Goal: Task Accomplishment & Management: Use online tool/utility

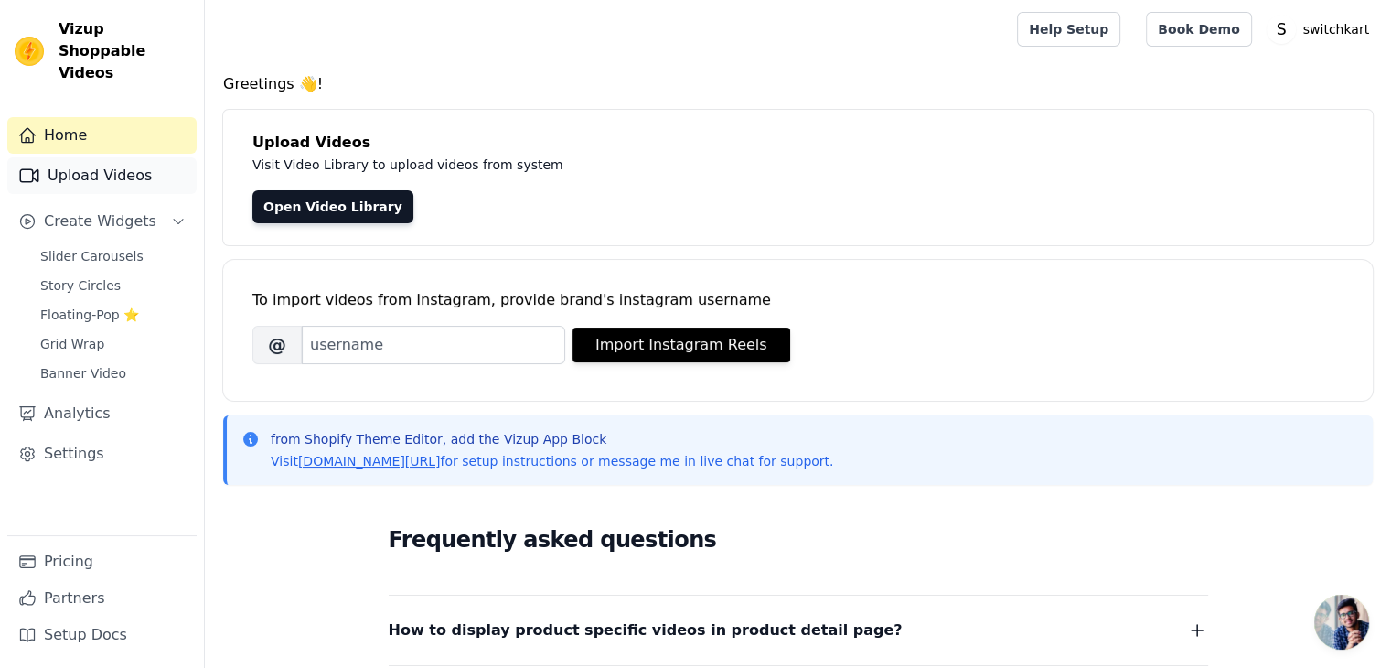
click at [102, 157] on link "Upload Videos" at bounding box center [101, 175] width 189 height 37
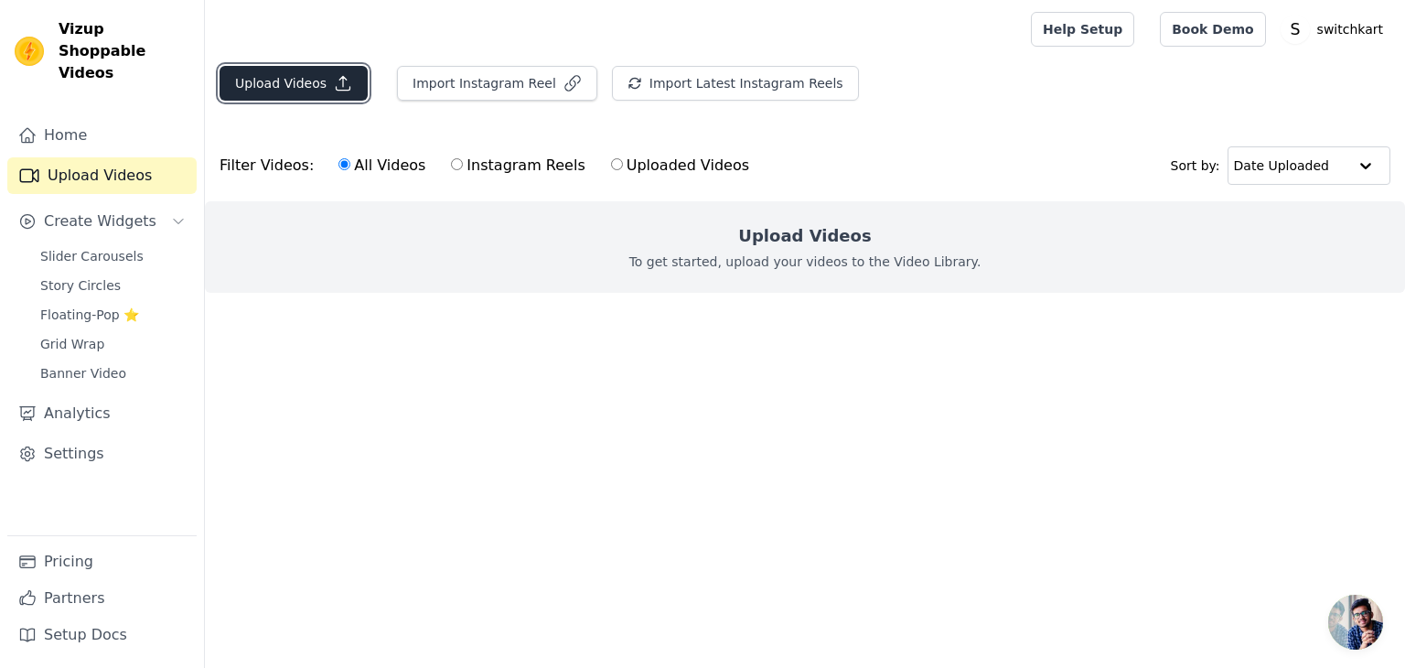
click at [273, 80] on button "Upload Videos" at bounding box center [293, 83] width 148 height 35
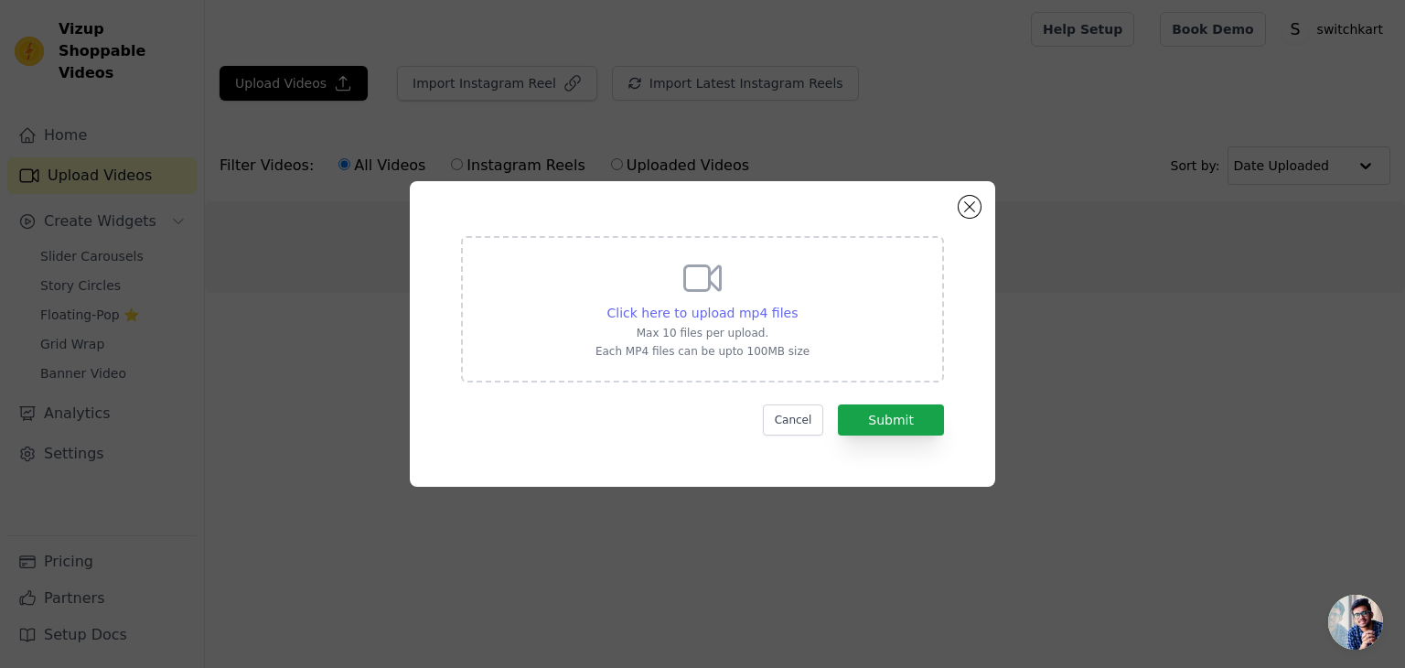
click at [705, 317] on span "Click here to upload mp4 files" at bounding box center [702, 312] width 191 height 15
click at [797, 304] on input "Click here to upload mp4 files Max 10 files per upload. Each MP4 files can be u…" at bounding box center [797, 303] width 1 height 1
type input "C:\fakepath\video_20250820_151828_edit.mp4"
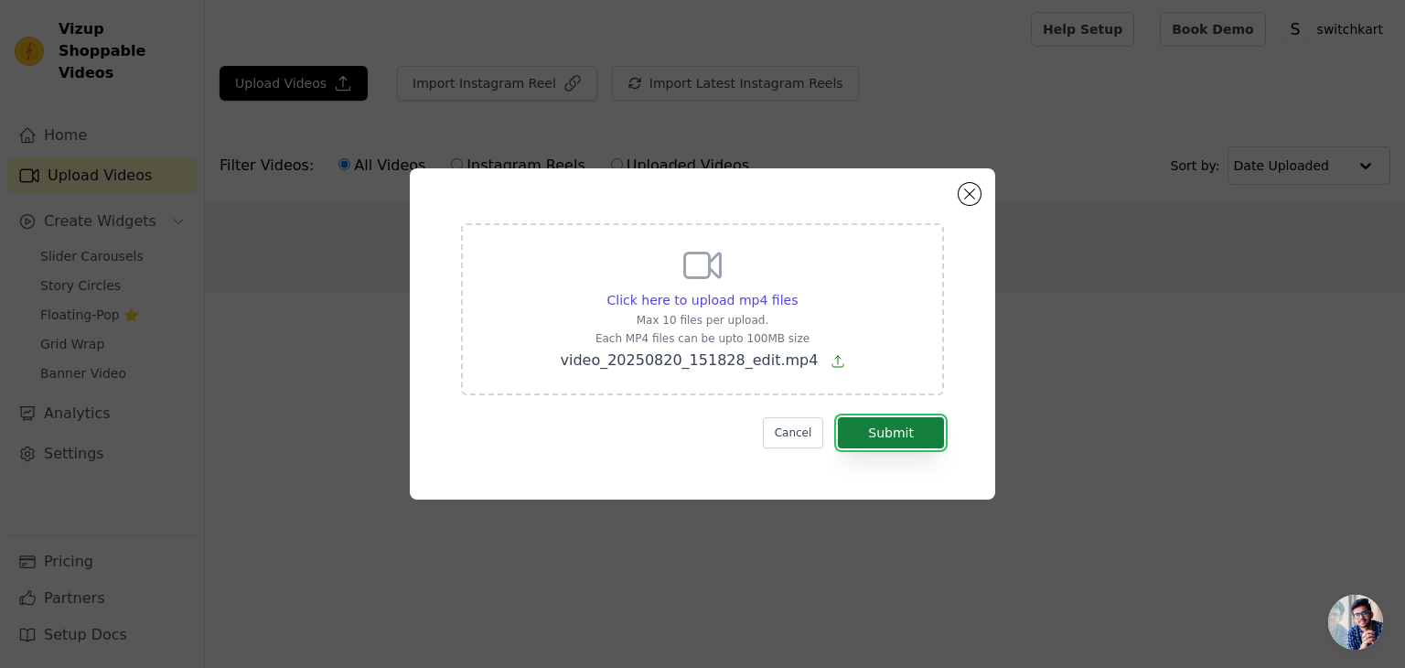
click at [901, 435] on button "Submit" at bounding box center [891, 432] width 106 height 31
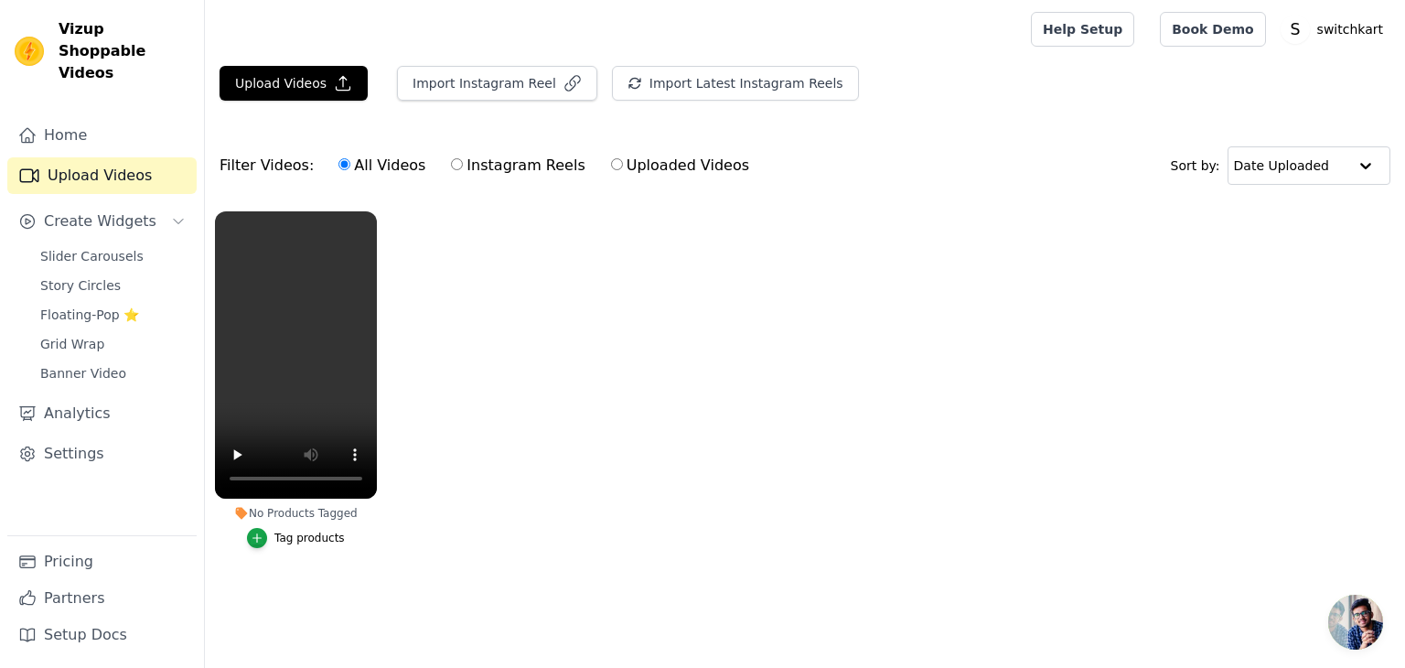
click at [450, 166] on label "Instagram Reels" at bounding box center [517, 166] width 135 height 24
click at [451, 166] on input "Instagram Reels" at bounding box center [457, 164] width 12 height 12
radio input "true"
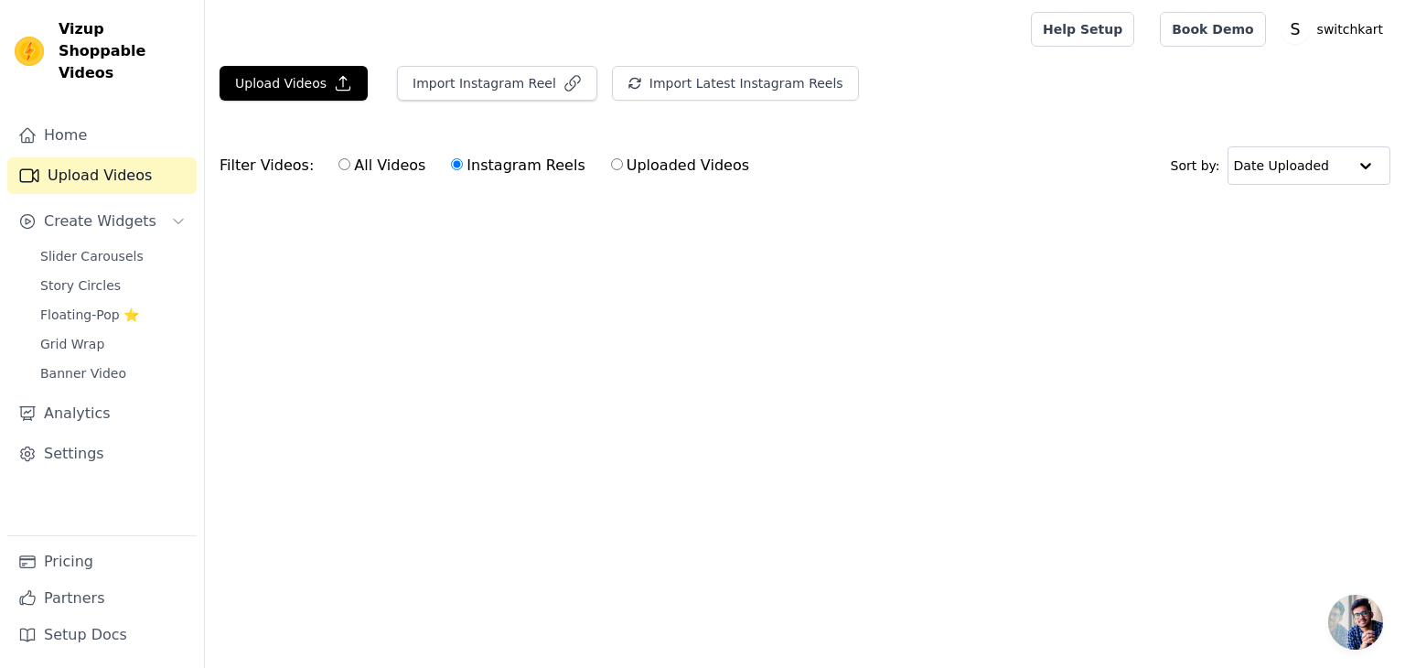
click at [610, 166] on label "Uploaded Videos" at bounding box center [680, 166] width 140 height 24
click at [611, 166] on input "Uploaded Videos" at bounding box center [617, 164] width 12 height 12
radio input "true"
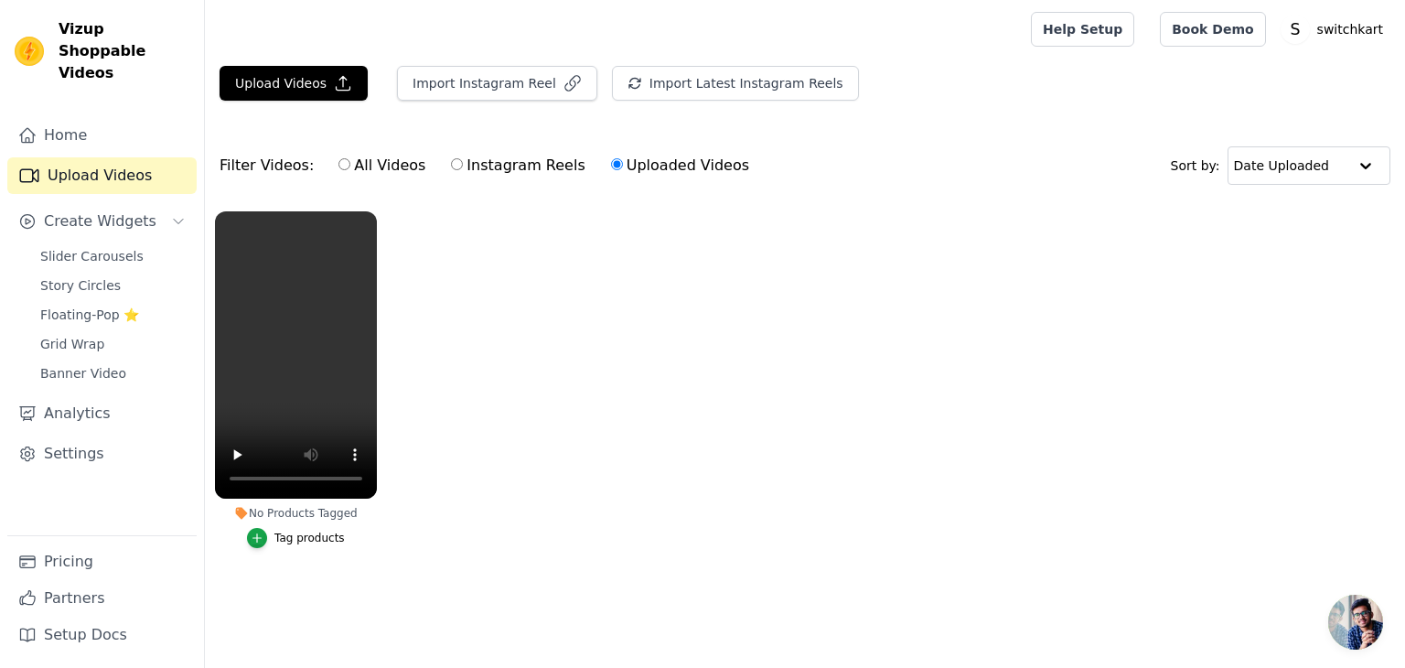
click at [351, 167] on label "All Videos" at bounding box center [381, 166] width 89 height 24
click at [350, 167] on input "All Videos" at bounding box center [344, 164] width 12 height 12
radio input "true"
click at [93, 210] on span "Create Widgets" at bounding box center [100, 221] width 112 height 22
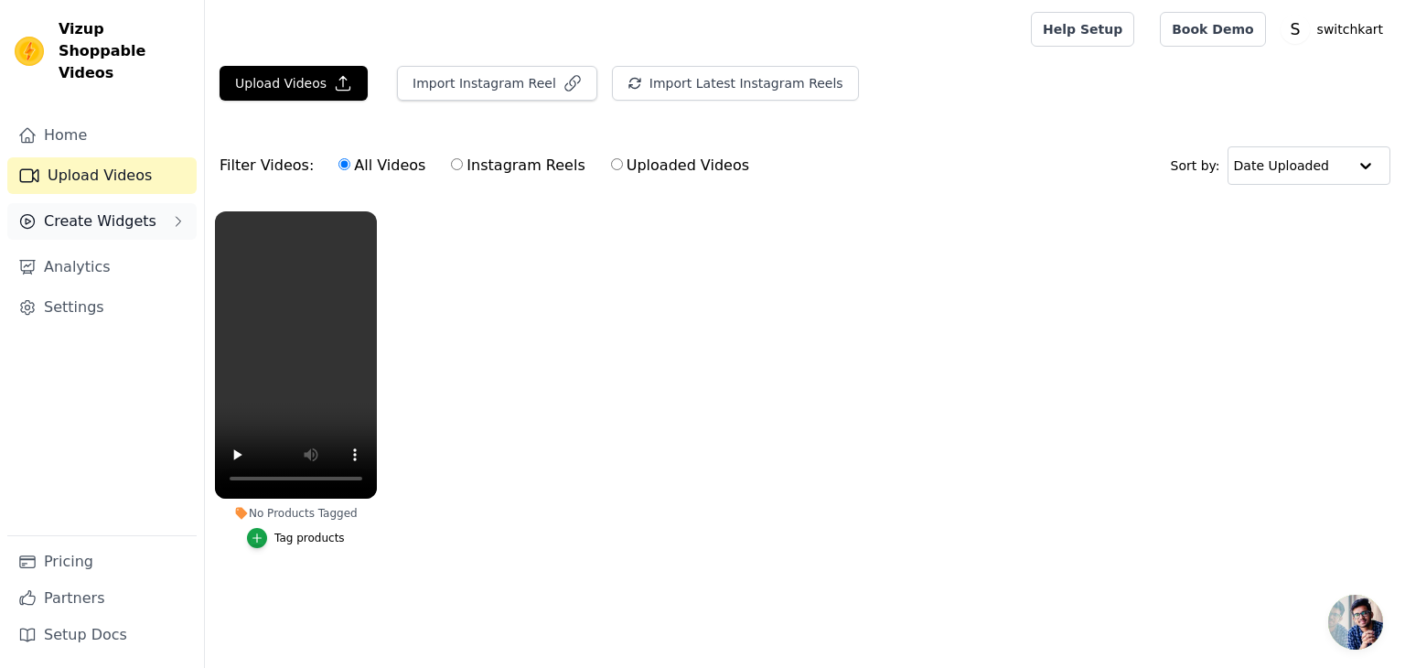
click at [93, 210] on span "Create Widgets" at bounding box center [100, 221] width 112 height 22
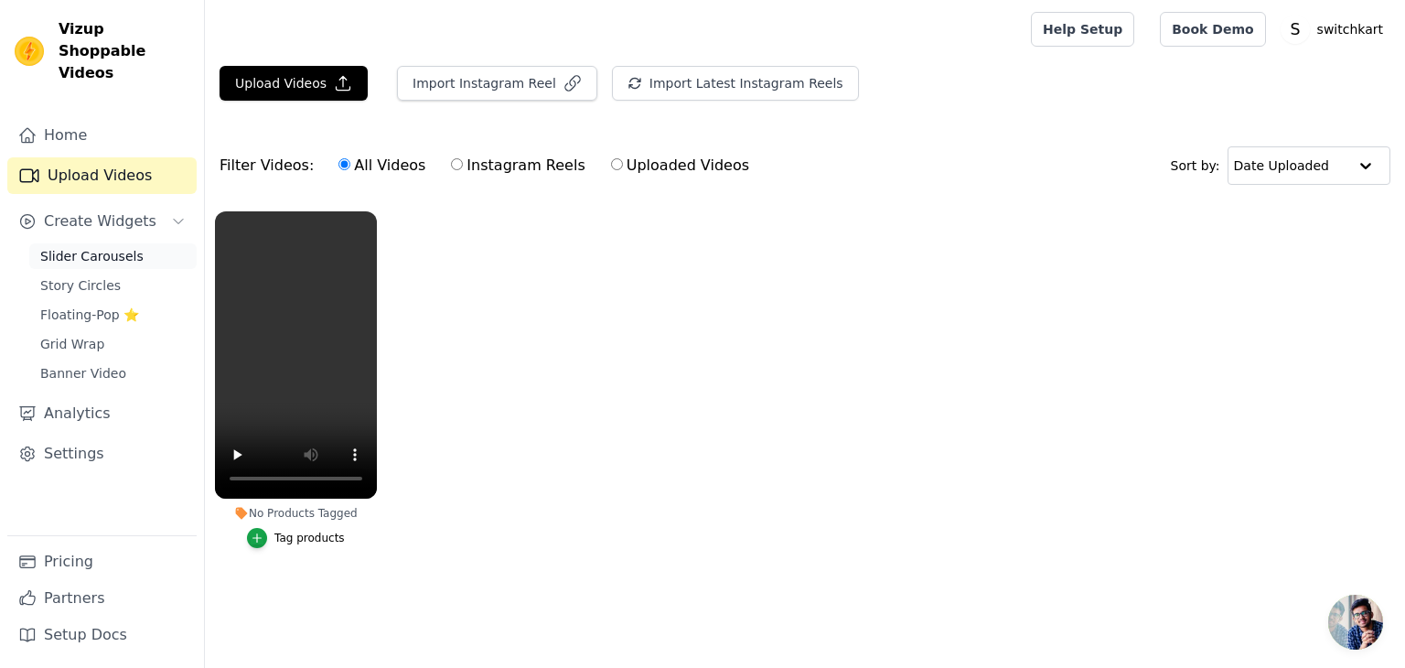
click at [87, 247] on span "Slider Carousels" at bounding box center [91, 256] width 103 height 18
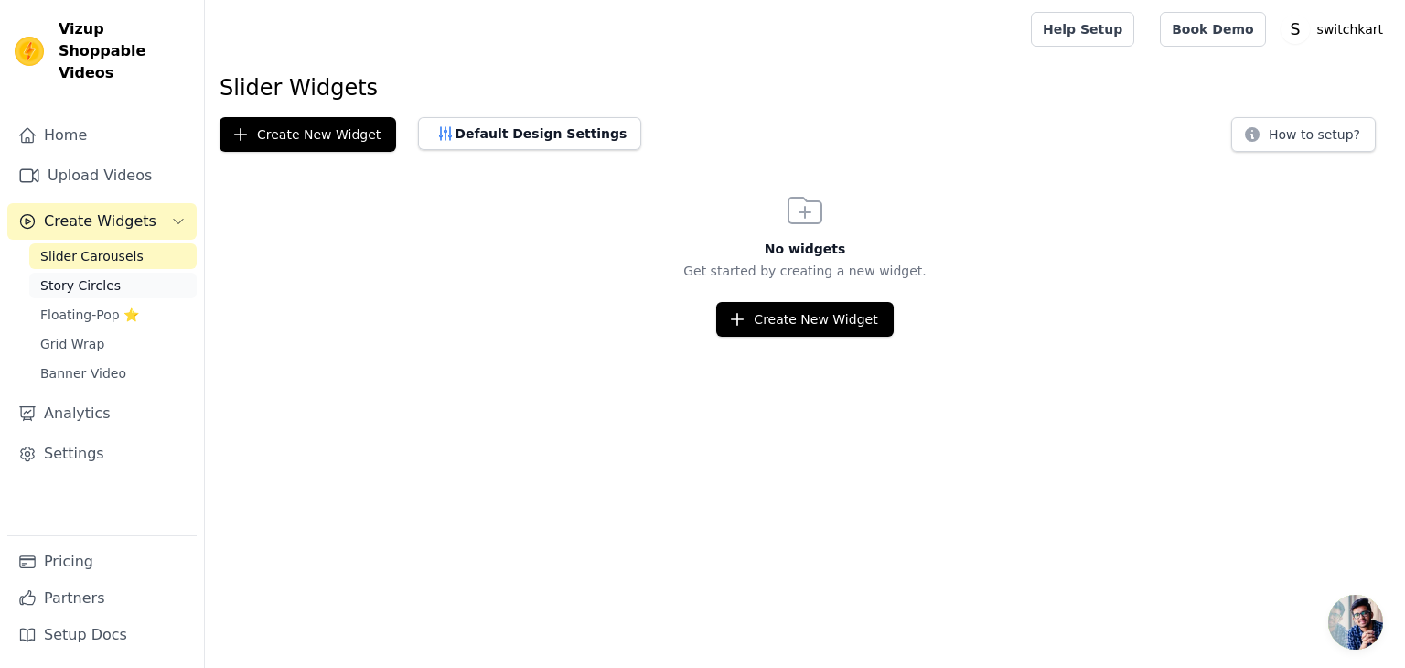
click at [74, 276] on span "Story Circles" at bounding box center [80, 285] width 80 height 18
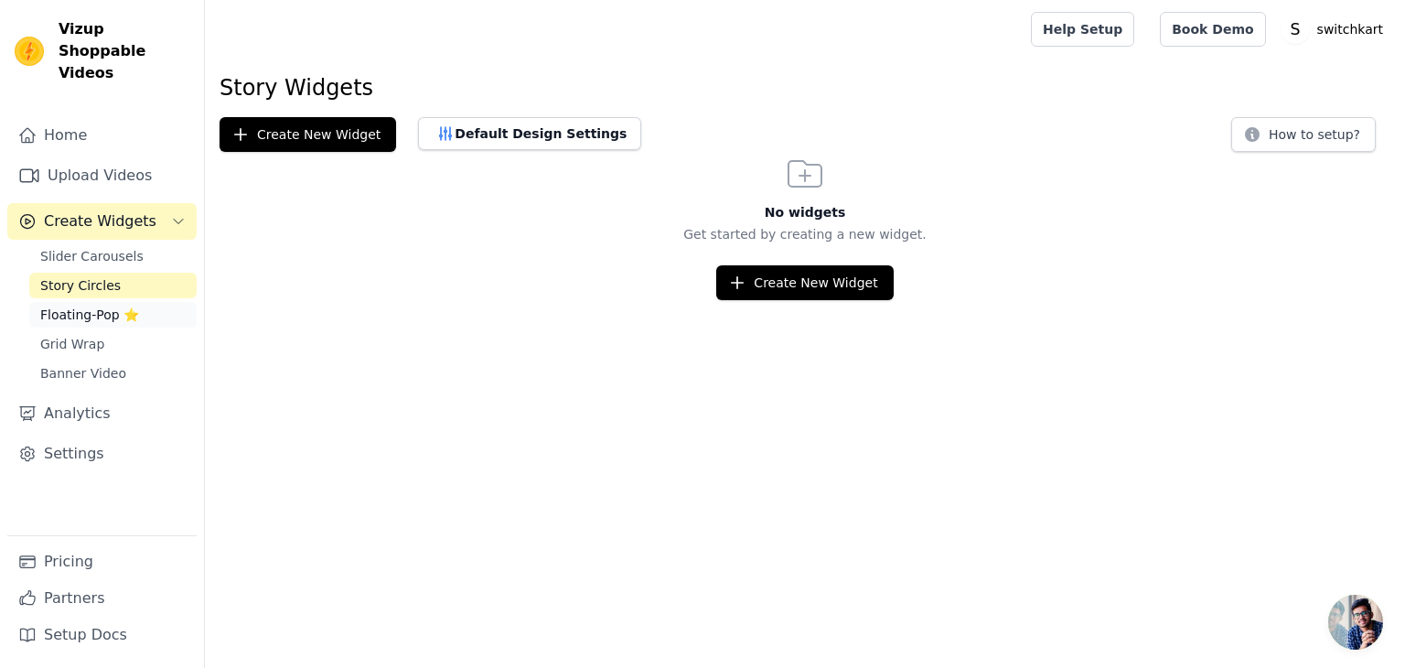
click at [66, 305] on span "Floating-Pop ⭐" at bounding box center [89, 314] width 99 height 18
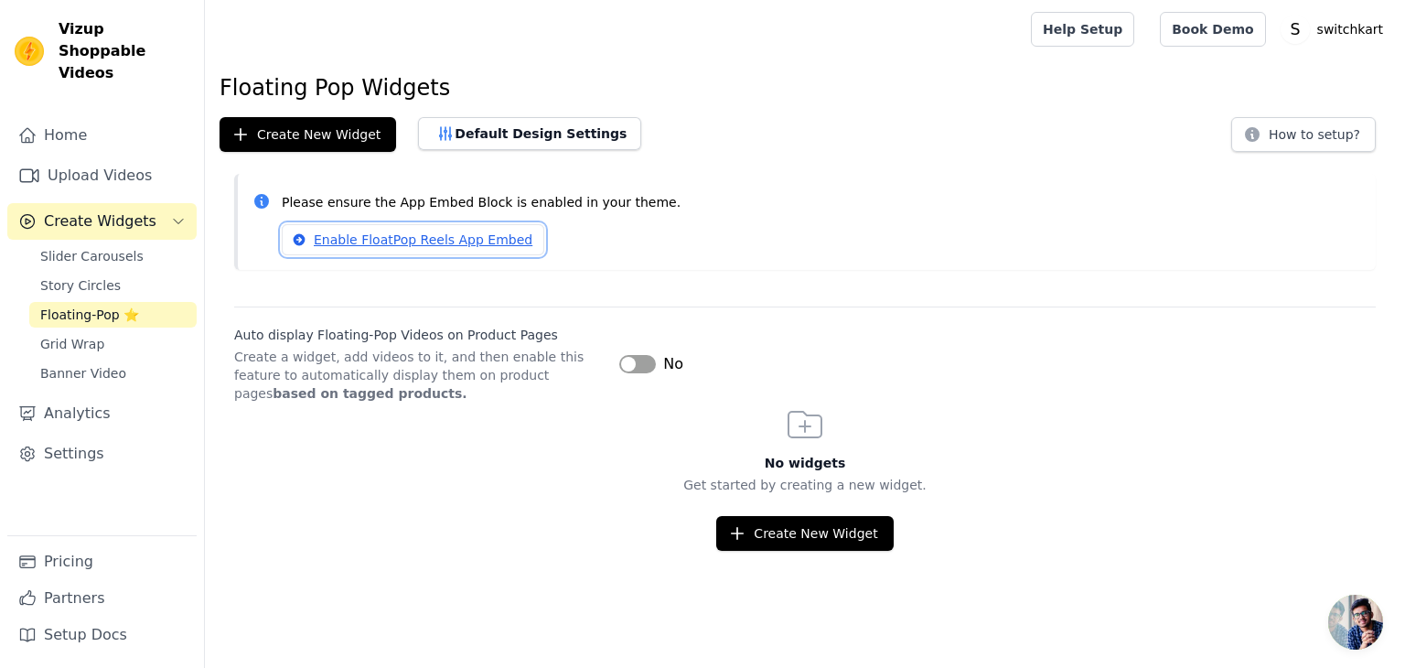
click at [450, 243] on link "Enable FloatPop Reels App Embed" at bounding box center [413, 239] width 262 height 31
click at [630, 363] on button "Label" at bounding box center [637, 364] width 37 height 18
click at [802, 537] on button "Create New Widget" at bounding box center [804, 533] width 177 height 35
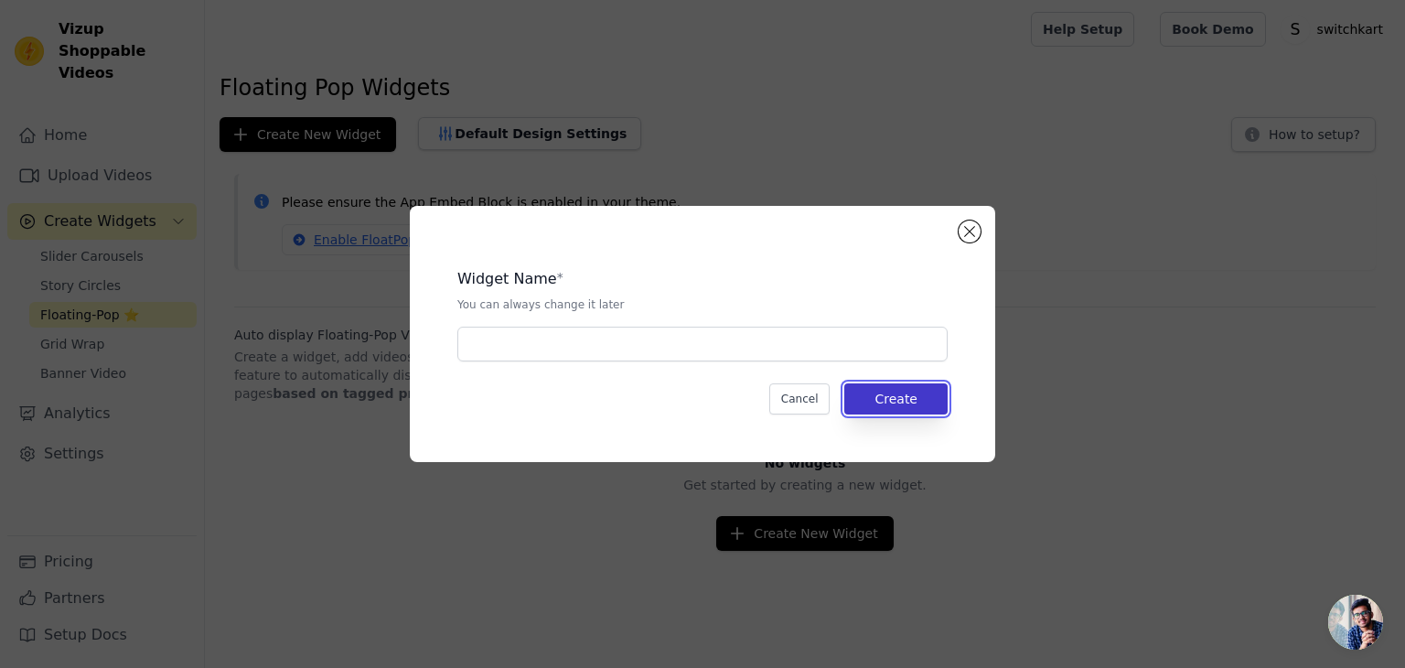
click at [884, 399] on button "Create" at bounding box center [895, 398] width 103 height 31
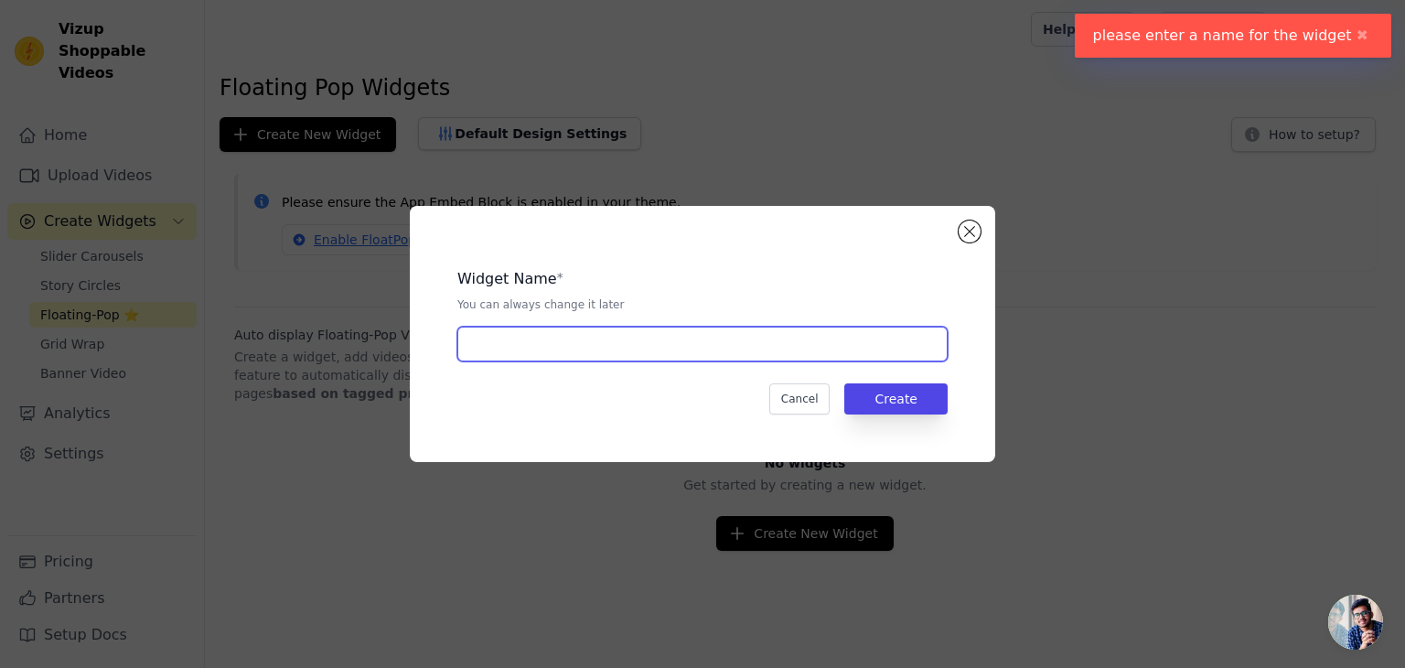
click at [574, 337] on input "text" at bounding box center [702, 343] width 490 height 35
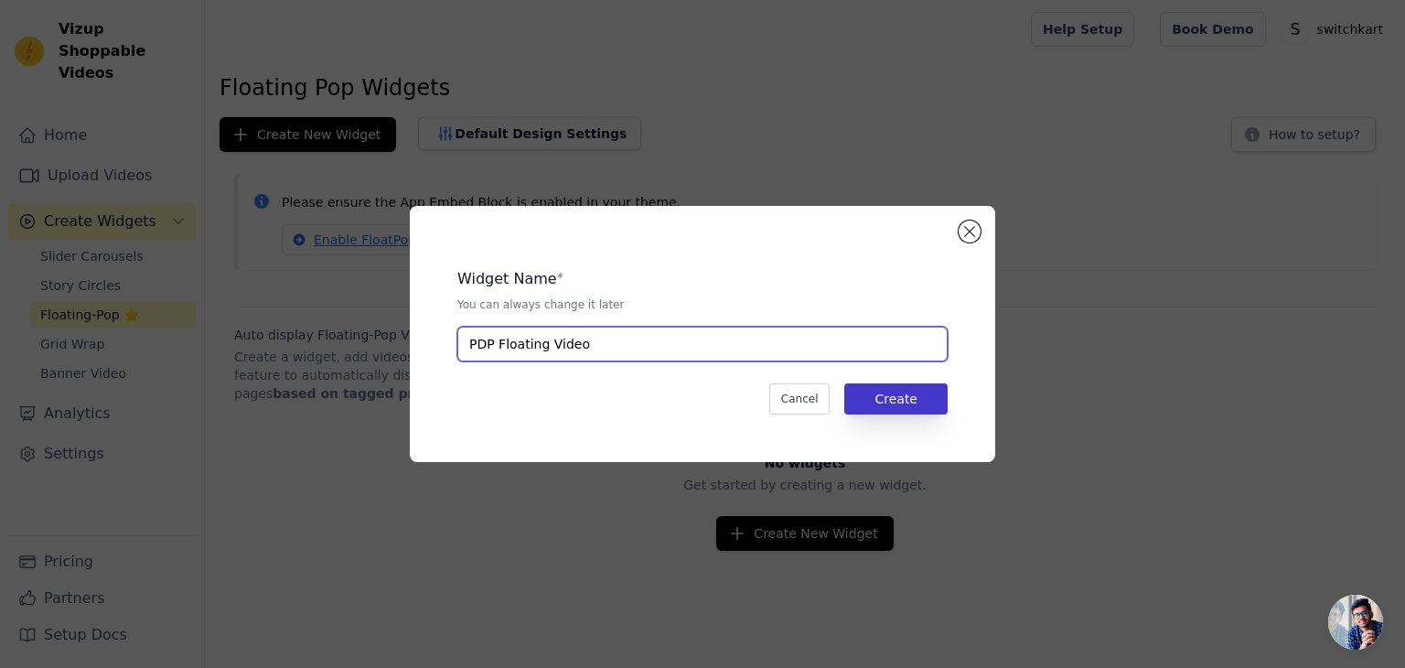
type input "PDP Floating Video"
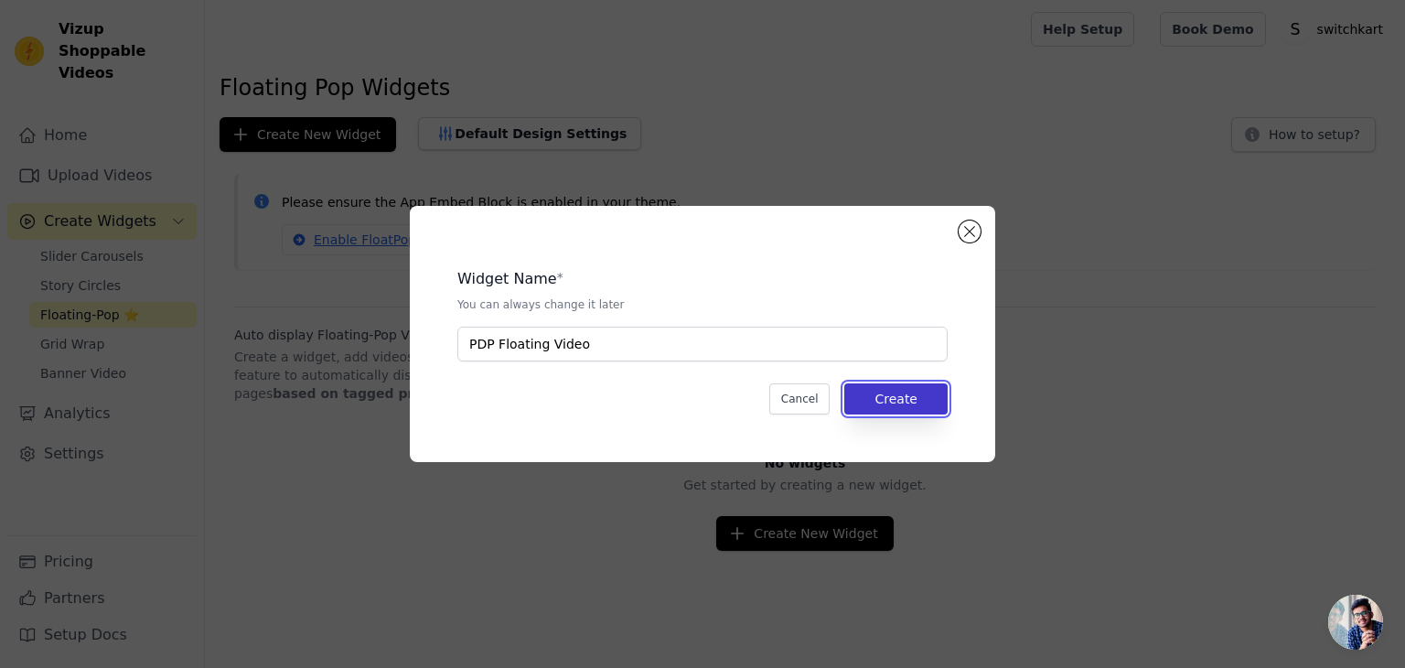
click at [883, 398] on button "Create" at bounding box center [895, 398] width 103 height 31
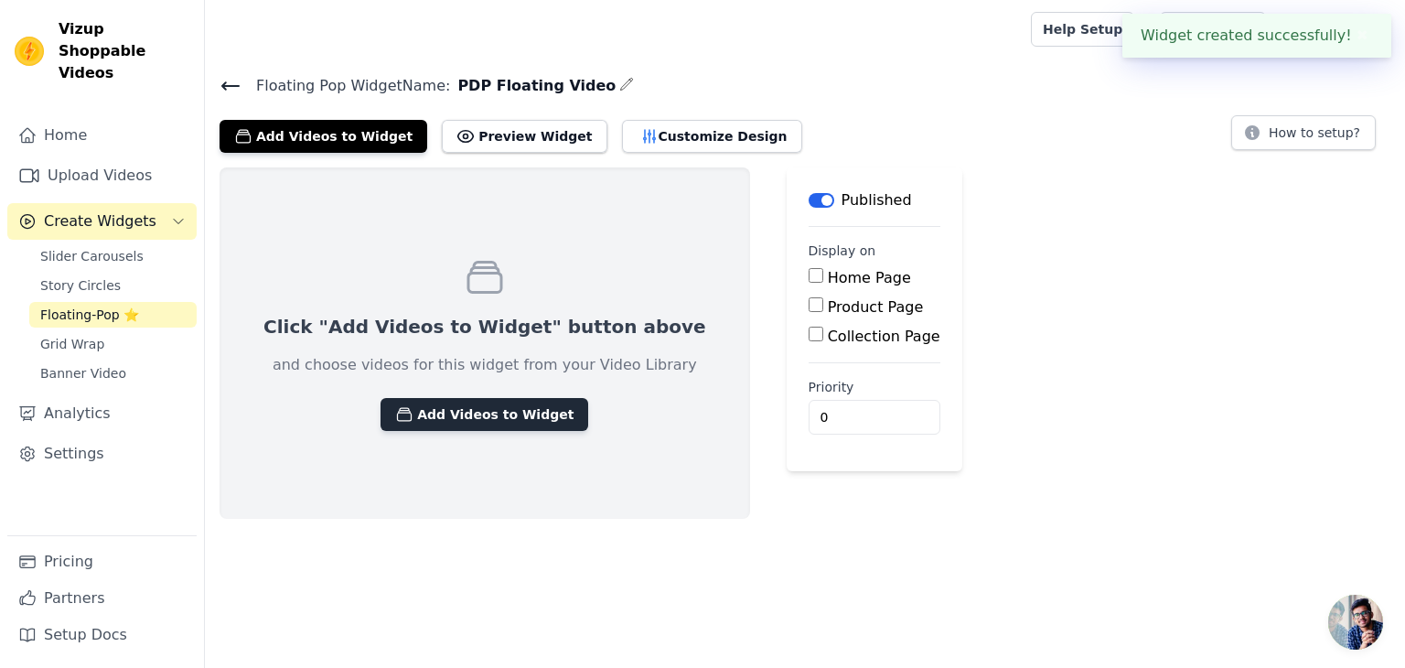
click at [461, 412] on button "Add Videos to Widget" at bounding box center [484, 414] width 208 height 33
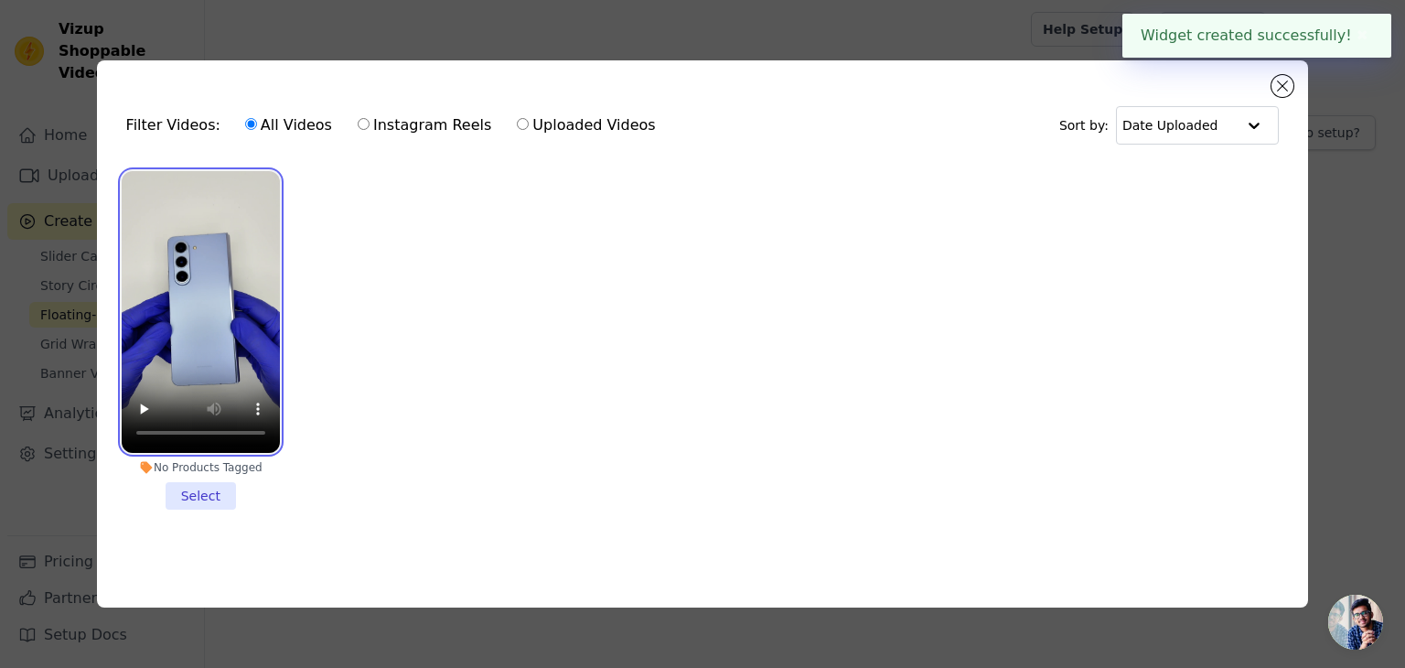
click at [168, 282] on video at bounding box center [201, 312] width 158 height 282
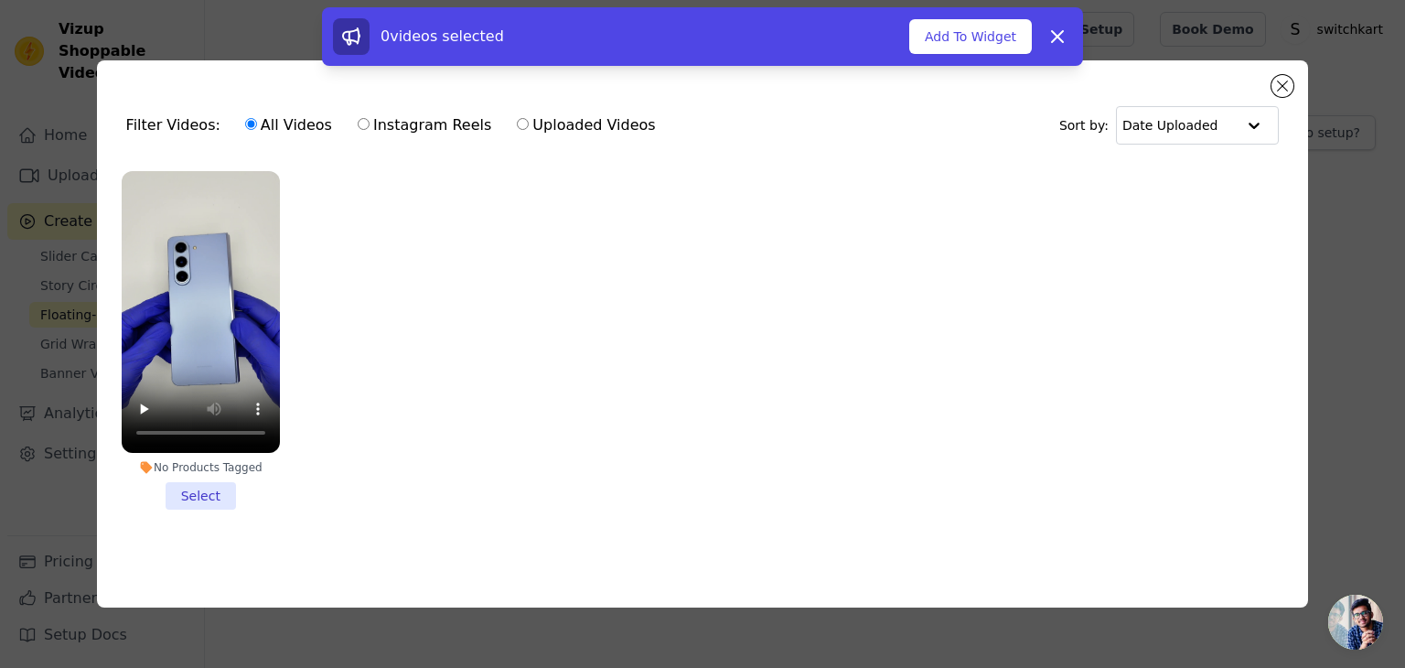
click at [202, 494] on li "No Products Tagged Select" at bounding box center [201, 340] width 158 height 338
click at [0, 0] on input "No Products Tagged Select" at bounding box center [0, 0] width 0 height 0
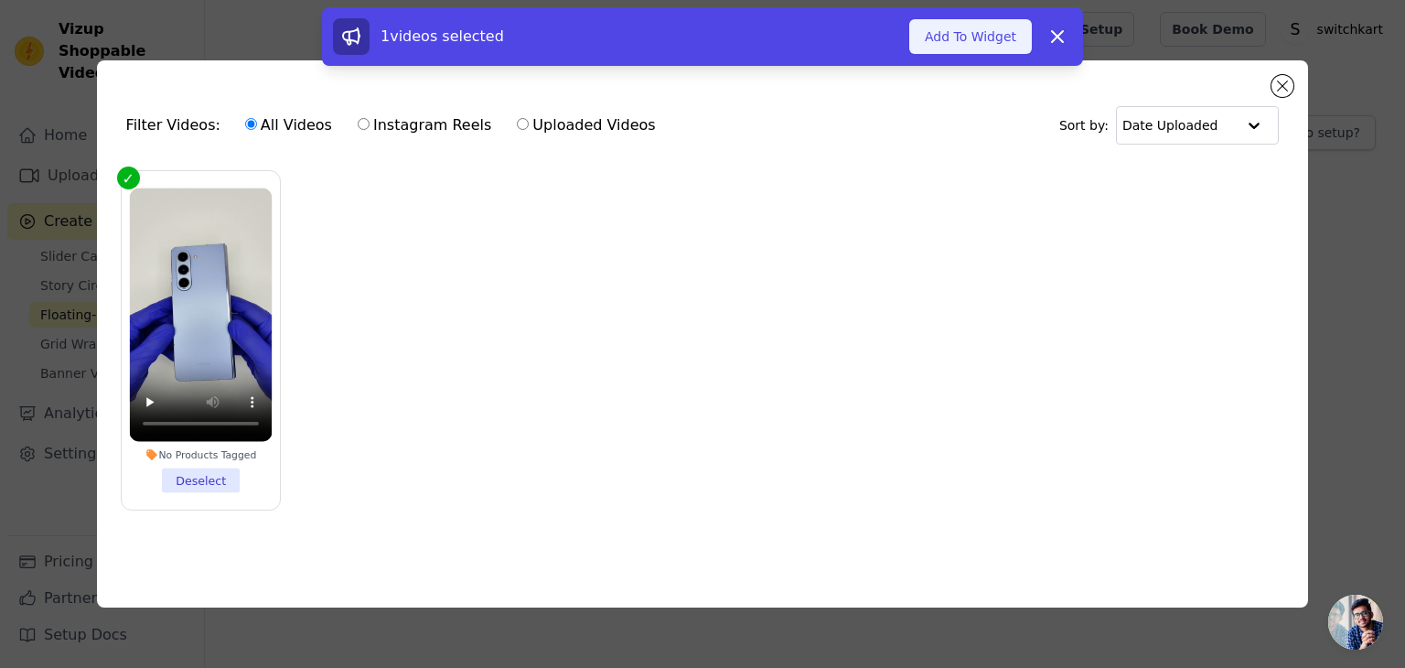
click at [988, 30] on button "Add To Widget" at bounding box center [970, 36] width 123 height 35
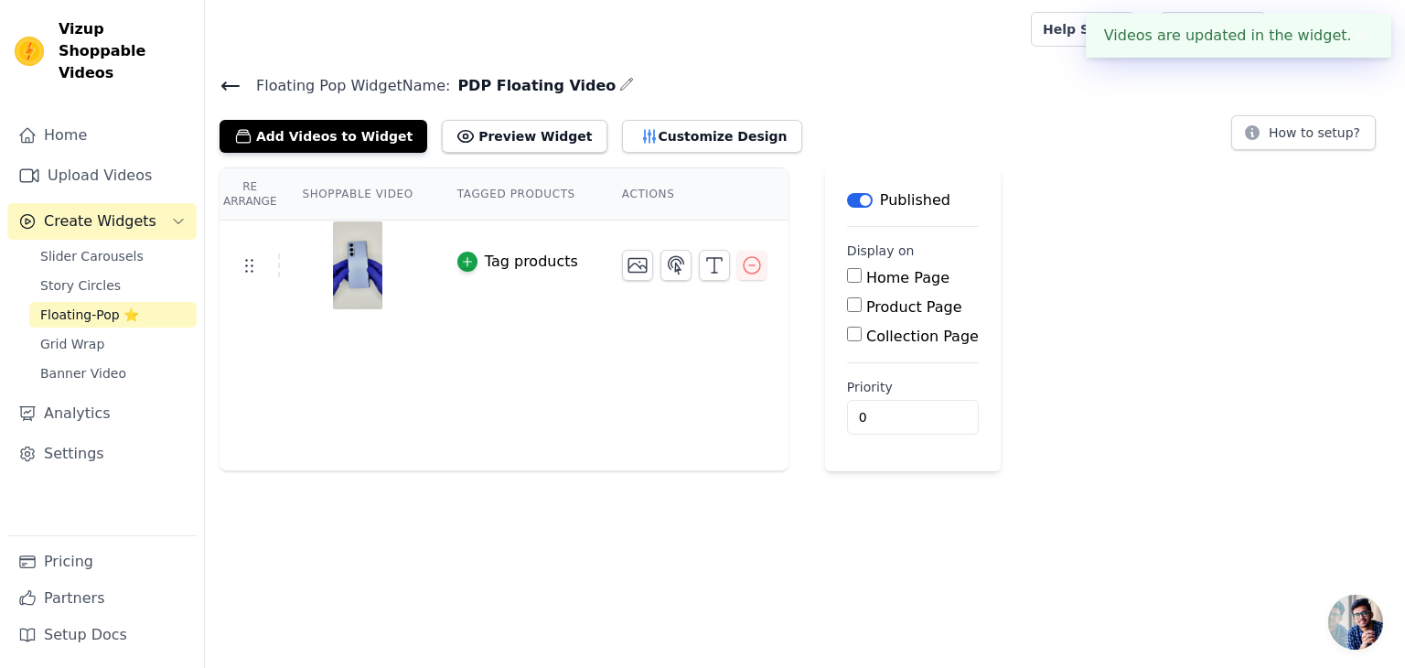
click at [847, 301] on input "Product Page" at bounding box center [854, 304] width 15 height 15
checkbox input "true"
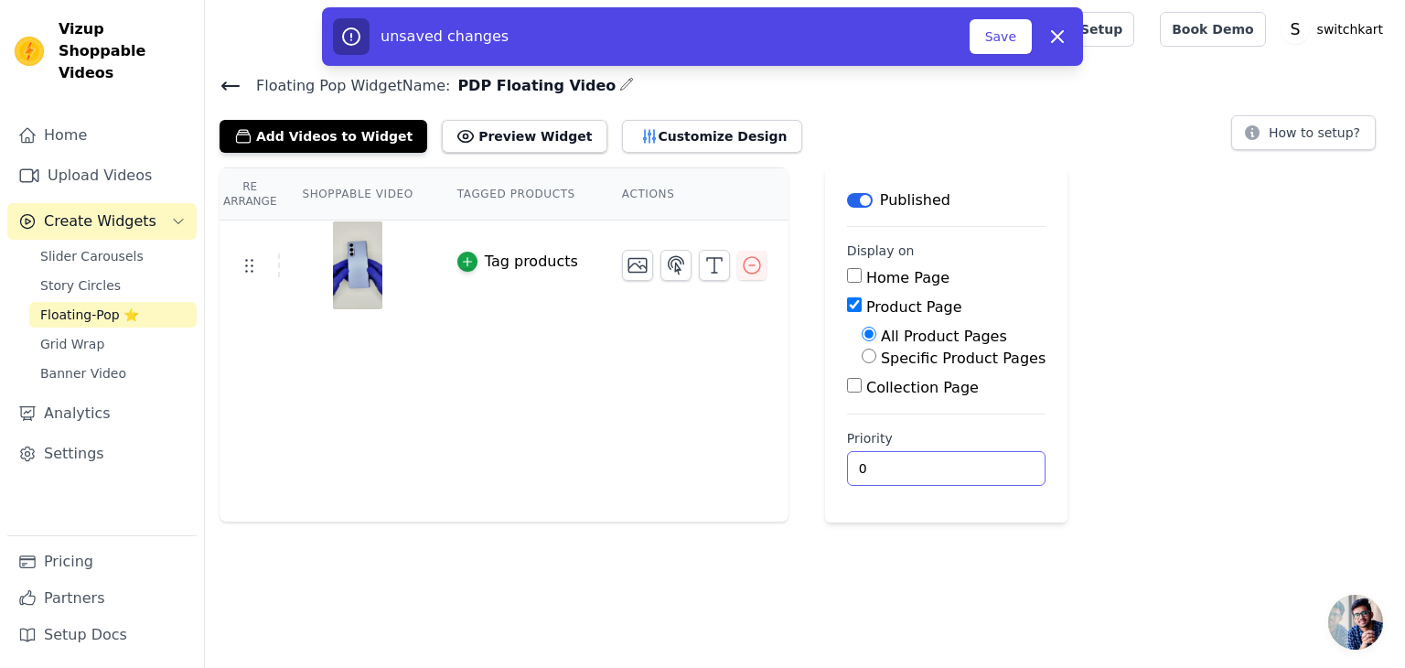
click at [915, 471] on input "0" at bounding box center [946, 468] width 198 height 35
click at [1006, 41] on button "Save" at bounding box center [1000, 36] width 62 height 35
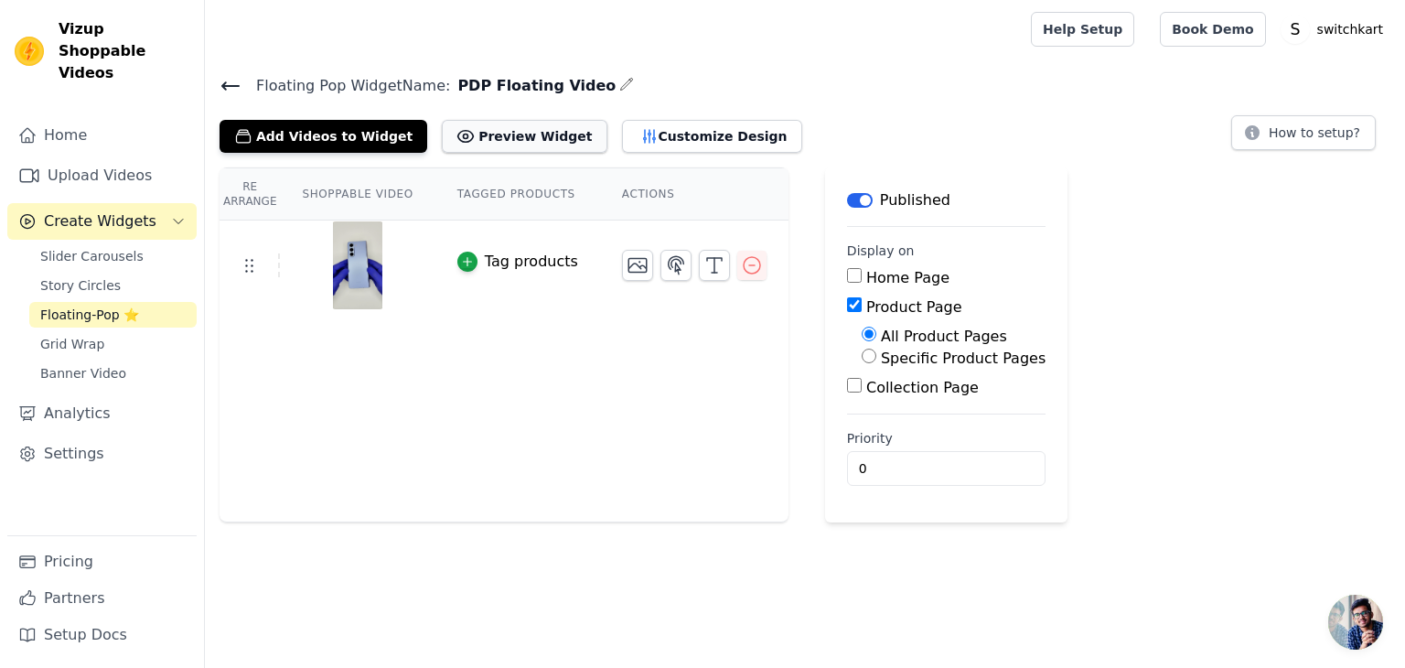
click at [466, 144] on button "Preview Widget" at bounding box center [524, 136] width 165 height 33
click at [226, 80] on icon at bounding box center [230, 86] width 22 height 22
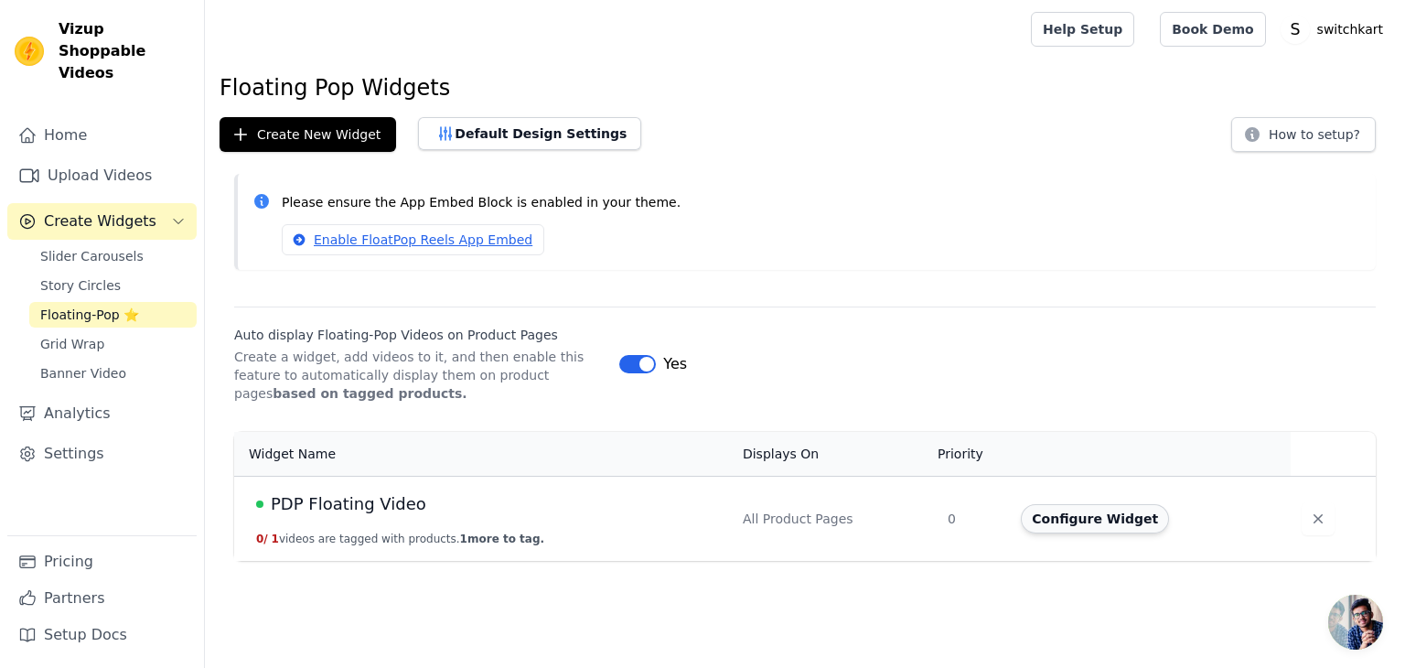
click at [1090, 517] on button "Configure Widget" at bounding box center [1095, 518] width 148 height 29
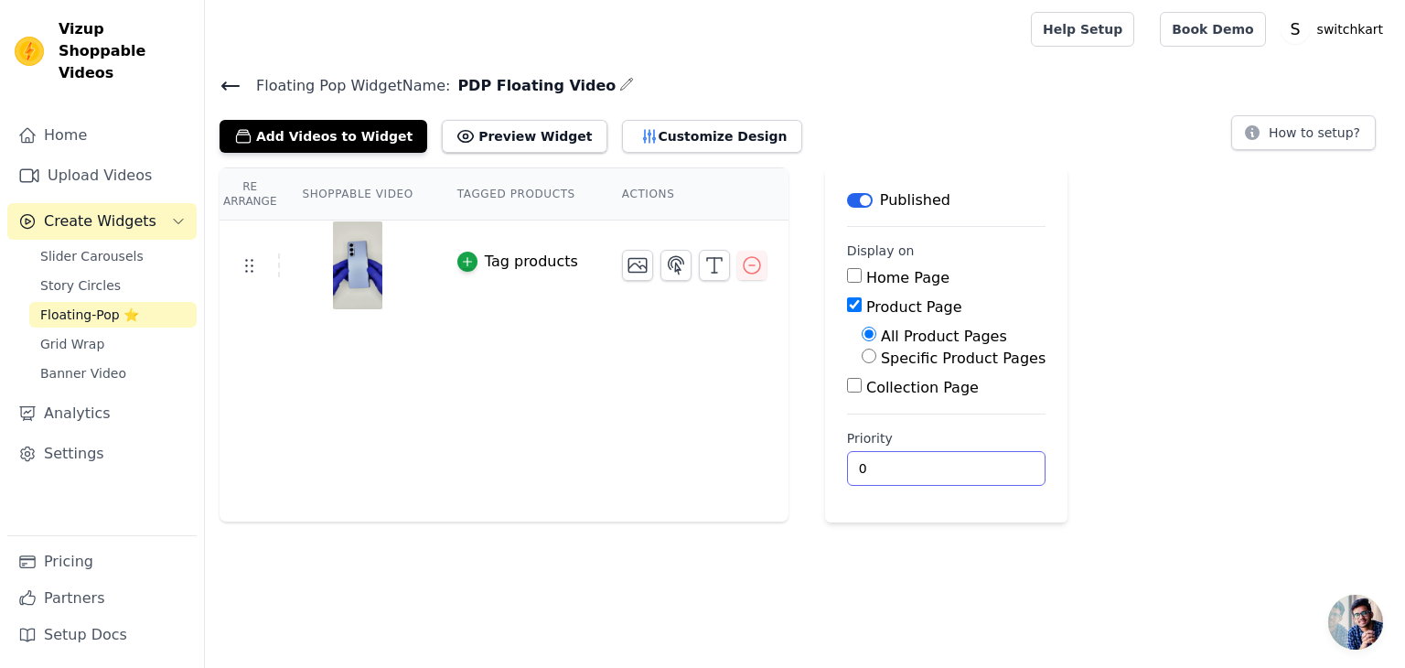
click at [871, 451] on input "0" at bounding box center [946, 468] width 198 height 35
type input "1"
click at [960, 459] on input "1" at bounding box center [946, 468] width 198 height 35
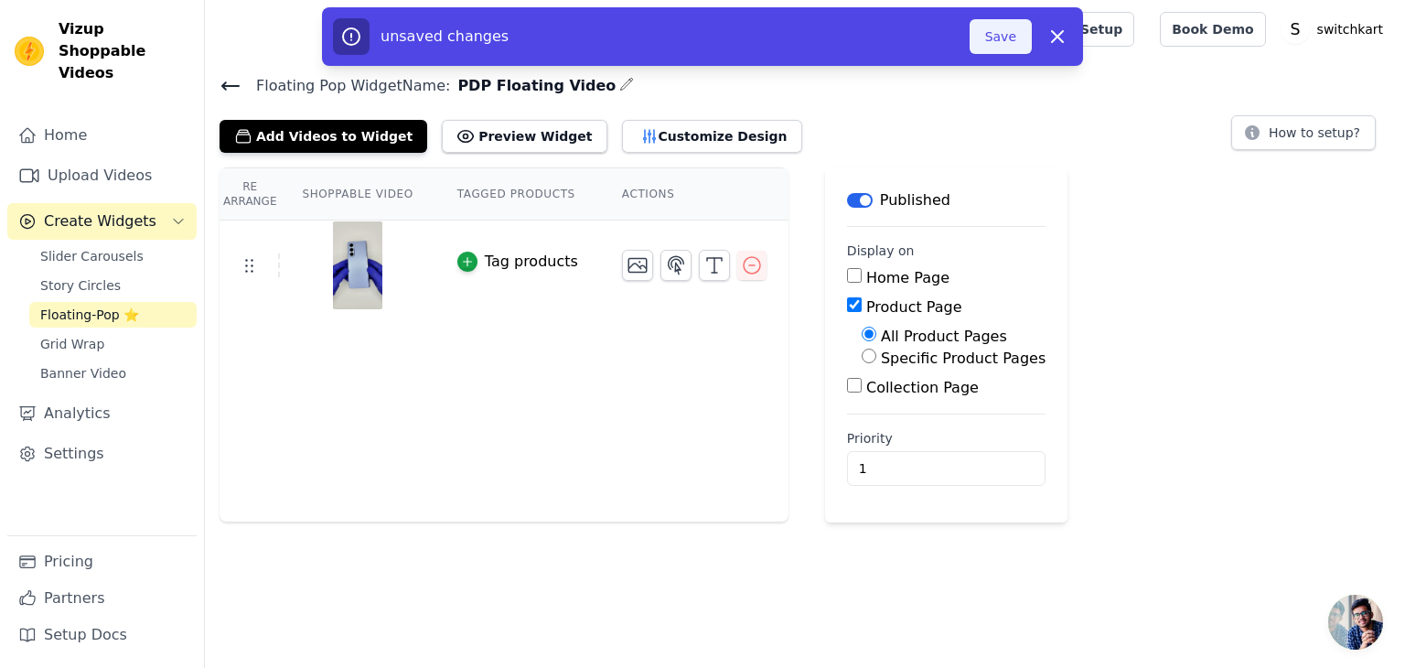
click at [995, 41] on button "Save" at bounding box center [1000, 36] width 62 height 35
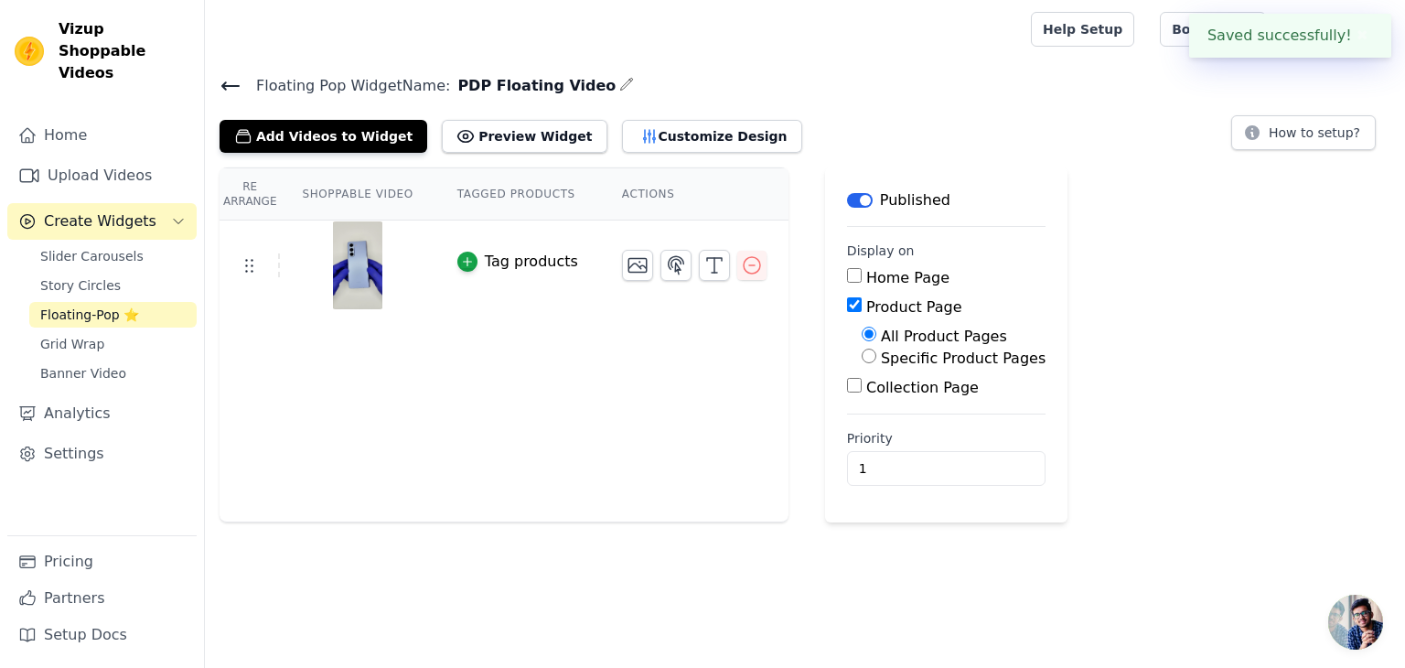
click at [1118, 329] on div "Re Arrange Shoppable Video Tagged Products Actions Tag products Save Videos In …" at bounding box center [805, 344] width 1200 height 355
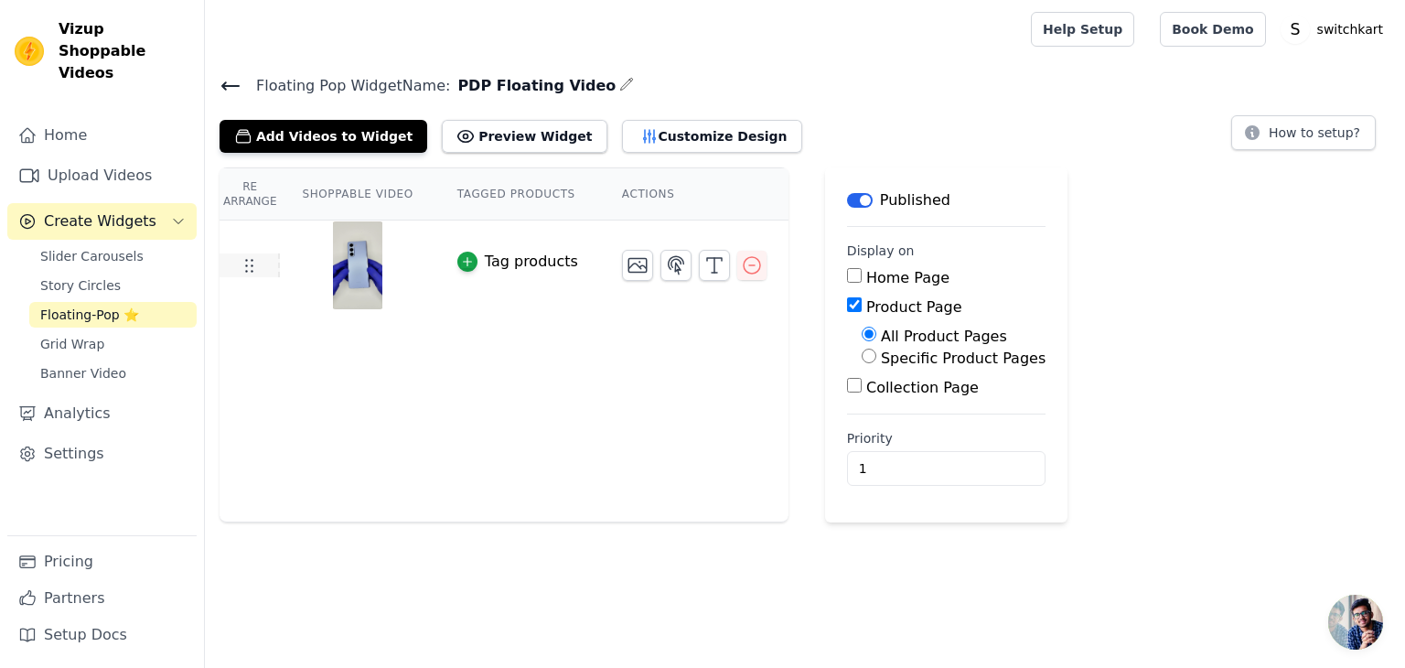
click at [252, 266] on icon at bounding box center [249, 265] width 22 height 22
click at [226, 82] on icon at bounding box center [230, 85] width 16 height 7
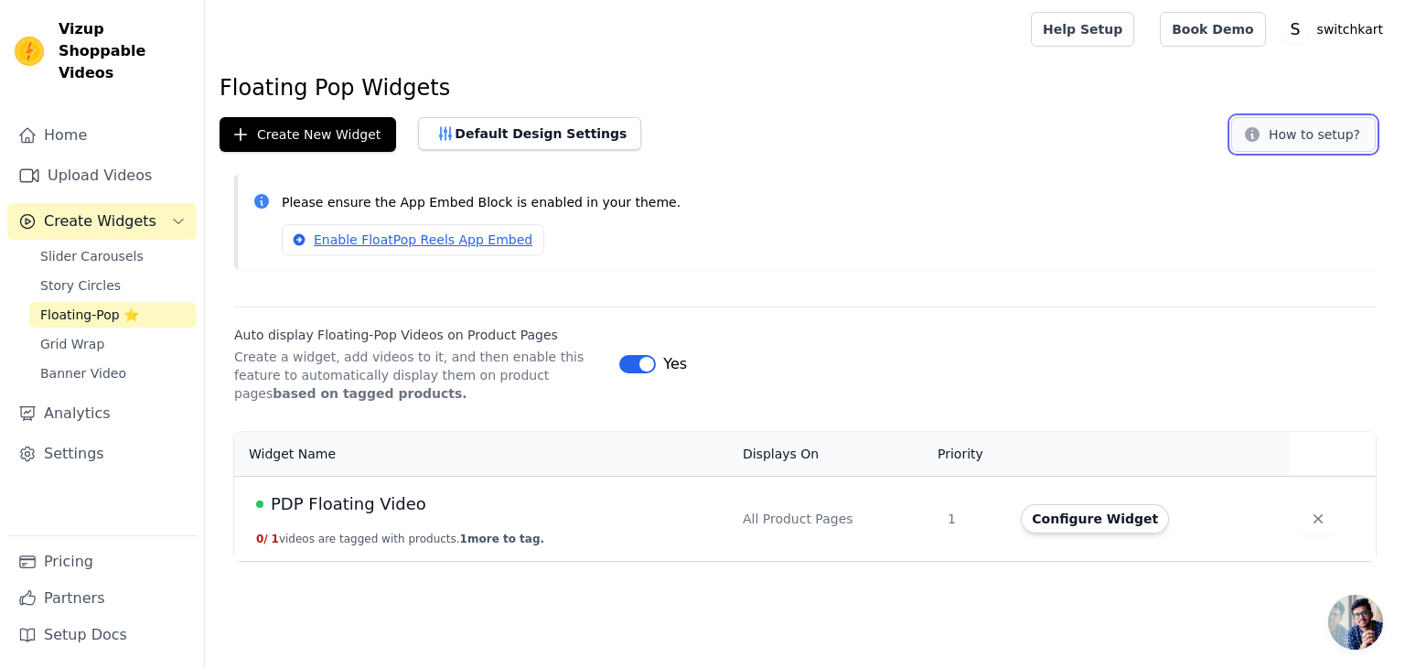
click at [1321, 140] on button "How to setup?" at bounding box center [1303, 134] width 144 height 35
click at [476, 539] on span "1 more to tag." at bounding box center [502, 538] width 84 height 13
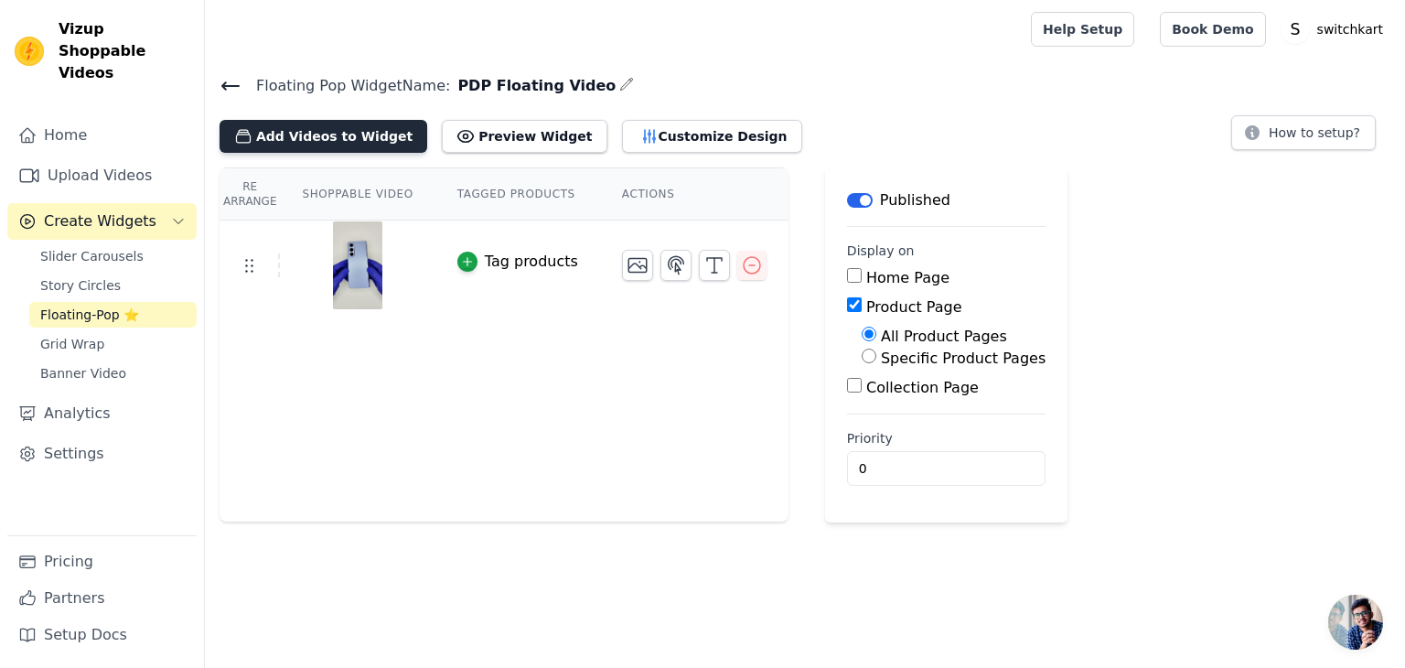
click at [271, 137] on button "Add Videos to Widget" at bounding box center [323, 136] width 208 height 33
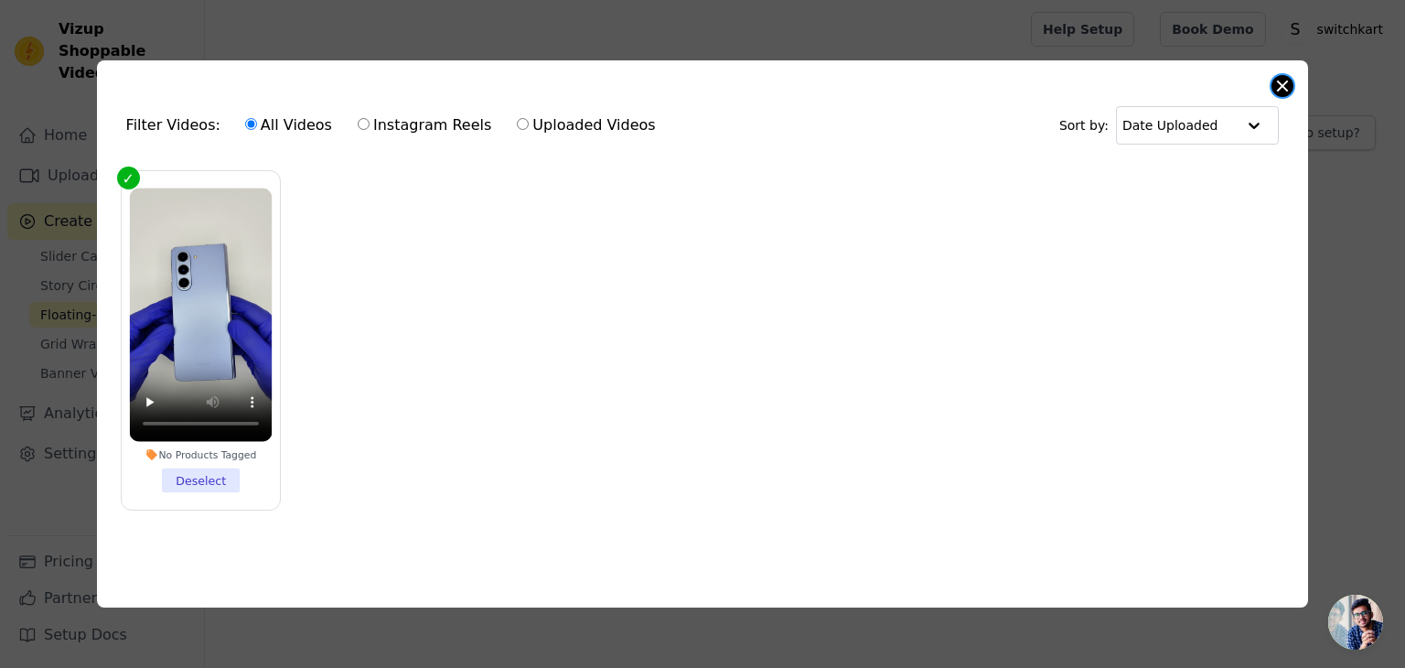
click at [1278, 81] on button "Close modal" at bounding box center [1282, 86] width 22 height 22
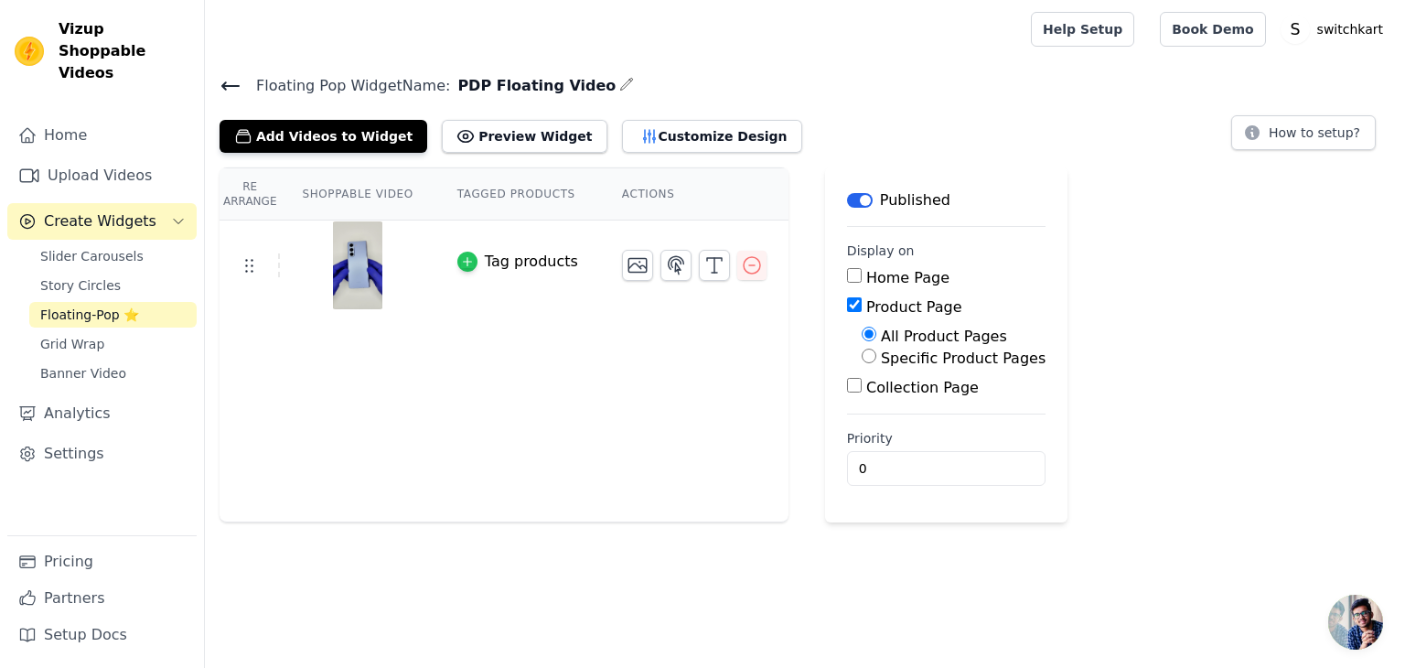
click at [463, 260] on icon "button" at bounding box center [467, 262] width 8 height 8
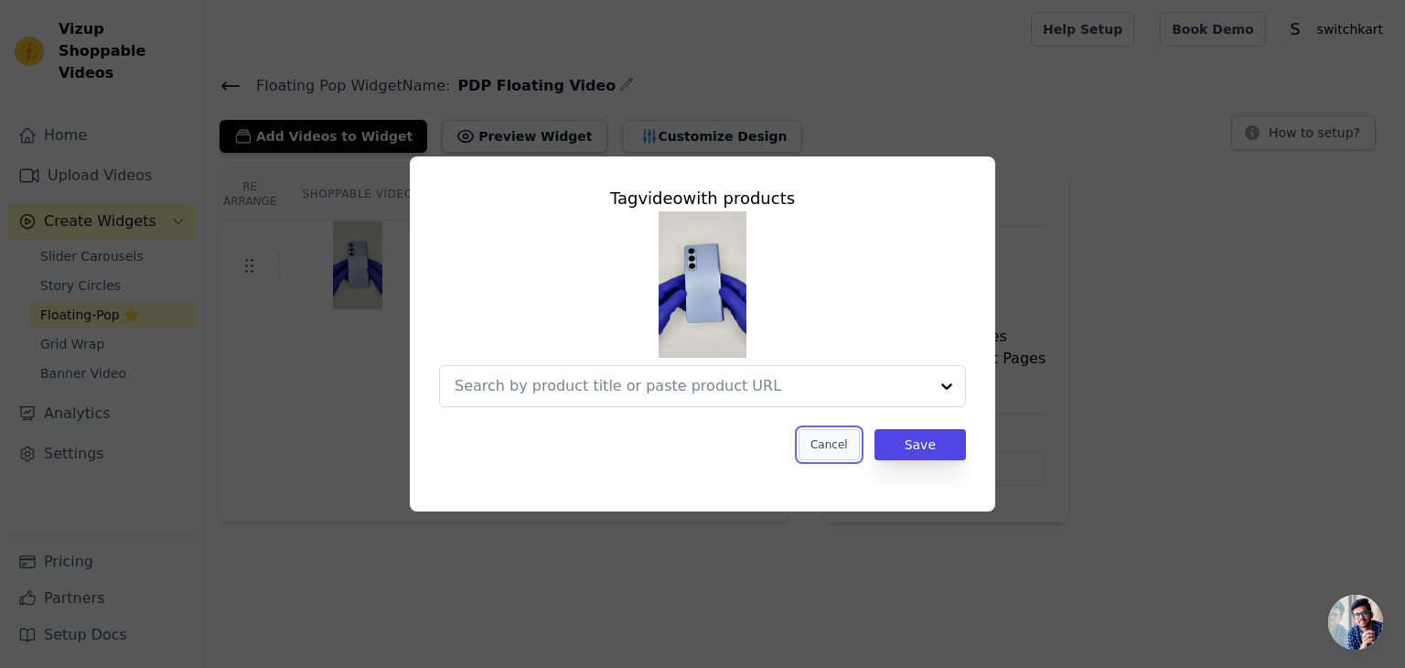
click at [834, 440] on button "Cancel" at bounding box center [828, 444] width 61 height 31
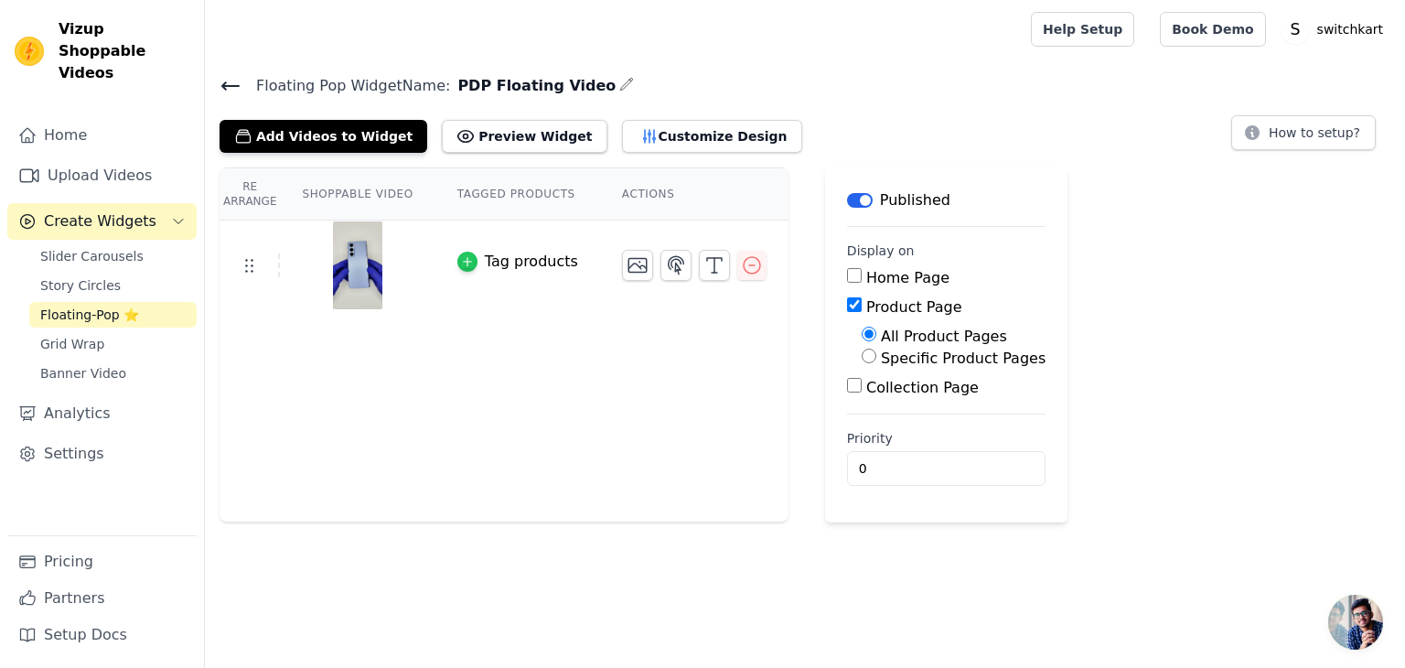
click at [461, 261] on icon "button" at bounding box center [467, 261] width 13 height 13
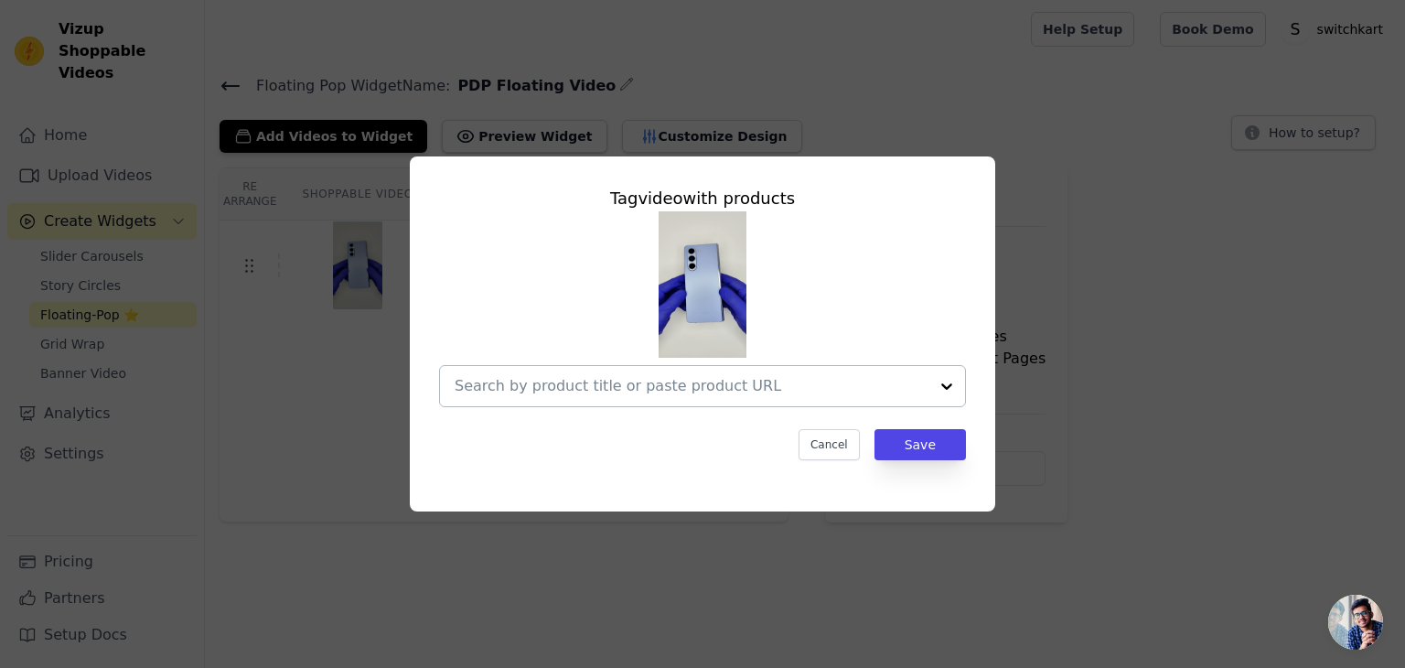
click at [947, 385] on div at bounding box center [946, 386] width 37 height 40
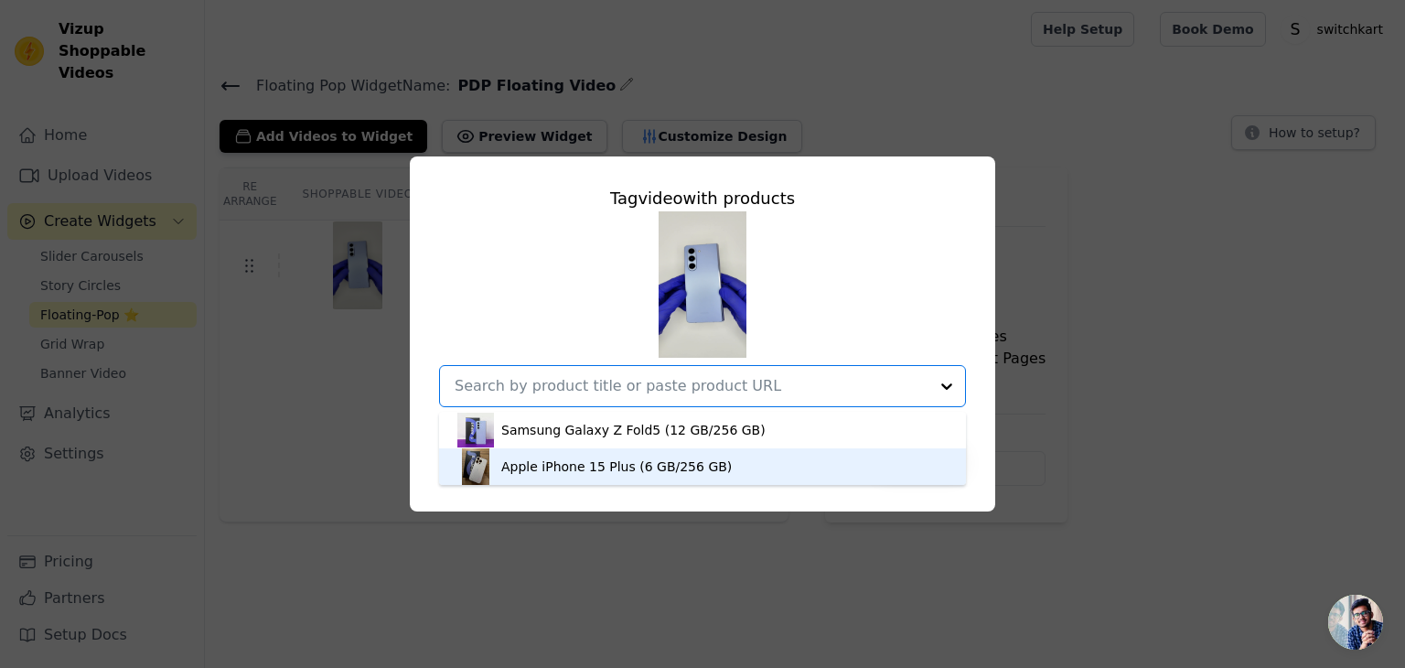
click at [677, 458] on div "Apple iPhone 15 Plus (6 GB/256 GB)" at bounding box center [616, 466] width 230 height 18
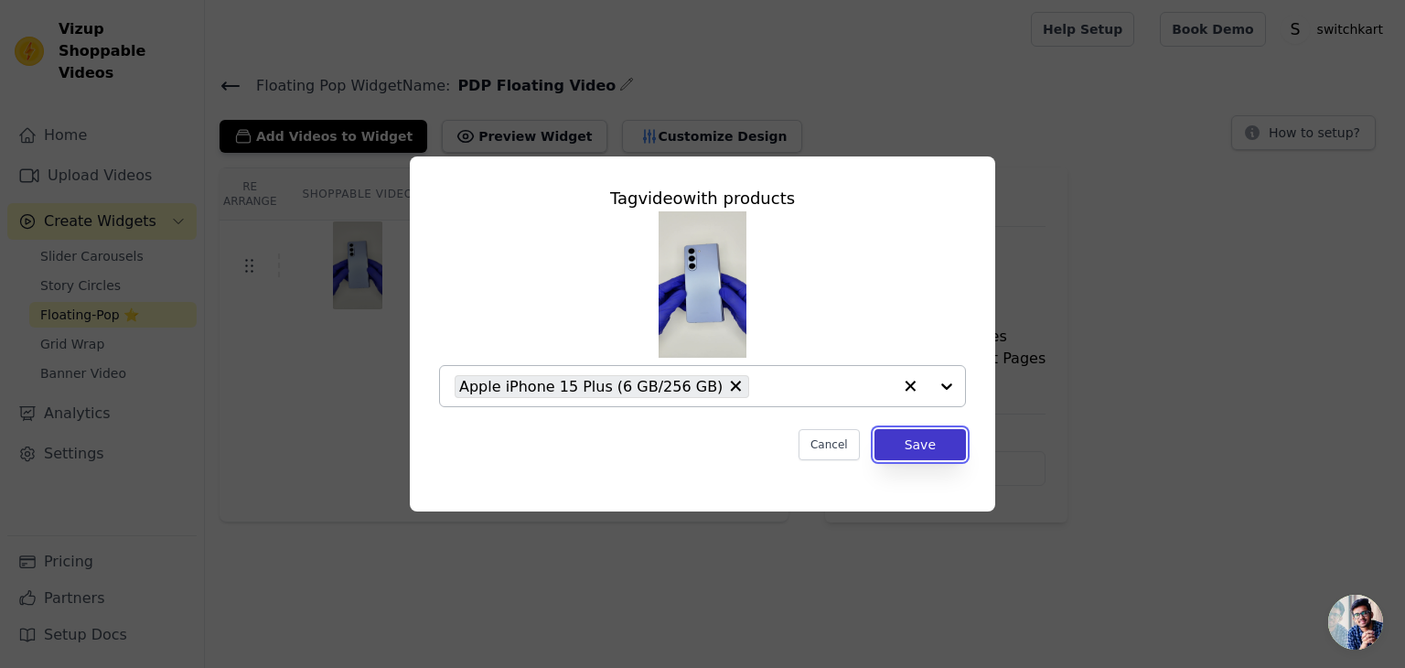
click at [922, 446] on button "Save" at bounding box center [919, 444] width 91 height 31
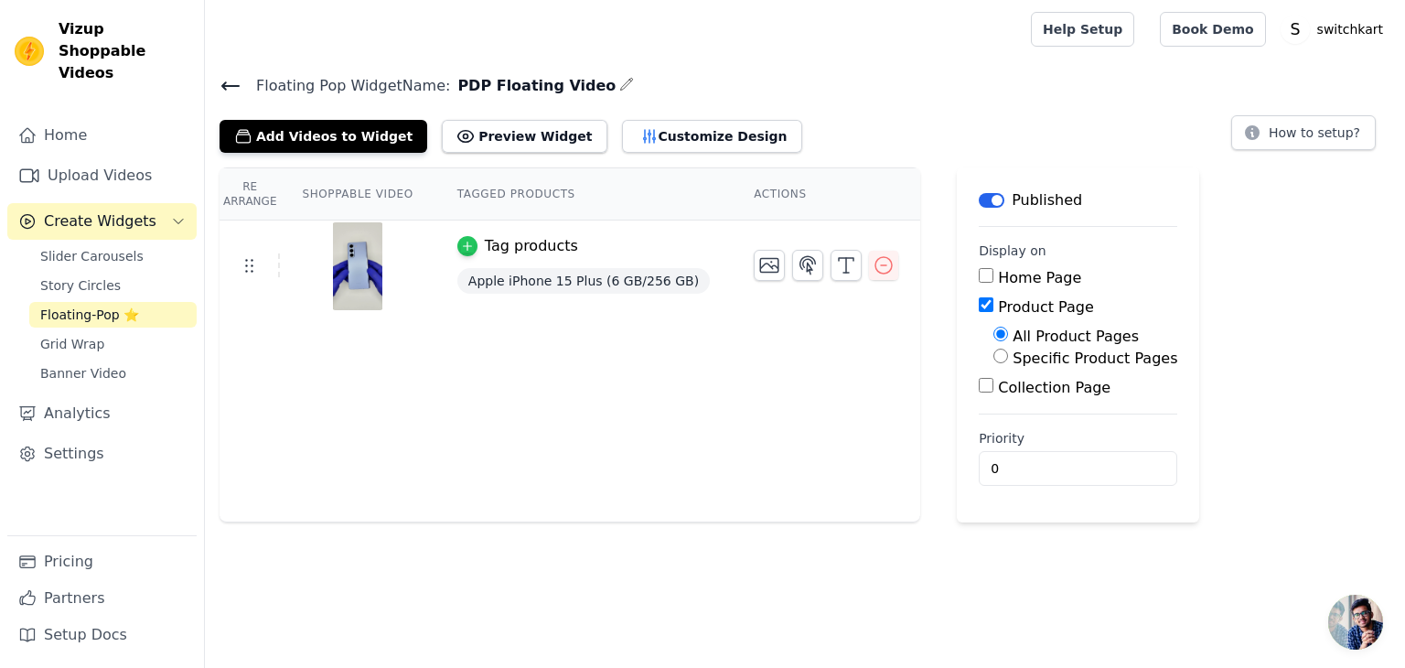
click at [461, 246] on icon "button" at bounding box center [467, 246] width 13 height 13
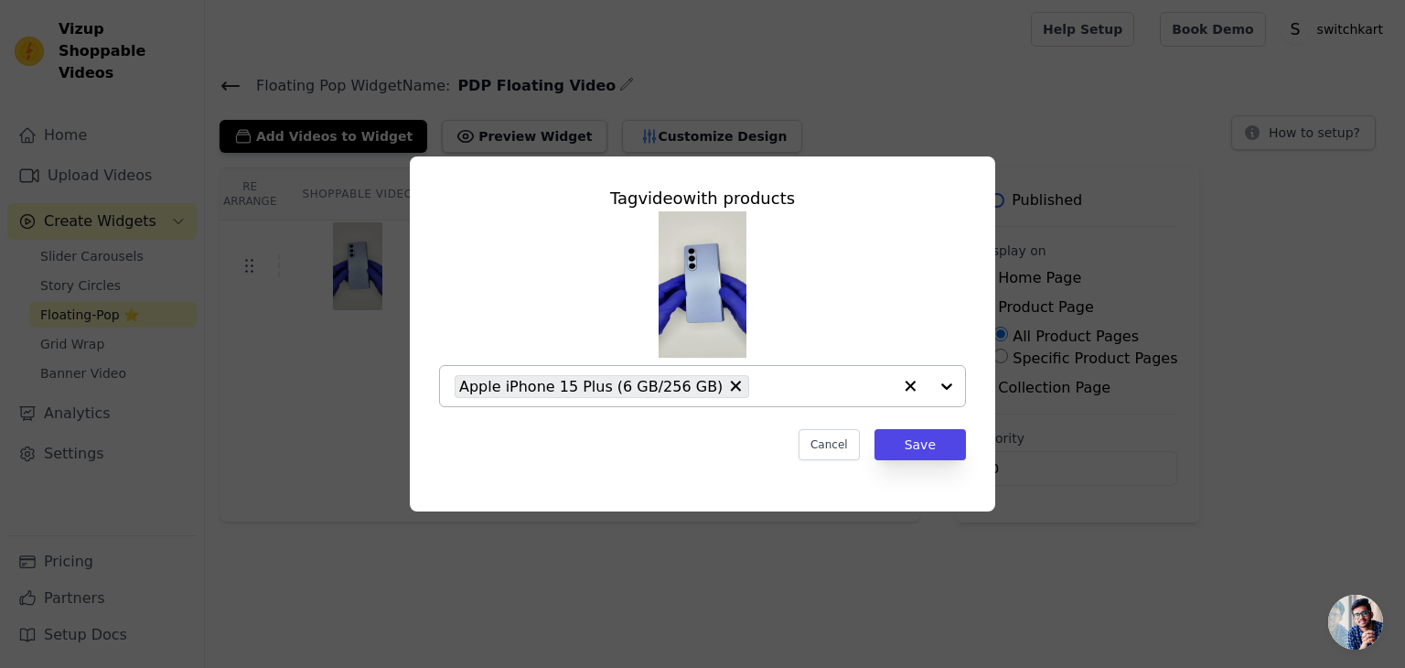
click at [944, 387] on div at bounding box center [928, 386] width 73 height 40
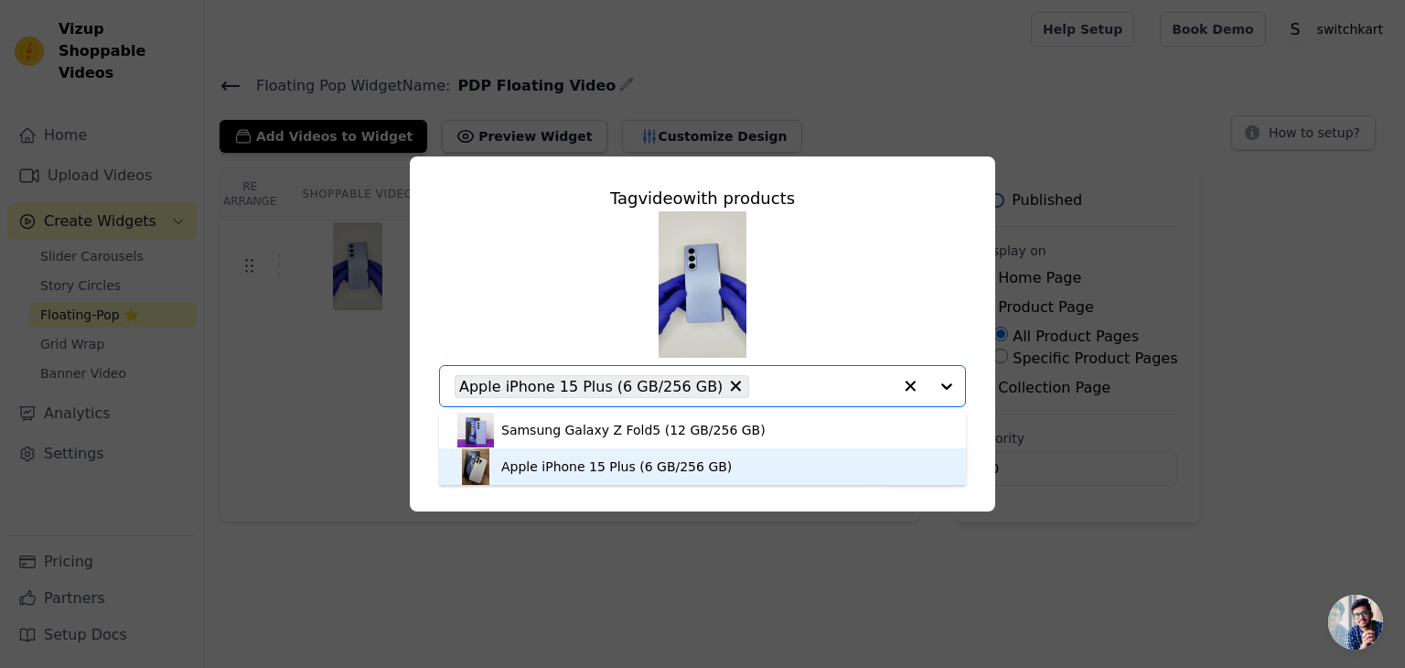
click at [702, 462] on div "Apple iPhone 15 Plus (6 GB/256 GB)" at bounding box center [616, 466] width 230 height 18
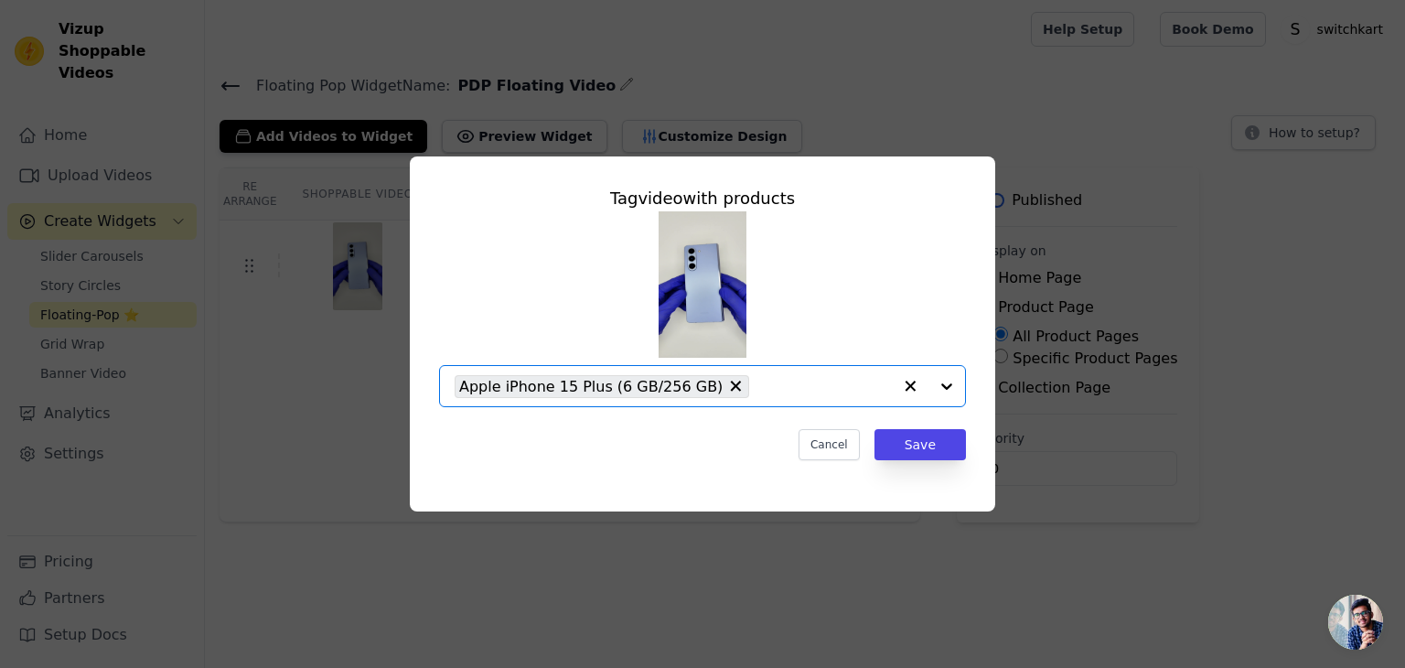
click at [944, 385] on div at bounding box center [928, 386] width 73 height 40
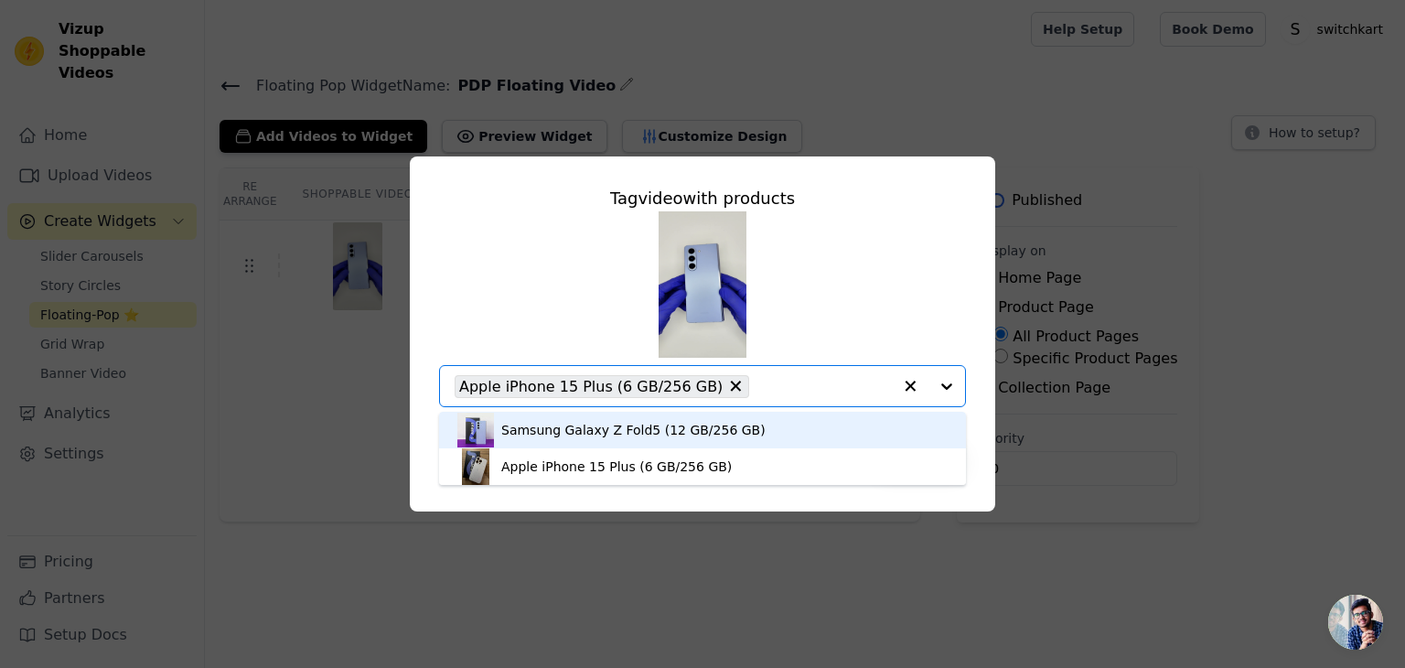
click at [671, 432] on div "Samsung Galaxy Z Fold5 (12 GB/256 GB)" at bounding box center [633, 430] width 264 height 18
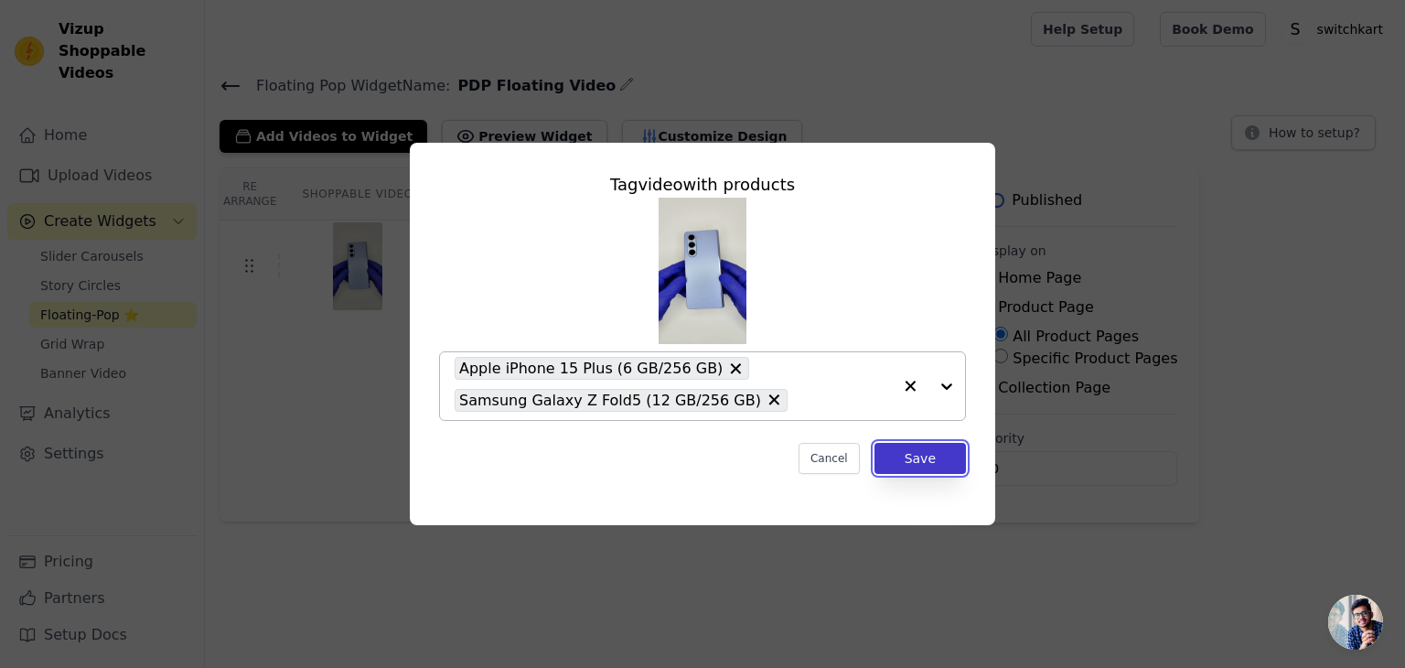
click at [926, 457] on button "Save" at bounding box center [919, 458] width 91 height 31
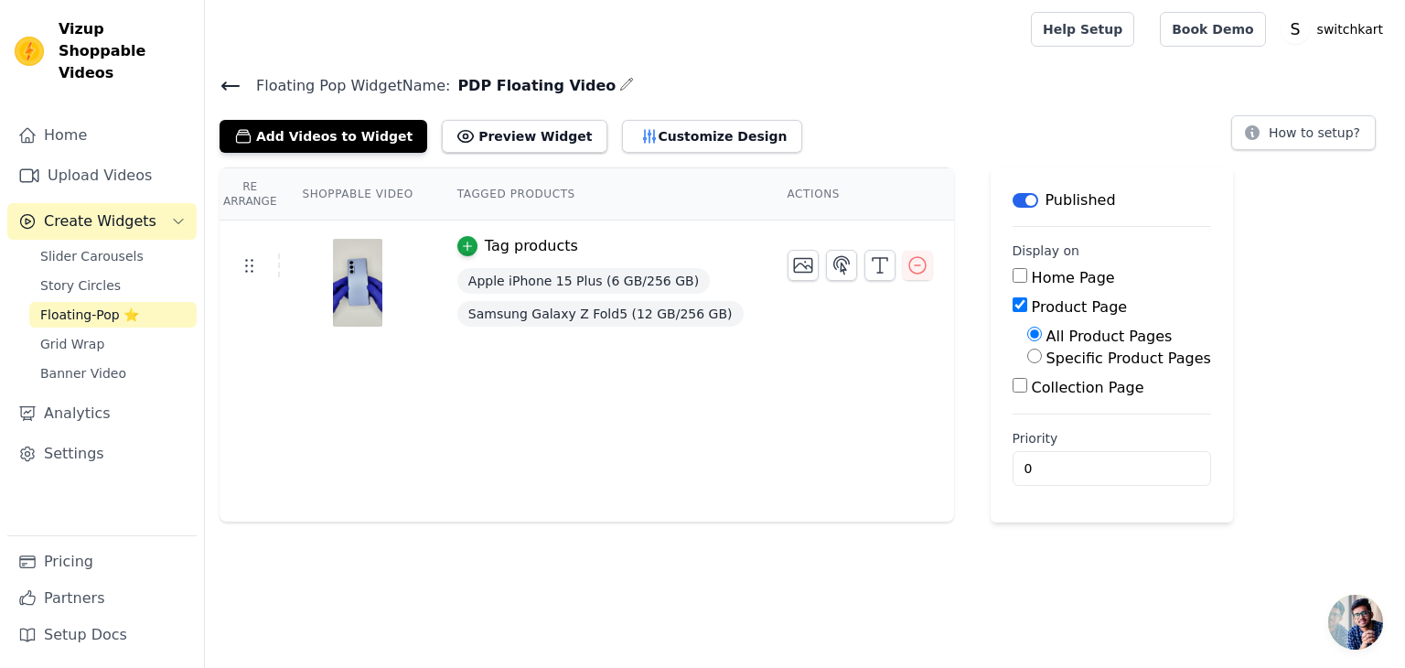
click at [227, 83] on icon at bounding box center [230, 86] width 22 height 22
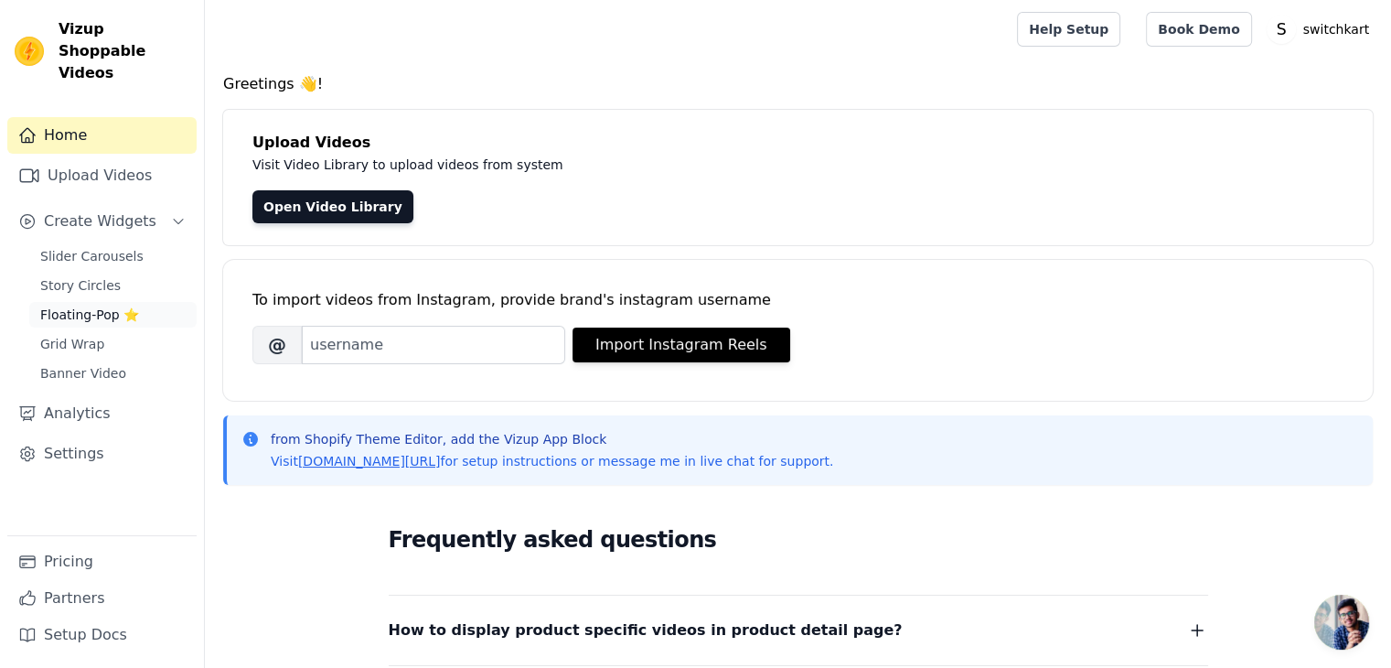
click at [77, 305] on span "Floating-Pop ⭐" at bounding box center [89, 314] width 99 height 18
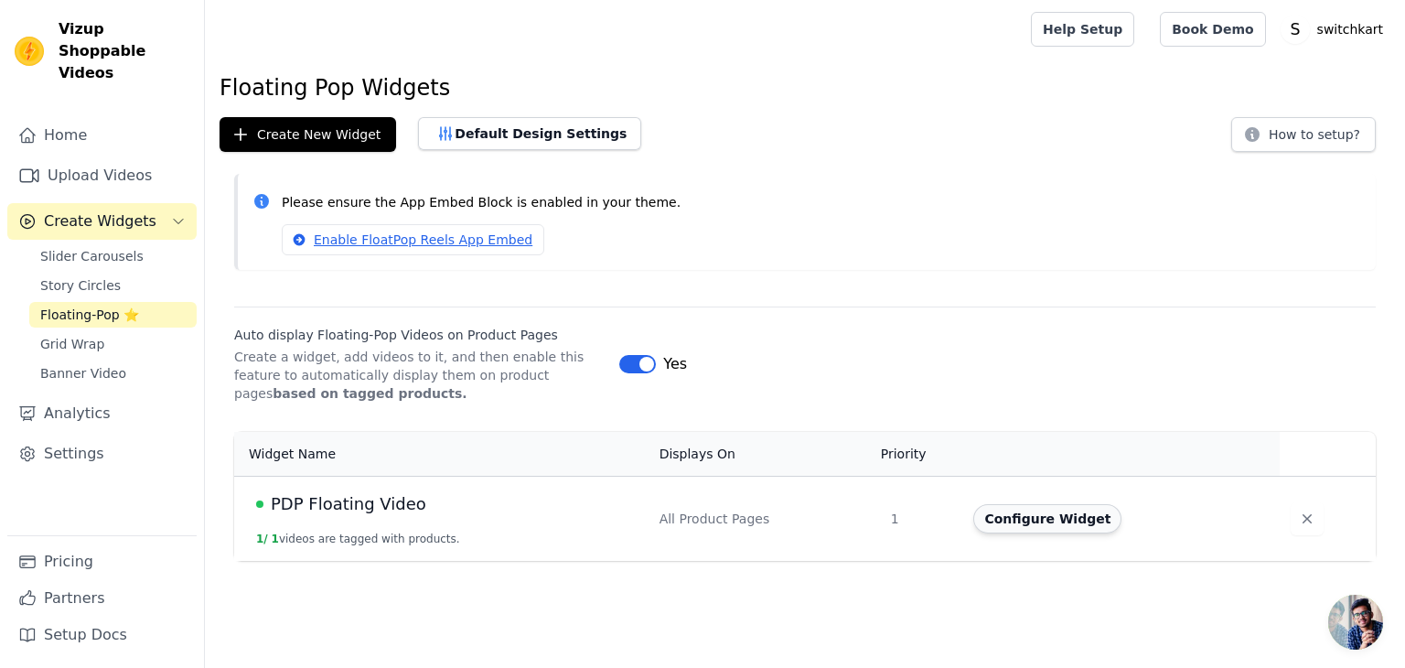
click at [1042, 523] on button "Configure Widget" at bounding box center [1047, 518] width 148 height 29
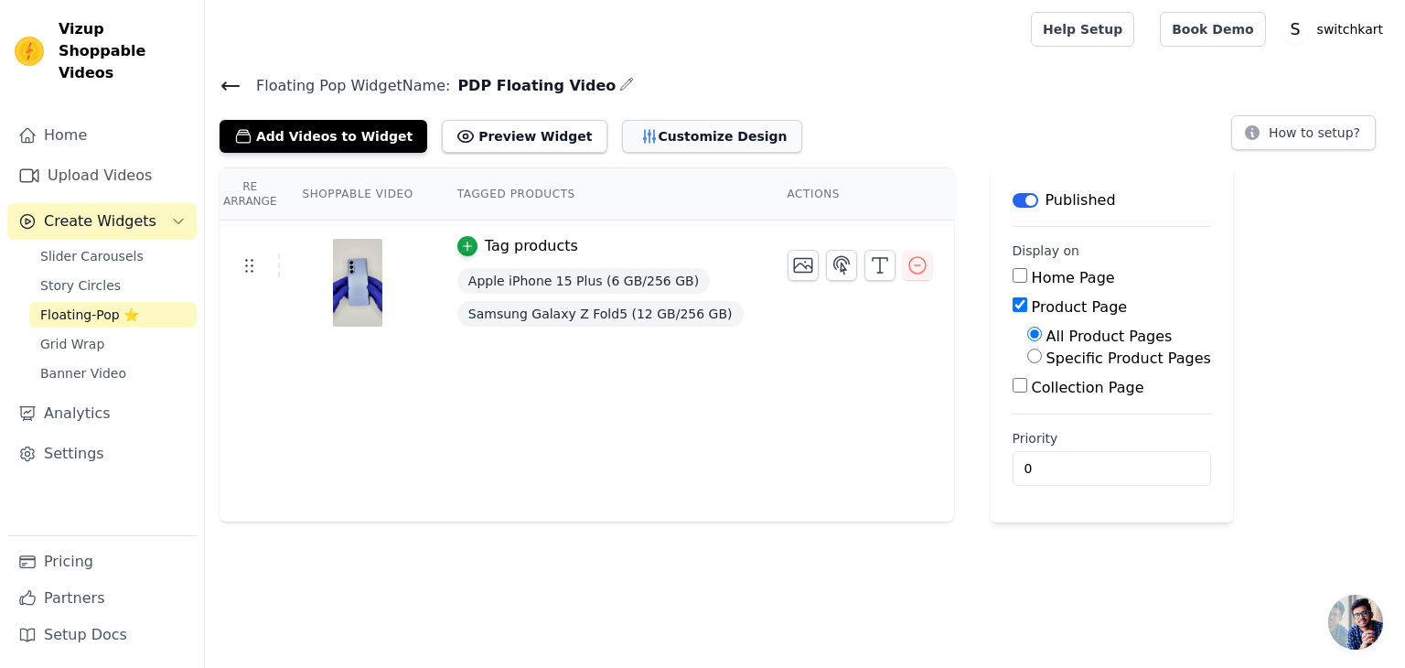
click at [640, 140] on icon "button" at bounding box center [649, 136] width 18 height 18
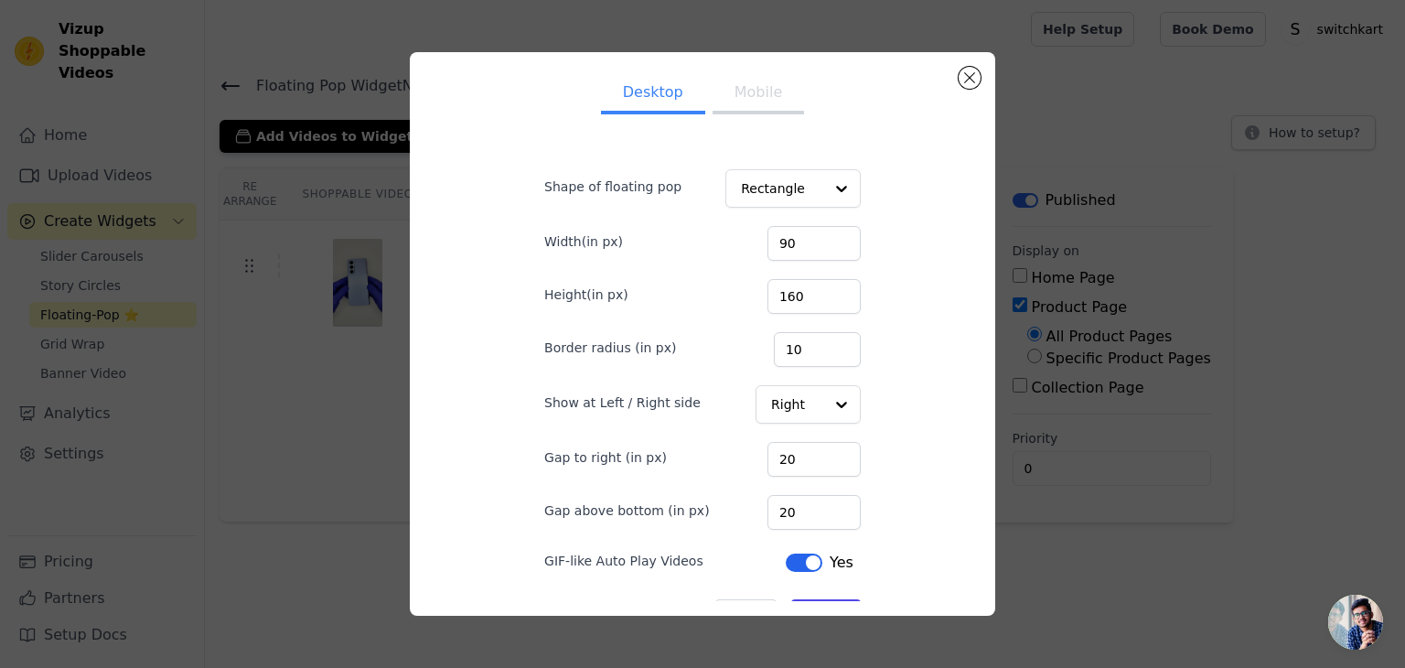
click at [749, 107] on button "Mobile" at bounding box center [757, 94] width 91 height 40
click at [636, 96] on button "Desktop" at bounding box center [653, 94] width 104 height 40
click at [825, 239] on input "100" at bounding box center [813, 243] width 93 height 35
click at [825, 239] on input "115" at bounding box center [813, 243] width 93 height 35
click at [824, 240] on input "122" at bounding box center [813, 243] width 93 height 35
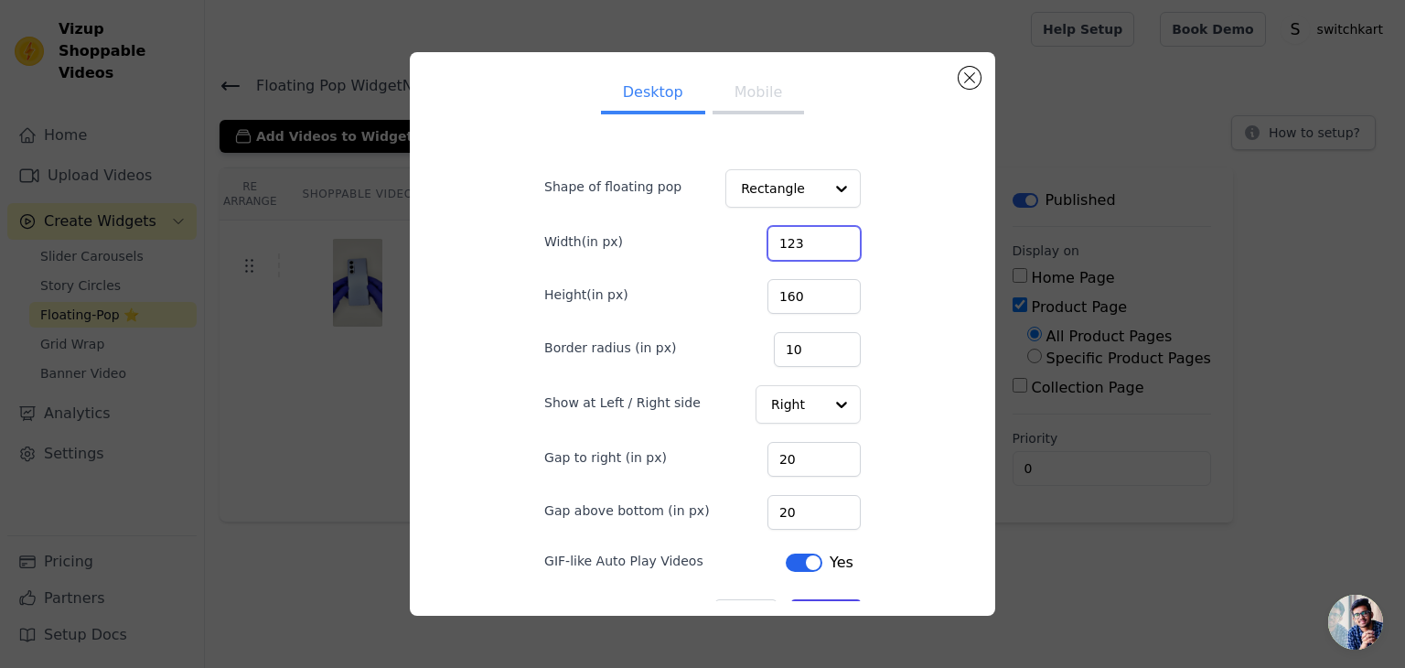
click at [824, 240] on input "123" at bounding box center [813, 243] width 93 height 35
click at [824, 240] on input "124" at bounding box center [813, 243] width 93 height 35
type input "125"
click at [824, 233] on input "125" at bounding box center [813, 243] width 93 height 35
click at [823, 289] on input "161" at bounding box center [813, 296] width 93 height 35
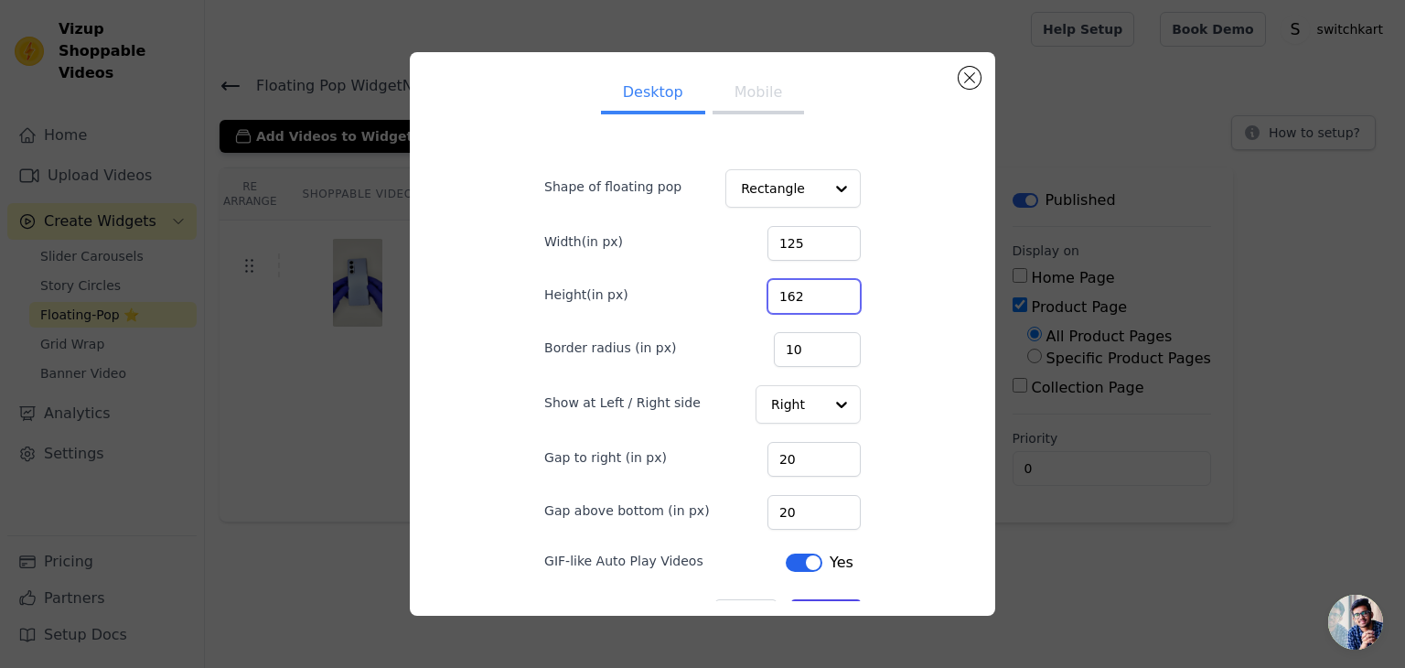
click at [823, 289] on input "162" at bounding box center [813, 296] width 93 height 35
click at [823, 289] on input "163" at bounding box center [813, 296] width 93 height 35
click at [823, 289] on input "164" at bounding box center [813, 296] width 93 height 35
click at [823, 289] on input "165" at bounding box center [813, 296] width 93 height 35
click at [823, 289] on input "166" at bounding box center [813, 296] width 93 height 35
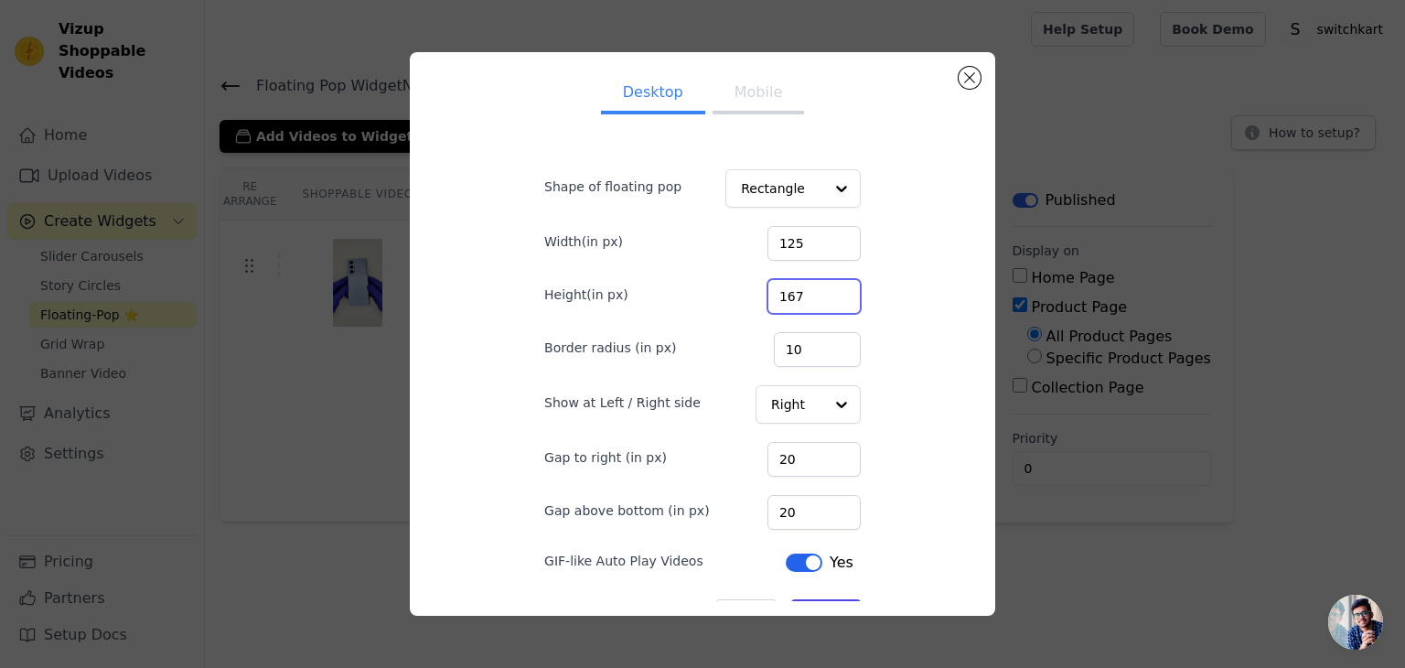
click at [823, 289] on input "167" at bounding box center [813, 296] width 93 height 35
click at [823, 289] on input "168" at bounding box center [813, 296] width 93 height 35
click at [823, 289] on input "169" at bounding box center [813, 296] width 93 height 35
type input "170"
click at [823, 289] on input "170" at bounding box center [813, 296] width 93 height 35
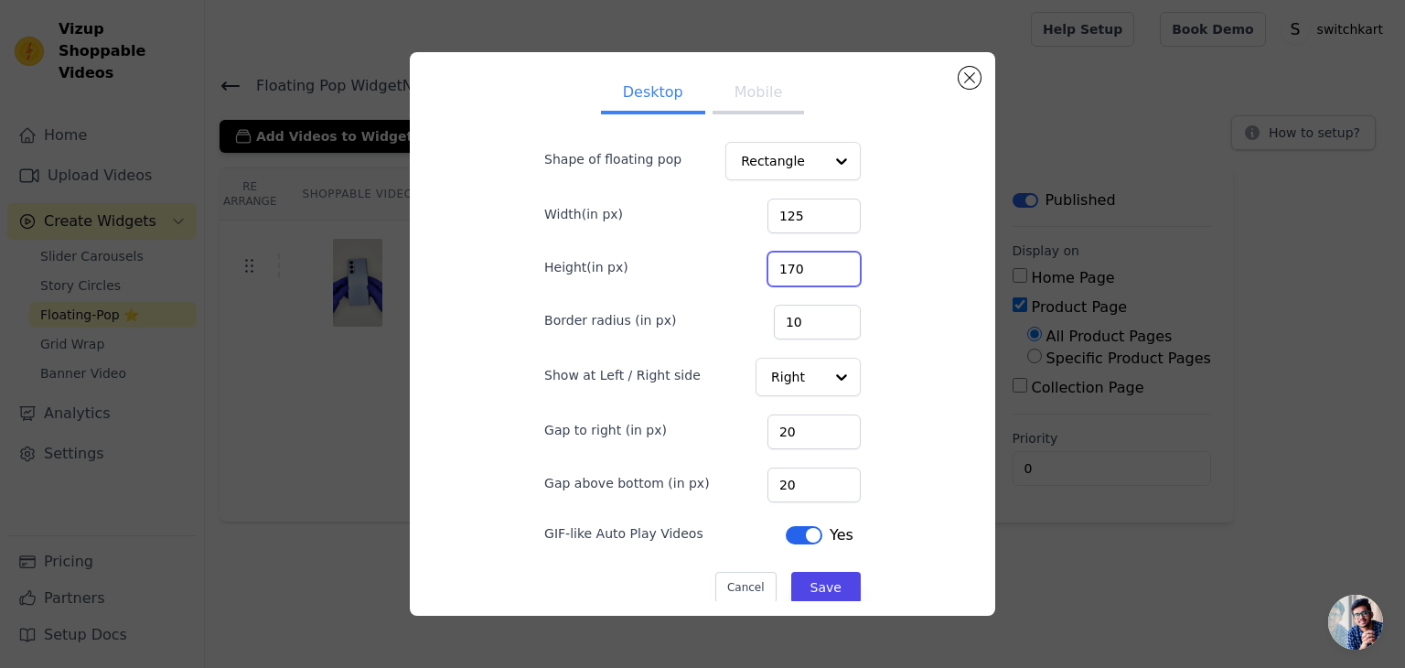
scroll to position [41, 0]
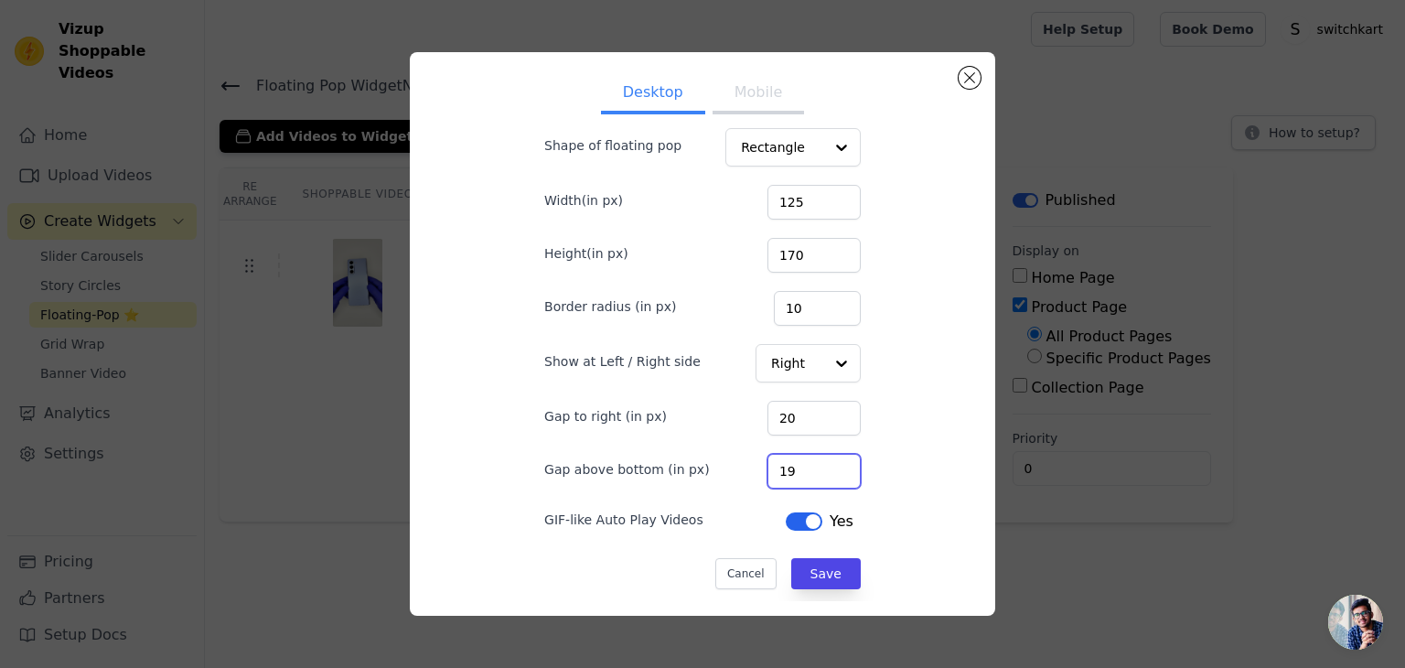
click at [823, 472] on input "19" at bounding box center [813, 471] width 93 height 35
click at [823, 472] on input "18" at bounding box center [813, 471] width 93 height 35
click at [823, 472] on input "17" at bounding box center [813, 471] width 93 height 35
click at [823, 472] on input "16" at bounding box center [813, 471] width 93 height 35
click at [823, 472] on input "15" at bounding box center [813, 471] width 93 height 35
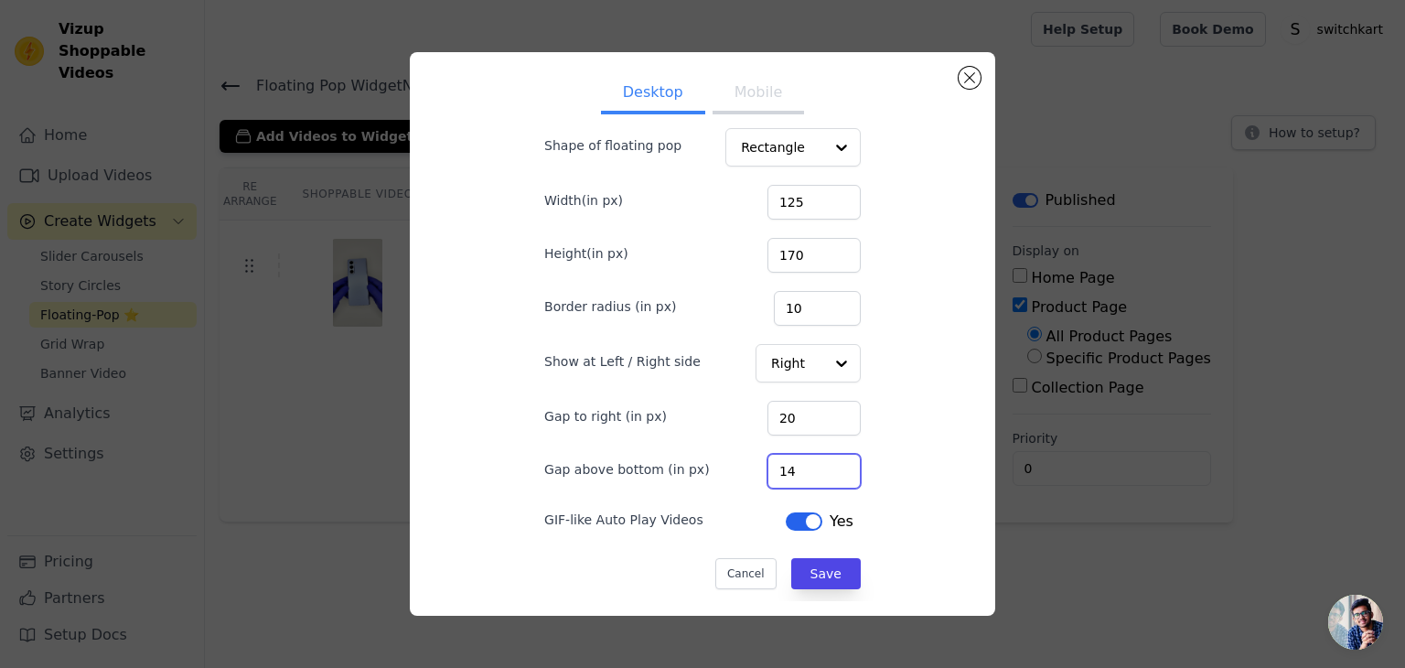
click at [823, 472] on input "14" at bounding box center [813, 471] width 93 height 35
click at [823, 472] on input "13" at bounding box center [813, 471] width 93 height 35
click at [823, 472] on input "12" at bounding box center [813, 471] width 93 height 35
click at [823, 473] on input "11" at bounding box center [813, 471] width 93 height 35
click at [823, 473] on input "10" at bounding box center [813, 471] width 93 height 35
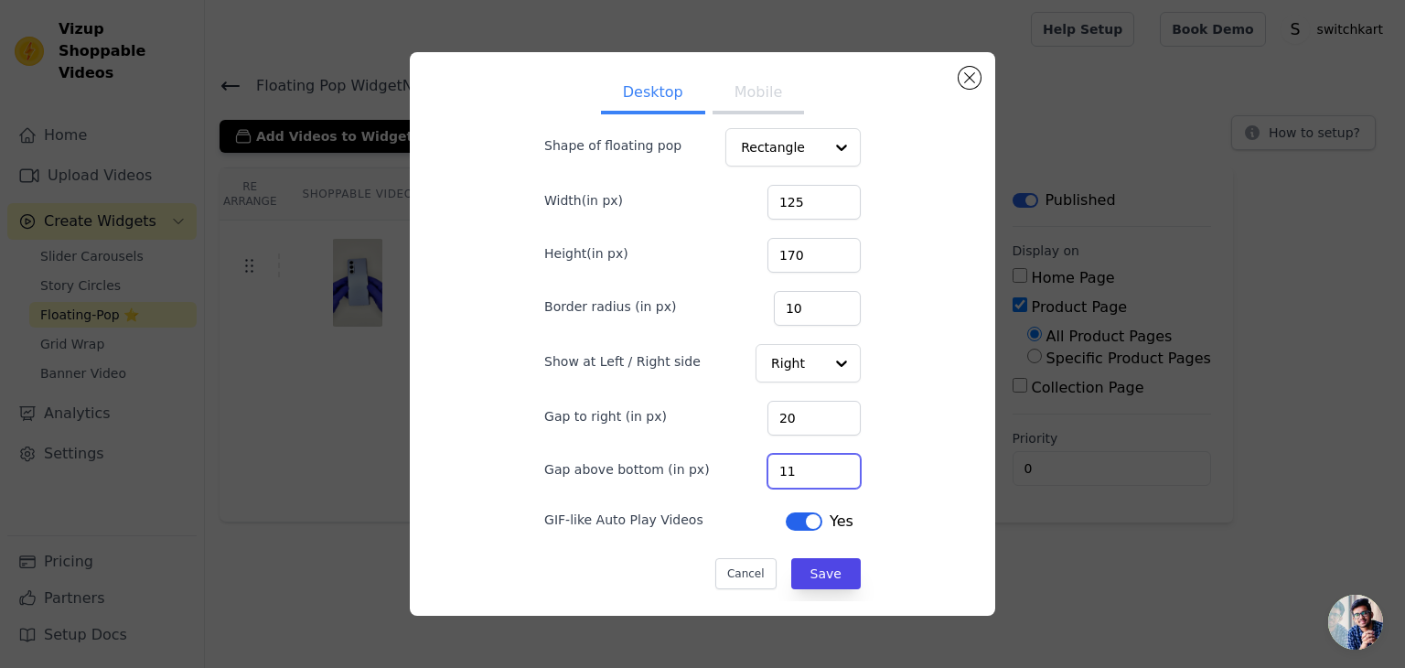
click at [821, 460] on input "11" at bounding box center [813, 471] width 93 height 35
type input "12"
click at [821, 460] on input "12" at bounding box center [813, 471] width 93 height 35
click at [820, 414] on input "21" at bounding box center [813, 418] width 93 height 35
click at [820, 414] on input "22" at bounding box center [813, 418] width 93 height 35
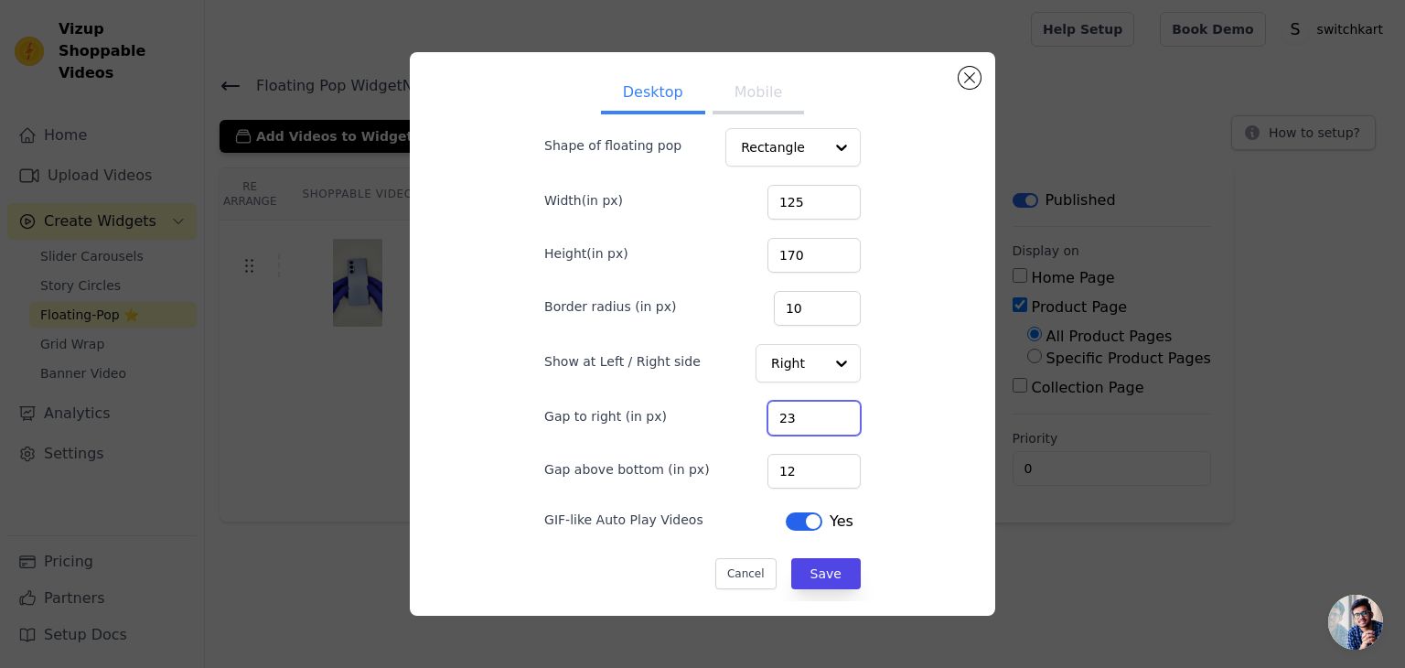
click at [820, 414] on input "23" at bounding box center [813, 418] width 93 height 35
click at [820, 414] on input "24" at bounding box center [813, 418] width 93 height 35
click at [820, 414] on input "25" at bounding box center [813, 418] width 93 height 35
type input "26"
click at [827, 410] on input "26" at bounding box center [813, 418] width 93 height 35
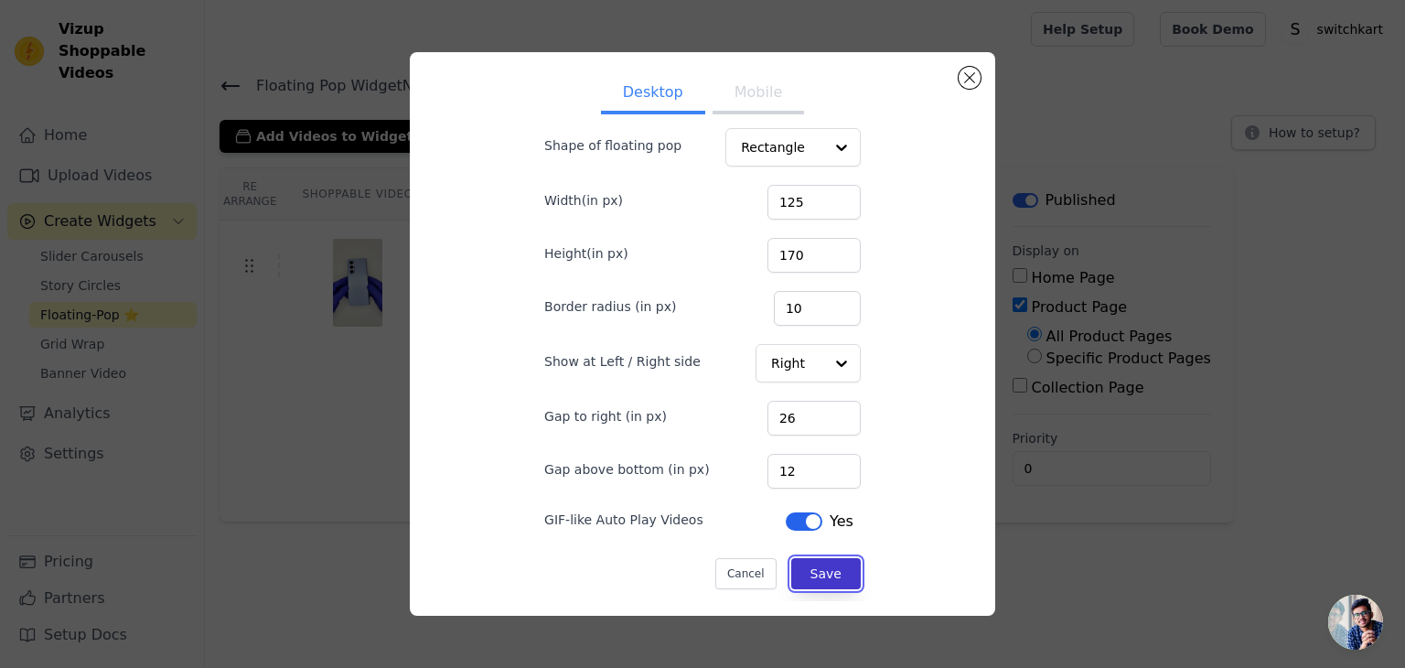
click at [819, 582] on button "Save" at bounding box center [826, 573] width 70 height 31
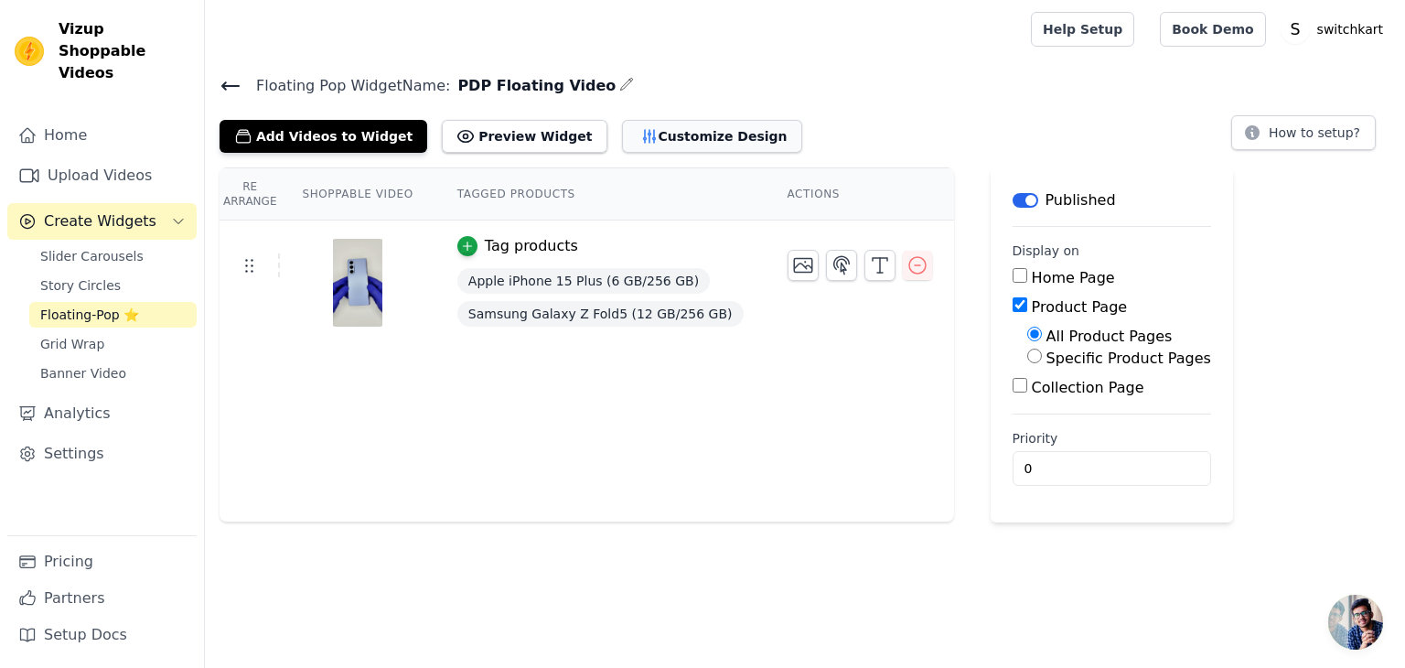
click at [658, 124] on button "Customize Design" at bounding box center [712, 136] width 180 height 33
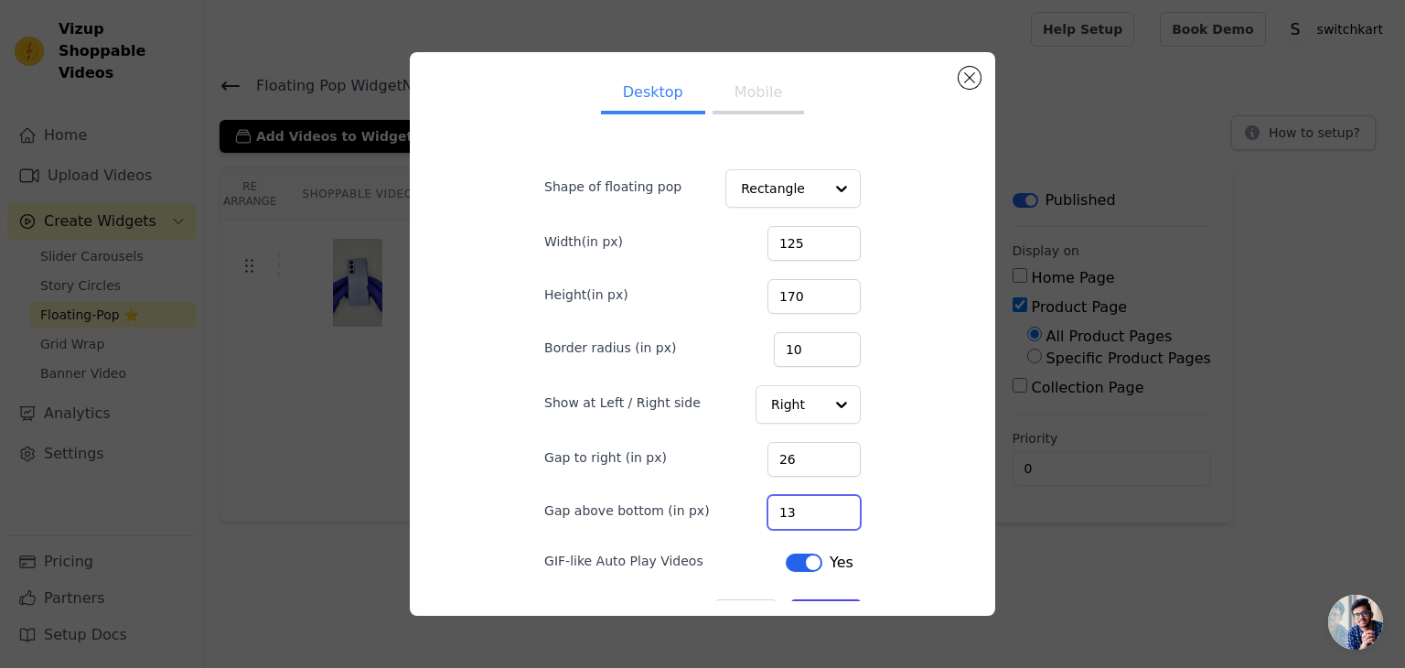
click at [826, 503] on input "13" at bounding box center [813, 512] width 93 height 35
click at [826, 503] on input "14" at bounding box center [813, 512] width 93 height 35
click at [826, 503] on input "15" at bounding box center [813, 512] width 93 height 35
click at [826, 503] on input "16" at bounding box center [813, 512] width 93 height 35
type input "17"
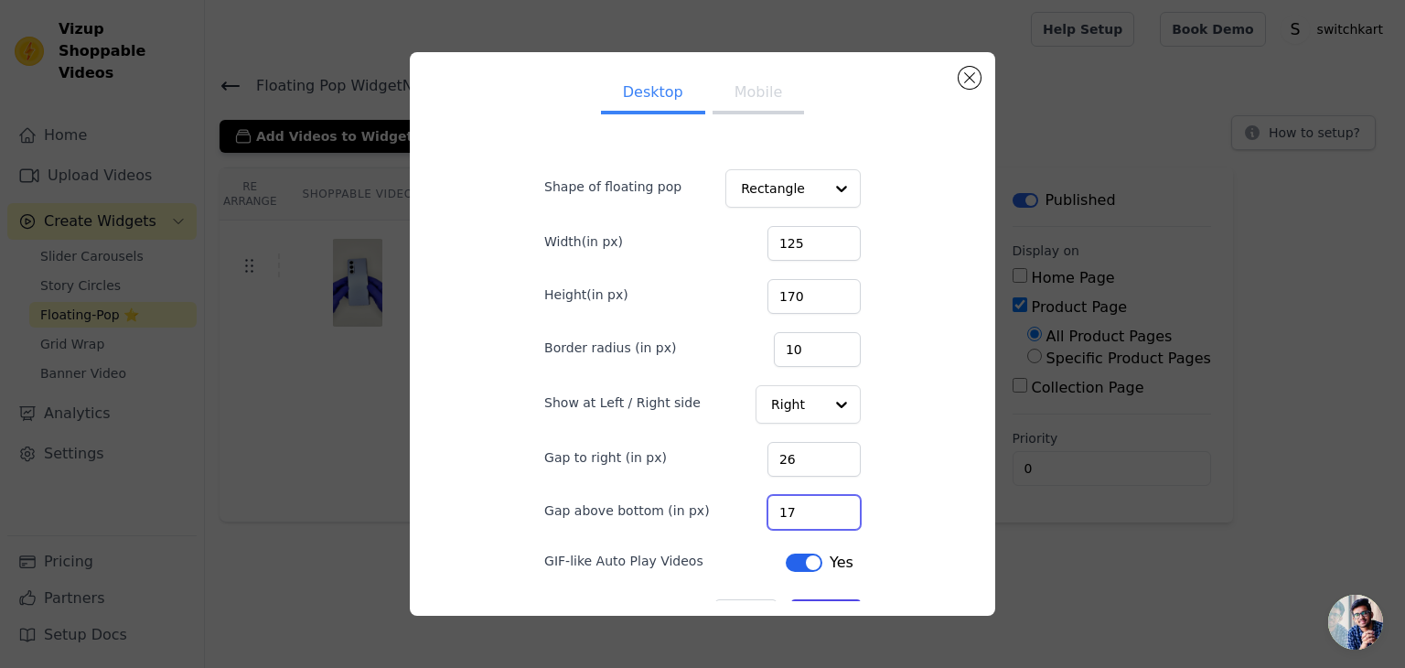
click at [826, 503] on input "17" at bounding box center [813, 512] width 93 height 35
click at [825, 463] on input "25" at bounding box center [813, 459] width 93 height 35
click at [825, 463] on input "24" at bounding box center [813, 459] width 93 height 35
click at [825, 463] on input "23" at bounding box center [813, 459] width 93 height 35
click at [825, 463] on input "22" at bounding box center [813, 459] width 93 height 35
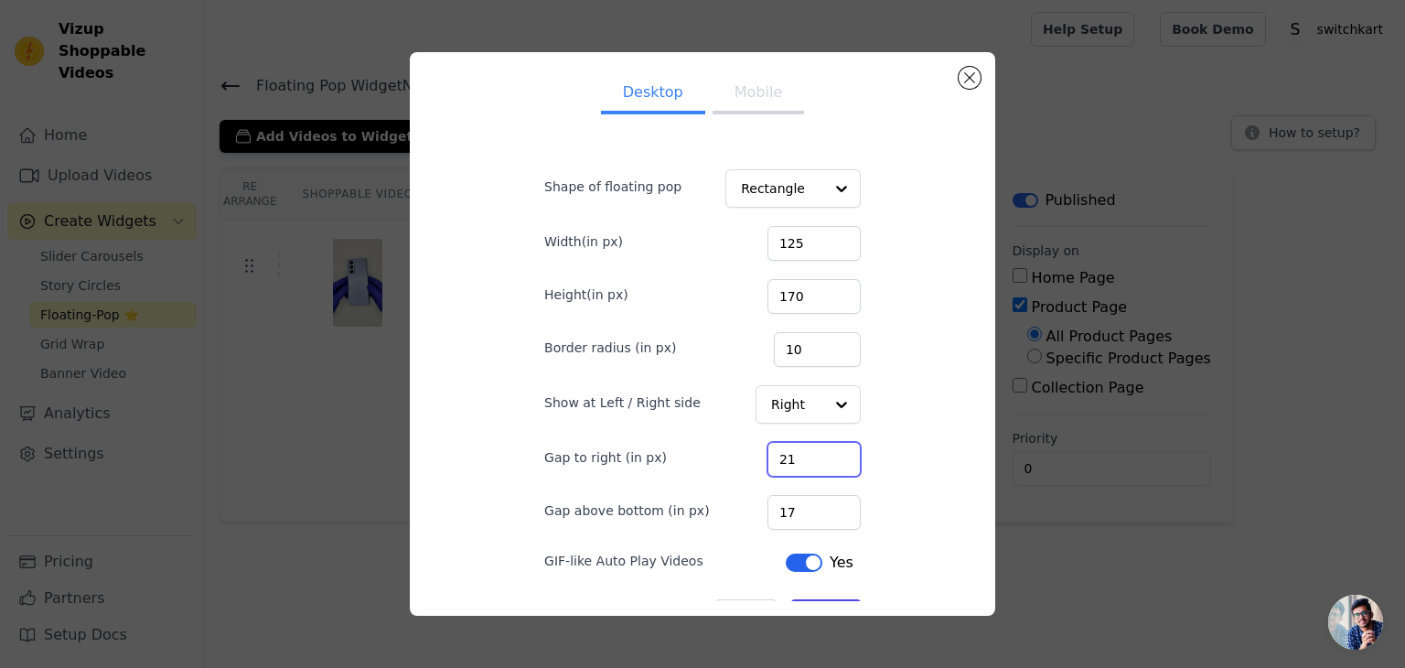
click at [825, 463] on input "21" at bounding box center [813, 459] width 93 height 35
click at [825, 463] on input "20" at bounding box center [813, 459] width 93 height 35
click at [825, 463] on input "19" at bounding box center [813, 459] width 93 height 35
click at [825, 463] on input "18" at bounding box center [813, 459] width 93 height 35
type input "17"
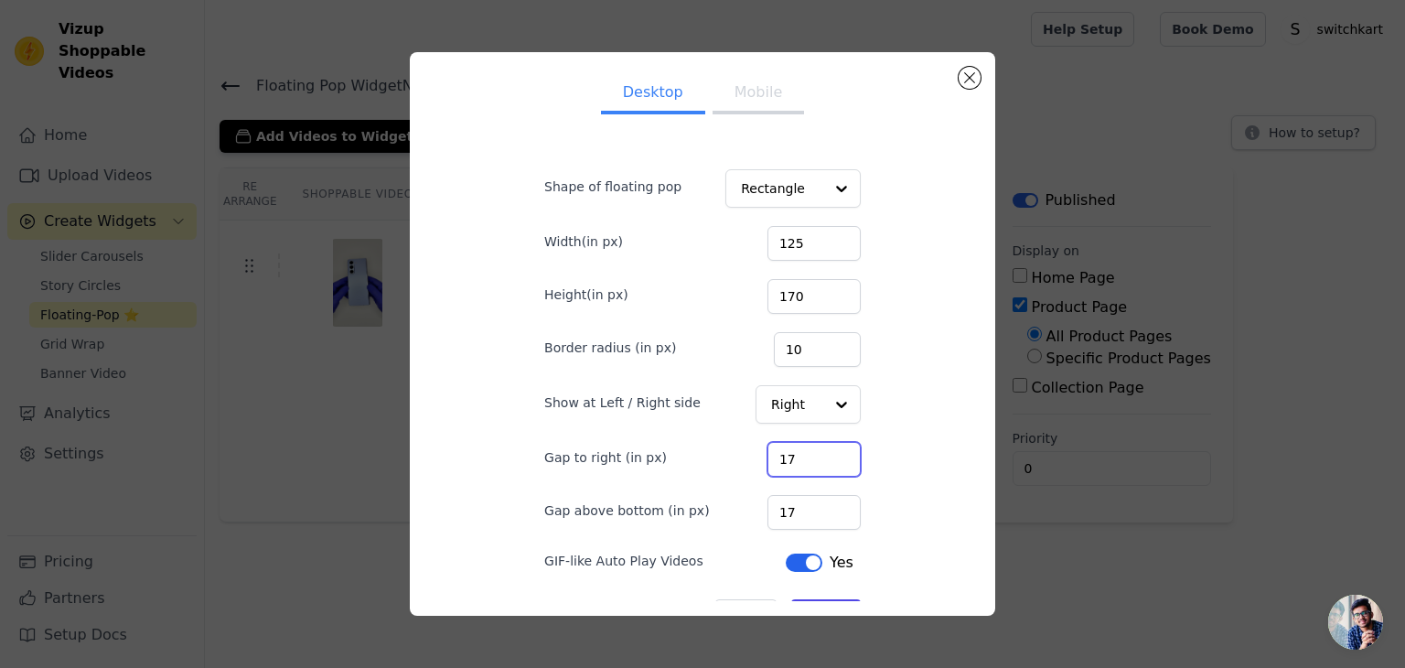
click at [825, 463] on input "17" at bounding box center [813, 459] width 93 height 35
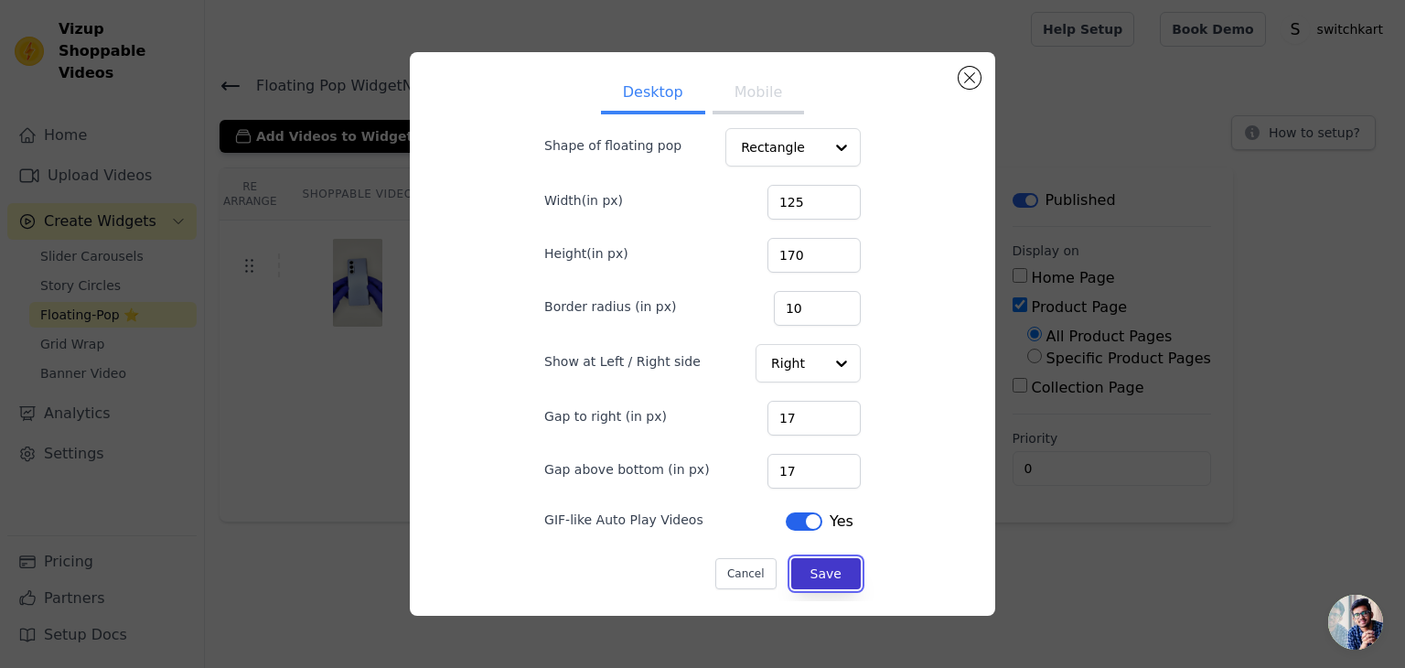
click at [823, 568] on button "Save" at bounding box center [826, 573] width 70 height 31
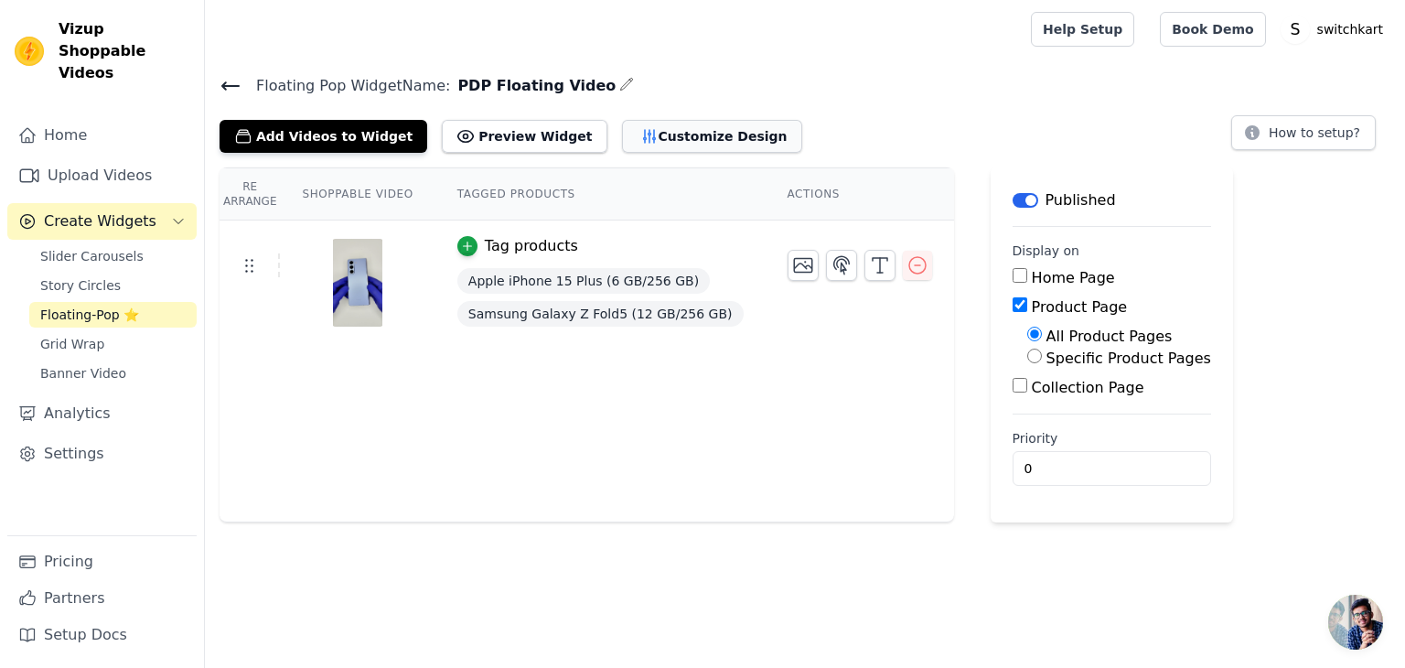
click at [700, 137] on button "Customize Design" at bounding box center [712, 136] width 180 height 33
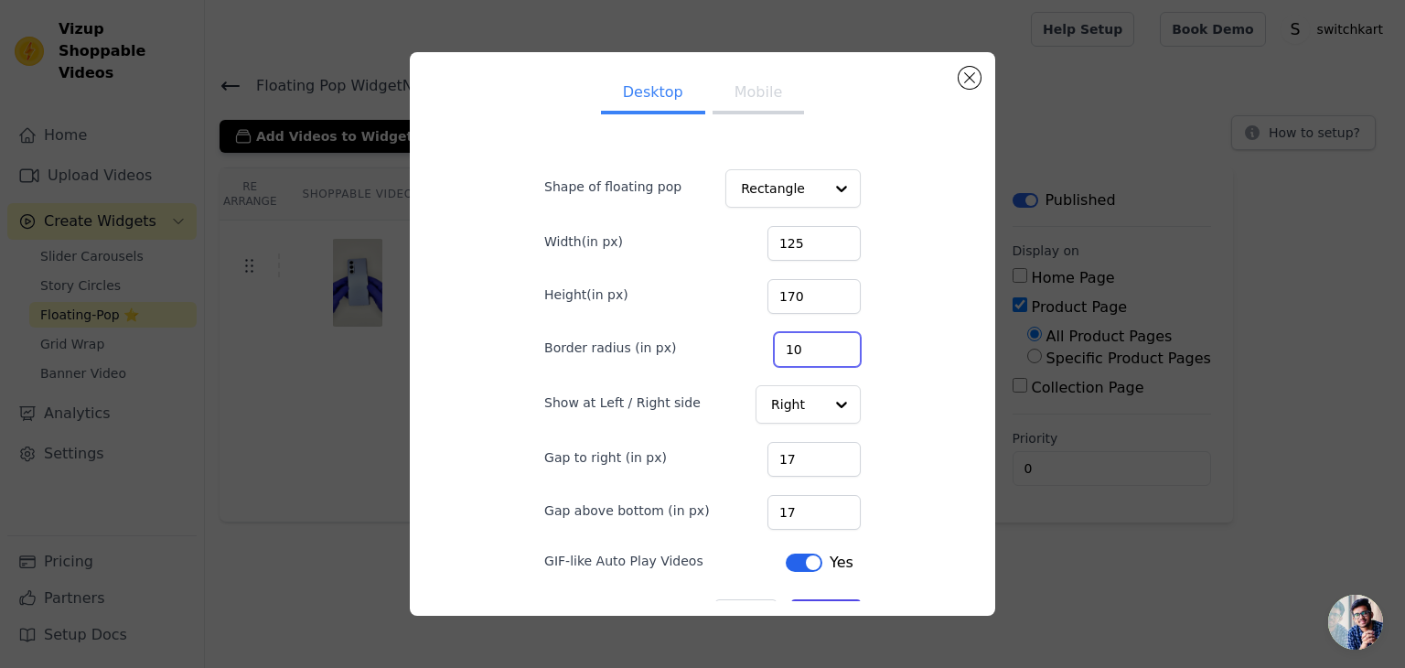
click at [823, 360] on input "10" at bounding box center [817, 349] width 87 height 35
click at [823, 350] on input "9" at bounding box center [817, 349] width 87 height 35
type input "8"
click at [823, 350] on input "8" at bounding box center [817, 349] width 87 height 35
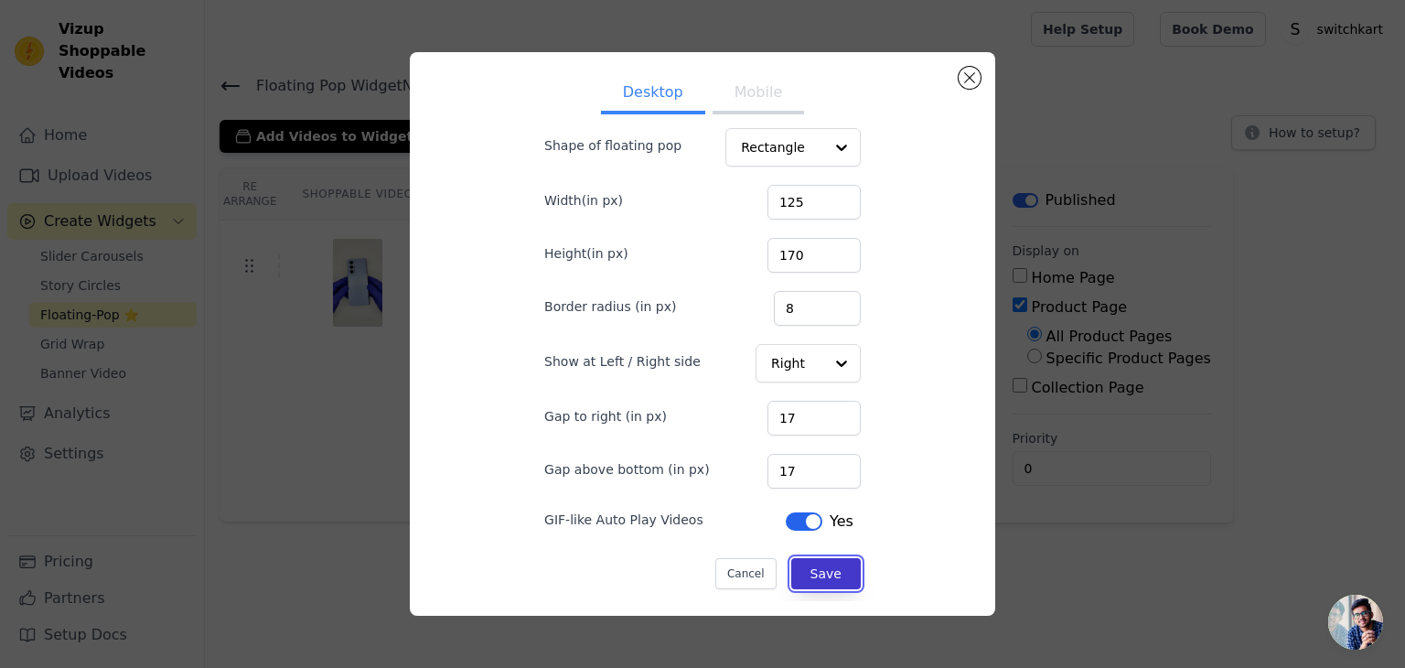
click at [808, 577] on button "Save" at bounding box center [826, 573] width 70 height 31
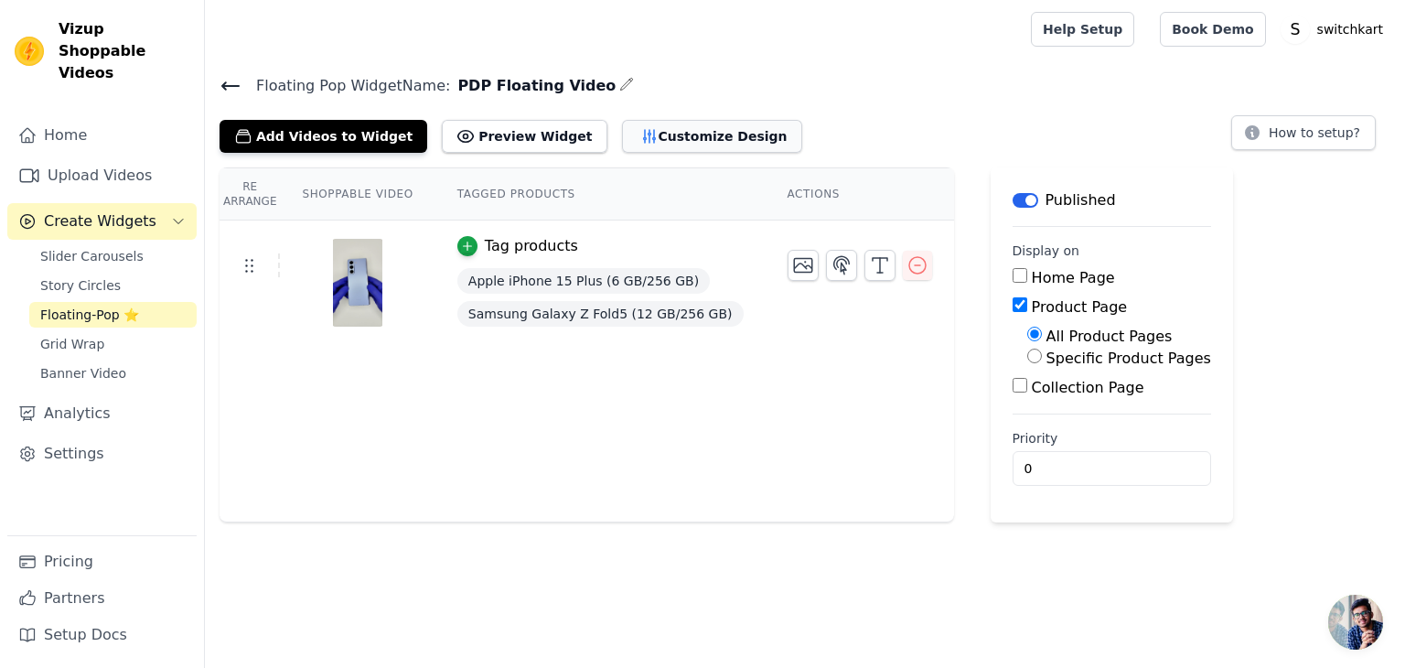
click at [673, 135] on button "Customize Design" at bounding box center [712, 136] width 180 height 33
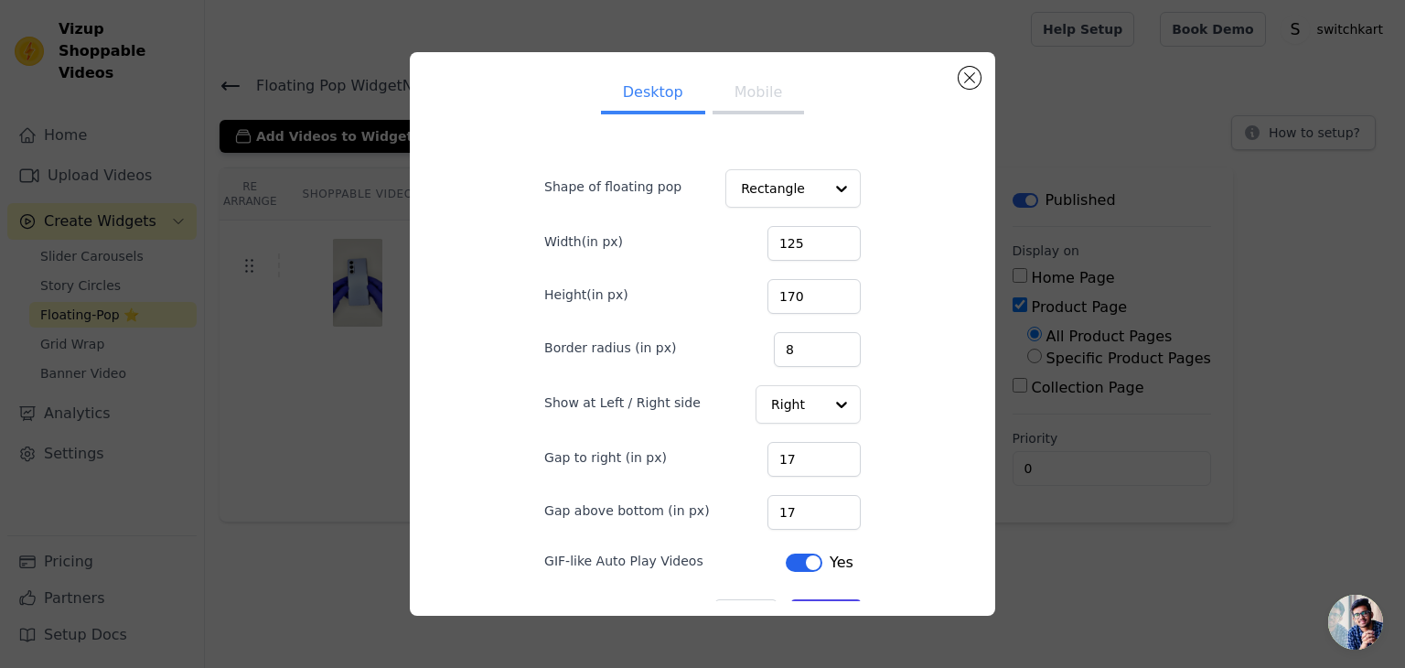
click at [736, 96] on button "Mobile" at bounding box center [757, 94] width 91 height 40
click at [827, 502] on input "38" at bounding box center [813, 512] width 93 height 35
click at [827, 502] on input "39" at bounding box center [813, 512] width 93 height 35
click at [827, 502] on input "40" at bounding box center [813, 512] width 93 height 35
click at [827, 502] on input "41" at bounding box center [813, 512] width 93 height 35
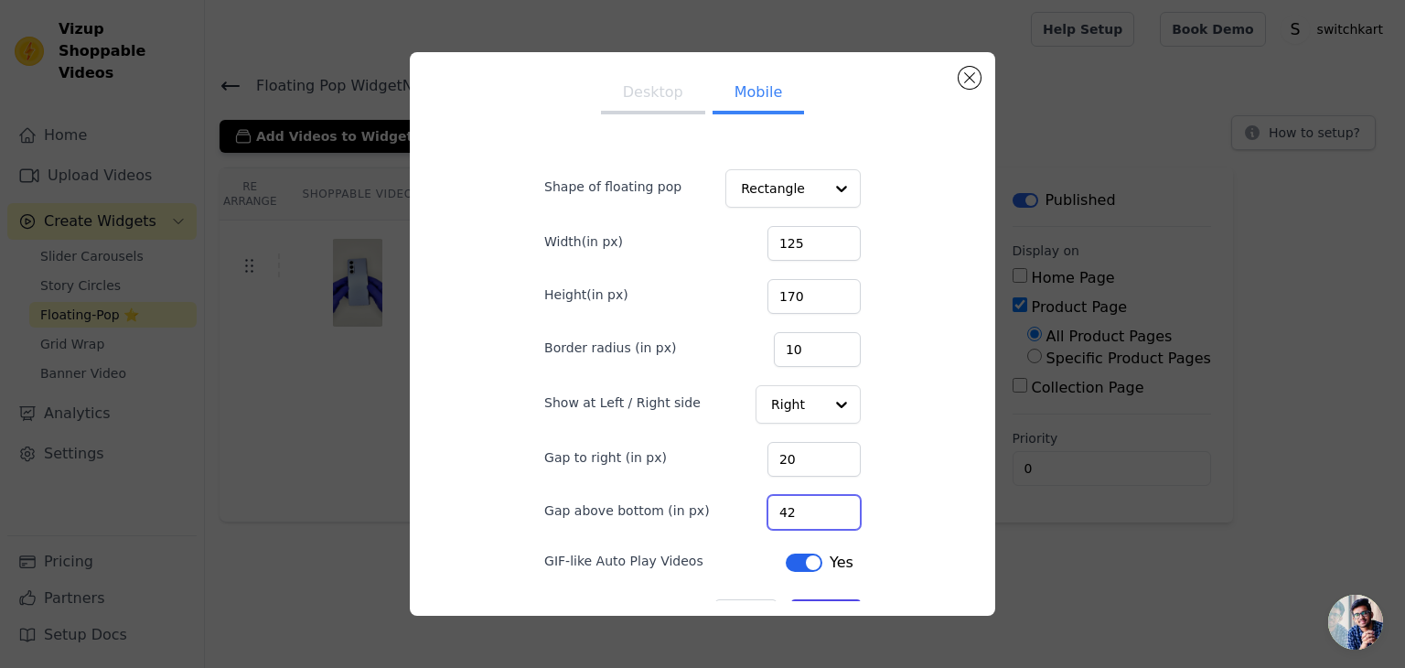
click at [827, 502] on input "42" at bounding box center [813, 512] width 93 height 35
click at [827, 502] on input "43" at bounding box center [813, 512] width 93 height 35
type input "44"
click at [827, 502] on input "44" at bounding box center [813, 512] width 93 height 35
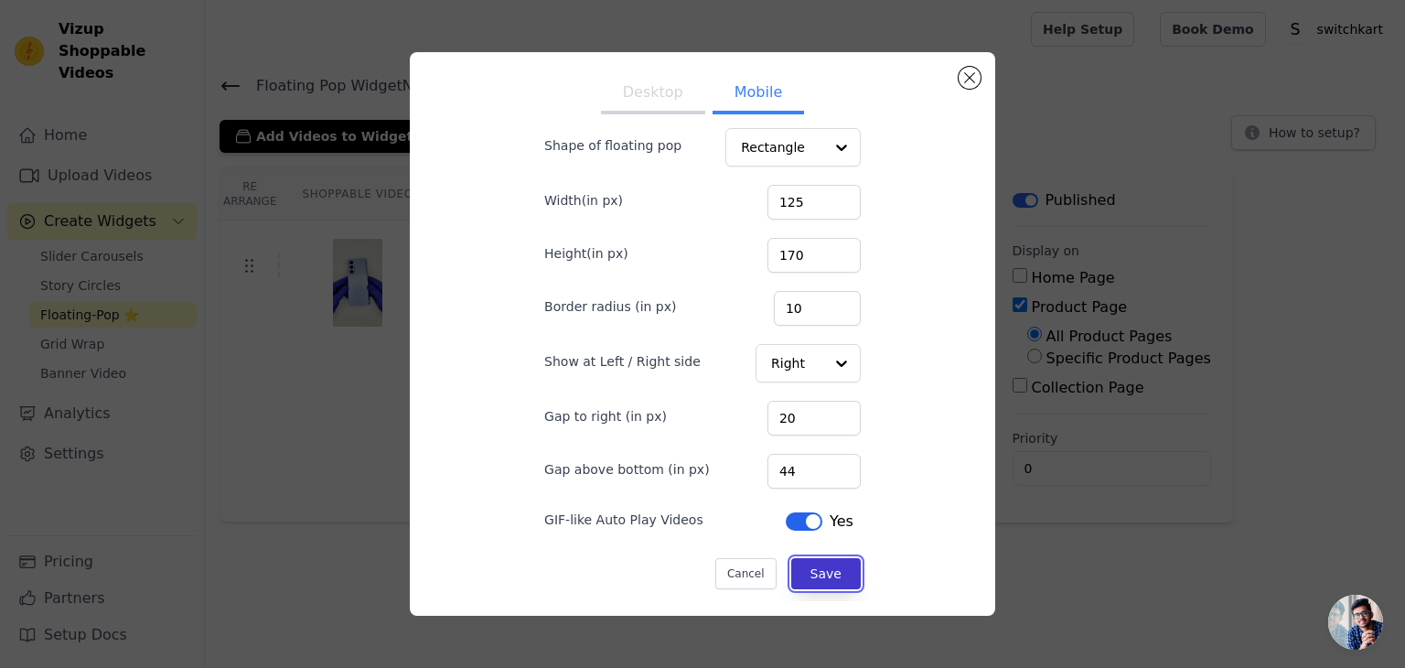
click at [806, 561] on button "Save" at bounding box center [826, 573] width 70 height 31
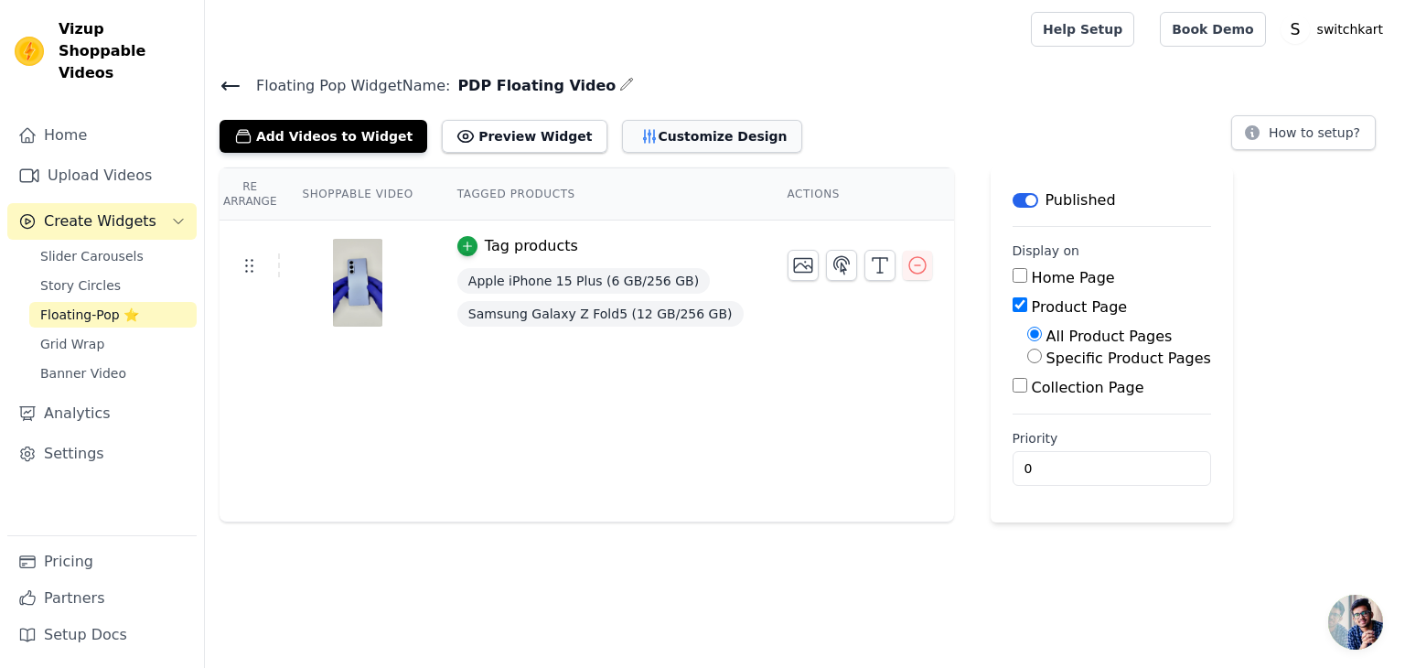
click at [665, 129] on button "Customize Design" at bounding box center [712, 136] width 180 height 33
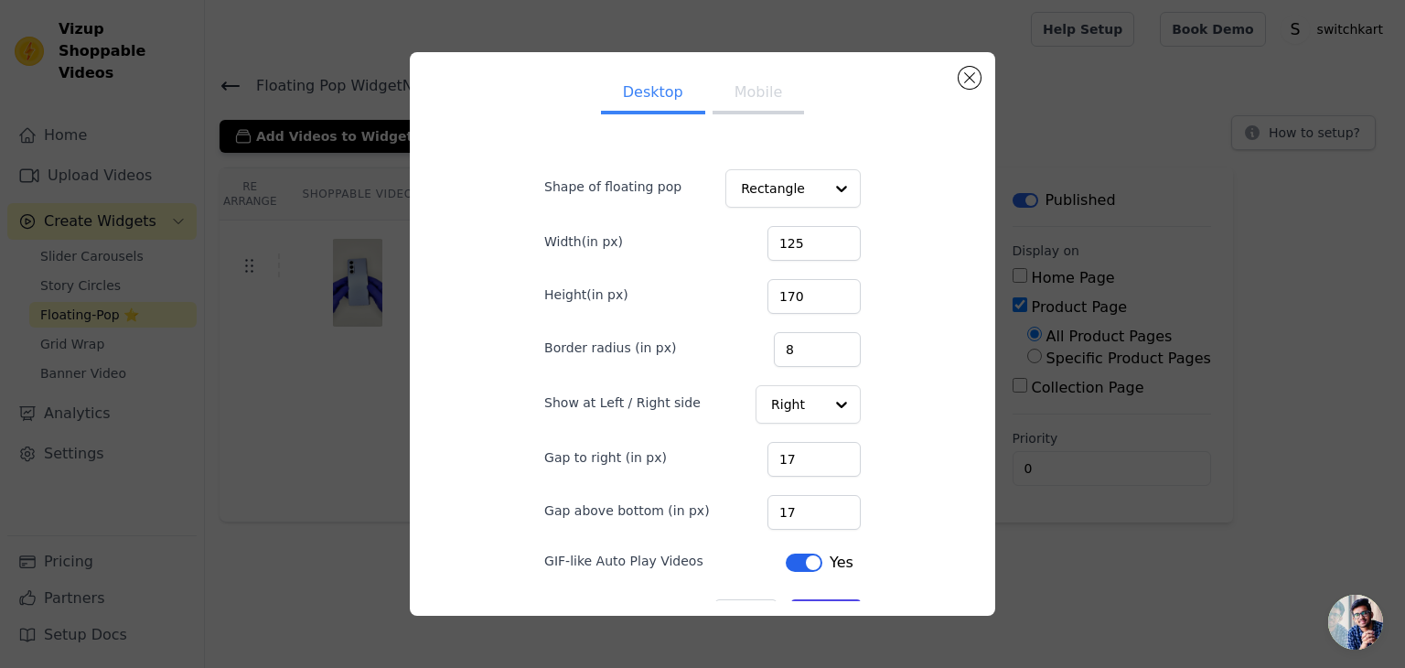
click at [741, 87] on button "Mobile" at bounding box center [757, 94] width 91 height 40
click at [823, 500] on input "61" at bounding box center [813, 512] width 93 height 35
click at [823, 502] on input "62" at bounding box center [813, 512] width 93 height 35
type input "63"
click at [823, 502] on input "63" at bounding box center [813, 512] width 93 height 35
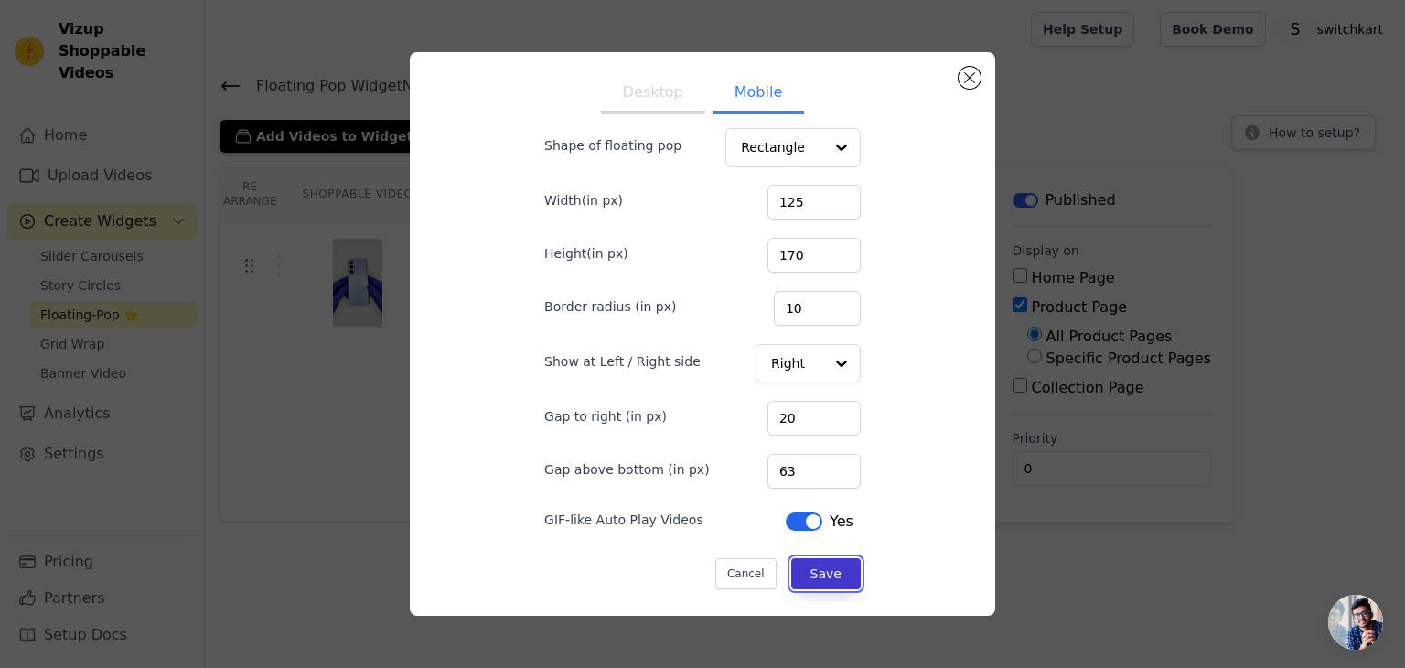
click at [815, 568] on button "Save" at bounding box center [826, 573] width 70 height 31
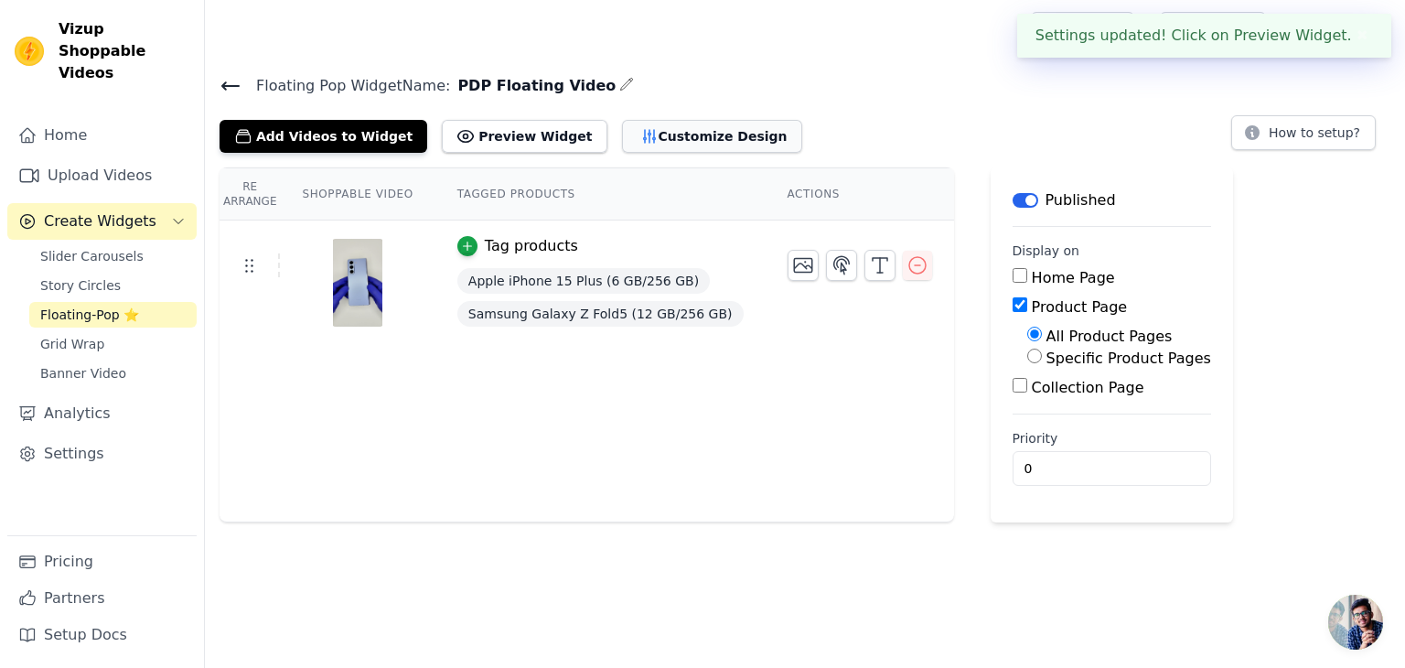
click at [690, 135] on button "Customize Design" at bounding box center [712, 136] width 180 height 33
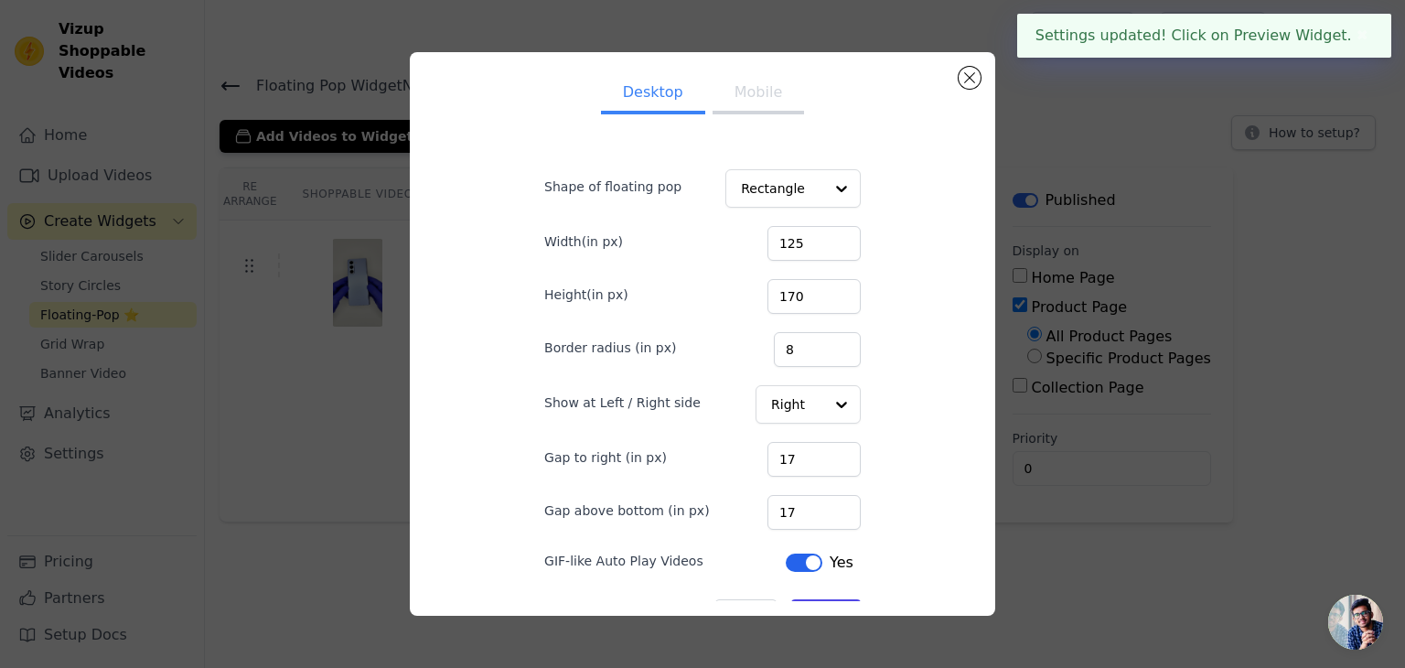
drag, startPoint x: 765, startPoint y: 102, endPoint x: 776, endPoint y: 126, distance: 26.2
click at [768, 109] on button "Mobile" at bounding box center [757, 94] width 91 height 40
type input "62"
click at [827, 517] on input "62" at bounding box center [813, 512] width 93 height 35
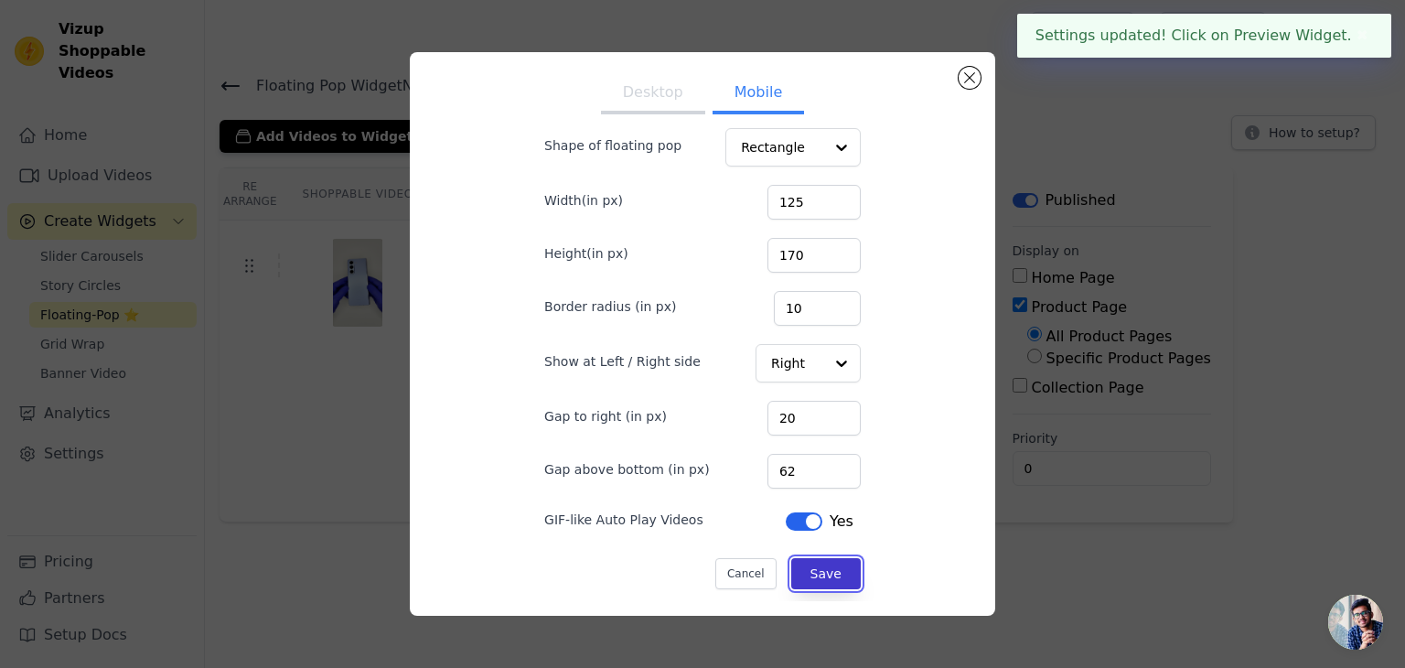
click at [830, 562] on button "Save" at bounding box center [826, 573] width 70 height 31
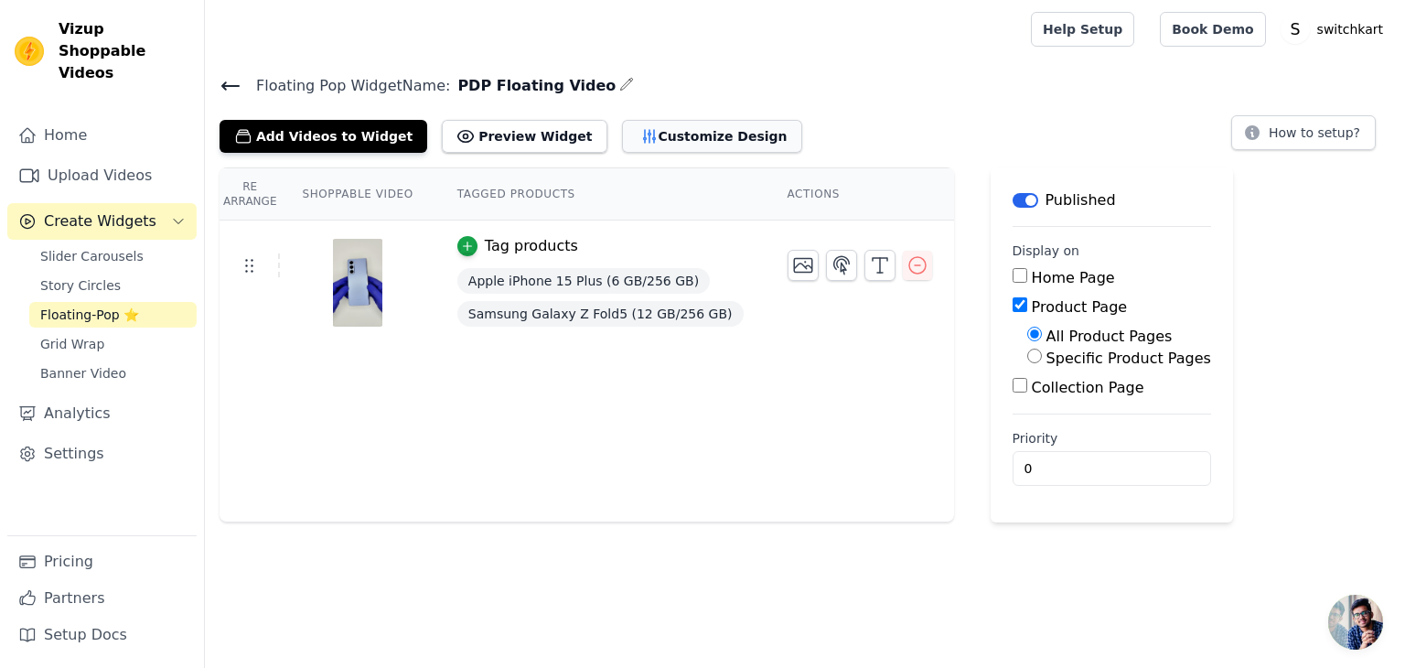
click at [666, 125] on button "Customize Design" at bounding box center [712, 136] width 180 height 33
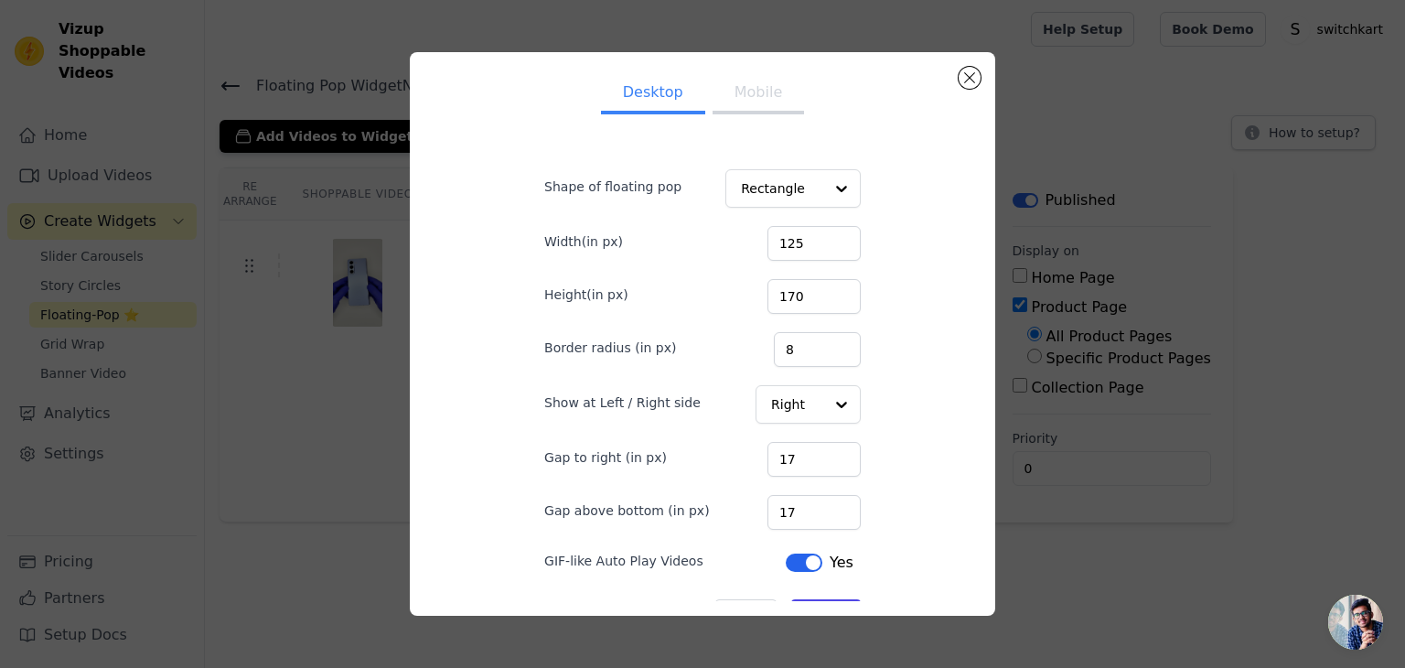
click at [747, 85] on button "Mobile" at bounding box center [757, 94] width 91 height 40
click at [827, 506] on input "78" at bounding box center [813, 512] width 93 height 35
click at [823, 505] on input "79" at bounding box center [813, 512] width 93 height 35
type input "80"
click at [823, 505] on input "80" at bounding box center [813, 512] width 93 height 35
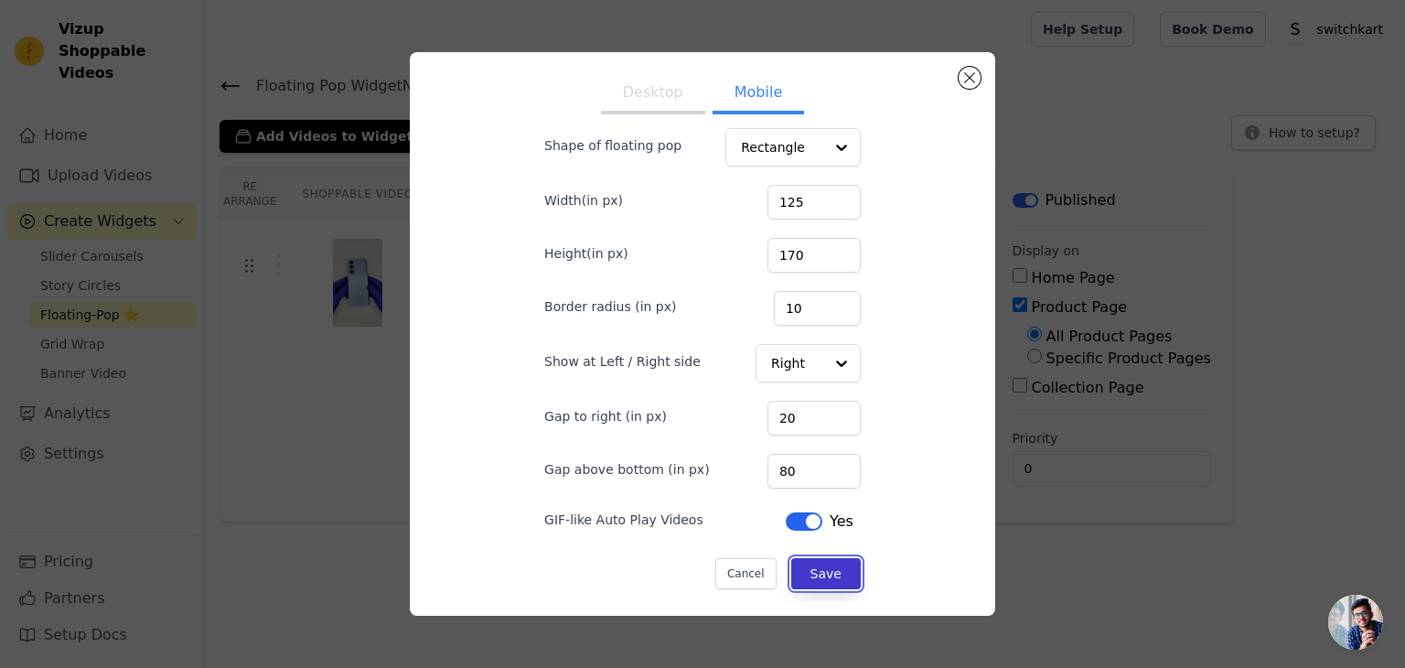
click at [804, 571] on button "Save" at bounding box center [826, 573] width 70 height 31
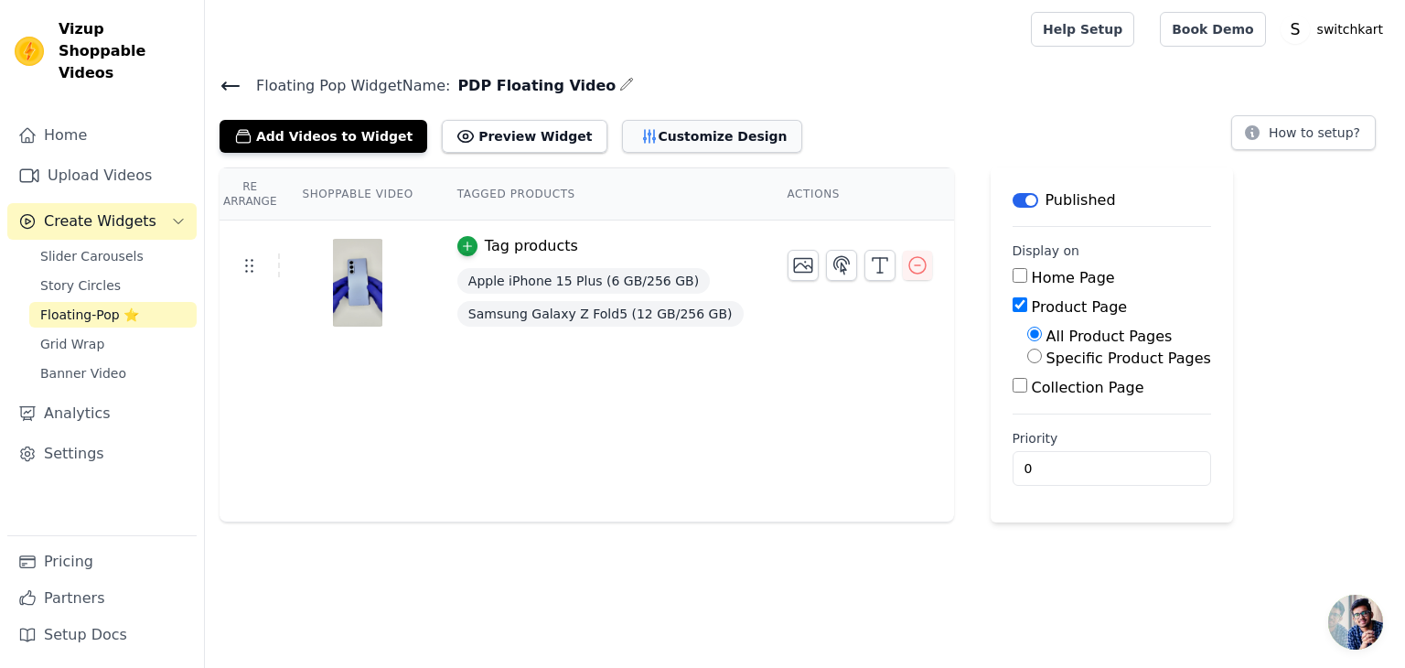
click at [634, 122] on button "Customize Design" at bounding box center [712, 136] width 180 height 33
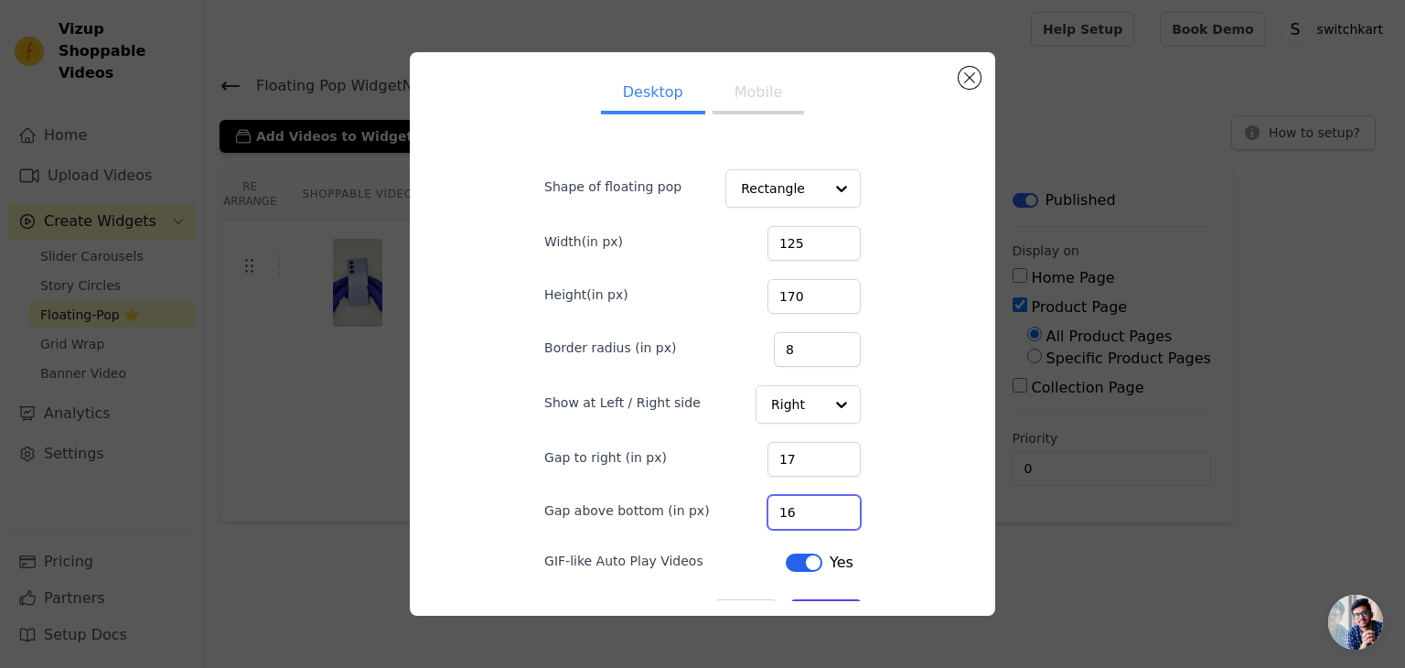
click at [825, 518] on input "16" at bounding box center [813, 512] width 93 height 35
click at [823, 503] on input "51" at bounding box center [813, 512] width 93 height 35
click at [823, 503] on input "52" at bounding box center [813, 512] width 93 height 35
click at [823, 503] on input "53" at bounding box center [813, 512] width 93 height 35
click at [823, 503] on input "54" at bounding box center [813, 512] width 93 height 35
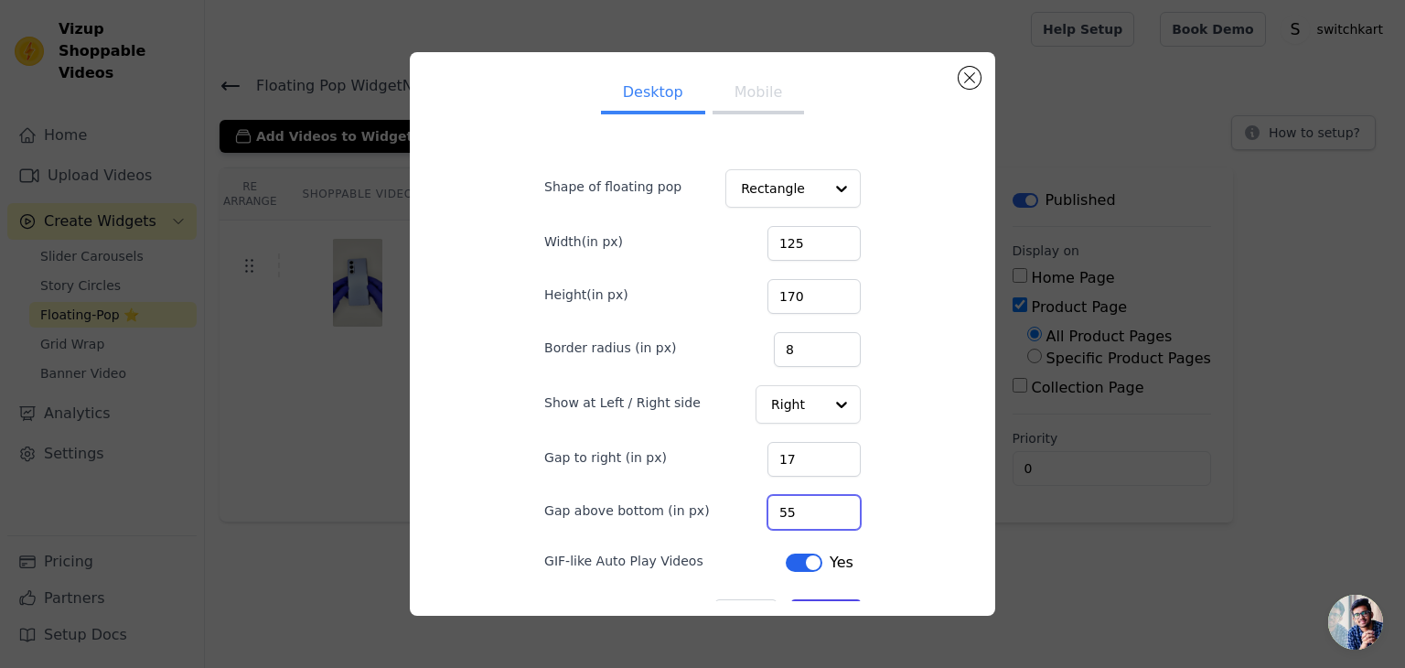
click at [823, 503] on input "55" at bounding box center [813, 512] width 93 height 35
click at [823, 503] on input "56" at bounding box center [813, 512] width 93 height 35
click at [823, 503] on input "57" at bounding box center [813, 512] width 93 height 35
click at [823, 503] on input "58" at bounding box center [813, 512] width 93 height 35
click at [823, 503] on input "59" at bounding box center [813, 512] width 93 height 35
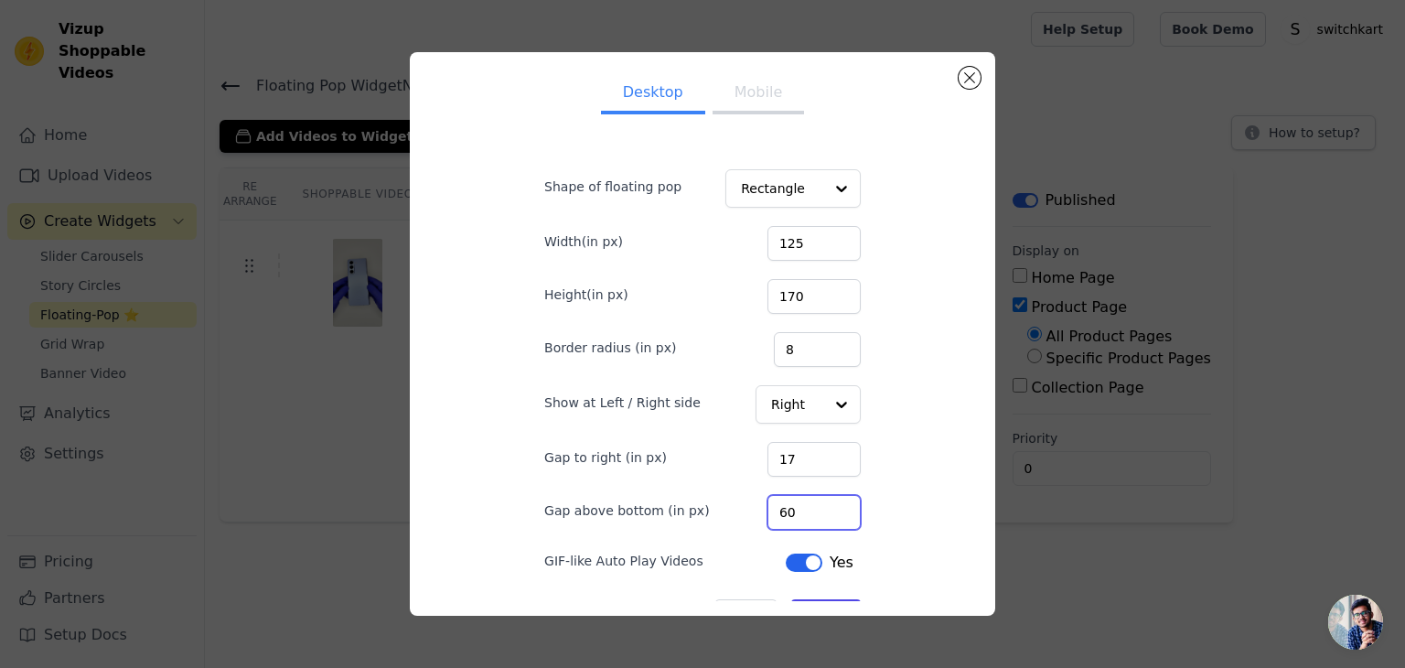
click at [823, 503] on input "60" at bounding box center [813, 512] width 93 height 35
click at [823, 503] on input "61" at bounding box center [813, 512] width 93 height 35
click at [823, 503] on input "62" at bounding box center [813, 512] width 93 height 35
click at [823, 503] on input "63" at bounding box center [813, 512] width 93 height 35
type input "62"
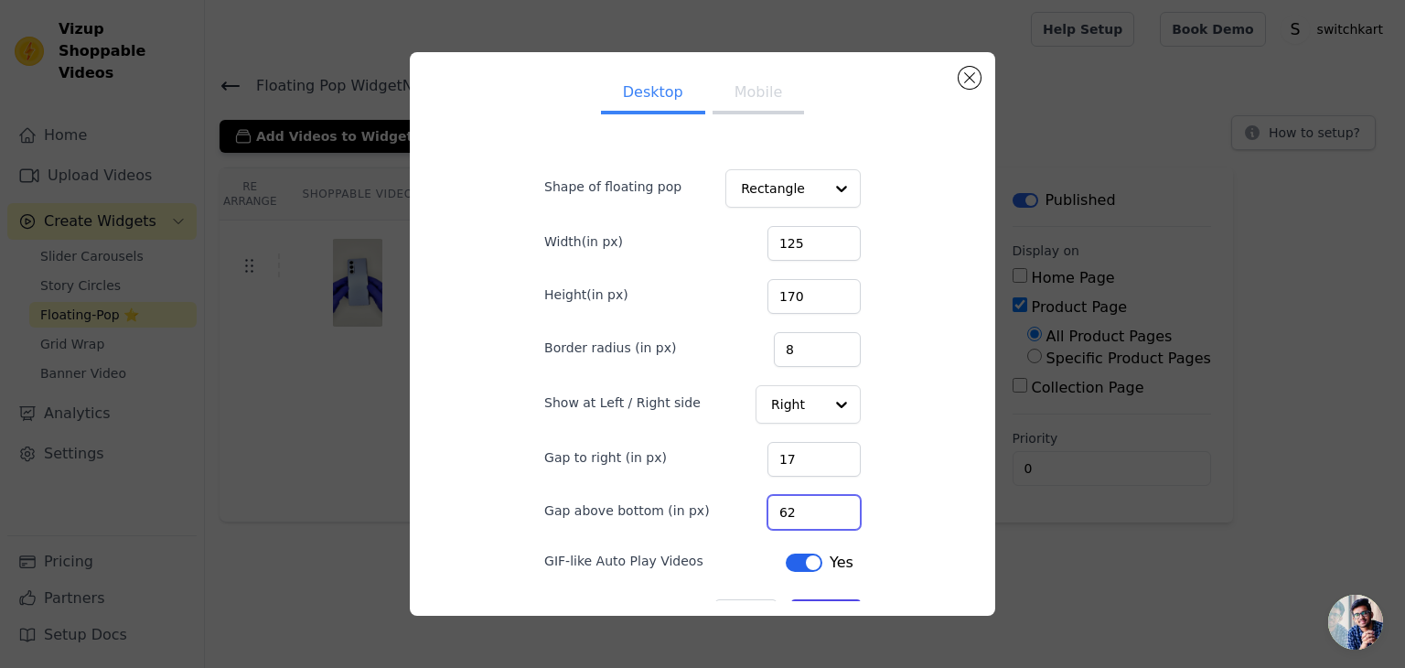
click at [828, 518] on input "62" at bounding box center [813, 512] width 93 height 35
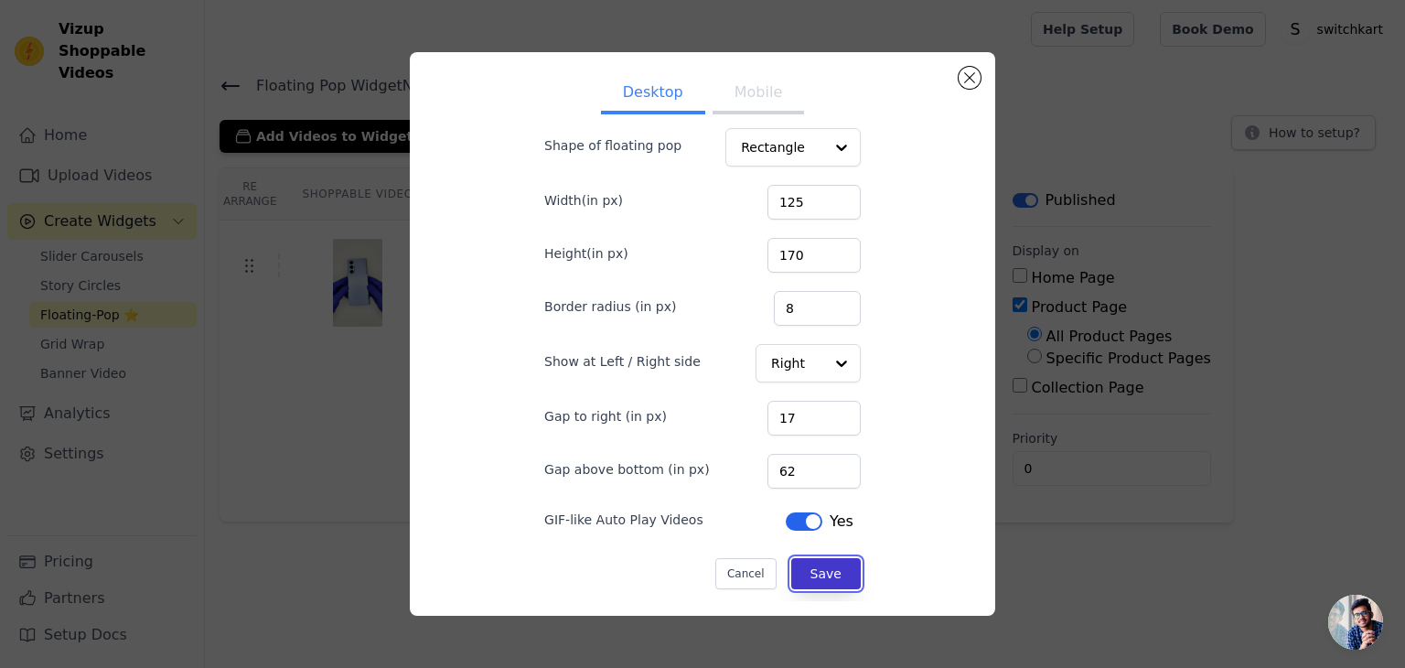
click at [806, 564] on button "Save" at bounding box center [826, 573] width 70 height 31
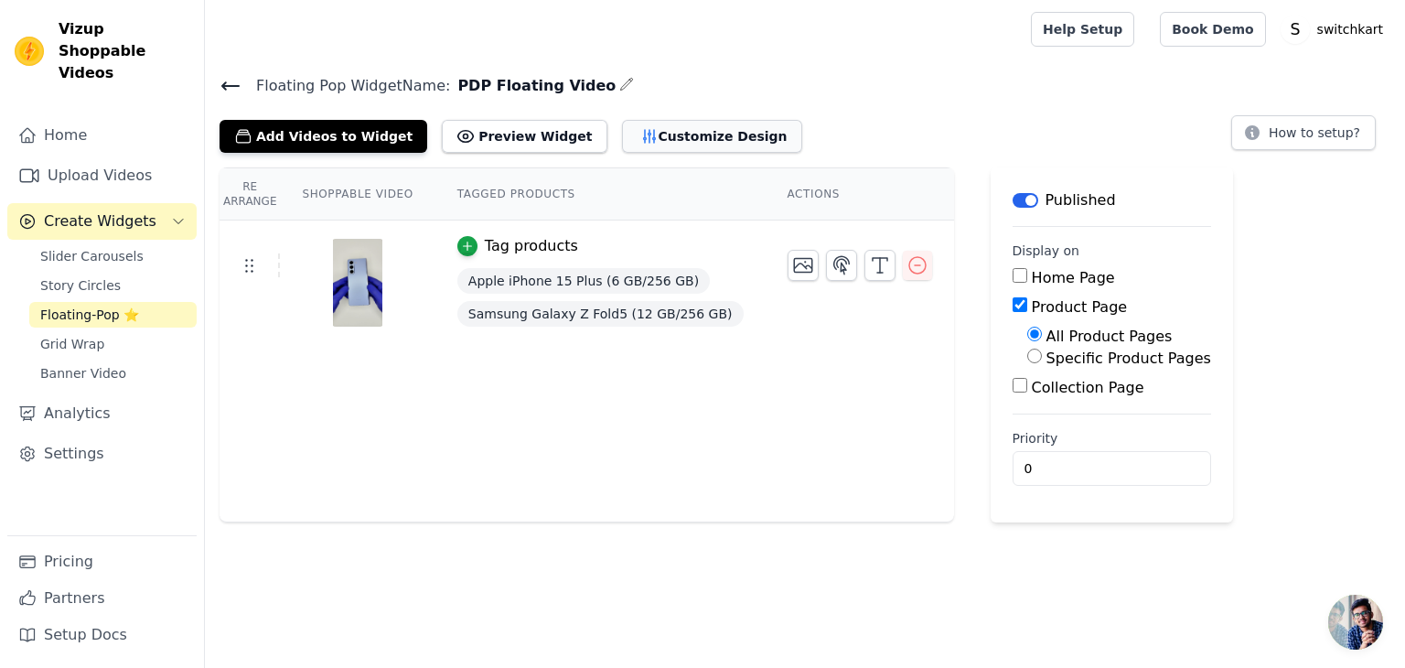
click at [664, 139] on button "Customize Design" at bounding box center [712, 136] width 180 height 33
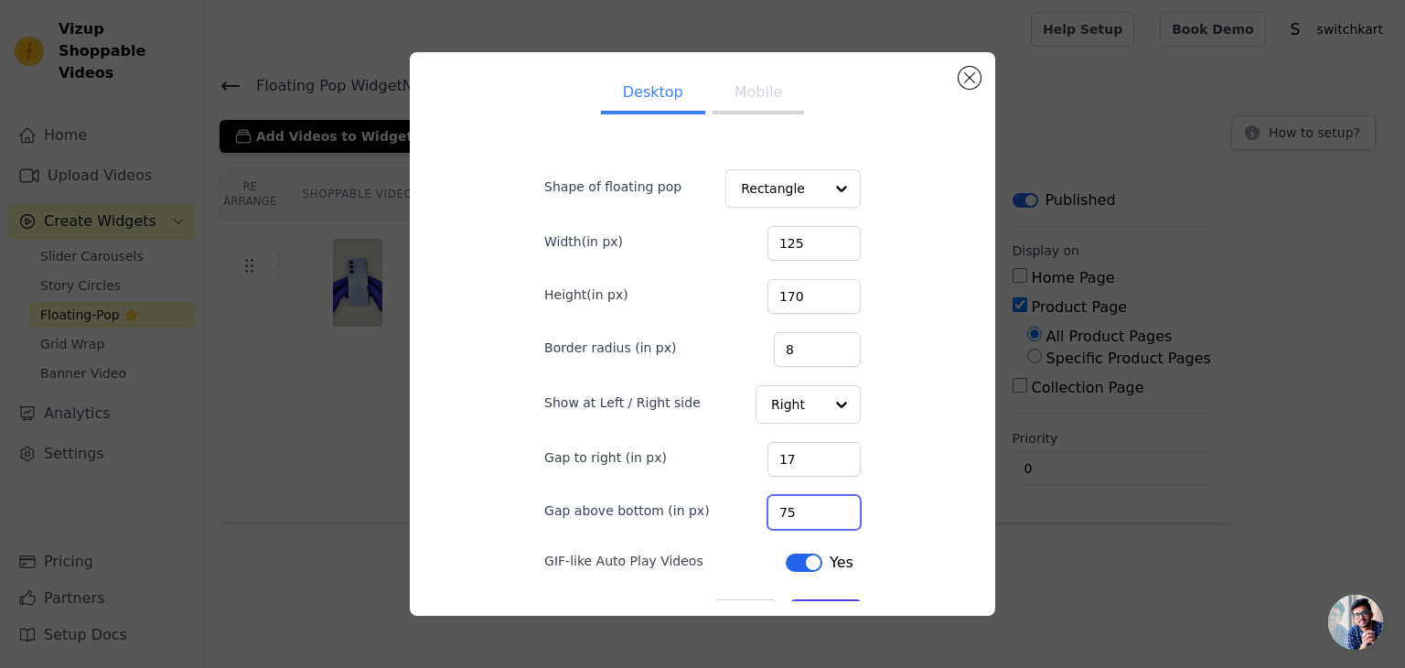
click at [825, 506] on input "75" at bounding box center [813, 512] width 93 height 35
click at [825, 506] on input "76" at bounding box center [813, 512] width 93 height 35
click at [825, 506] on input "77" at bounding box center [813, 512] width 93 height 35
click at [825, 506] on input "79" at bounding box center [813, 512] width 93 height 35
type input "80"
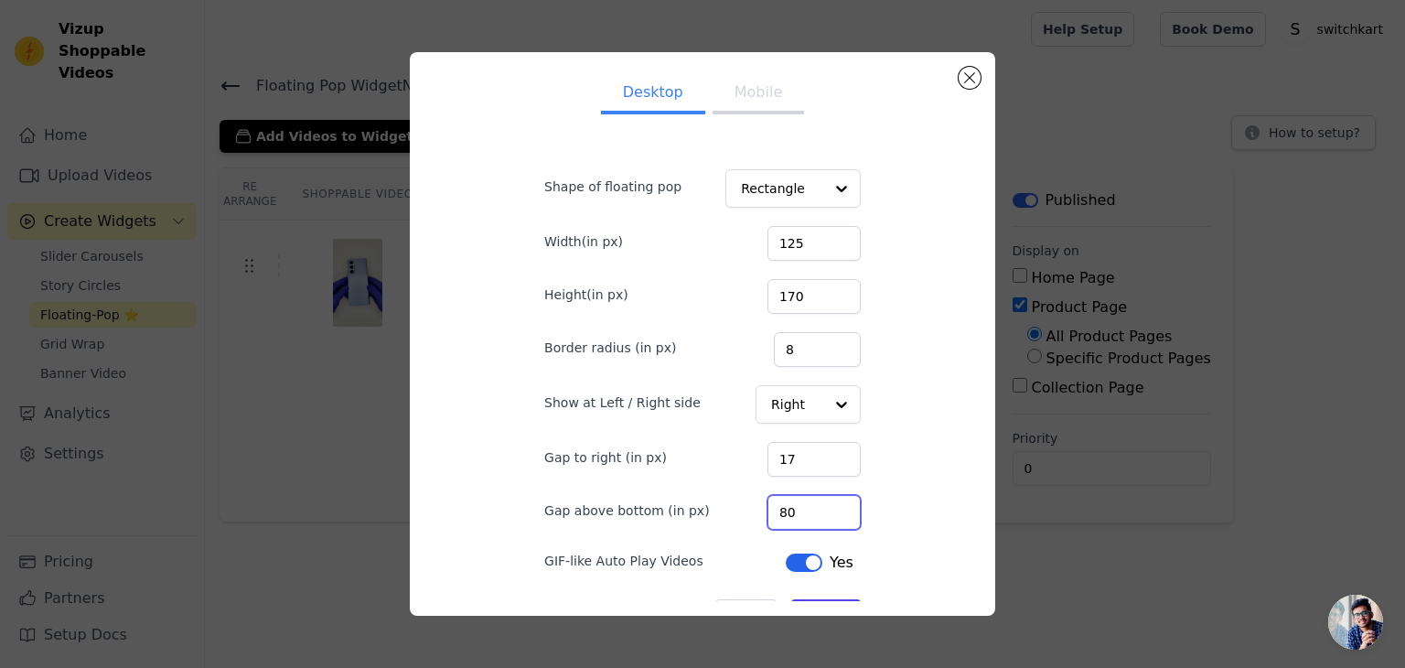
click at [825, 506] on input "80" at bounding box center [813, 512] width 93 height 35
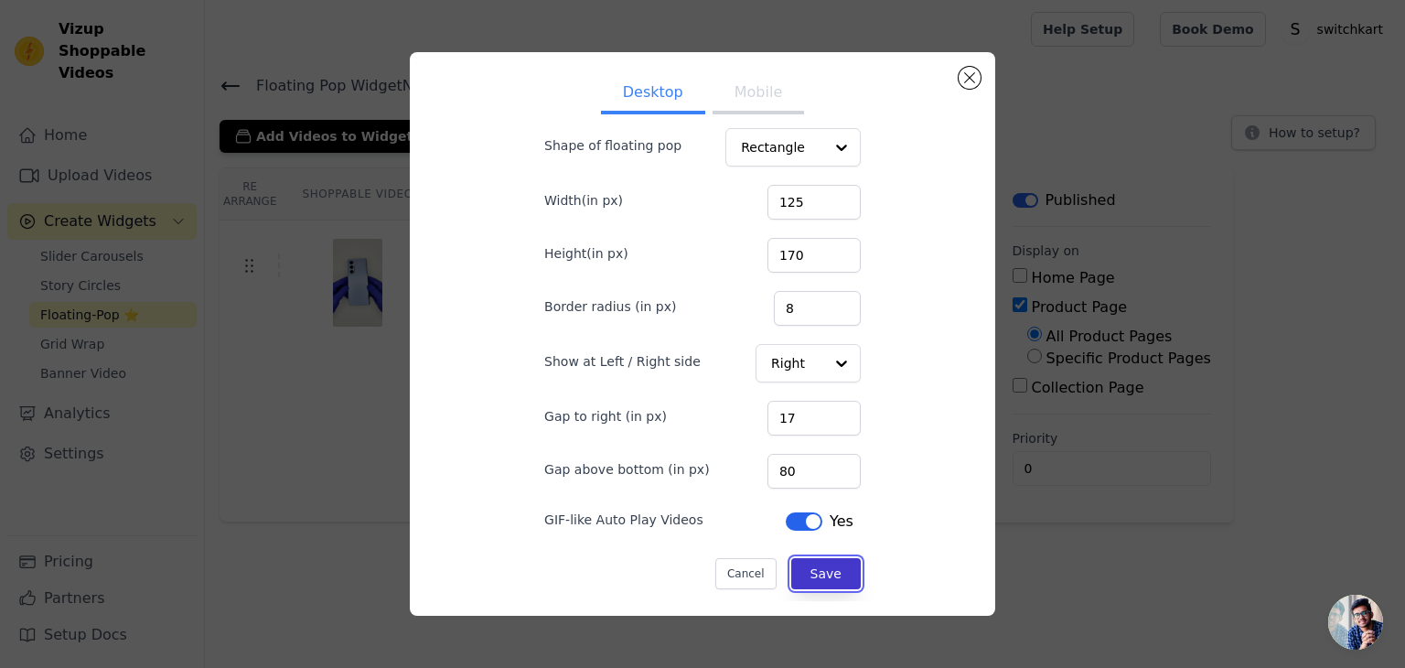
drag, startPoint x: 817, startPoint y: 575, endPoint x: 826, endPoint y: 577, distance: 9.3
click at [823, 577] on button "Save" at bounding box center [826, 573] width 70 height 31
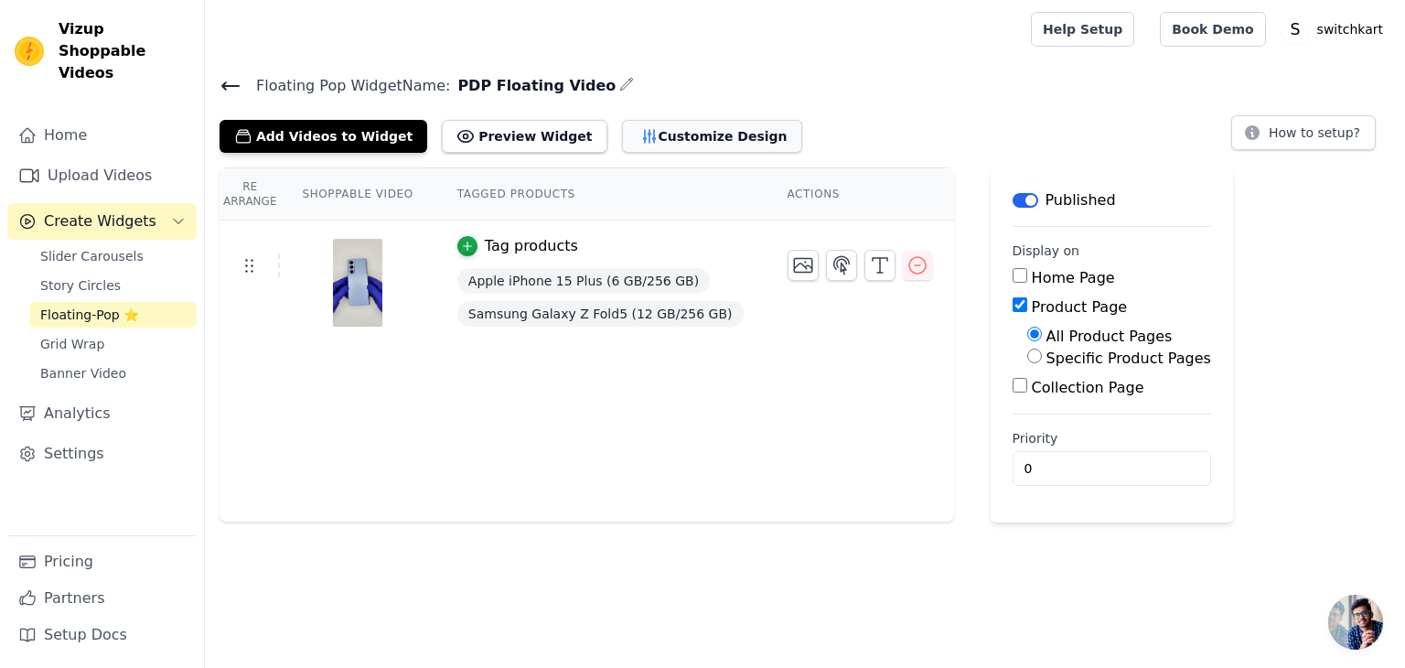
click at [651, 138] on button "Customize Design" at bounding box center [712, 136] width 180 height 33
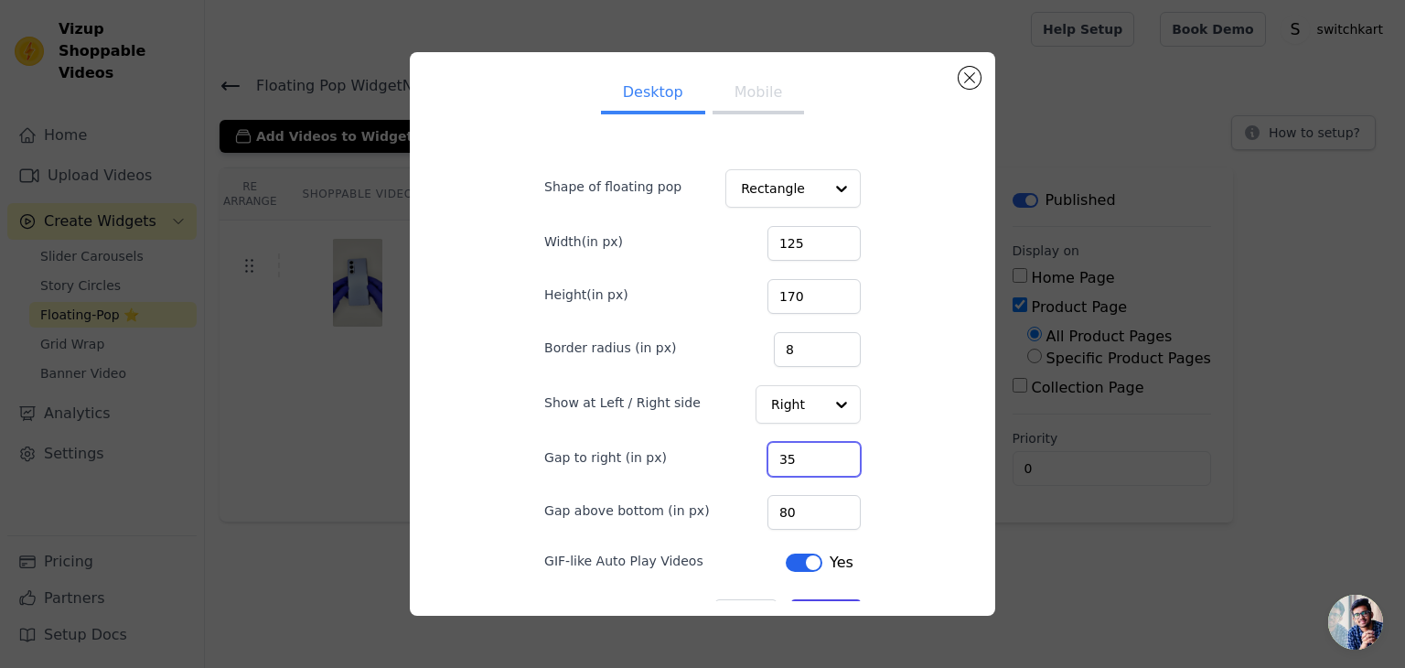
click at [823, 450] on input "35" at bounding box center [813, 459] width 93 height 35
click at [825, 452] on input "36" at bounding box center [813, 459] width 93 height 35
click at [823, 452] on input "37" at bounding box center [813, 459] width 93 height 35
click at [823, 452] on input "38" at bounding box center [813, 459] width 93 height 35
click at [823, 452] on input "39" at bounding box center [813, 459] width 93 height 35
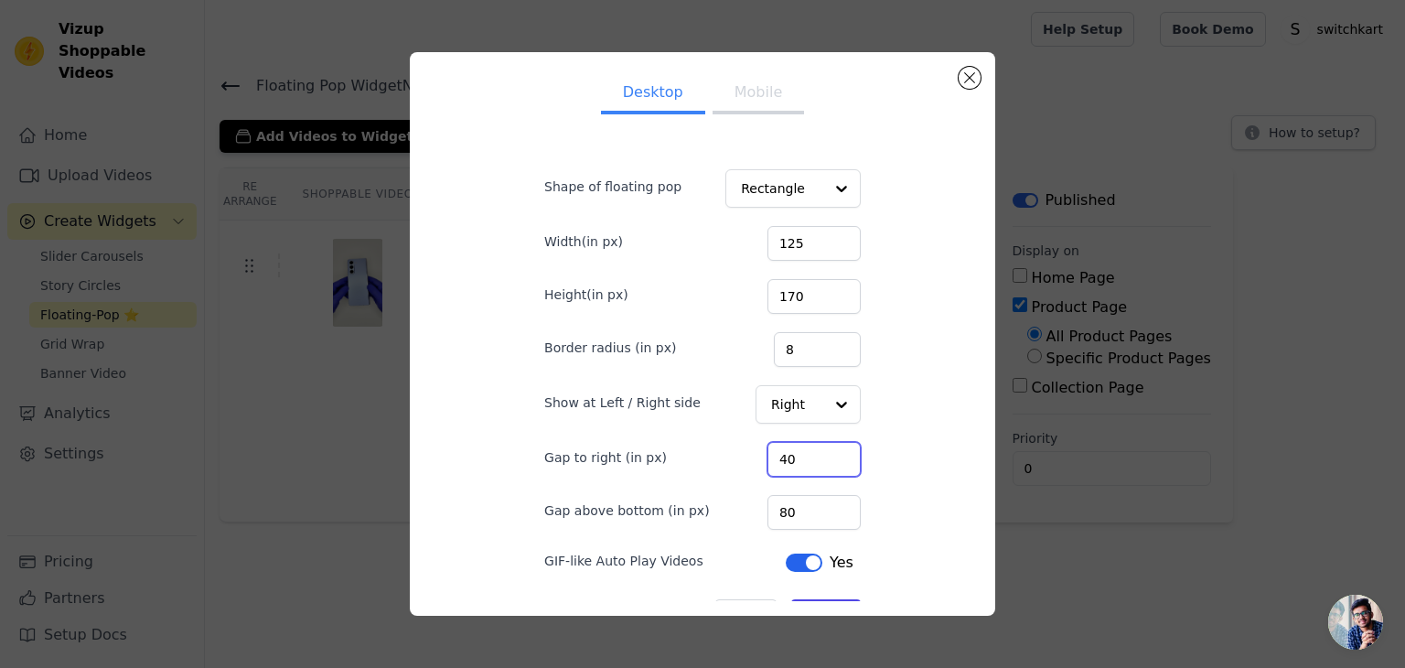
click at [823, 452] on input "40" at bounding box center [813, 459] width 93 height 35
click at [823, 452] on input "41" at bounding box center [813, 459] width 93 height 35
click at [823, 452] on input "42" at bounding box center [813, 459] width 93 height 35
click at [823, 452] on input "43" at bounding box center [813, 459] width 93 height 35
type input "44"
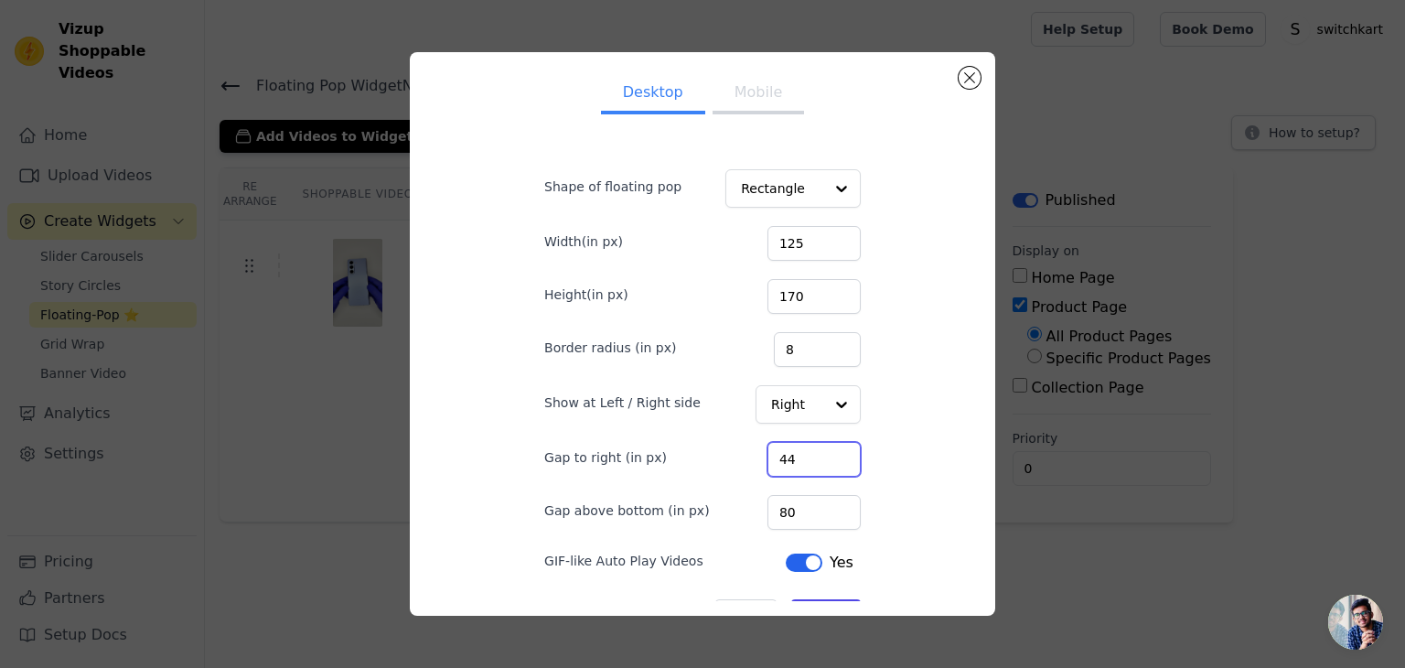
click at [823, 452] on input "44" at bounding box center [813, 459] width 93 height 35
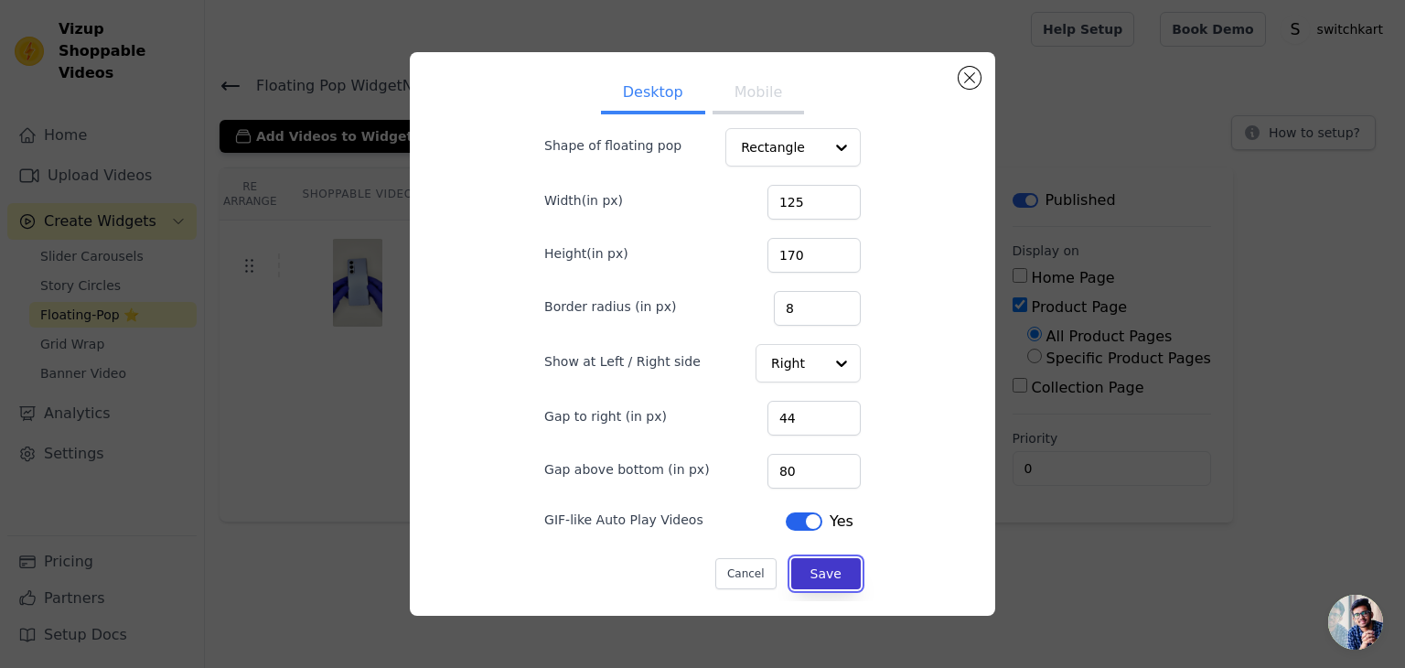
click at [817, 567] on button "Save" at bounding box center [826, 573] width 70 height 31
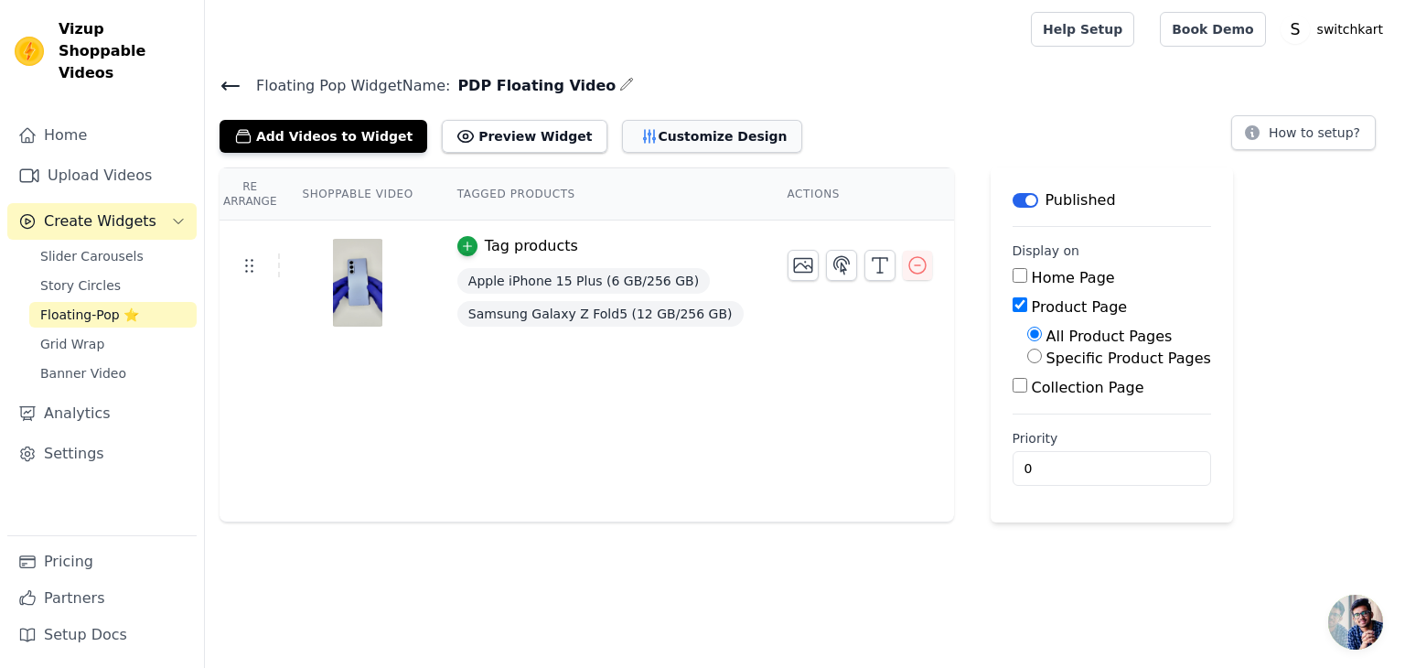
click at [669, 133] on button "Customize Design" at bounding box center [712, 136] width 180 height 33
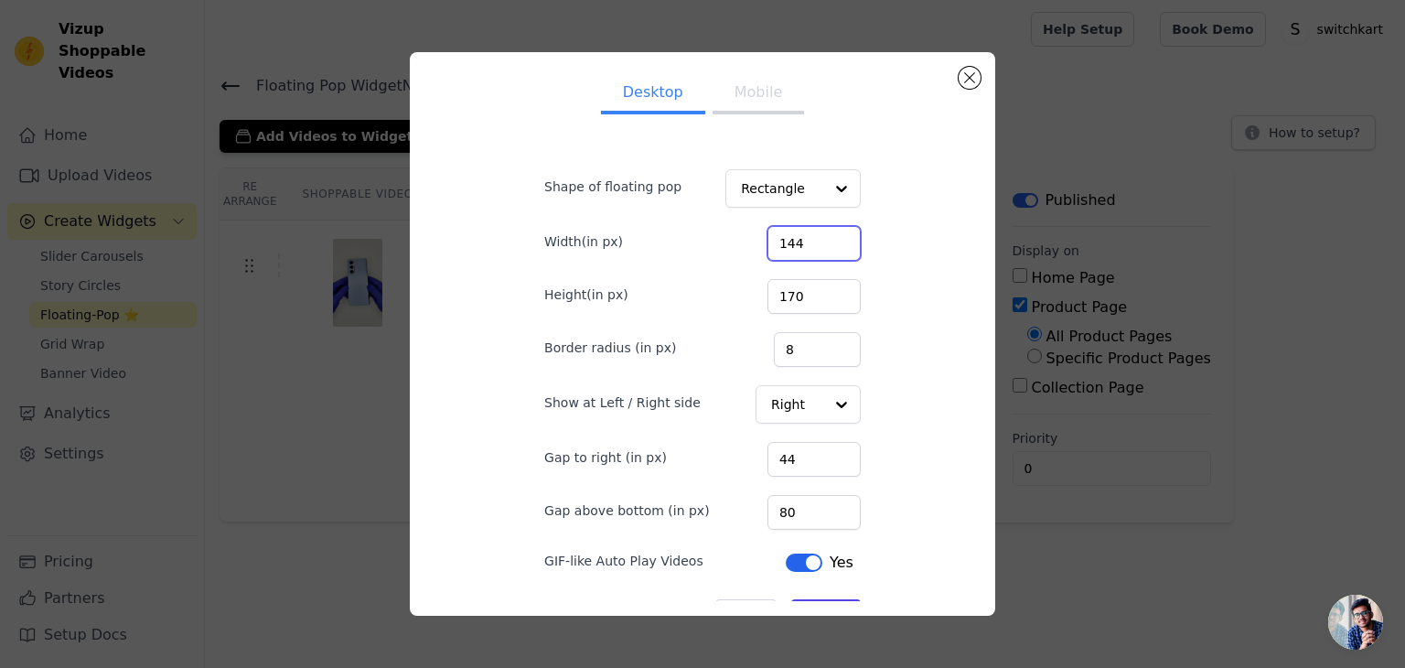
click at [823, 241] on input "144" at bounding box center [813, 243] width 93 height 35
click at [823, 241] on input "145" at bounding box center [813, 243] width 93 height 35
click at [823, 241] on input "146" at bounding box center [813, 243] width 93 height 35
click at [823, 241] on input "147" at bounding box center [813, 243] width 93 height 35
click at [823, 241] on input "148" at bounding box center [813, 243] width 93 height 35
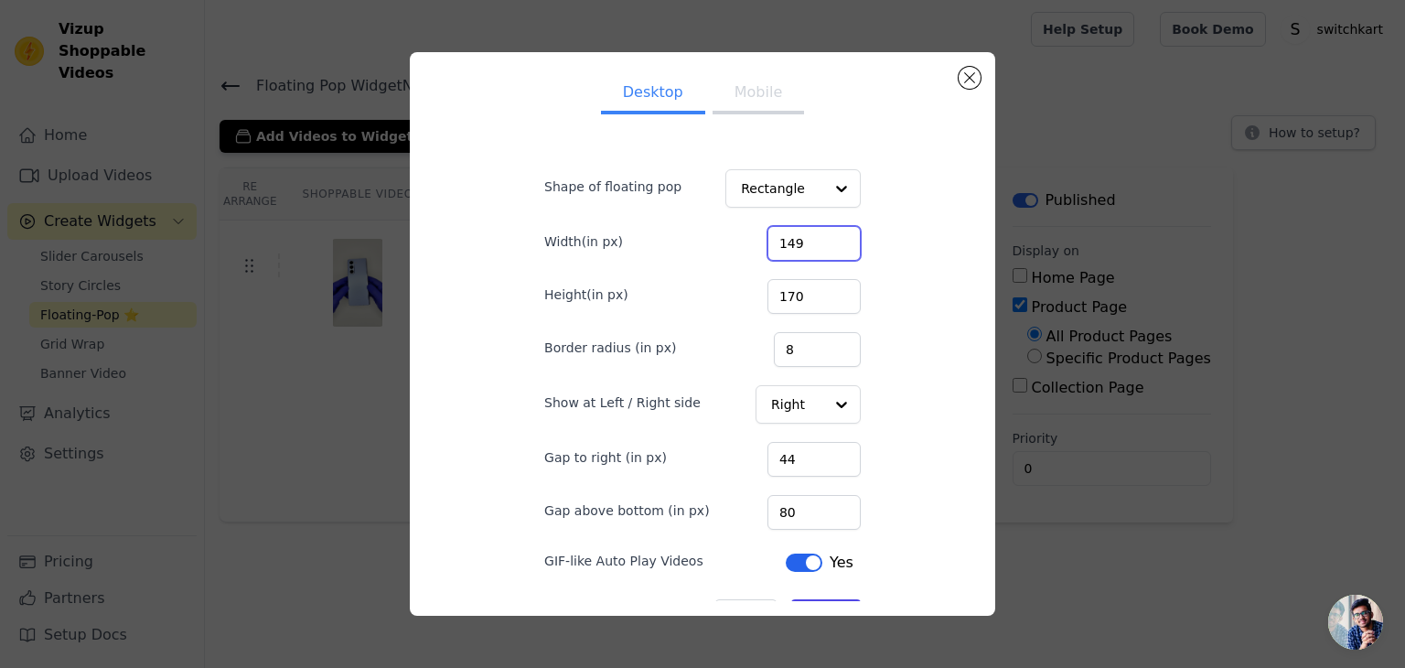
click at [823, 238] on input "149" at bounding box center [813, 243] width 93 height 35
click at [823, 238] on input "150" at bounding box center [813, 243] width 93 height 35
click at [823, 238] on input "151" at bounding box center [813, 243] width 93 height 35
type input "152"
click at [823, 238] on input "152" at bounding box center [813, 243] width 93 height 35
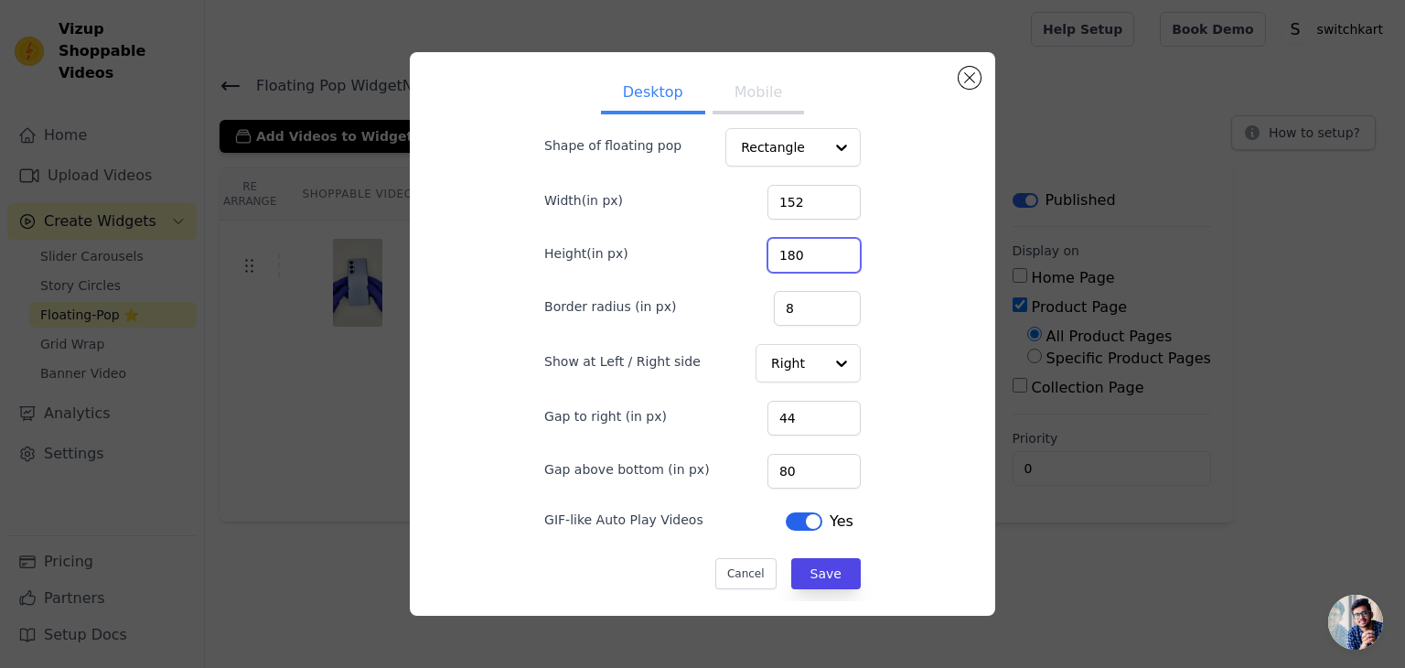
click at [823, 248] on input "180" at bounding box center [813, 255] width 93 height 35
click at [825, 250] on input "185" at bounding box center [813, 255] width 93 height 35
click at [825, 250] on input "186" at bounding box center [813, 255] width 93 height 35
click at [825, 250] on input "187" at bounding box center [813, 255] width 93 height 35
click at [825, 250] on input "188" at bounding box center [813, 255] width 93 height 35
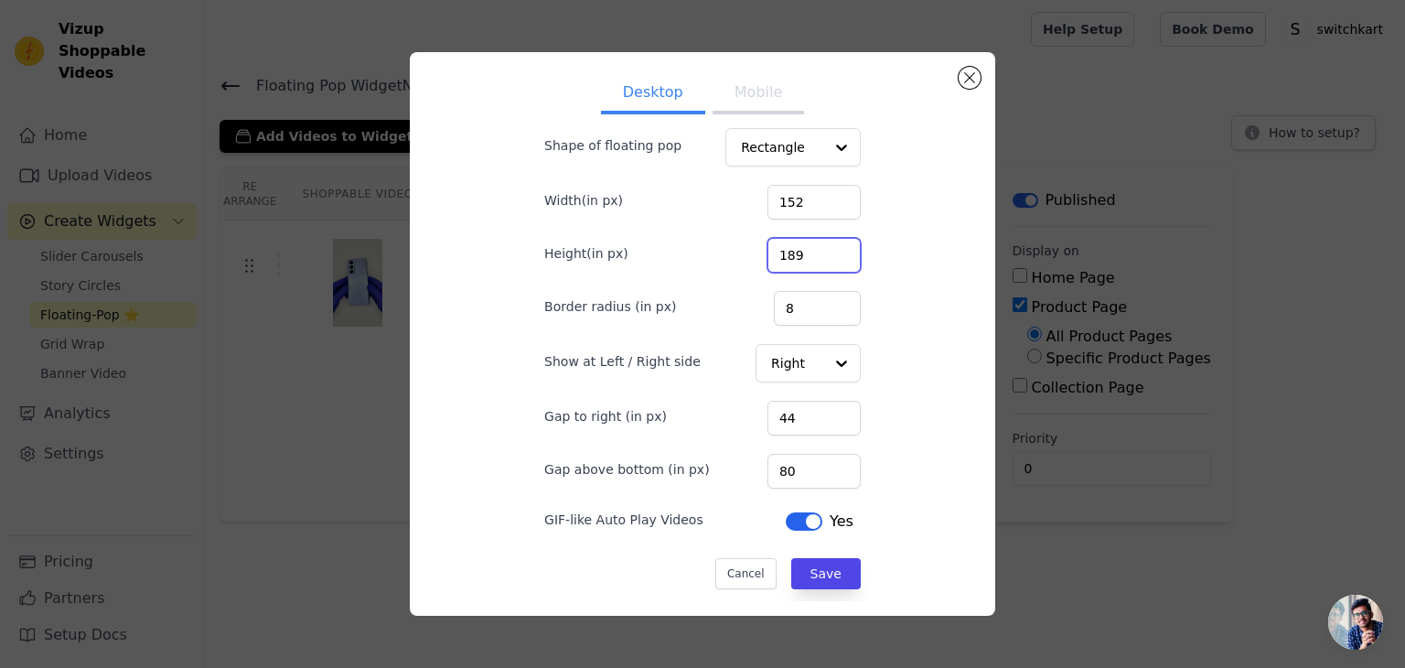
click at [825, 250] on input "189" at bounding box center [813, 255] width 93 height 35
type input "190"
click at [825, 250] on input "190" at bounding box center [813, 255] width 93 height 35
click at [830, 572] on button "Save" at bounding box center [826, 573] width 70 height 31
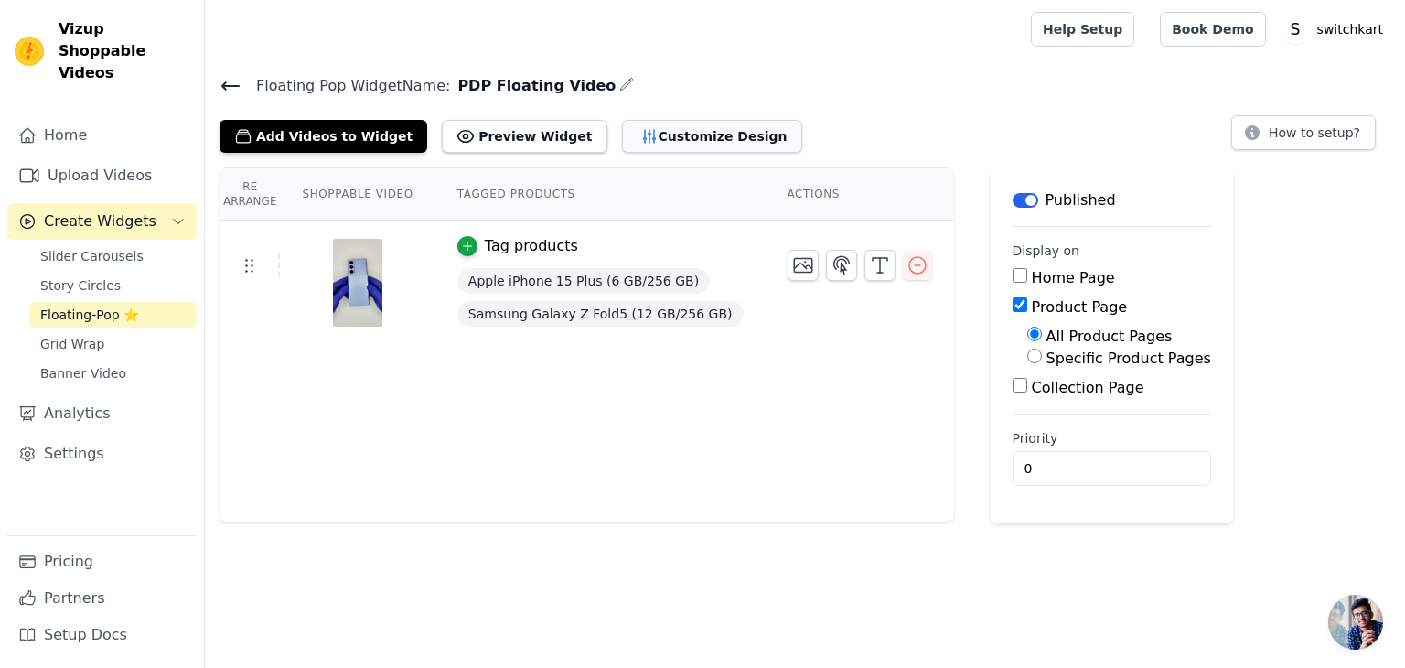
drag, startPoint x: 639, startPoint y: 108, endPoint x: 660, endPoint y: 134, distance: 33.1
click at [647, 120] on div "Floating Pop Widget Name: PDP Floating Video Add Videos to Widget Preview Widge…" at bounding box center [805, 113] width 1200 height 80
click at [661, 138] on button "Customize Design" at bounding box center [712, 136] width 180 height 33
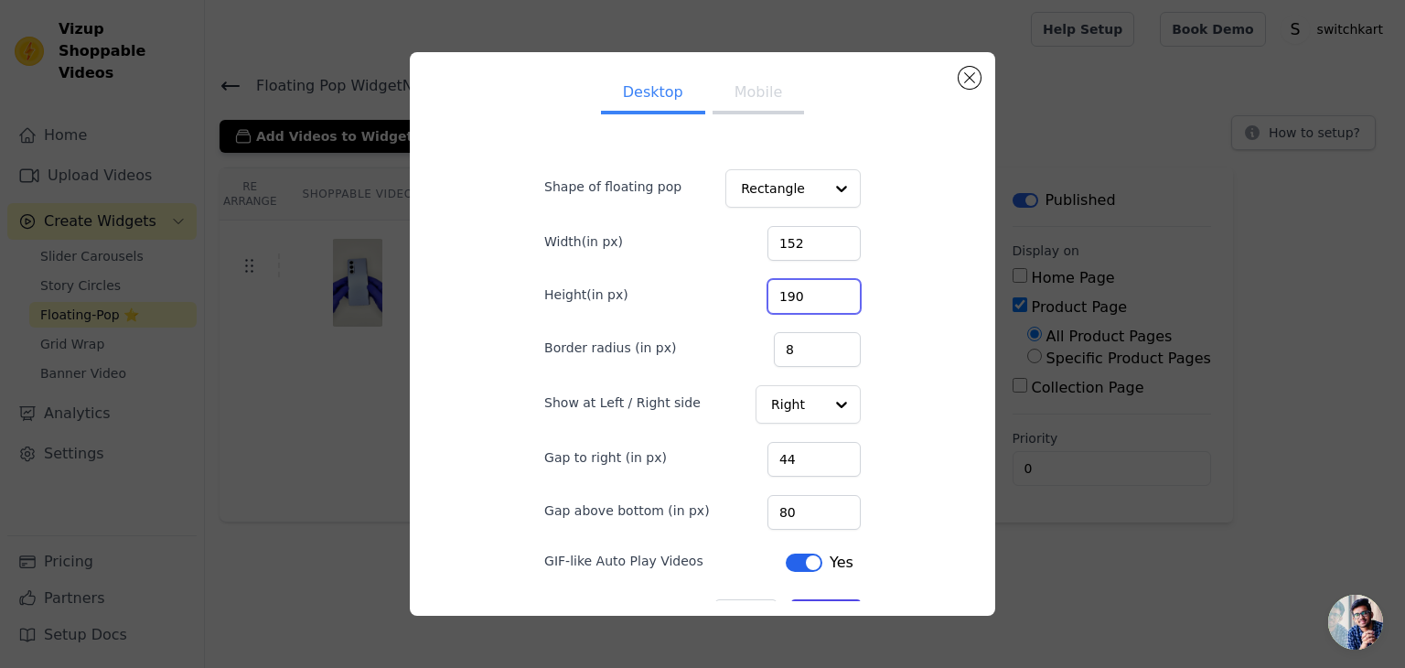
click at [808, 305] on input "190" at bounding box center [813, 296] width 93 height 35
click at [823, 299] on input "162" at bounding box center [813, 296] width 93 height 35
click at [824, 294] on input "163" at bounding box center [813, 296] width 93 height 35
click at [824, 298] on input "162" at bounding box center [813, 296] width 93 height 35
click at [821, 300] on input "161" at bounding box center [813, 296] width 93 height 35
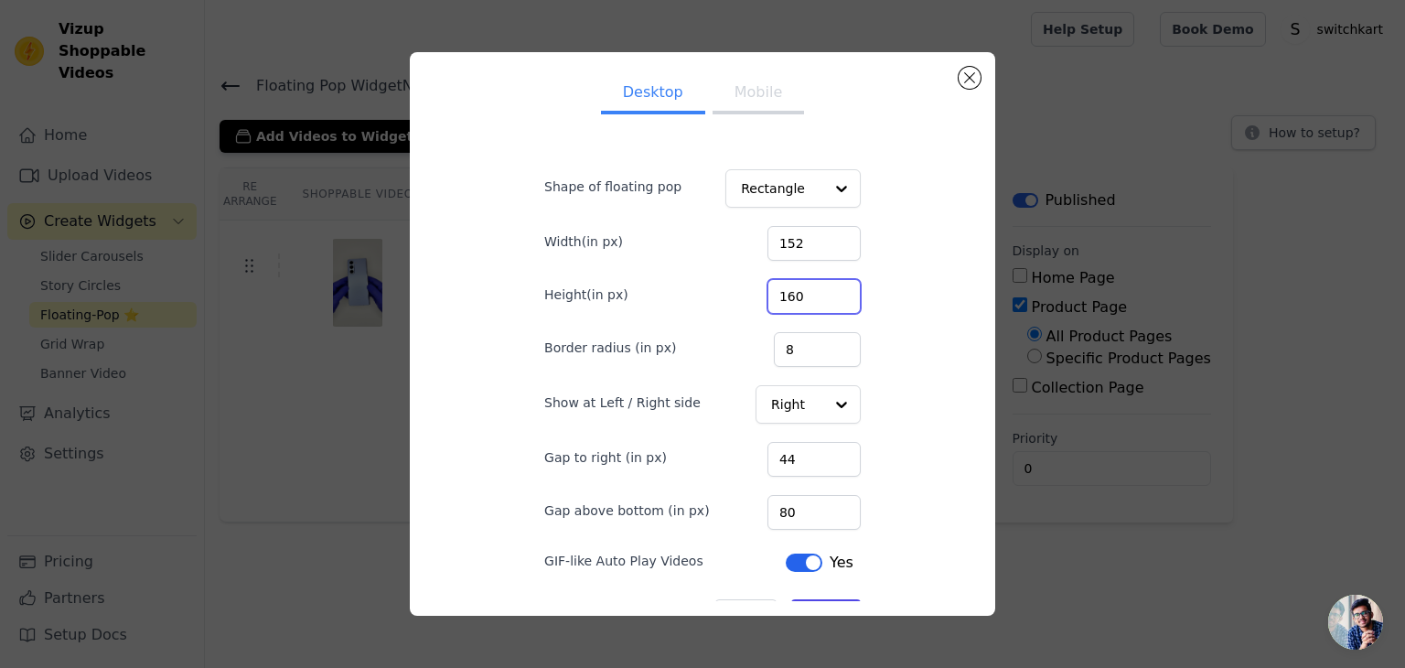
click at [821, 299] on input "160" at bounding box center [813, 296] width 93 height 35
type input "161"
click at [826, 286] on input "161" at bounding box center [813, 296] width 93 height 35
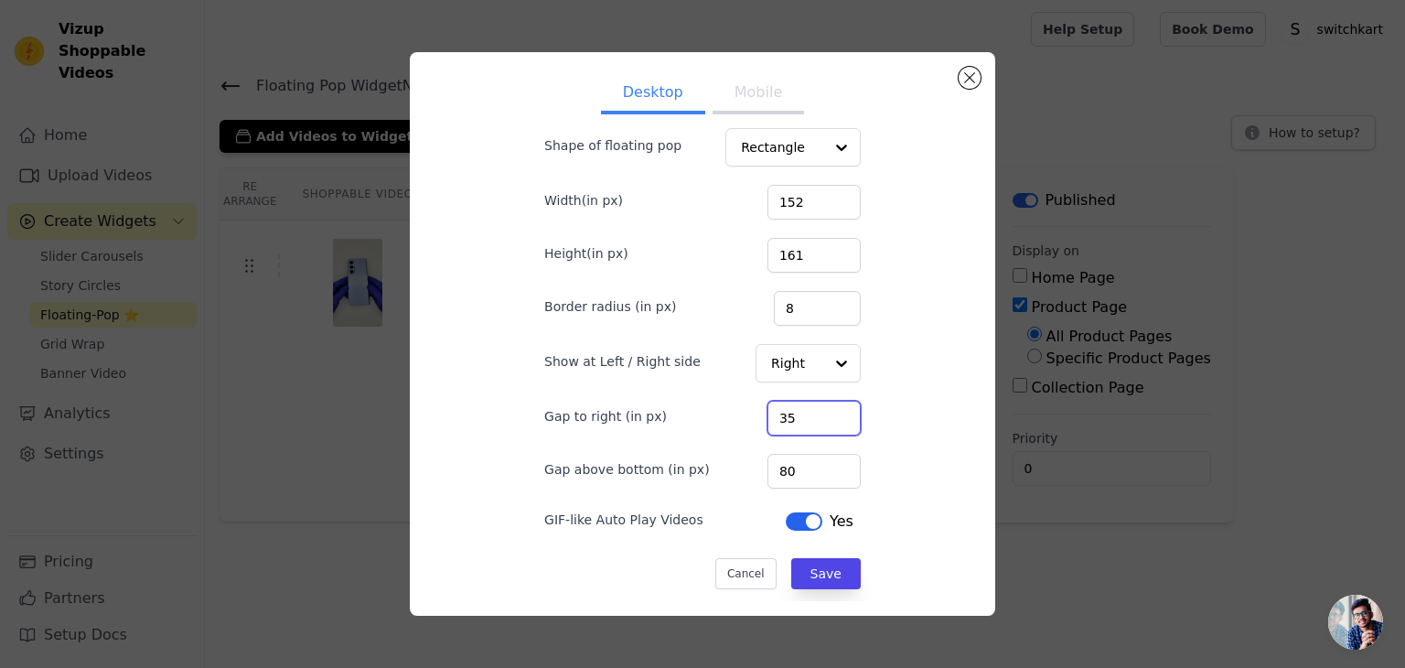
type input "35"
click at [824, 423] on input "35" at bounding box center [813, 418] width 93 height 35
click at [819, 561] on button "Save" at bounding box center [826, 573] width 70 height 31
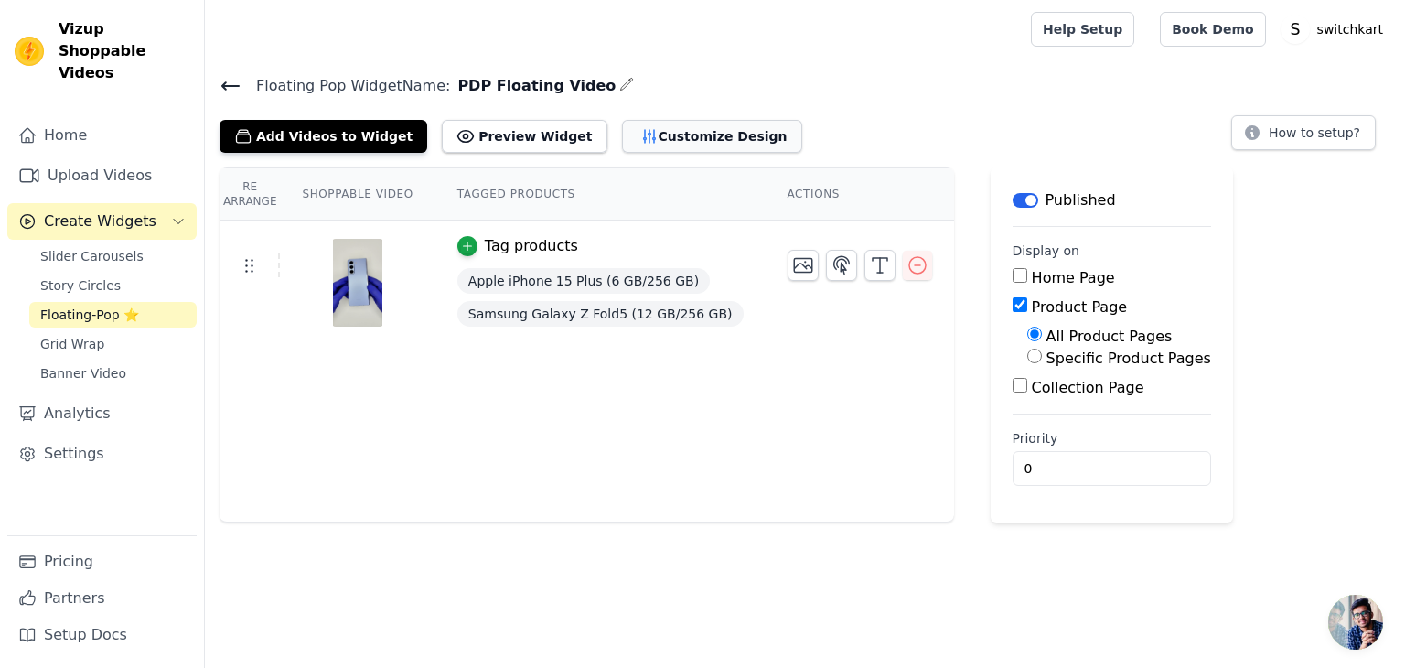
click at [698, 144] on button "Customize Design" at bounding box center [712, 136] width 180 height 33
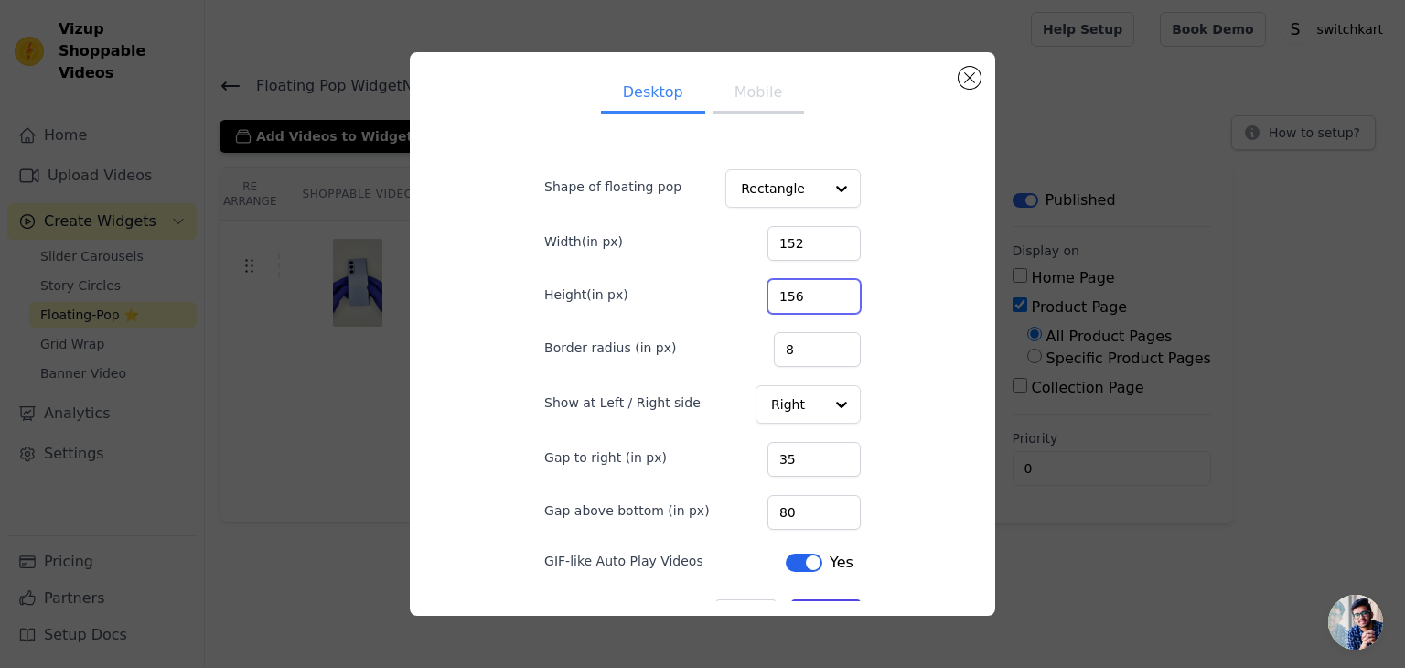
click at [823, 302] on input "156" at bounding box center [813, 296] width 93 height 35
click at [823, 301] on input "142" at bounding box center [813, 296] width 93 height 35
click at [823, 301] on input "114" at bounding box center [813, 296] width 93 height 35
click at [823, 301] on input "113" at bounding box center [813, 296] width 93 height 35
click at [823, 301] on input "112" at bounding box center [813, 296] width 93 height 35
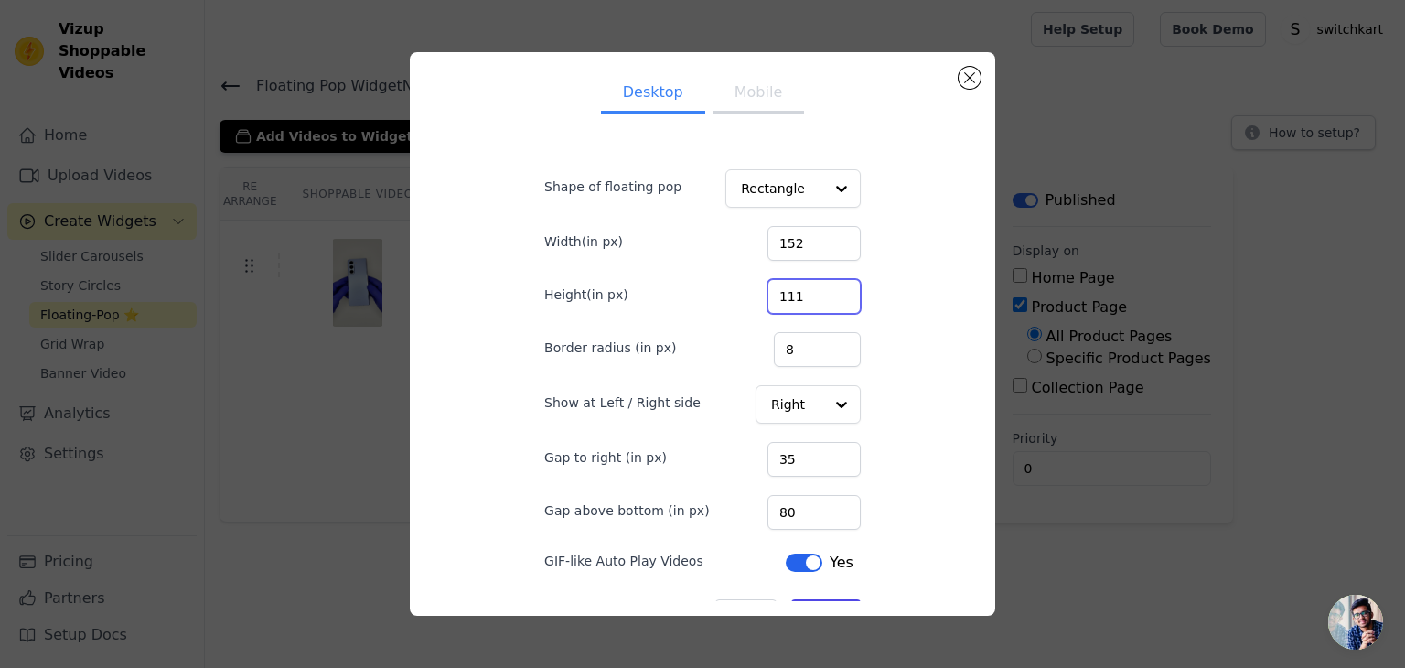
click at [823, 301] on input "111" at bounding box center [813, 296] width 93 height 35
click at [823, 301] on input "110" at bounding box center [813, 296] width 93 height 35
click at [823, 301] on input "109" at bounding box center [813, 296] width 93 height 35
click at [823, 301] on input "108" at bounding box center [813, 296] width 93 height 35
click at [823, 301] on input "107" at bounding box center [813, 296] width 93 height 35
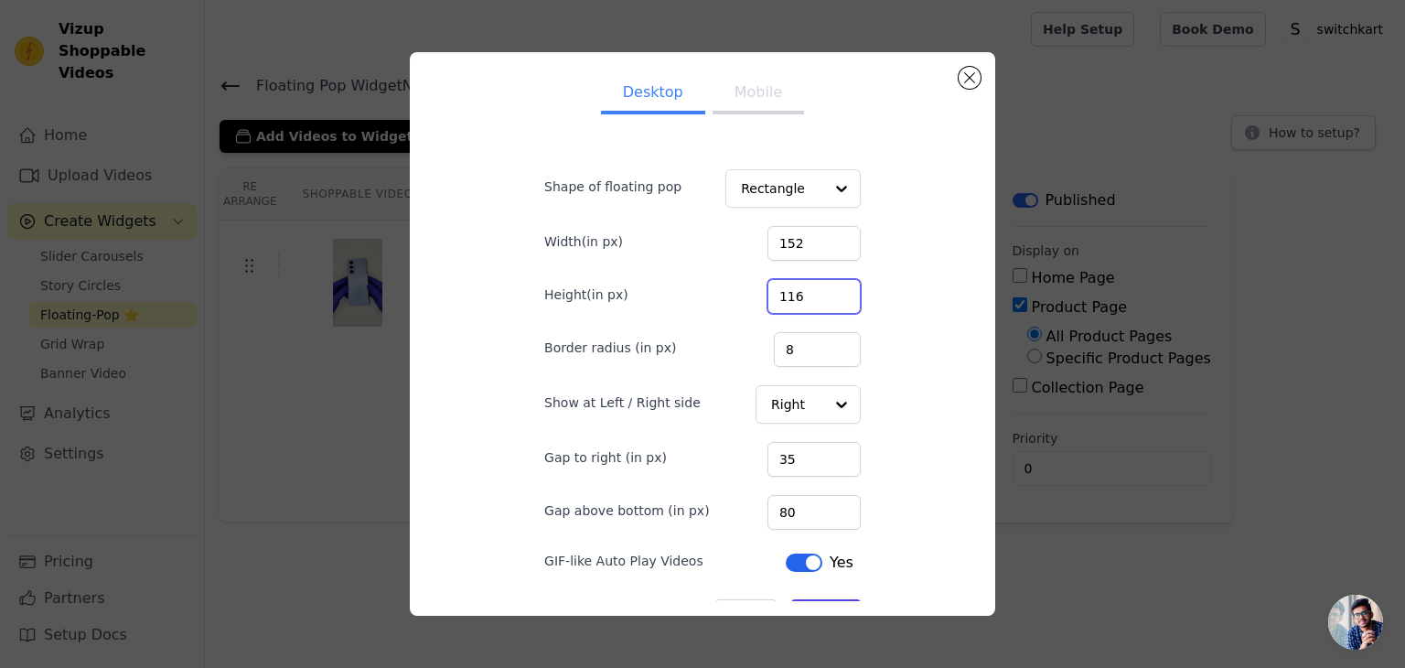
click at [823, 290] on input "116" at bounding box center [813, 296] width 93 height 35
click at [823, 290] on input "117" at bounding box center [813, 296] width 93 height 35
click at [823, 290] on input "118" at bounding box center [813, 296] width 93 height 35
click at [823, 290] on input "119" at bounding box center [813, 296] width 93 height 35
type input "120"
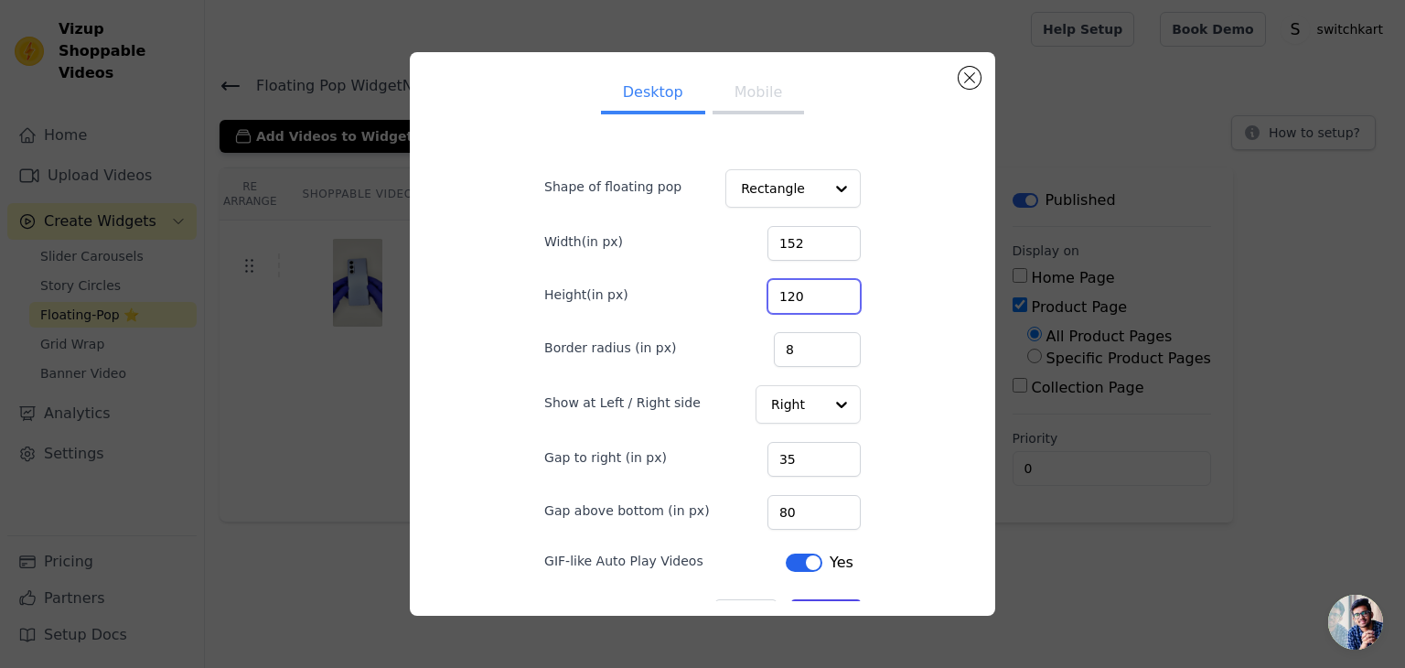
click at [823, 290] on input "120" at bounding box center [813, 296] width 93 height 35
click at [824, 239] on input "153" at bounding box center [813, 243] width 93 height 35
click at [824, 239] on input "154" at bounding box center [813, 243] width 93 height 35
click at [824, 239] on input "155" at bounding box center [813, 243] width 93 height 35
click at [824, 239] on input "156" at bounding box center [813, 243] width 93 height 35
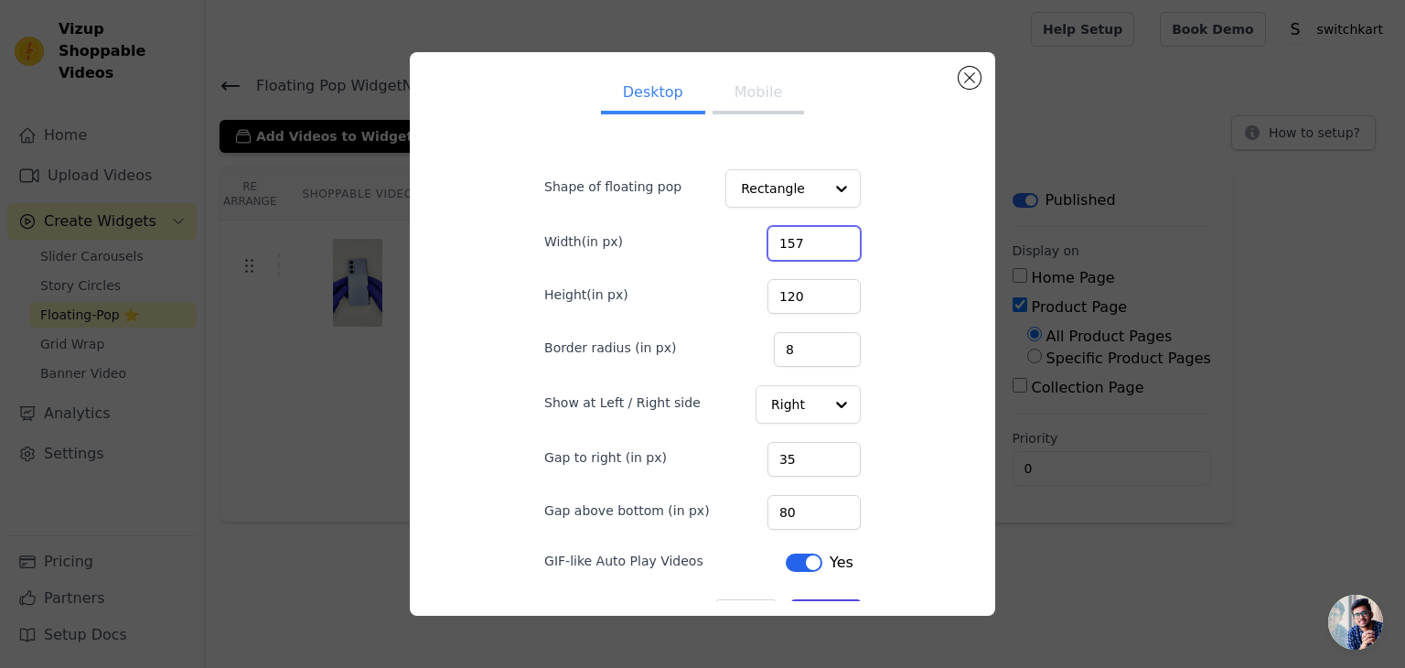
click at [824, 239] on input "157" at bounding box center [813, 243] width 93 height 35
click at [824, 239] on input "158" at bounding box center [813, 243] width 93 height 35
click at [824, 239] on input "159" at bounding box center [813, 243] width 93 height 35
click at [824, 239] on input "160" at bounding box center [813, 243] width 93 height 35
type input "161"
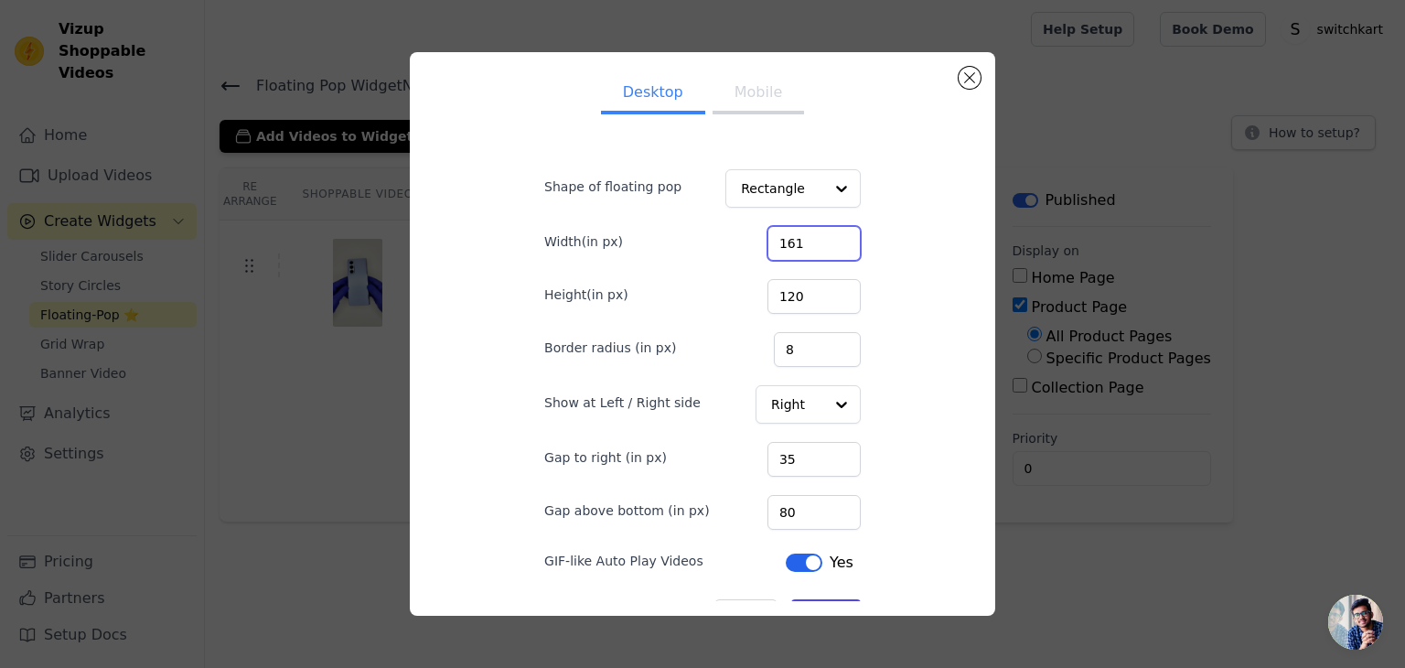
click at [824, 239] on input "161" at bounding box center [813, 243] width 93 height 35
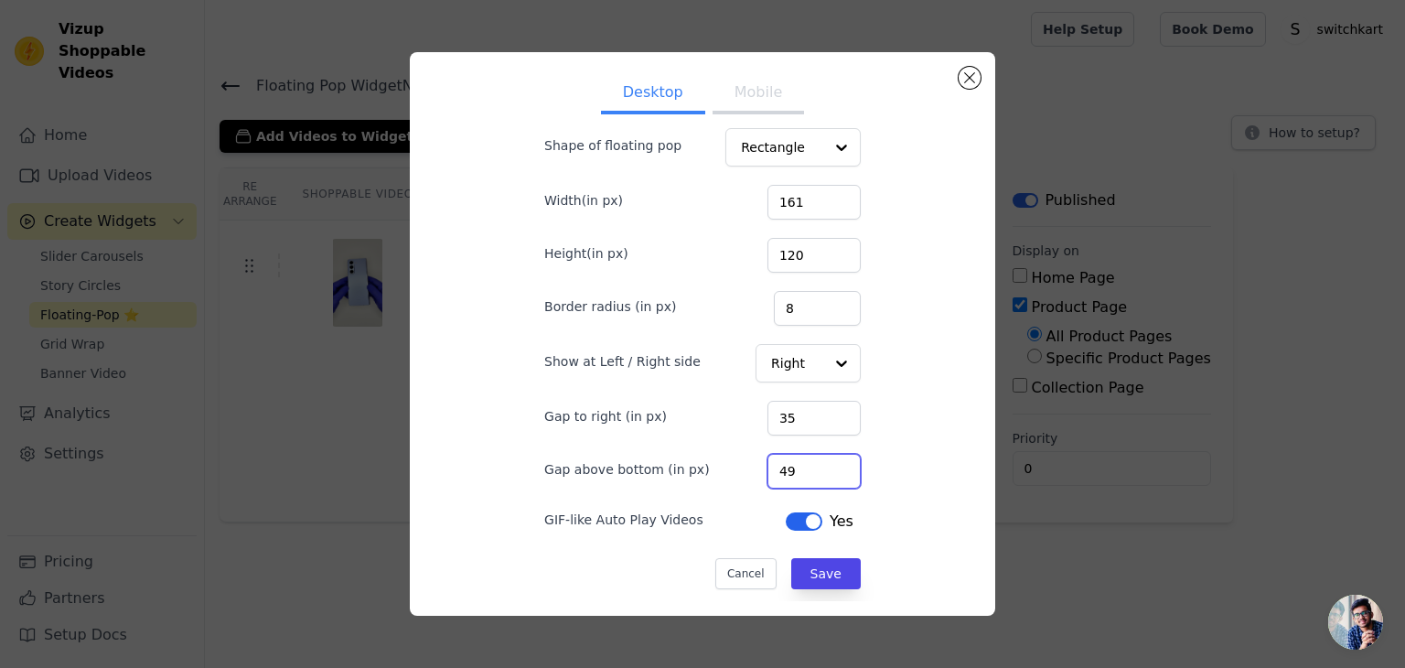
click at [823, 474] on input "49" at bounding box center [813, 471] width 93 height 35
click at [823, 474] on input "48" at bounding box center [813, 471] width 93 height 35
click at [823, 473] on input "47" at bounding box center [813, 471] width 93 height 35
click at [823, 473] on input "46" at bounding box center [813, 471] width 93 height 35
click at [823, 473] on input "45" at bounding box center [813, 471] width 93 height 35
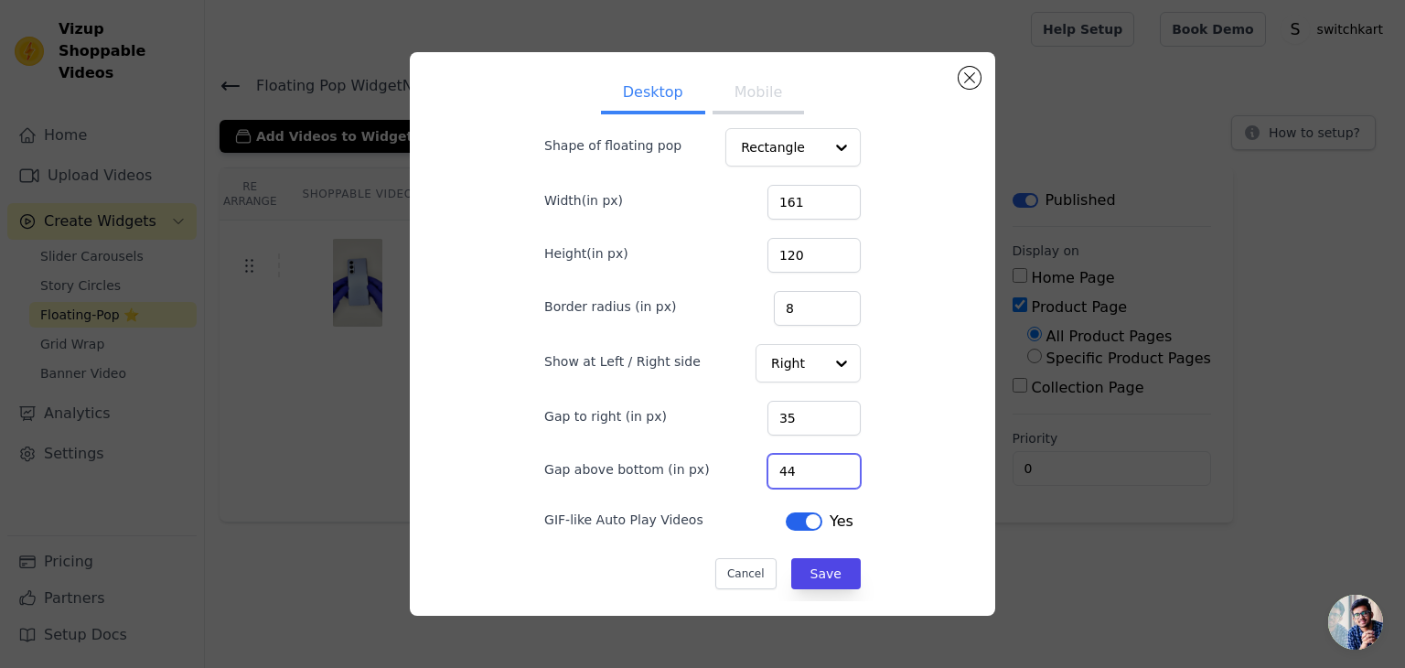
type input "44"
click at [823, 473] on input "44" at bounding box center [813, 471] width 93 height 35
click at [807, 562] on button "Save" at bounding box center [826, 573] width 70 height 31
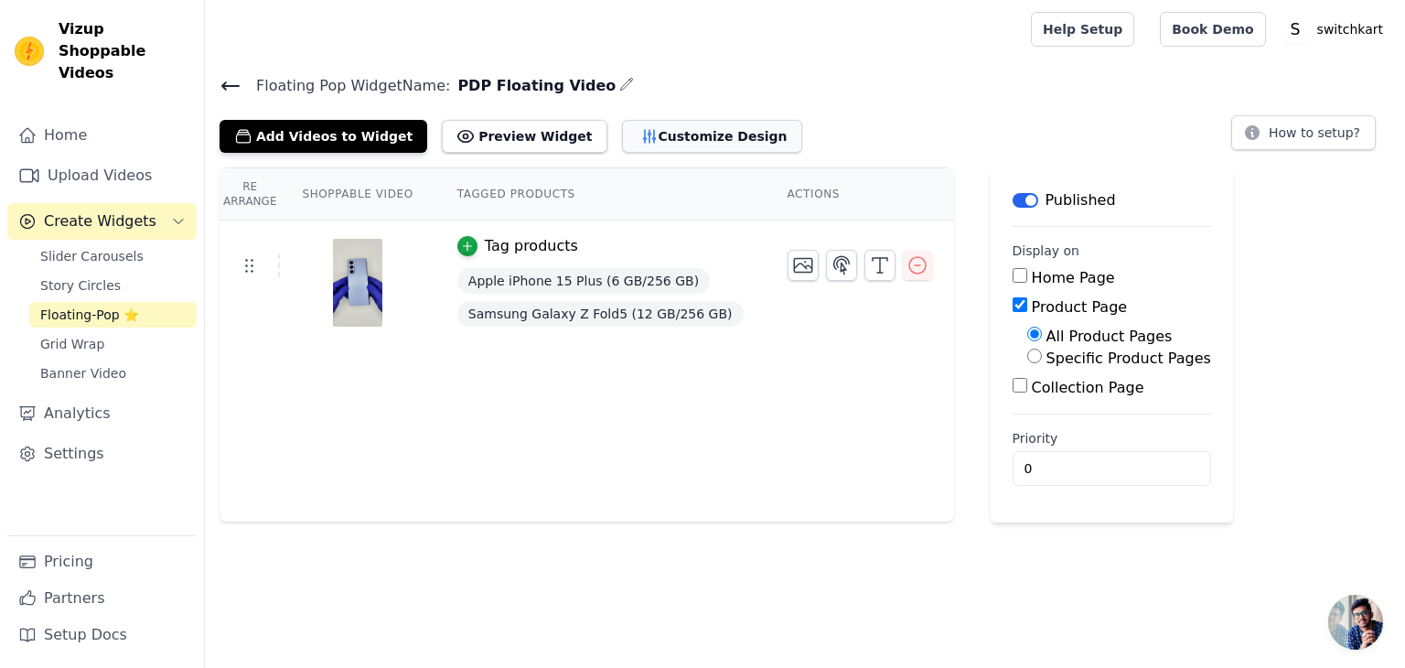
click at [640, 135] on button "Customize Design" at bounding box center [712, 136] width 180 height 33
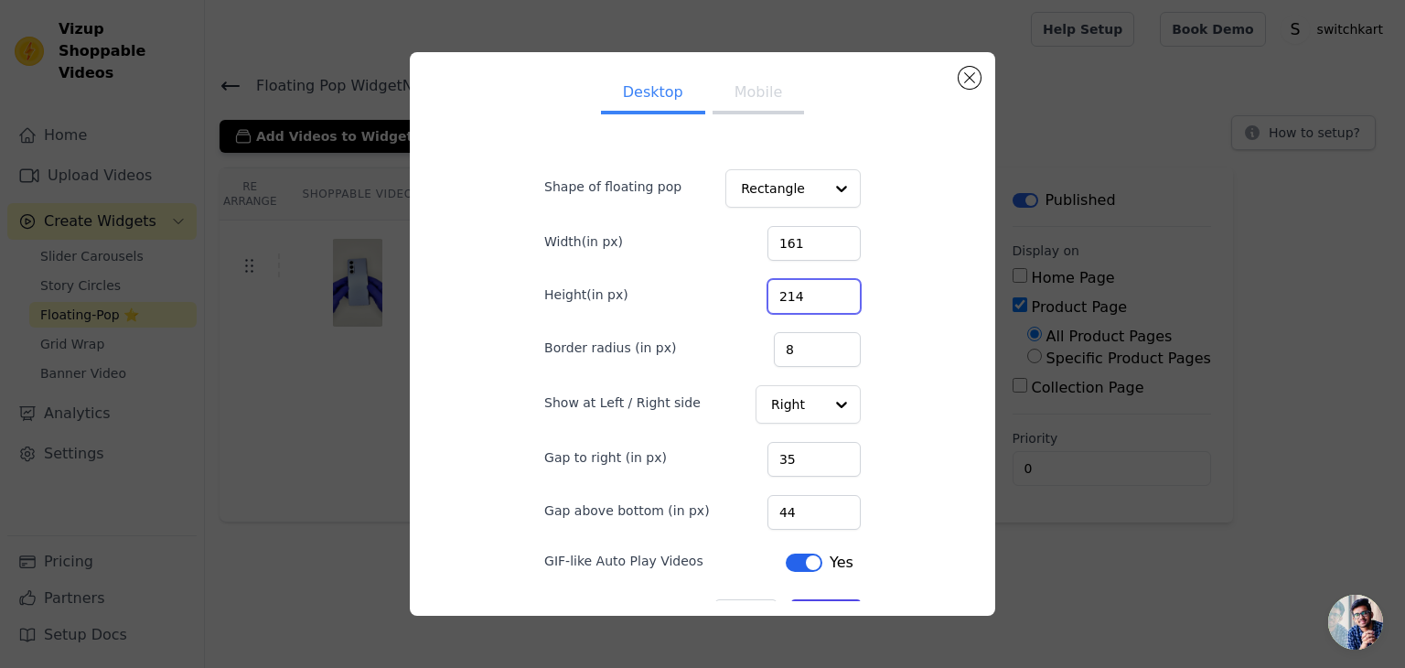
click at [823, 288] on input "214" at bounding box center [813, 296] width 93 height 35
click at [822, 293] on input "215" at bounding box center [813, 296] width 93 height 35
click at [822, 293] on input "216" at bounding box center [813, 296] width 93 height 35
click at [822, 293] on input "217" at bounding box center [813, 296] width 93 height 35
click at [822, 293] on input "218" at bounding box center [813, 296] width 93 height 35
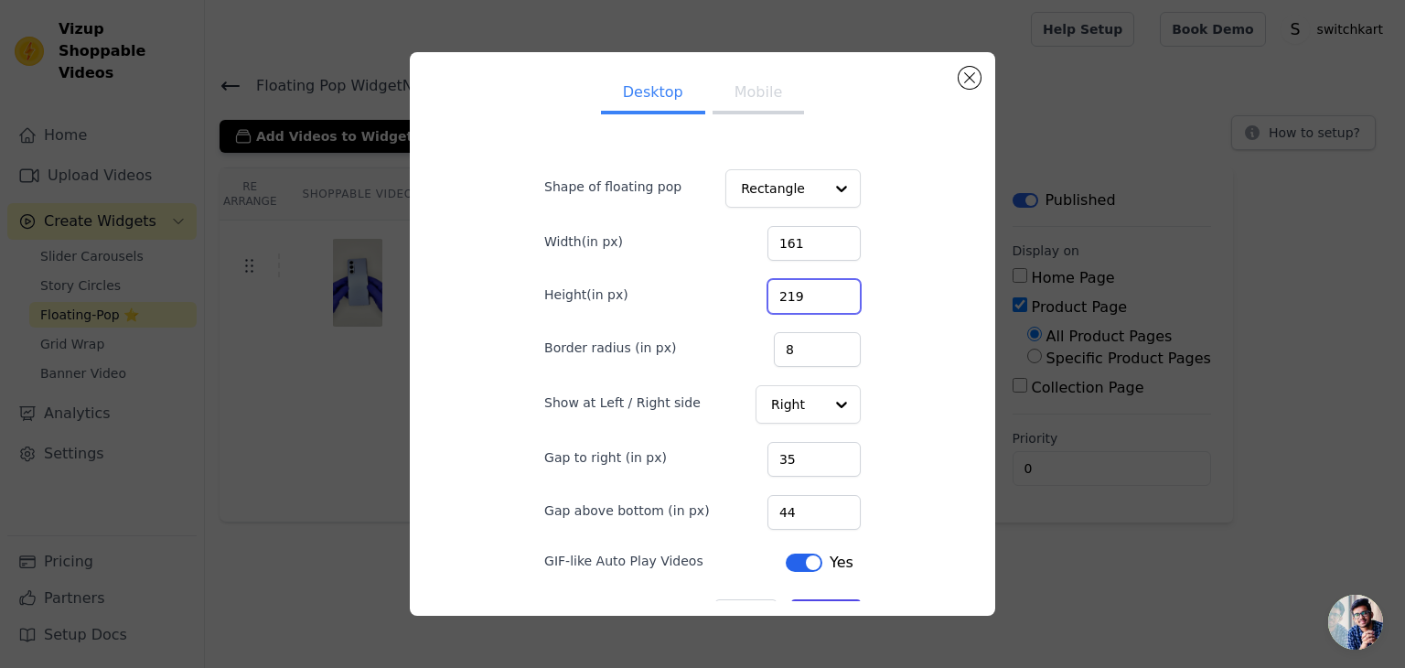
click at [822, 293] on input "219" at bounding box center [813, 296] width 93 height 35
click at [822, 294] on input "220" at bounding box center [813, 296] width 93 height 35
click at [822, 294] on input "221" at bounding box center [813, 296] width 93 height 35
click at [823, 319] on form "Shape of floating pop Rectangle Width(in px) 161 Height(in px) 221 Border radiu…" at bounding box center [703, 390] width 346 height 508
click at [827, 309] on input "221" at bounding box center [813, 296] width 93 height 35
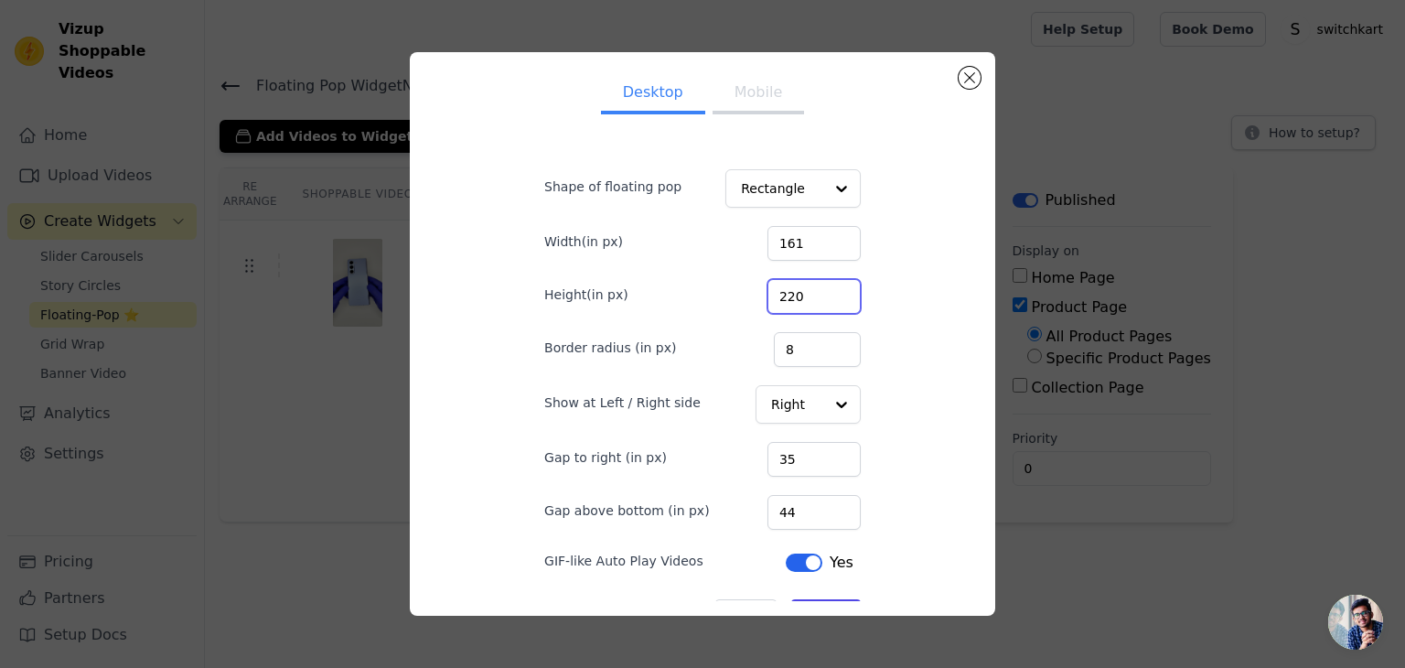
type input "220"
click at [824, 302] on input "220" at bounding box center [813, 296] width 93 height 35
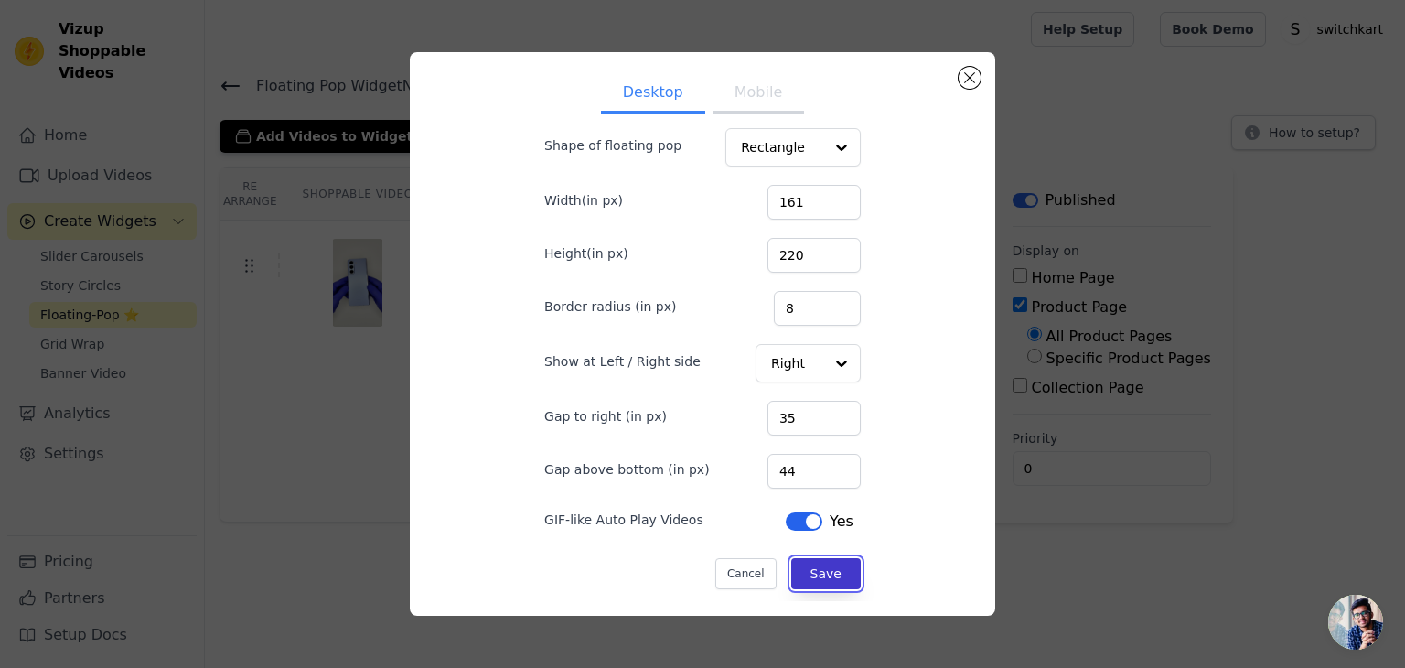
click at [805, 563] on button "Save" at bounding box center [826, 573] width 70 height 31
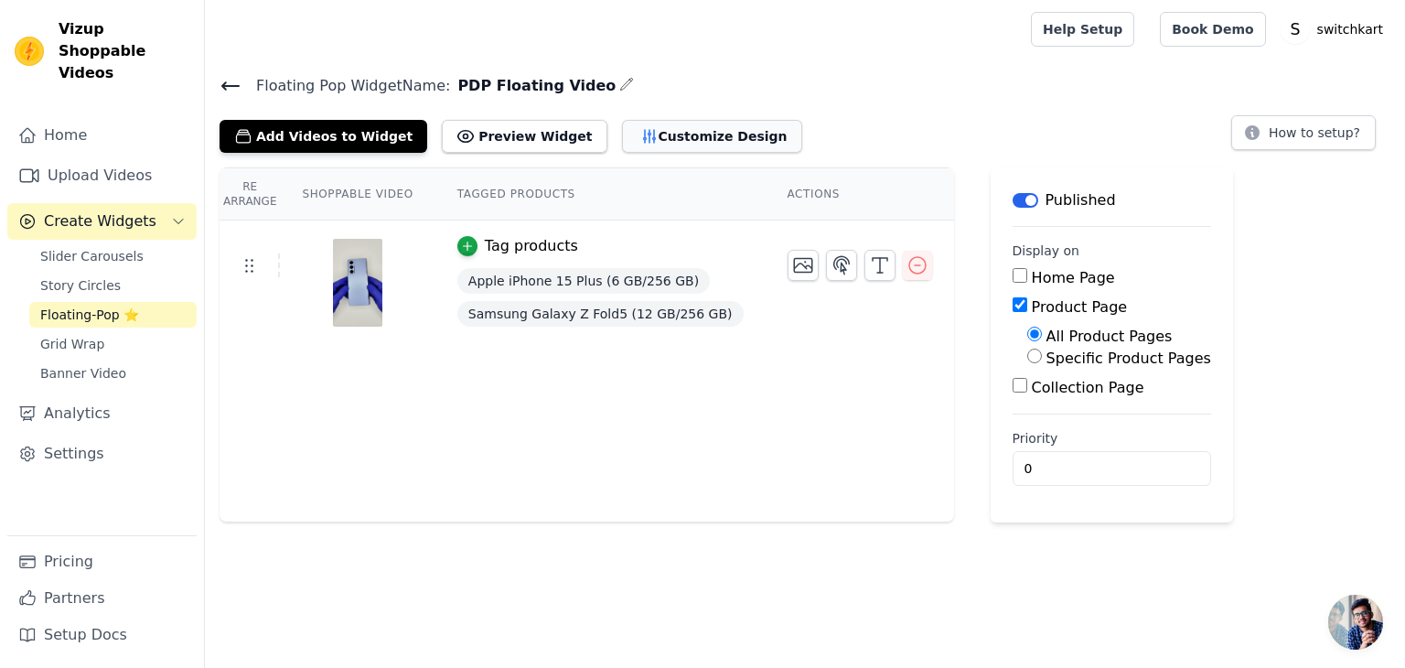
click at [658, 144] on button "Customize Design" at bounding box center [712, 136] width 180 height 33
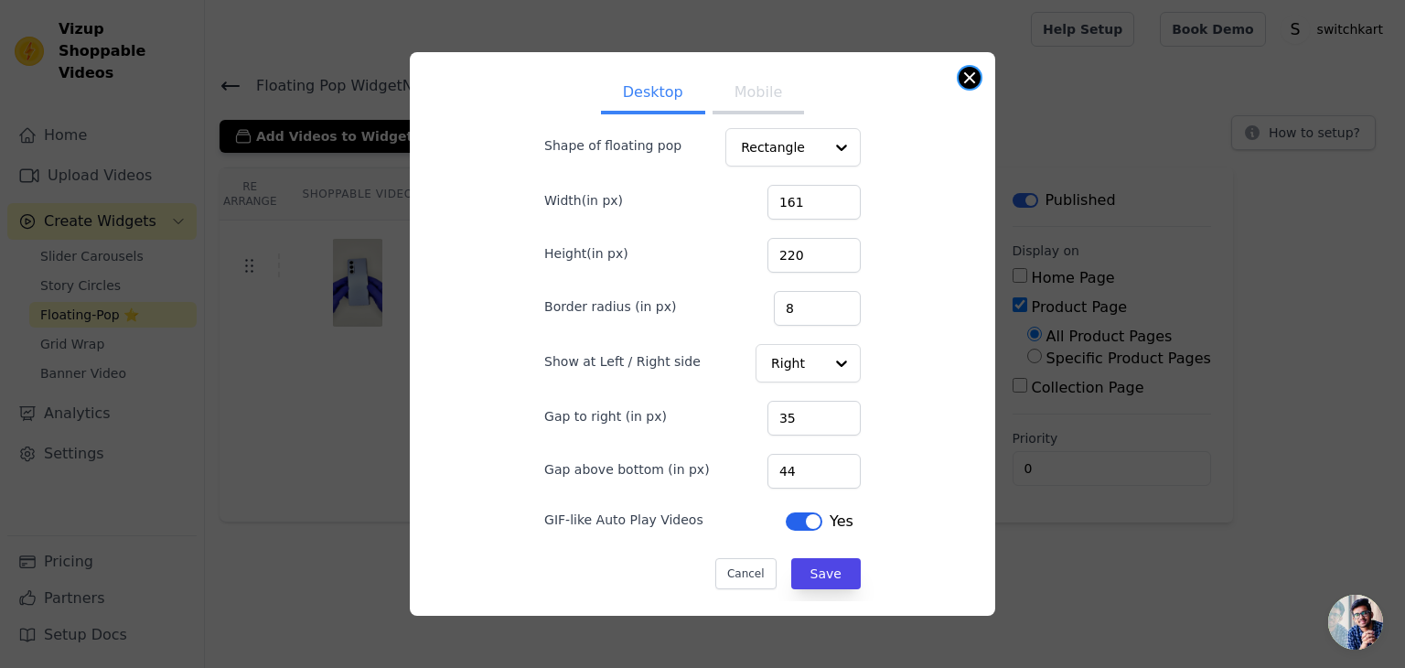
click at [971, 80] on button "Close modal" at bounding box center [969, 78] width 22 height 22
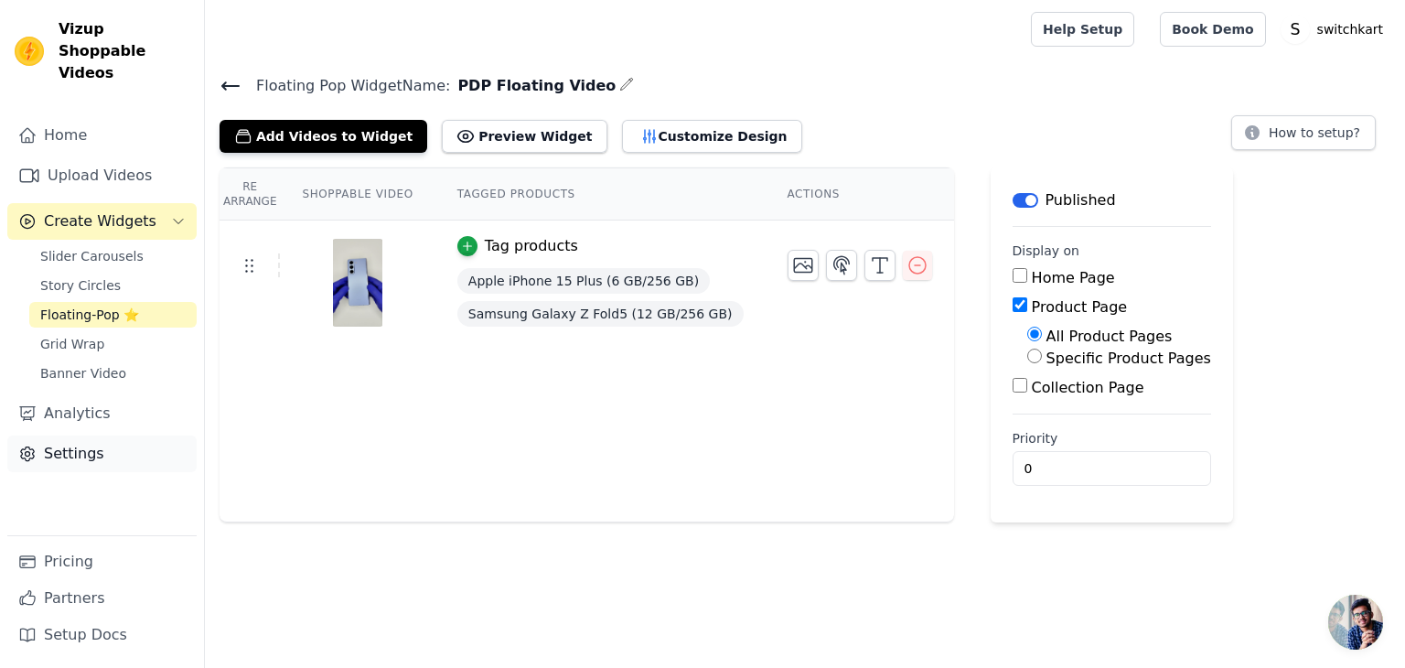
click at [41, 435] on link "Settings" at bounding box center [101, 453] width 189 height 37
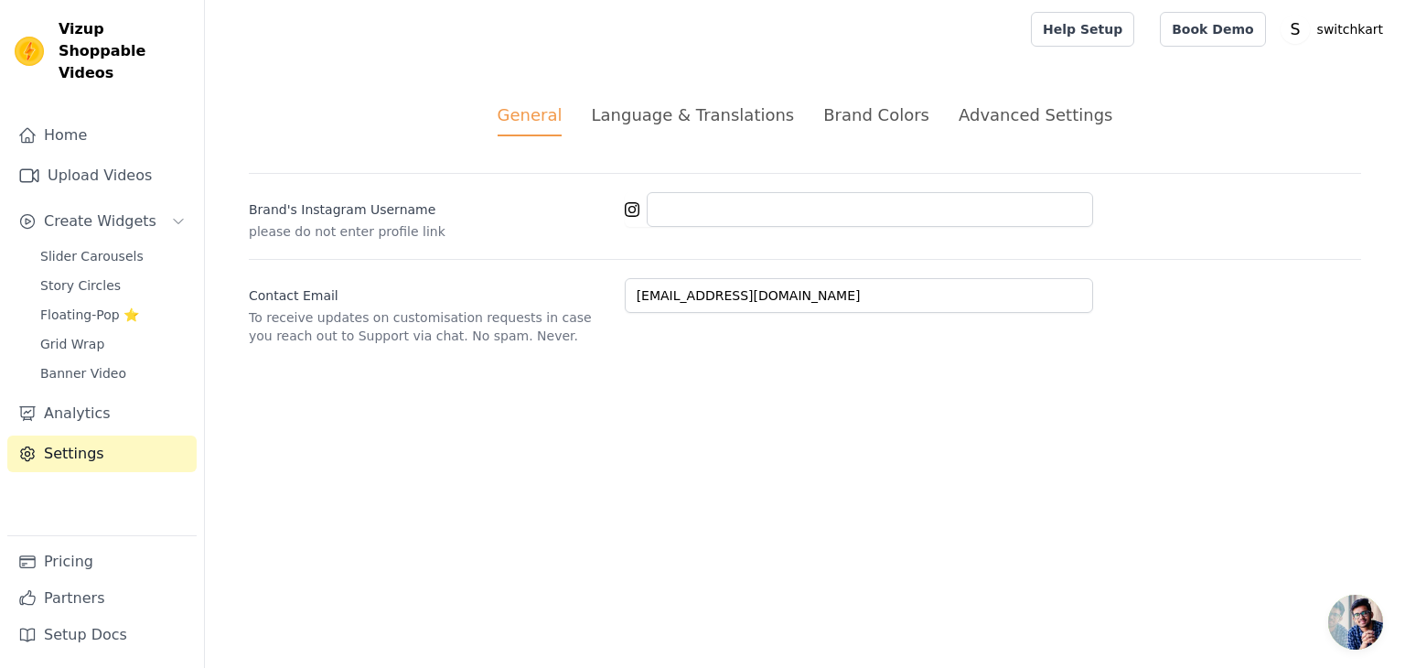
click at [883, 112] on div "Brand Colors" at bounding box center [876, 114] width 106 height 25
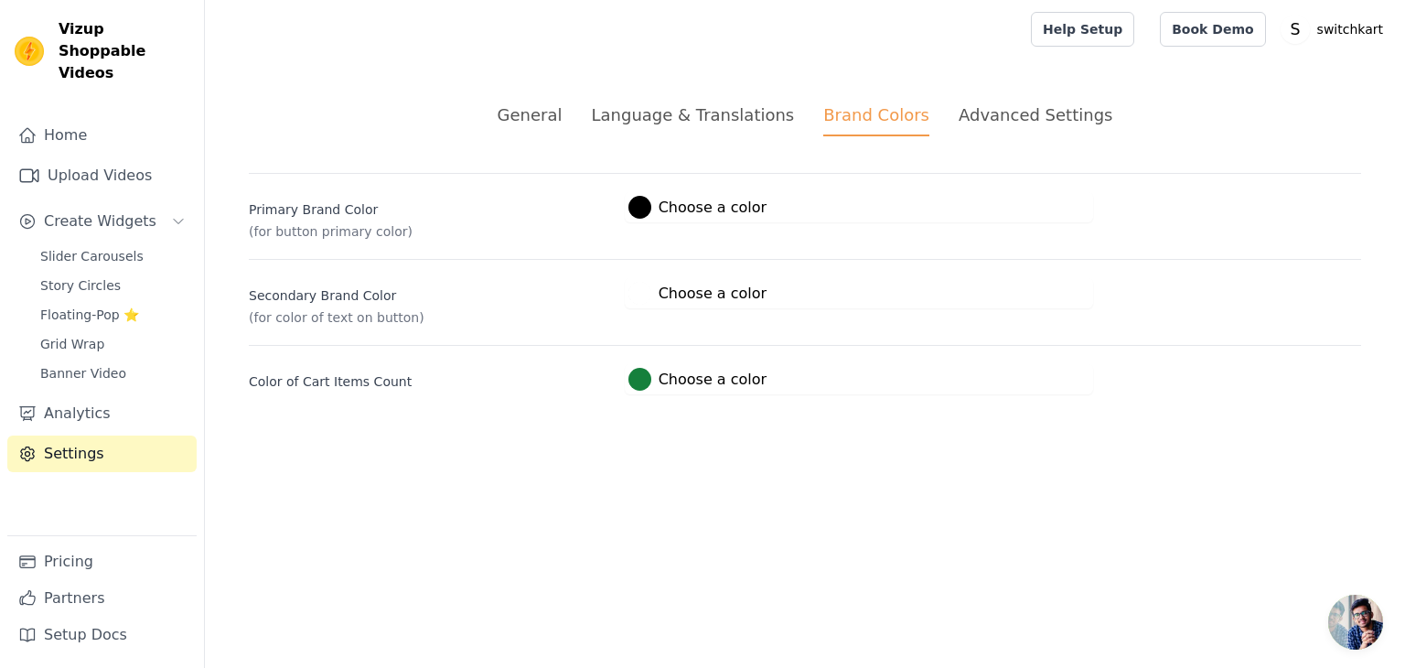
click at [1006, 117] on div "Advanced Settings" at bounding box center [1035, 114] width 154 height 25
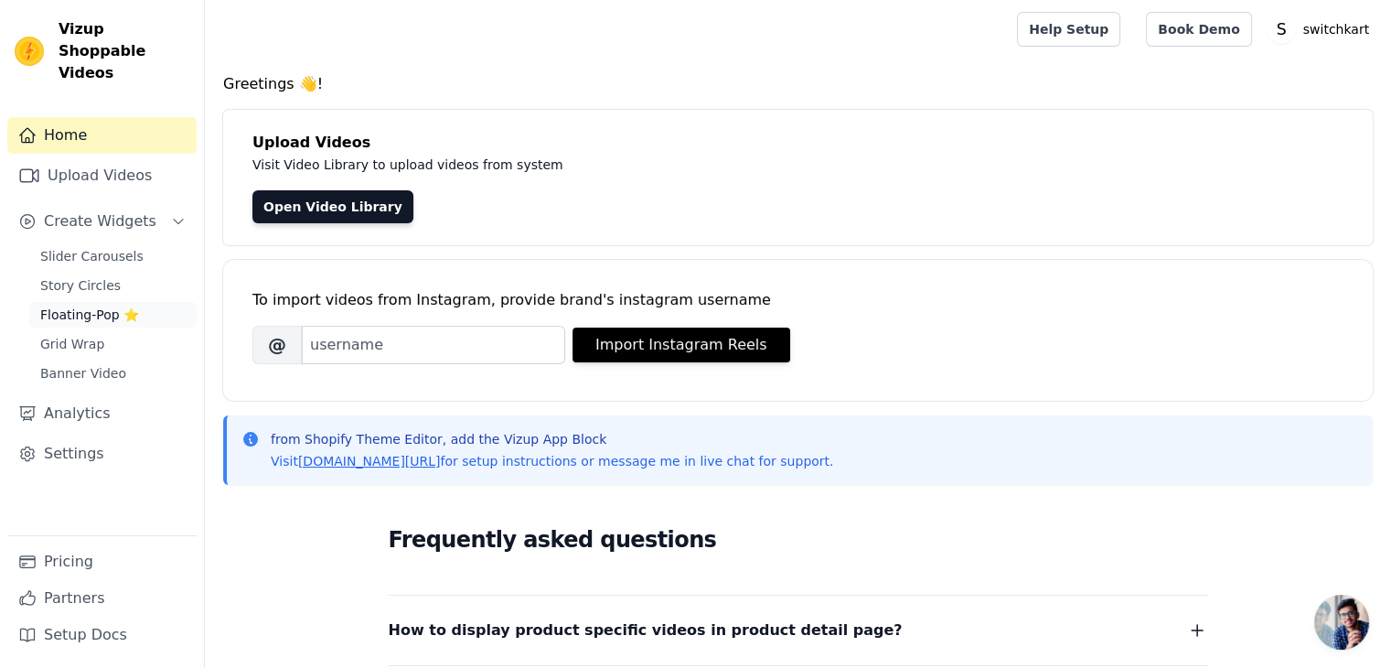
click at [84, 305] on span "Floating-Pop ⭐" at bounding box center [89, 314] width 99 height 18
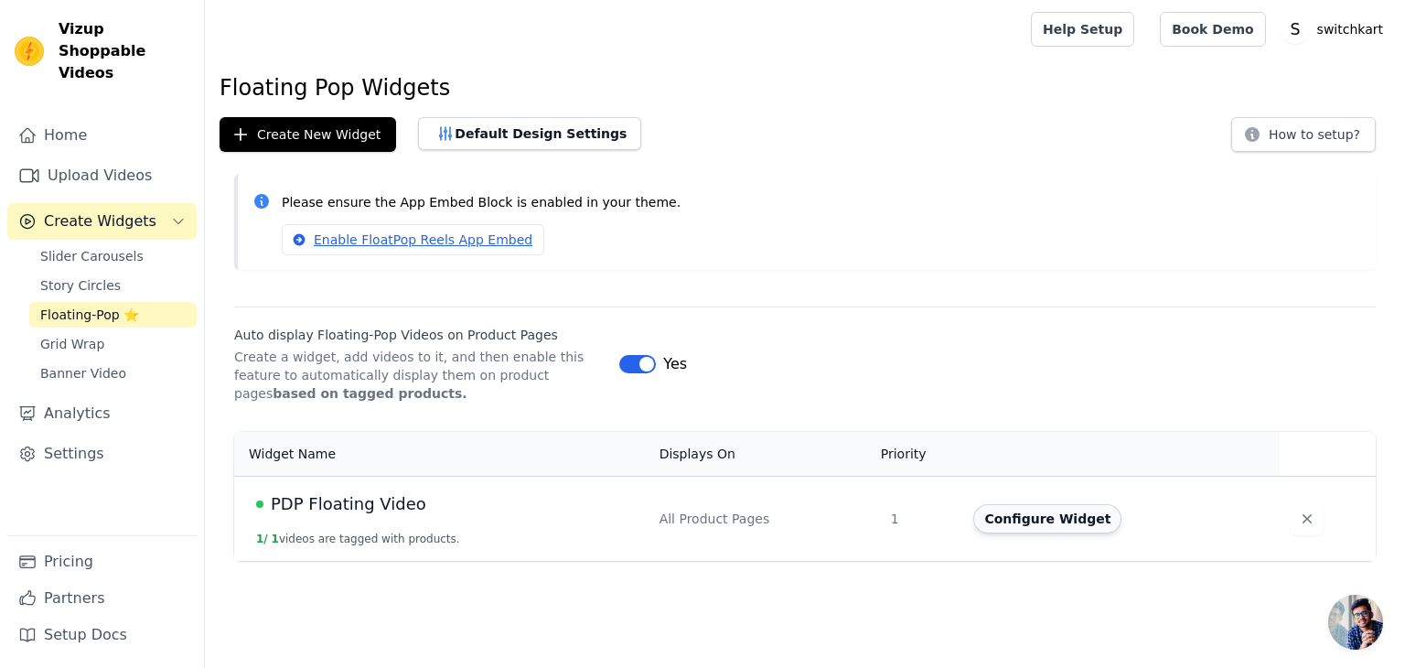
click at [1012, 517] on button "Configure Widget" at bounding box center [1047, 518] width 148 height 29
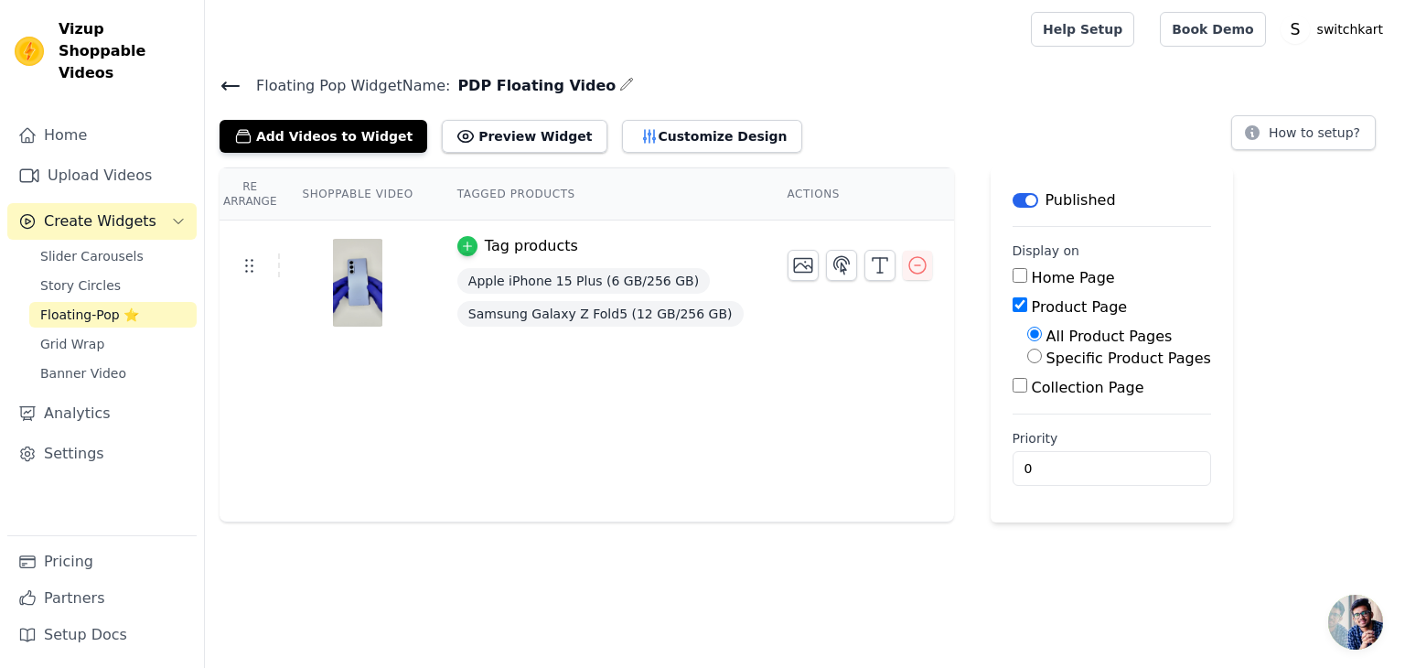
click at [461, 249] on icon "button" at bounding box center [467, 246] width 13 height 13
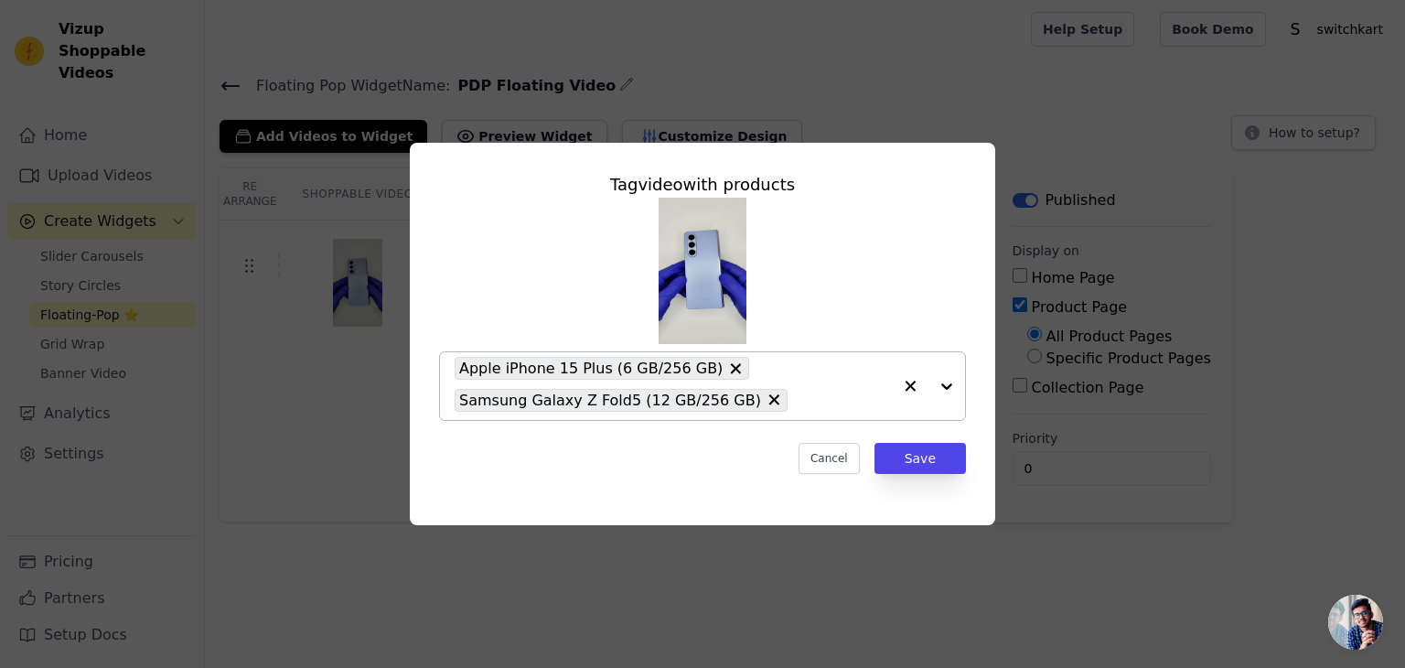
click at [731, 366] on icon at bounding box center [736, 368] width 11 height 11
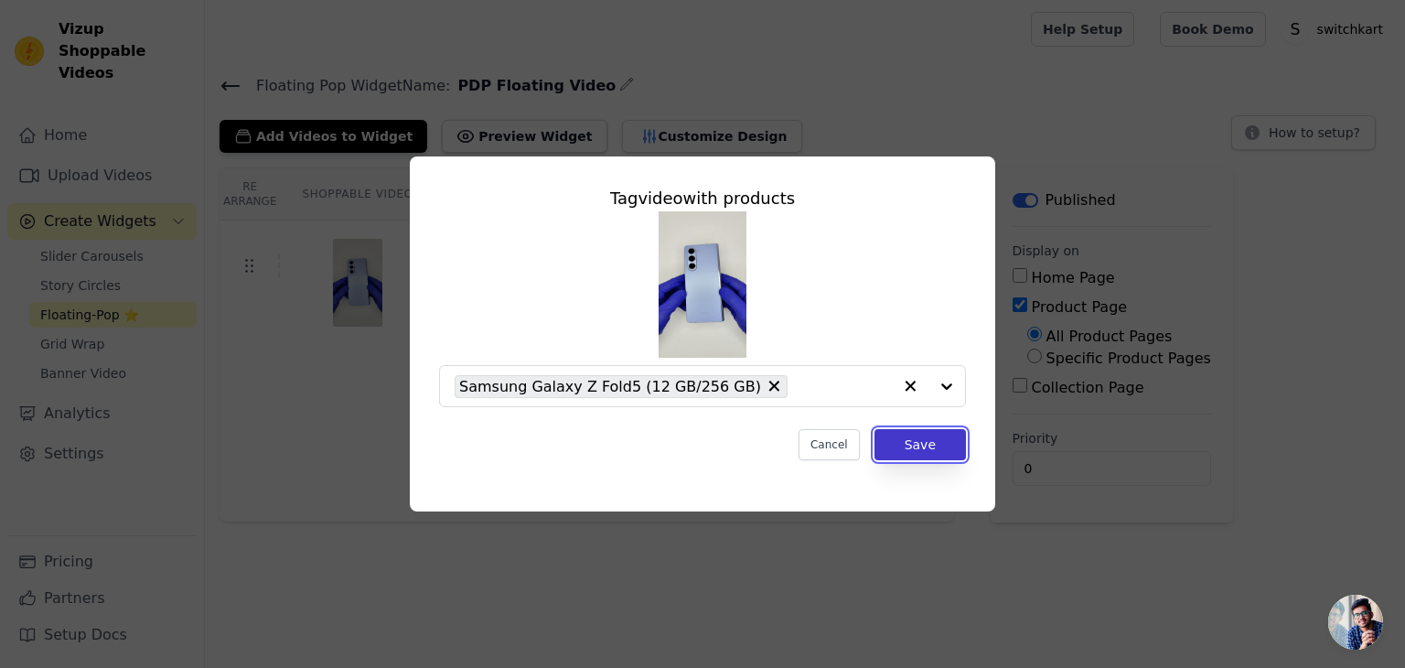
click at [929, 445] on button "Save" at bounding box center [919, 444] width 91 height 31
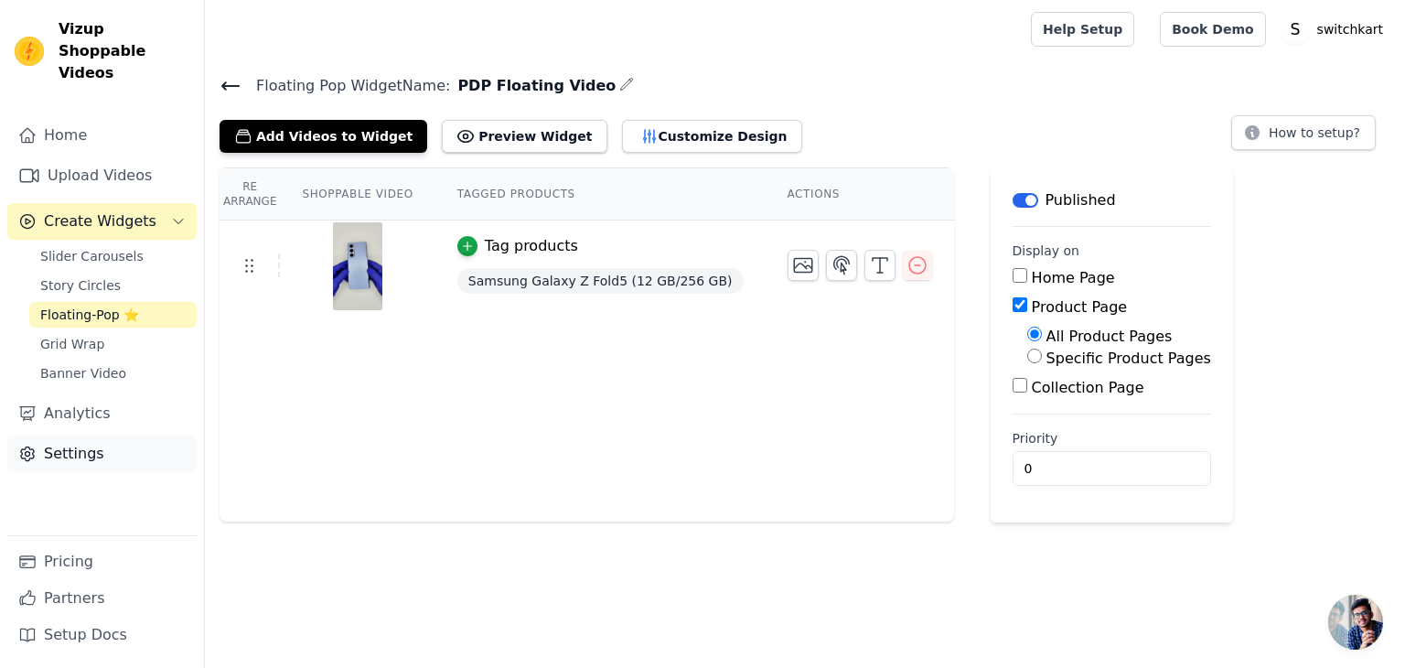
click at [72, 435] on link "Settings" at bounding box center [101, 453] width 189 height 37
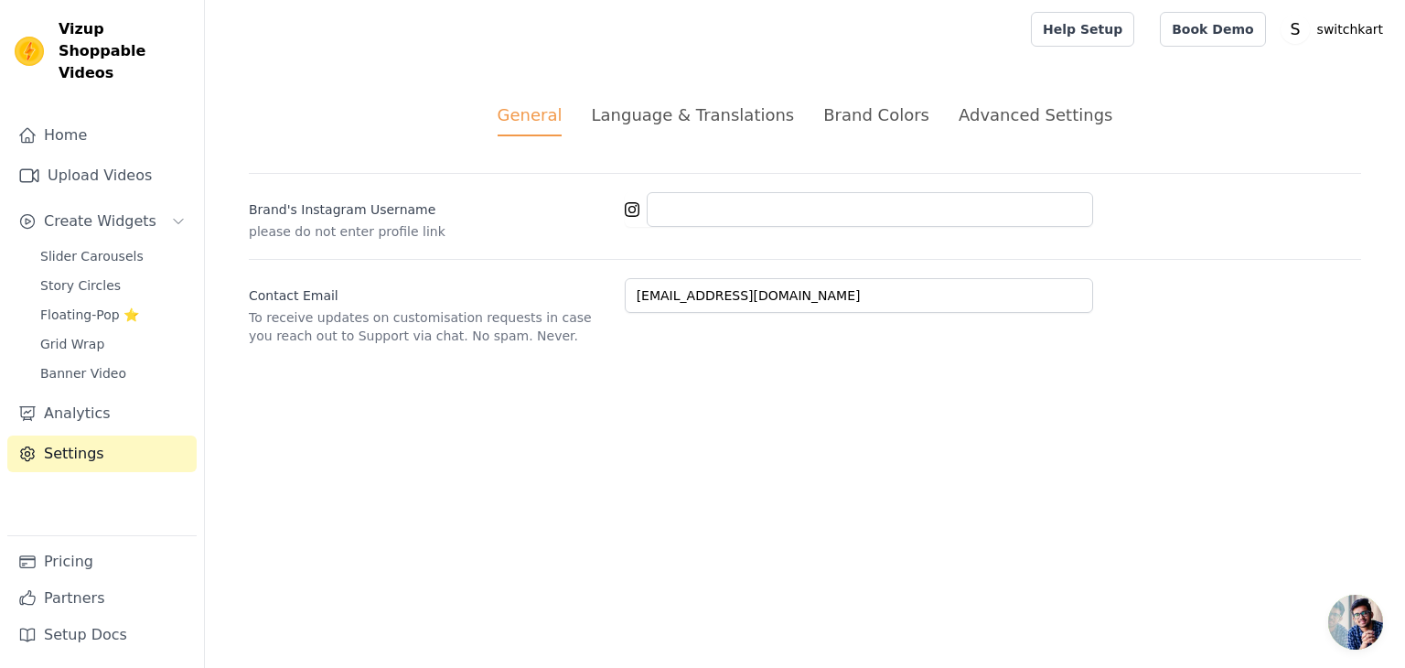
click at [712, 107] on div "Language & Translations" at bounding box center [692, 114] width 203 height 25
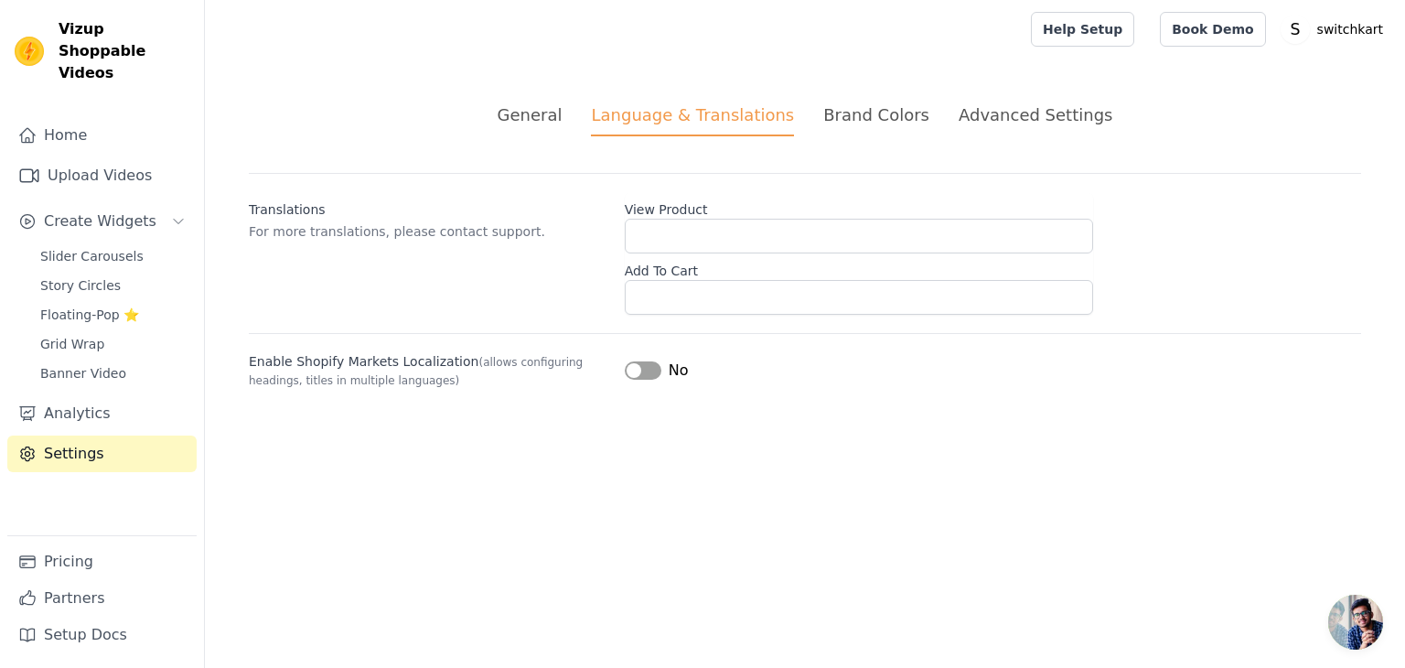
click at [892, 121] on div "Brand Colors" at bounding box center [876, 114] width 106 height 25
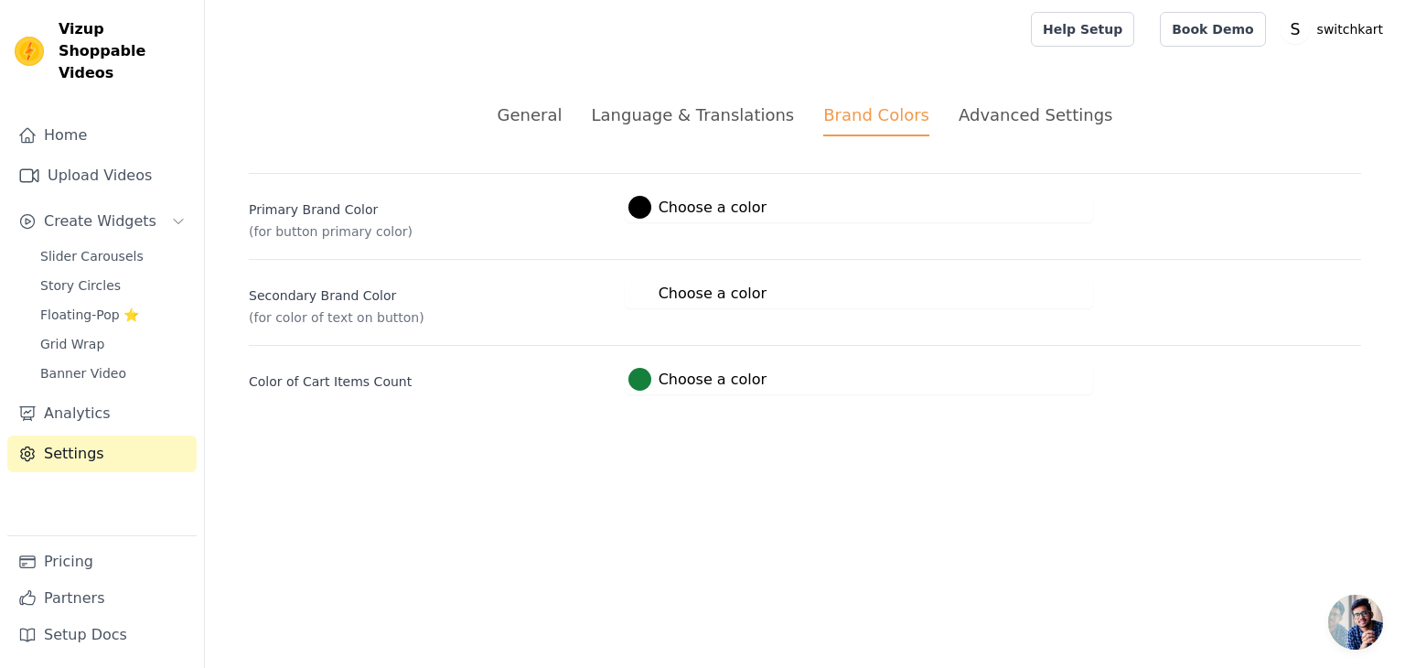
click at [980, 119] on div "Advanced Settings" at bounding box center [1035, 114] width 154 height 25
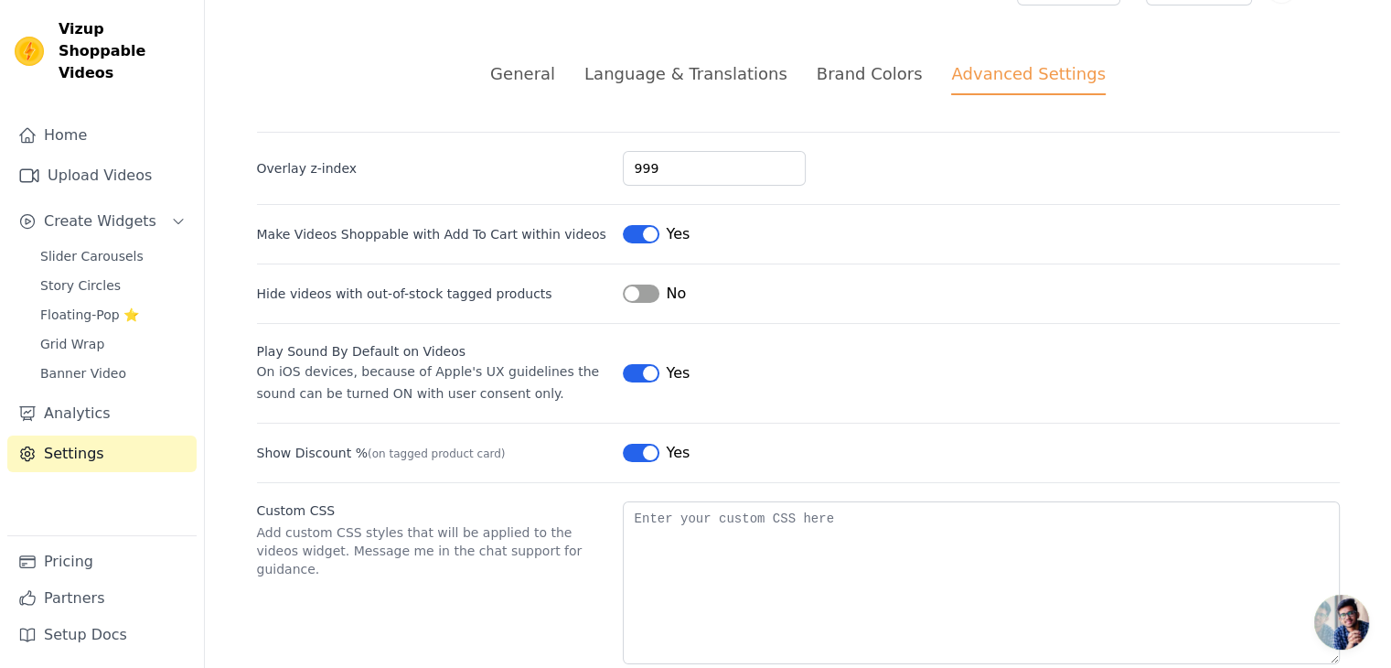
scroll to position [80, 0]
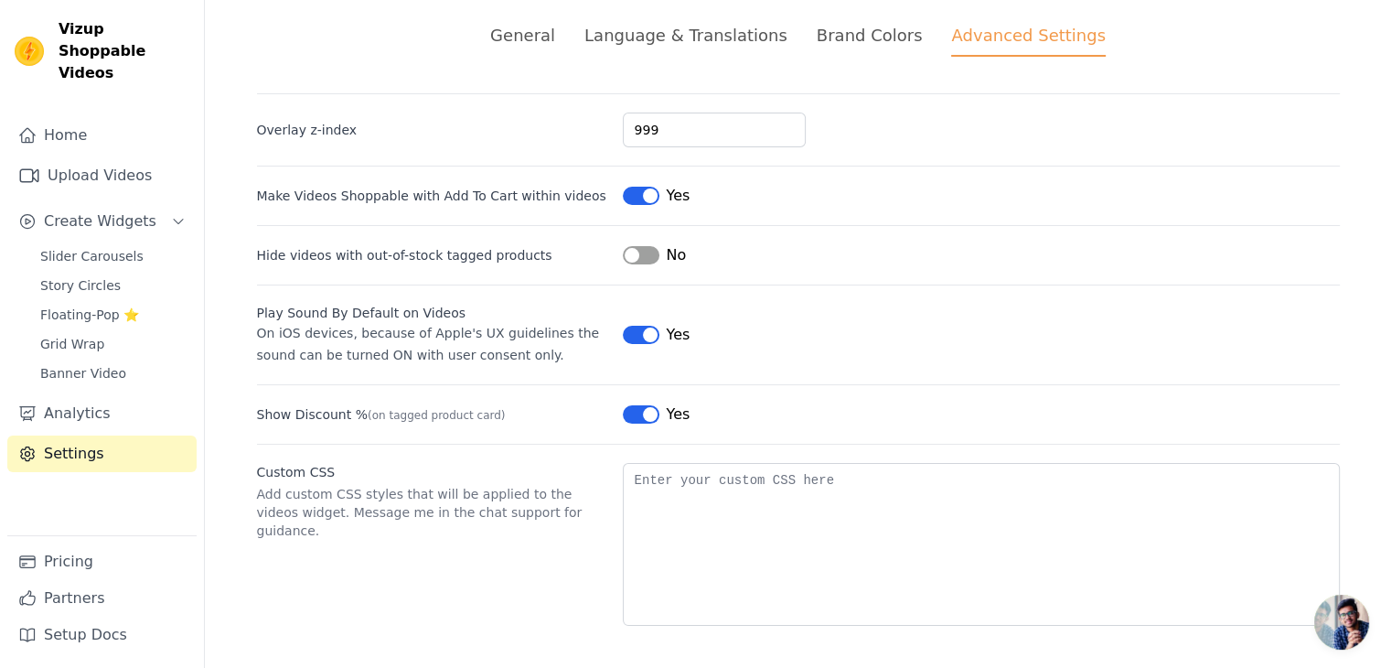
click at [640, 330] on button "Label" at bounding box center [641, 335] width 37 height 18
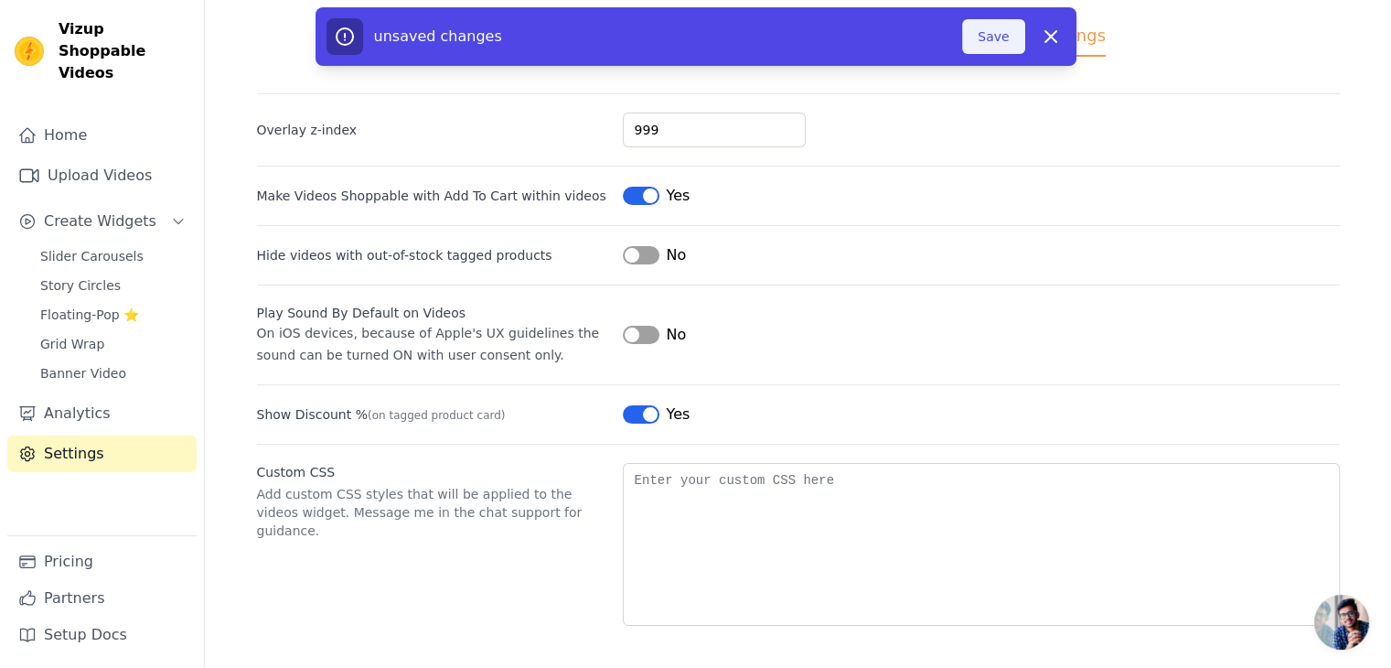
click at [984, 43] on button "Save" at bounding box center [993, 36] width 62 height 35
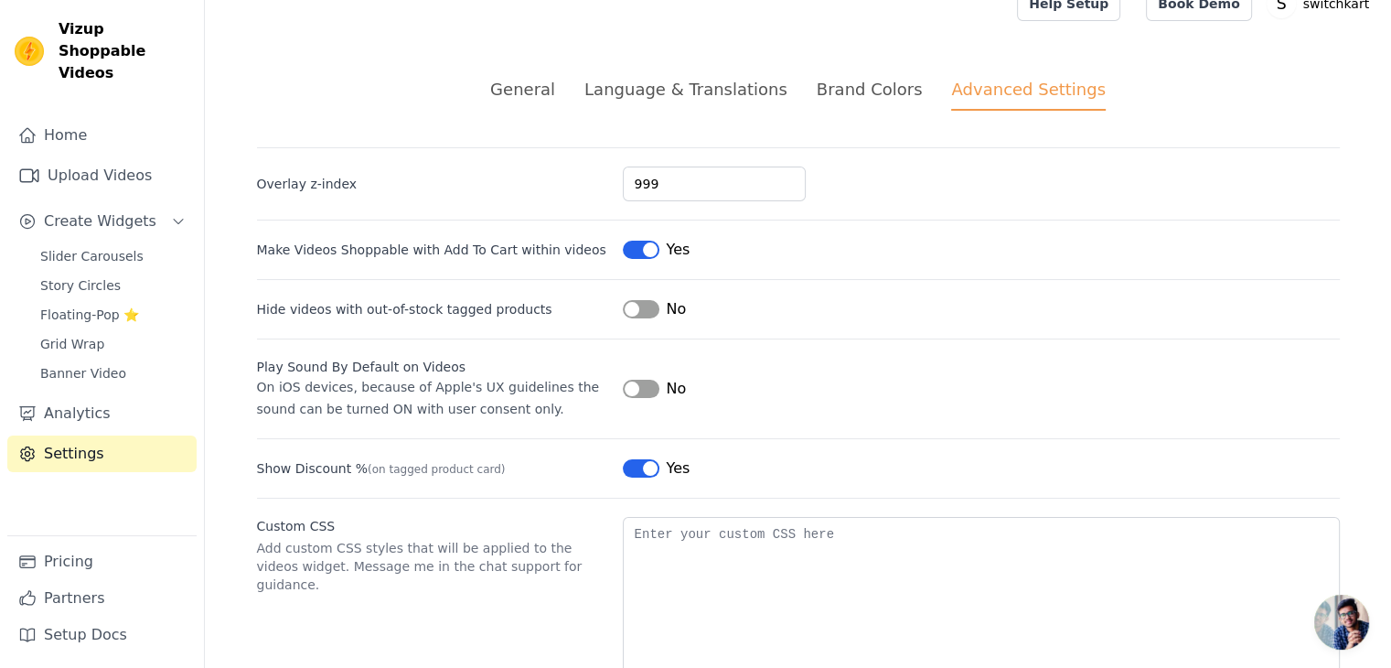
scroll to position [0, 0]
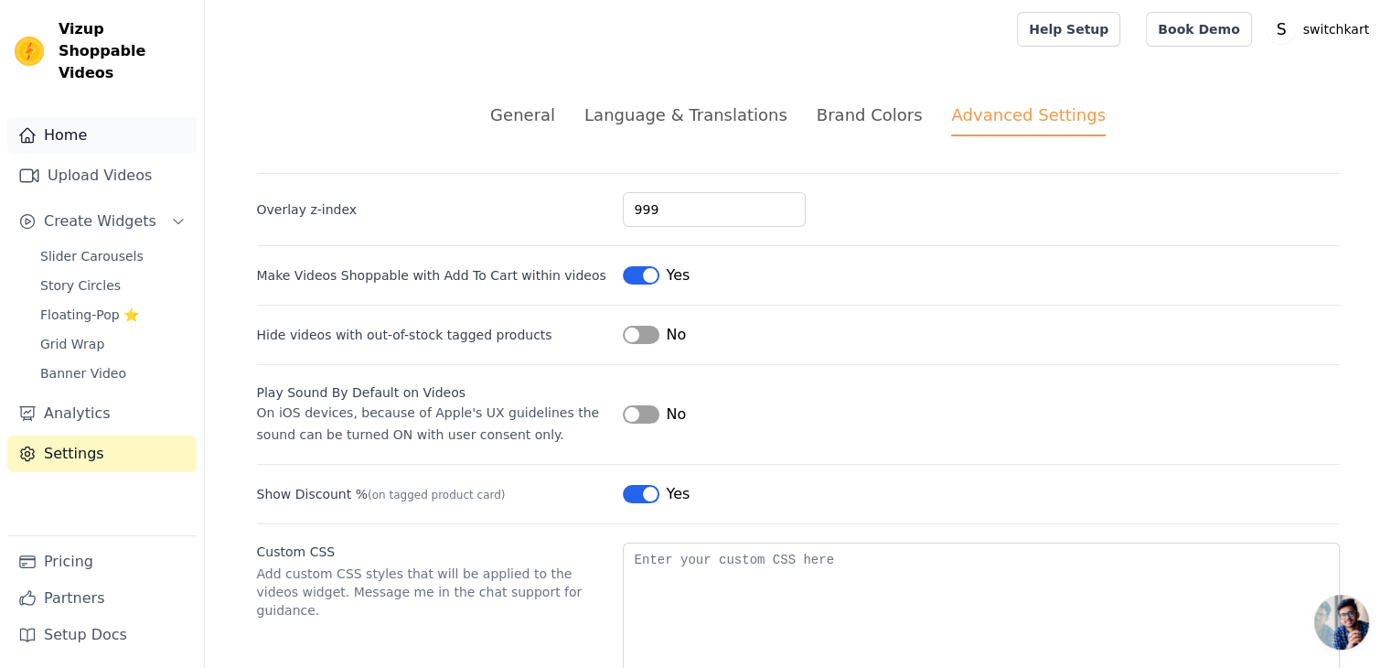
click at [63, 118] on link "Home" at bounding box center [101, 135] width 189 height 37
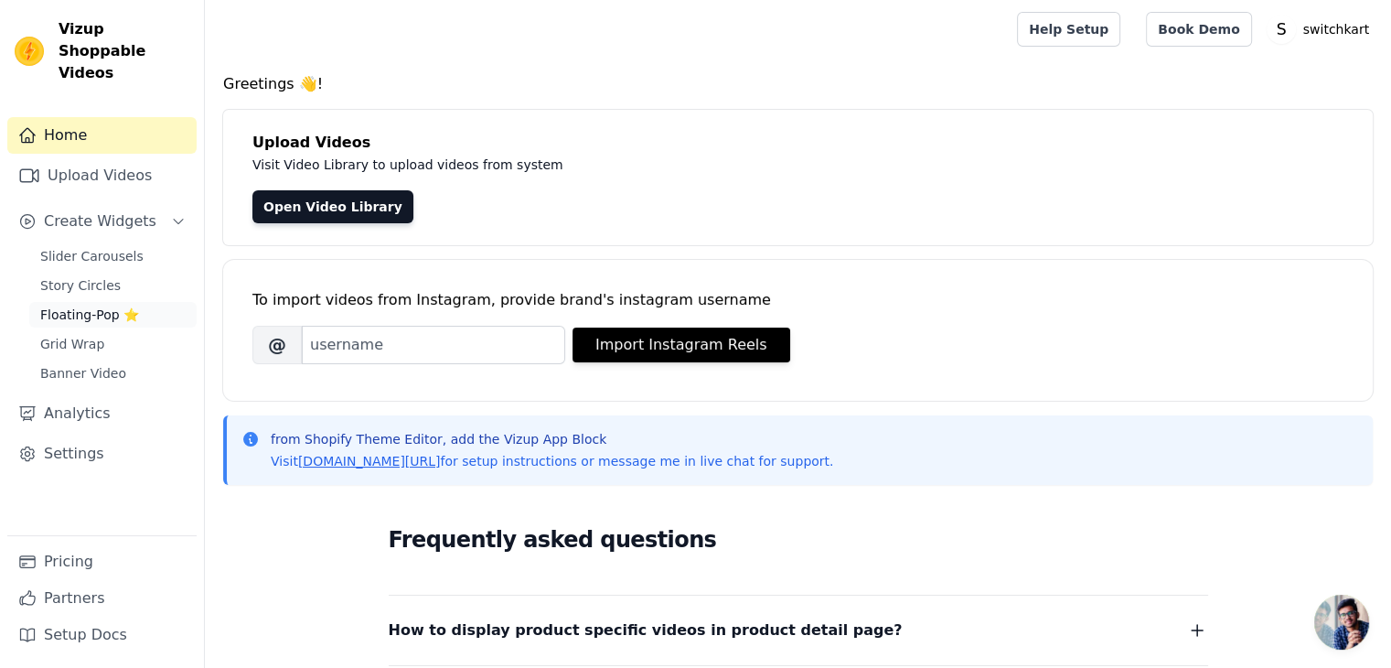
click at [74, 305] on span "Floating-Pop ⭐" at bounding box center [89, 314] width 99 height 18
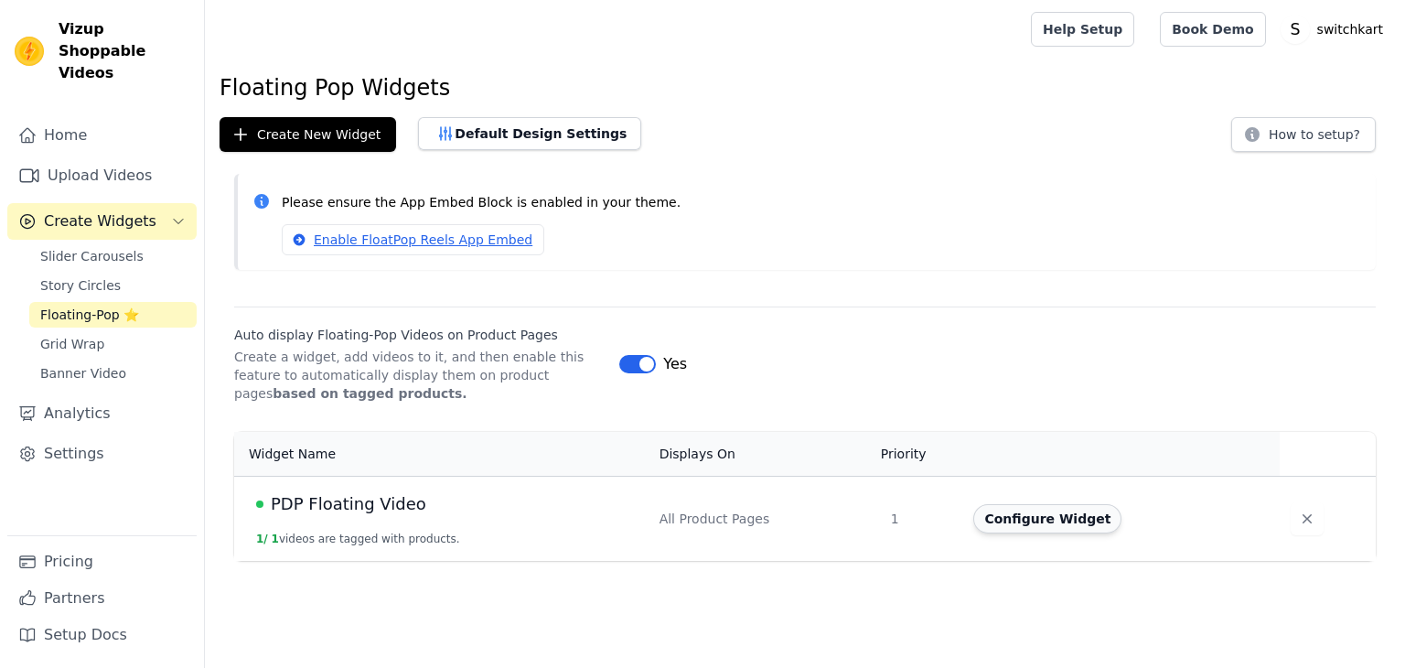
click at [1017, 520] on button "Configure Widget" at bounding box center [1047, 518] width 148 height 29
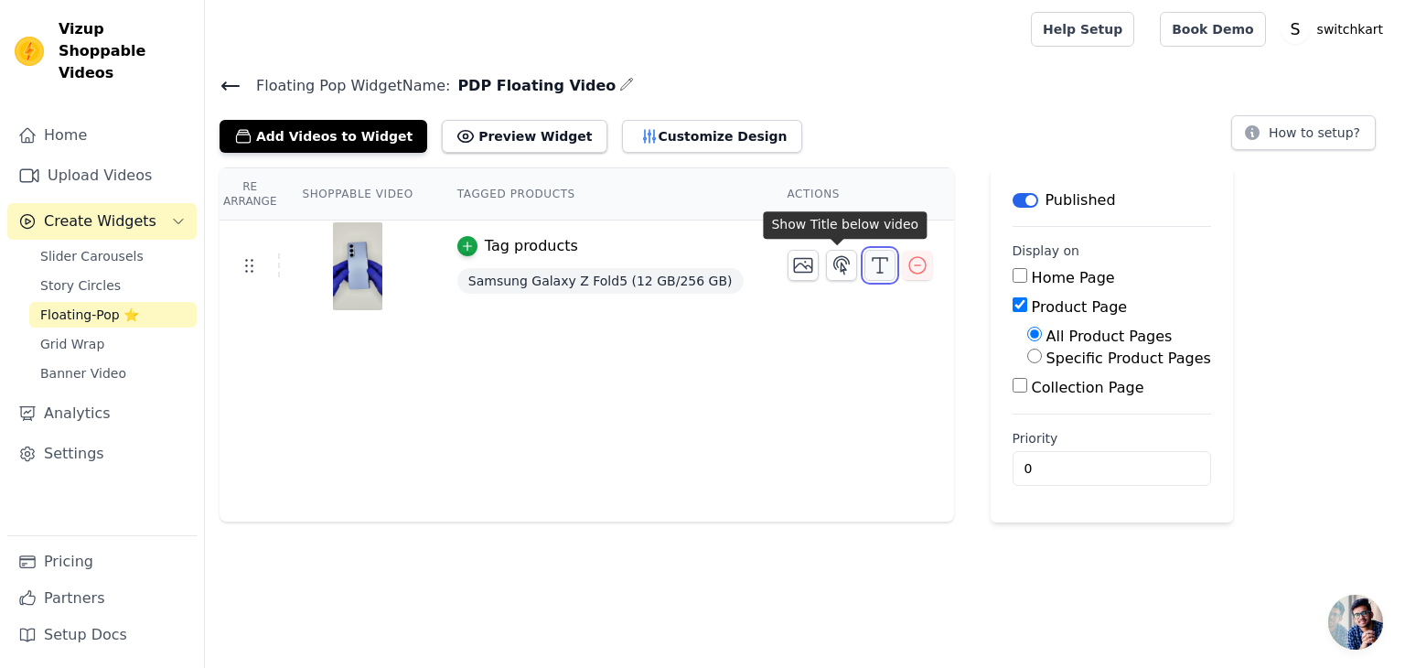
click at [869, 272] on icon "button" at bounding box center [880, 265] width 22 height 22
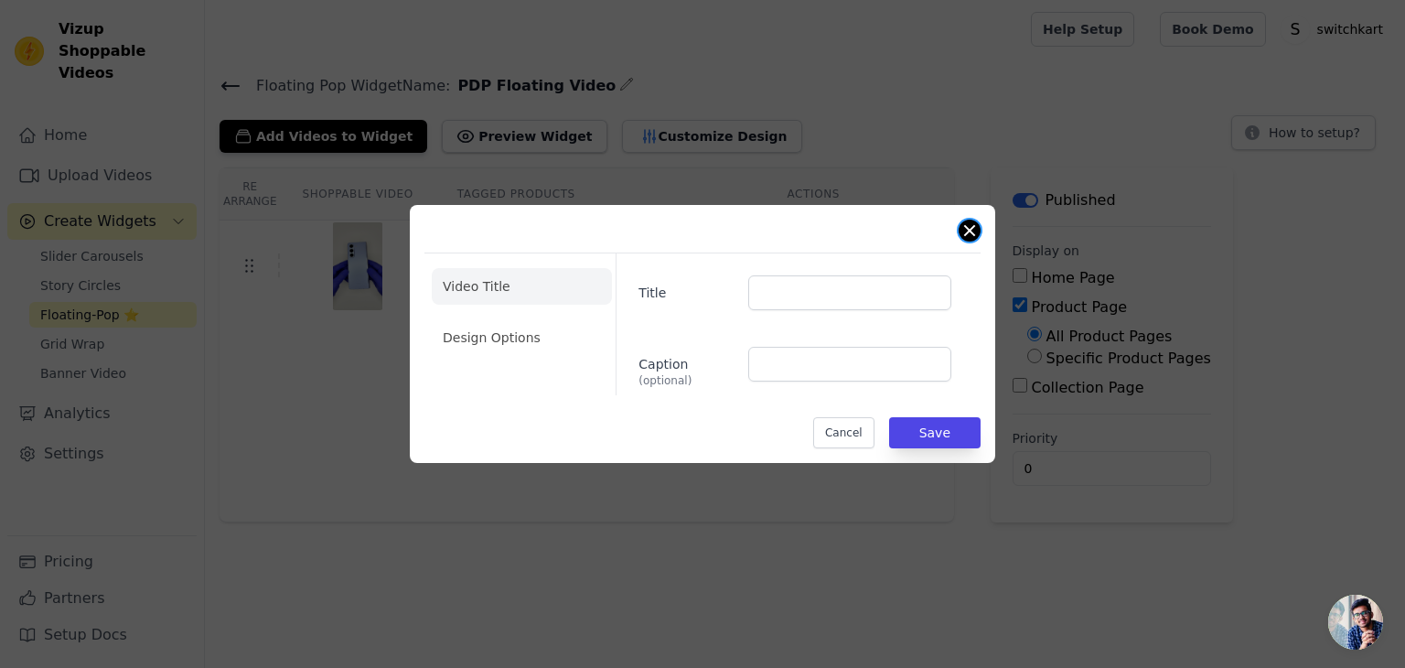
click at [958, 230] on div "Video Title Design Options Title Caption (optional) Cancel Save" at bounding box center [702, 334] width 585 height 258
click at [962, 229] on button "Close modal" at bounding box center [969, 230] width 22 height 22
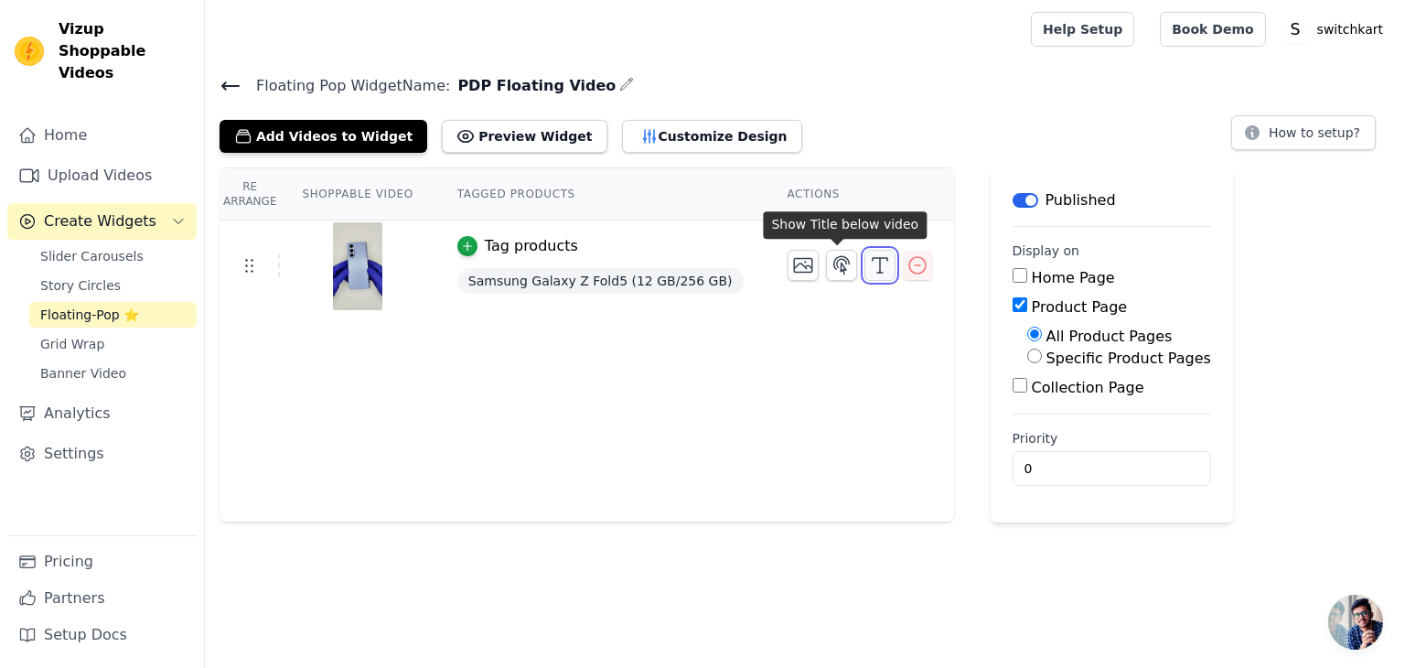
click at [869, 264] on icon "button" at bounding box center [880, 265] width 22 height 22
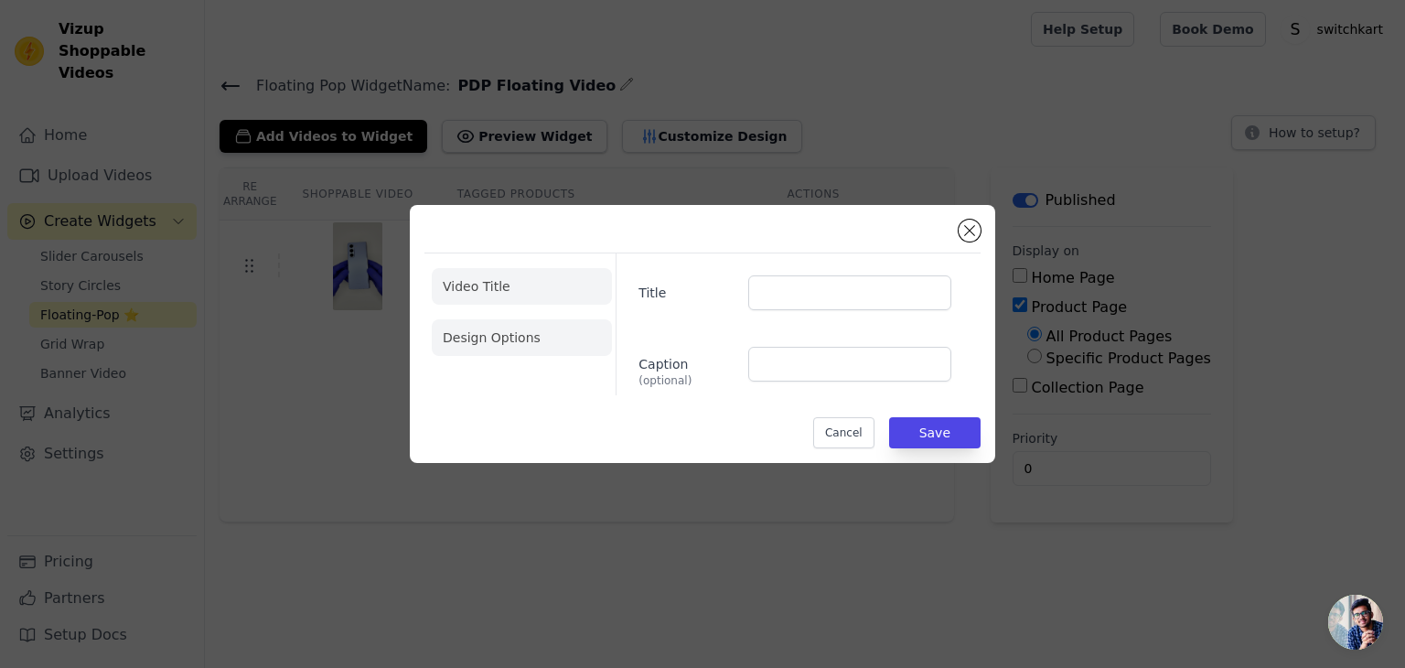
click at [504, 346] on li "Design Options" at bounding box center [522, 337] width 180 height 37
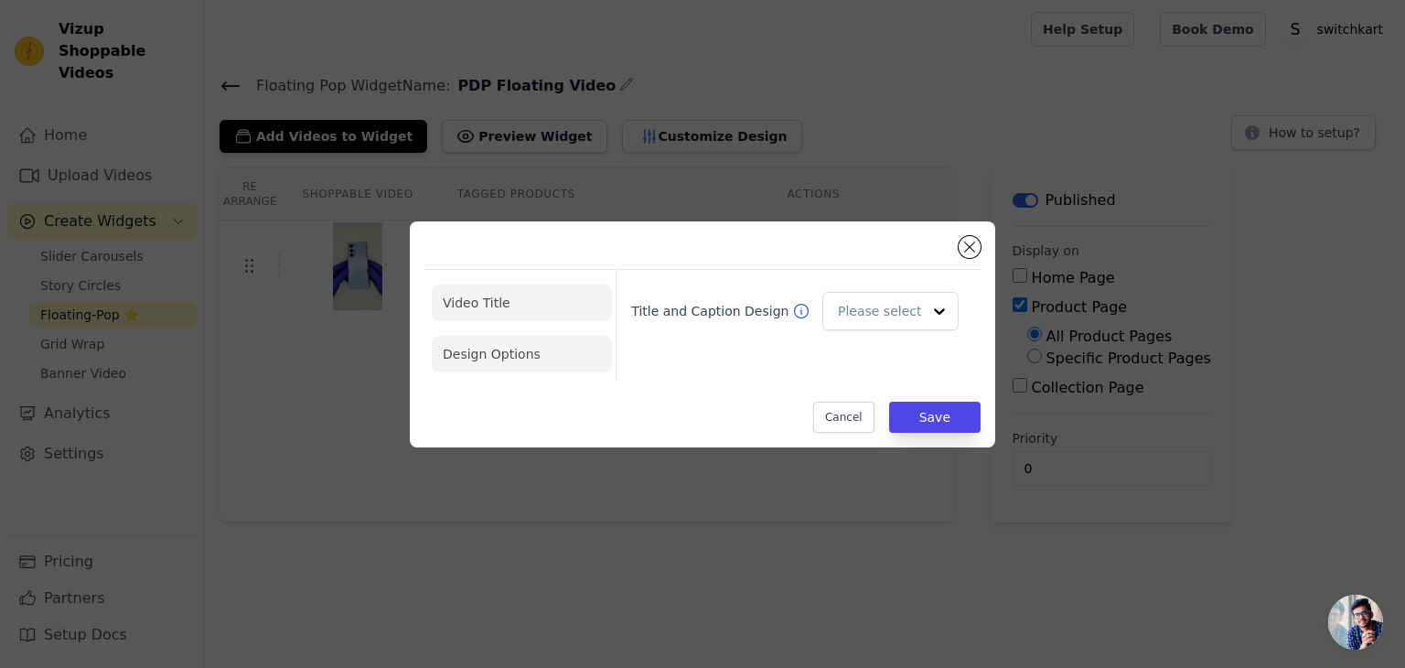
click at [504, 336] on li "Video Title" at bounding box center [522, 354] width 180 height 37
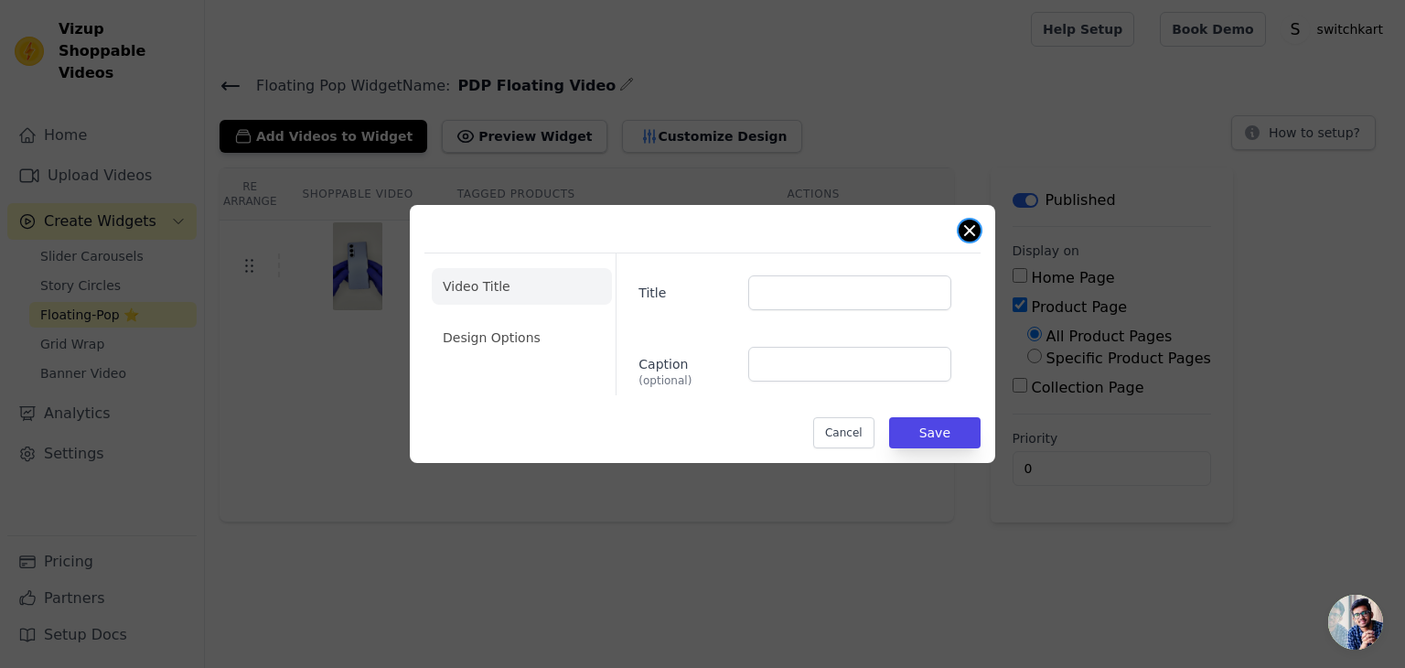
click at [969, 232] on button "Close modal" at bounding box center [969, 230] width 22 height 22
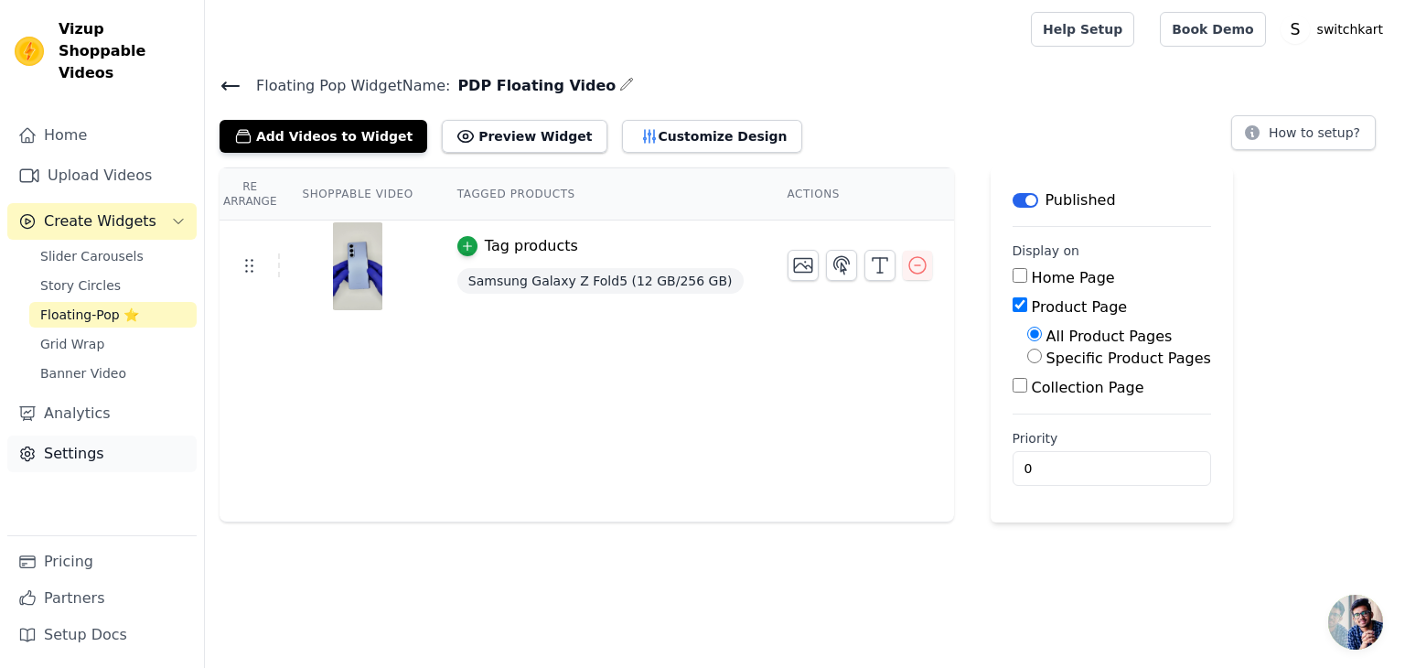
click at [76, 437] on link "Settings" at bounding box center [101, 453] width 189 height 37
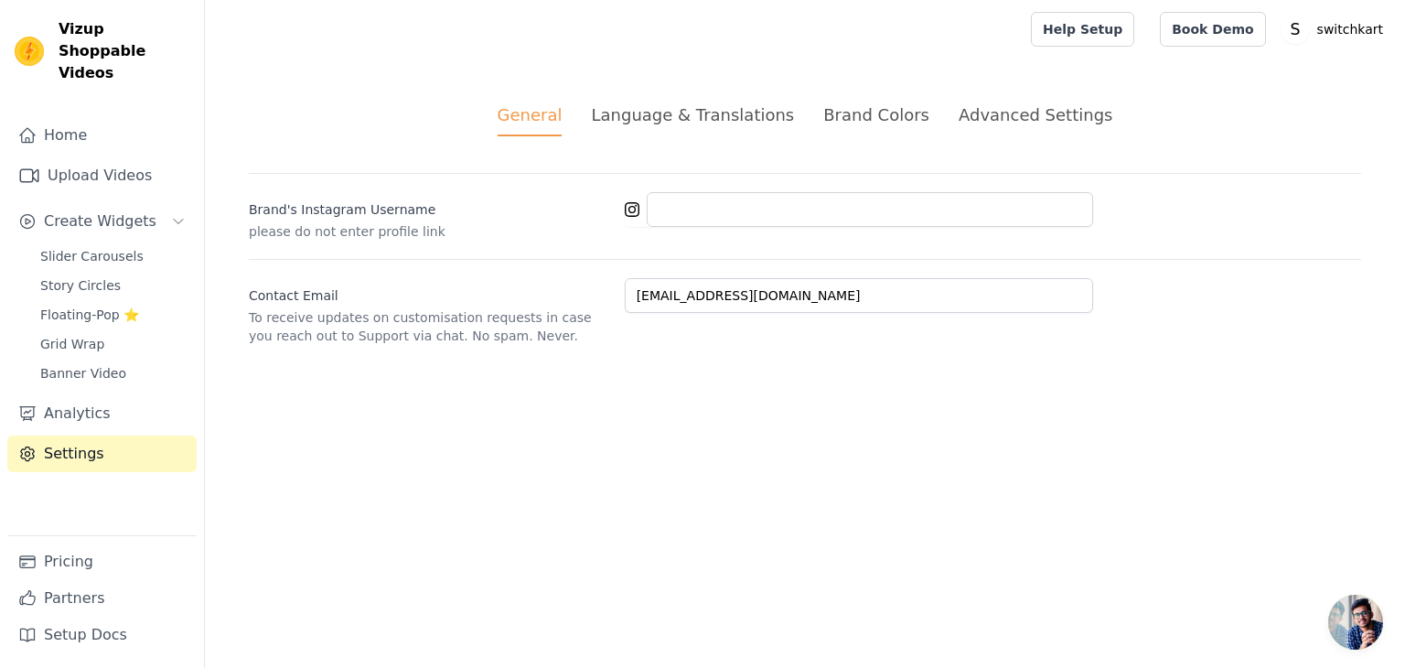
click at [991, 126] on div "Advanced Settings" at bounding box center [1035, 114] width 154 height 25
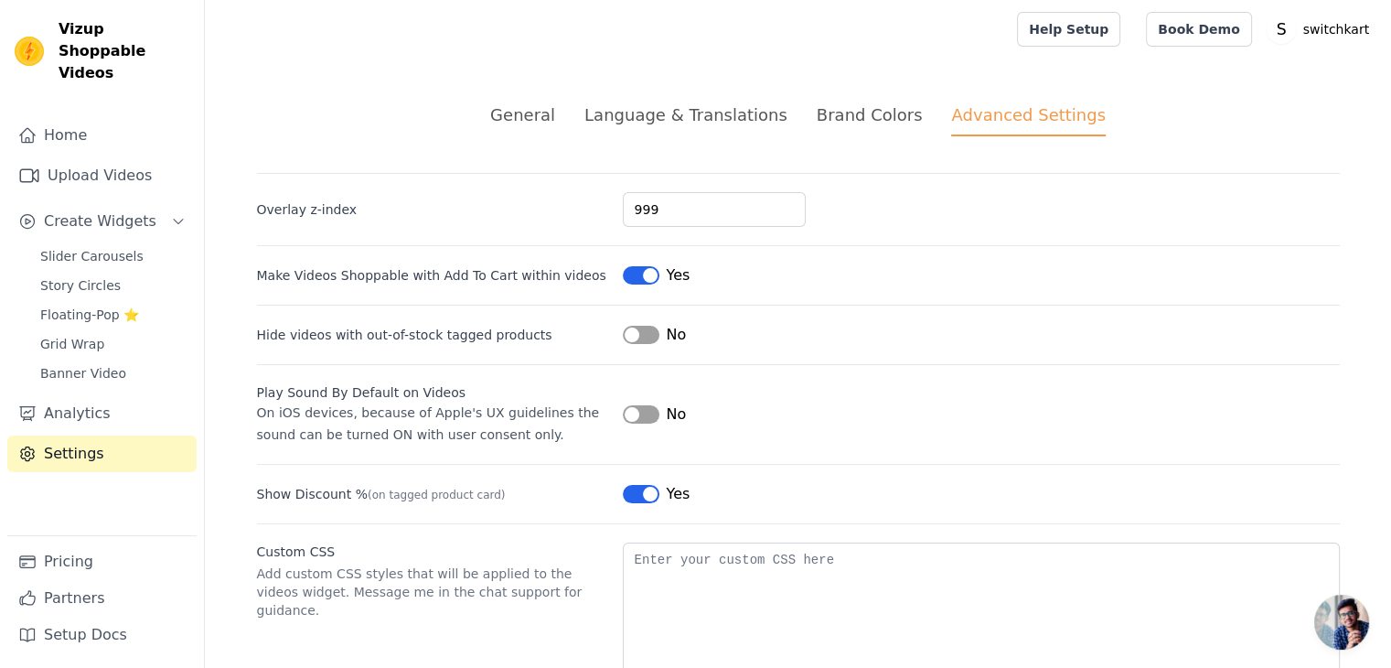
click at [647, 275] on button "Label" at bounding box center [641, 275] width 37 height 18
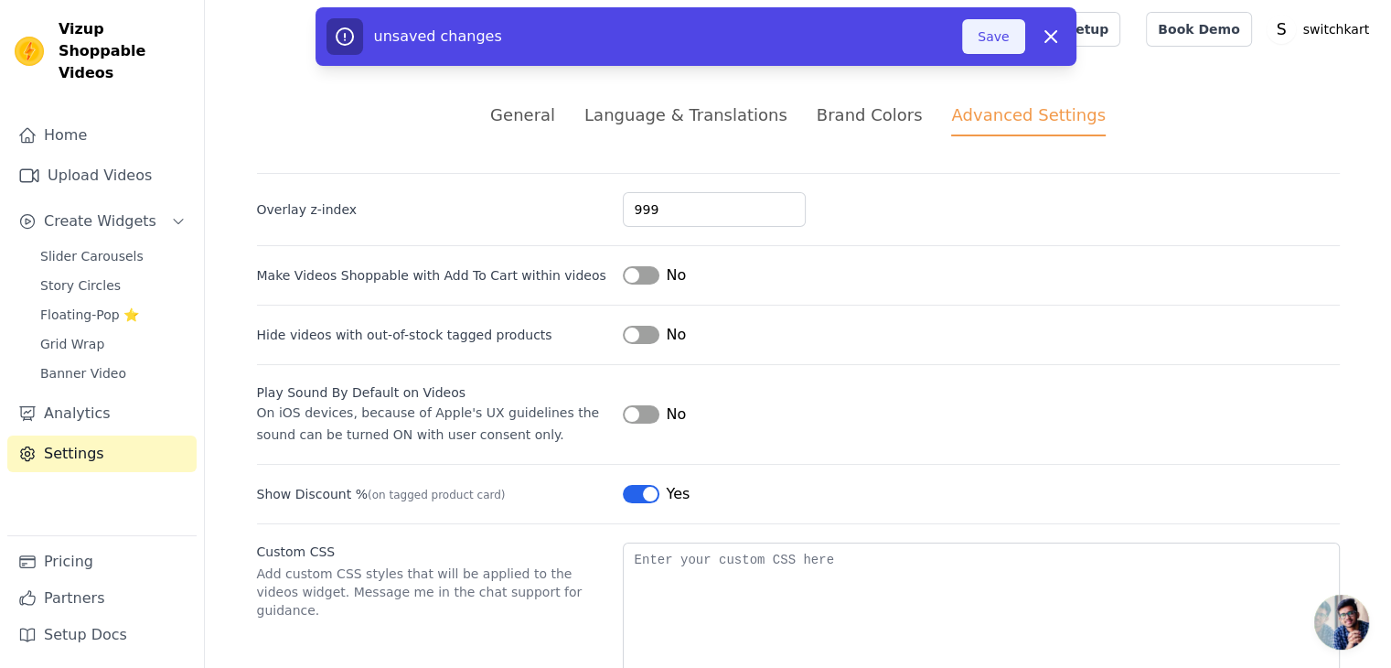
click at [994, 35] on button "Save" at bounding box center [993, 36] width 62 height 35
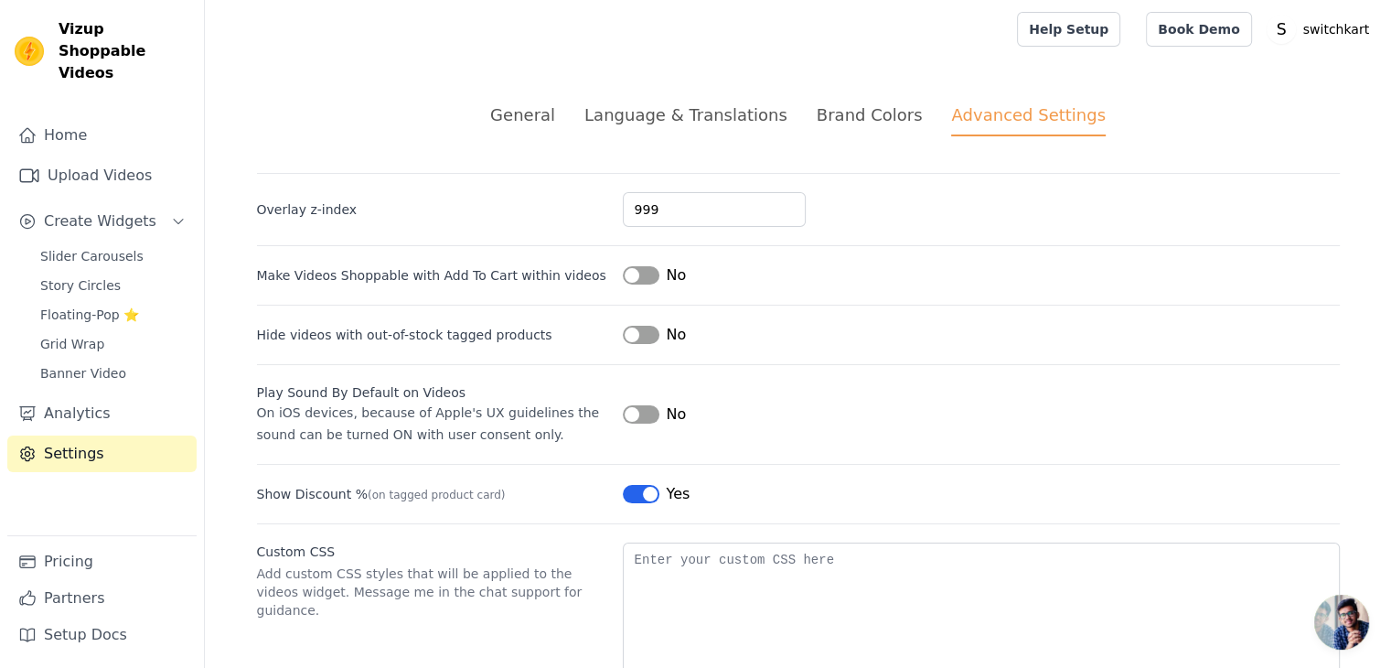
click at [688, 117] on div "Language & Translations" at bounding box center [685, 114] width 203 height 25
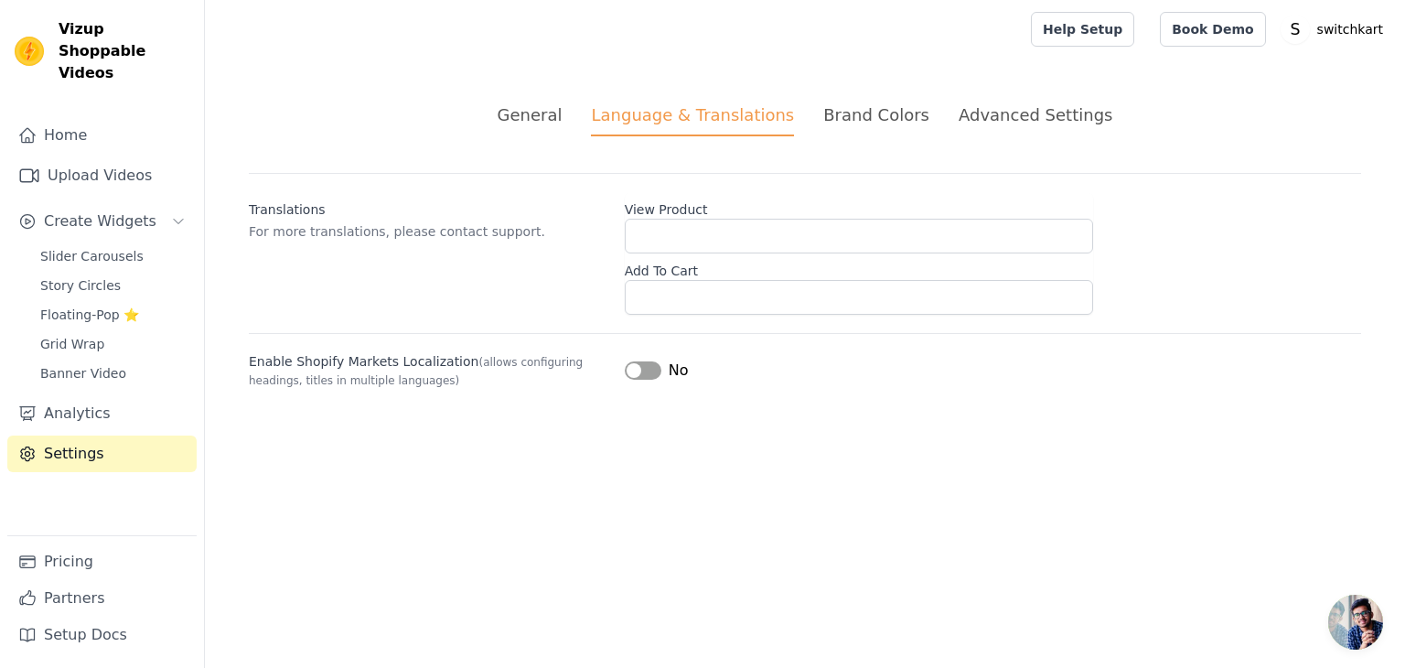
click at [559, 120] on div "General" at bounding box center [530, 114] width 65 height 25
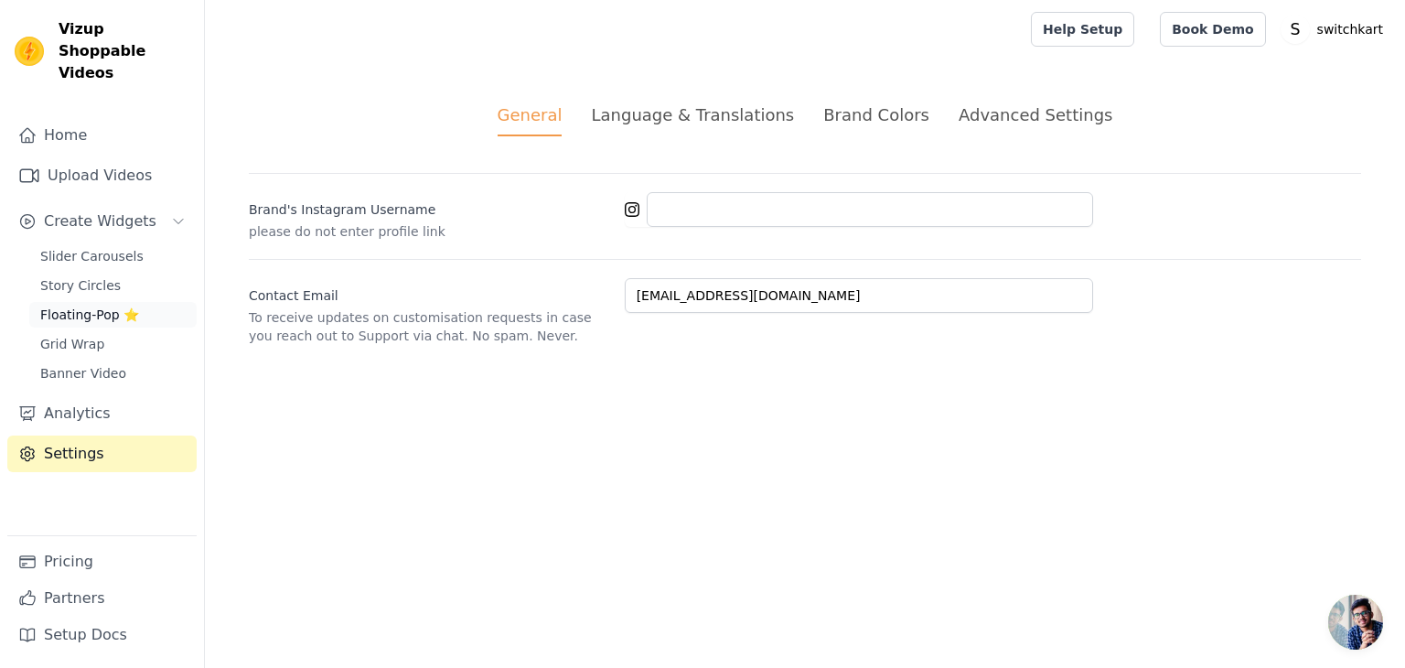
click at [82, 305] on span "Floating-Pop ⭐" at bounding box center [89, 314] width 99 height 18
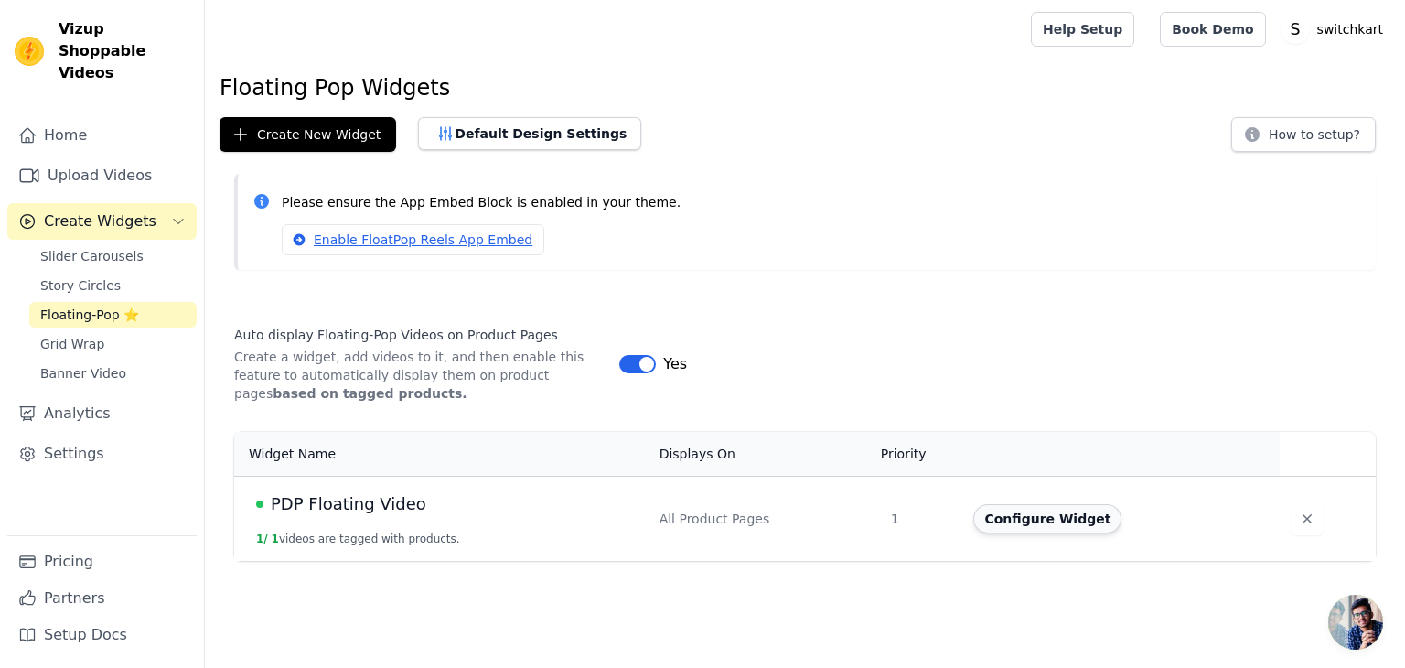
click at [1032, 518] on button "Configure Widget" at bounding box center [1047, 518] width 148 height 29
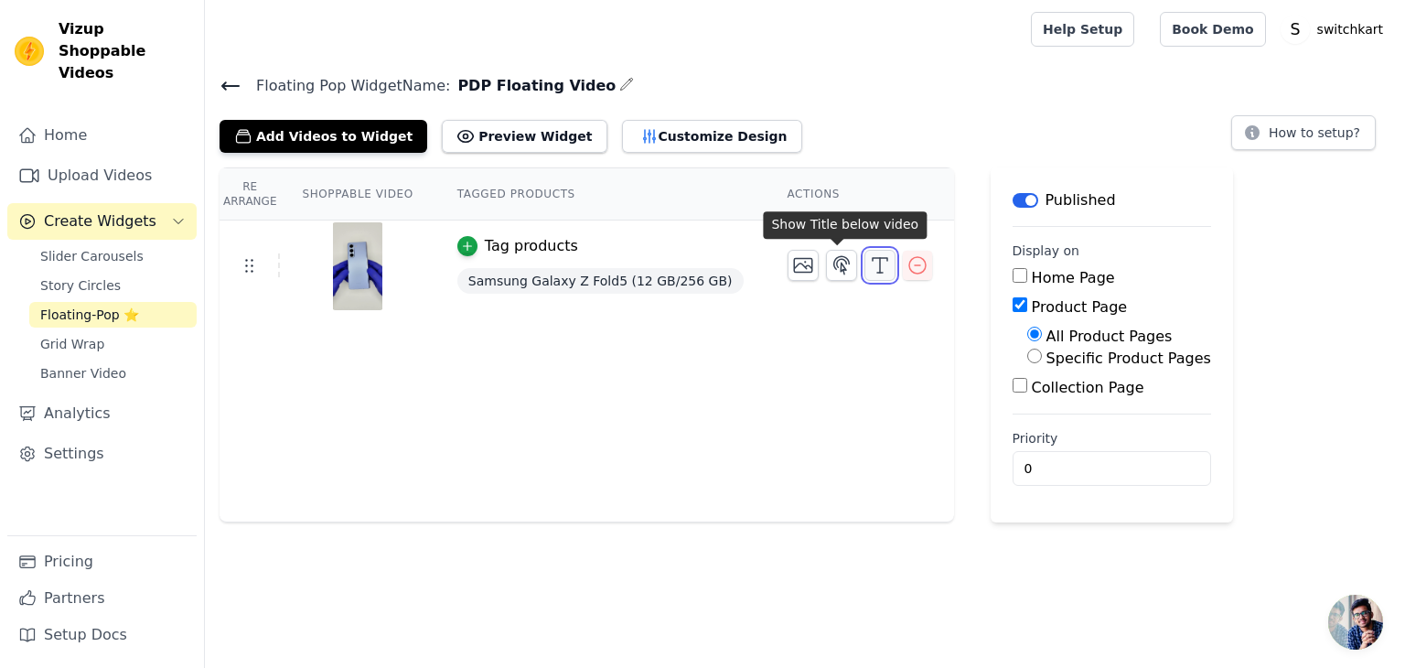
click at [869, 272] on icon "button" at bounding box center [880, 265] width 22 height 22
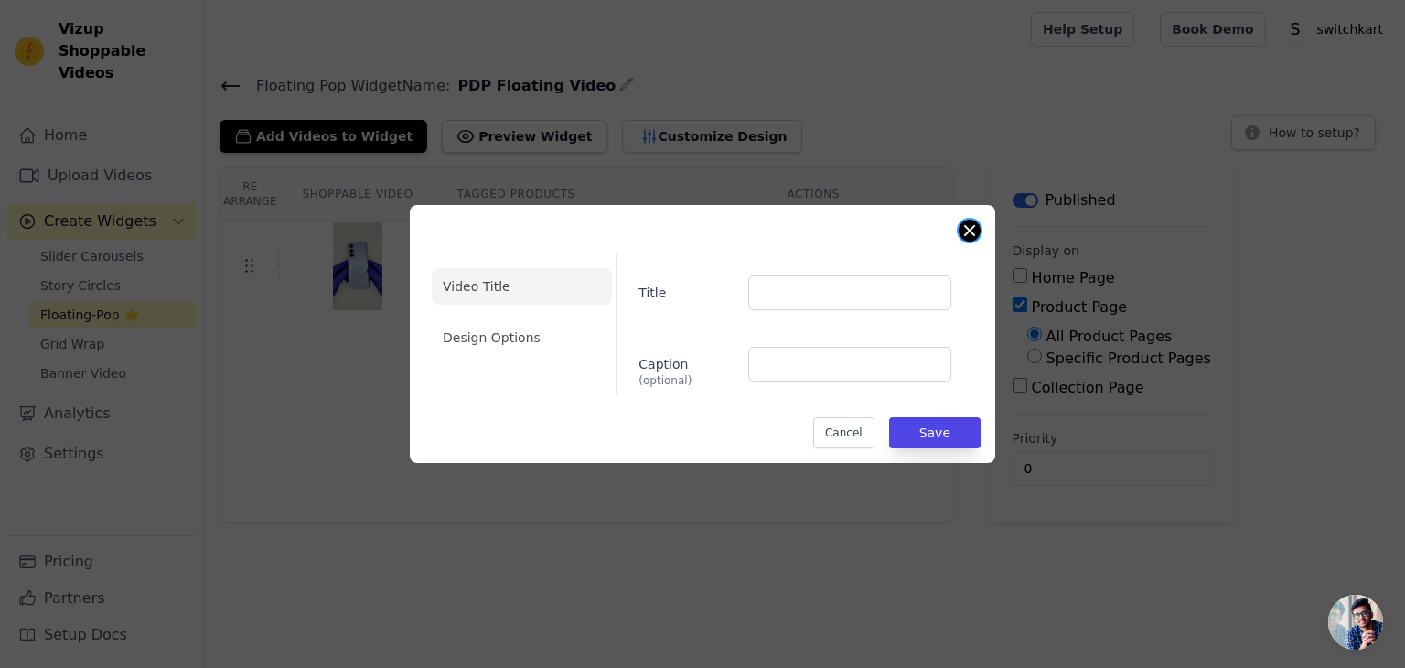
click at [968, 235] on button "Close modal" at bounding box center [969, 230] width 22 height 22
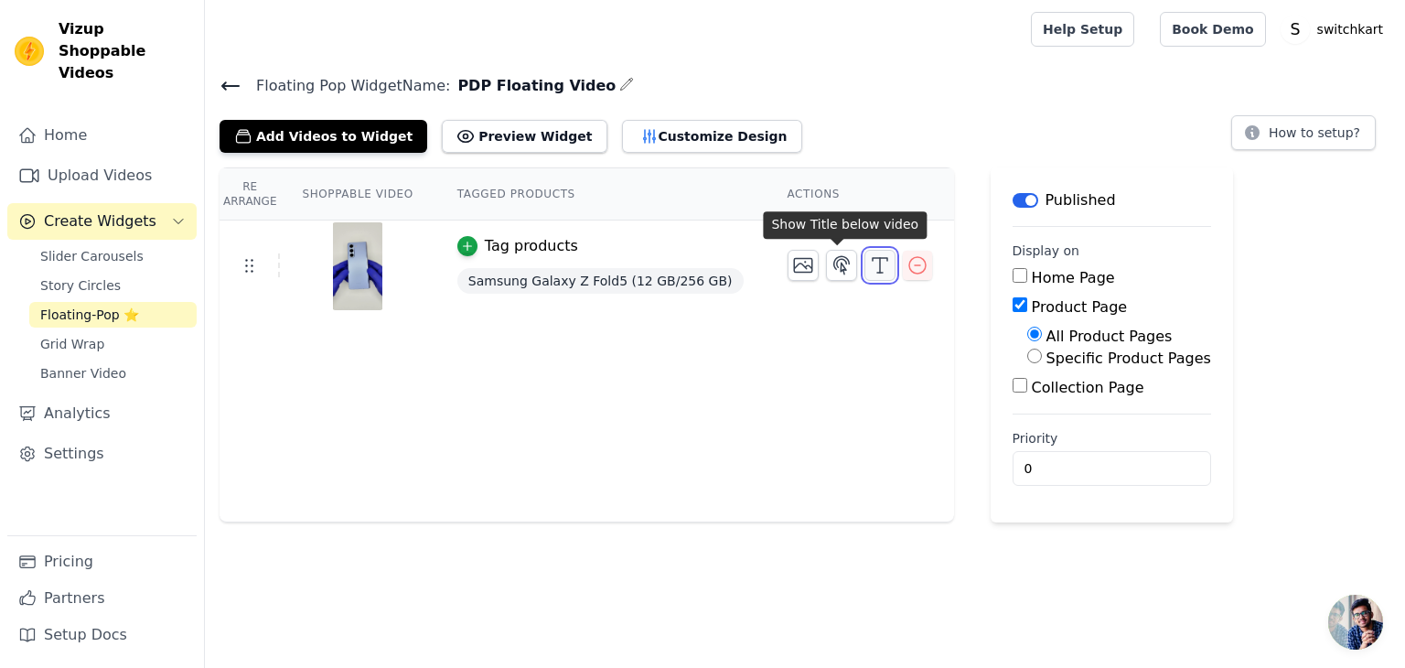
click at [869, 261] on icon "button" at bounding box center [880, 265] width 22 height 22
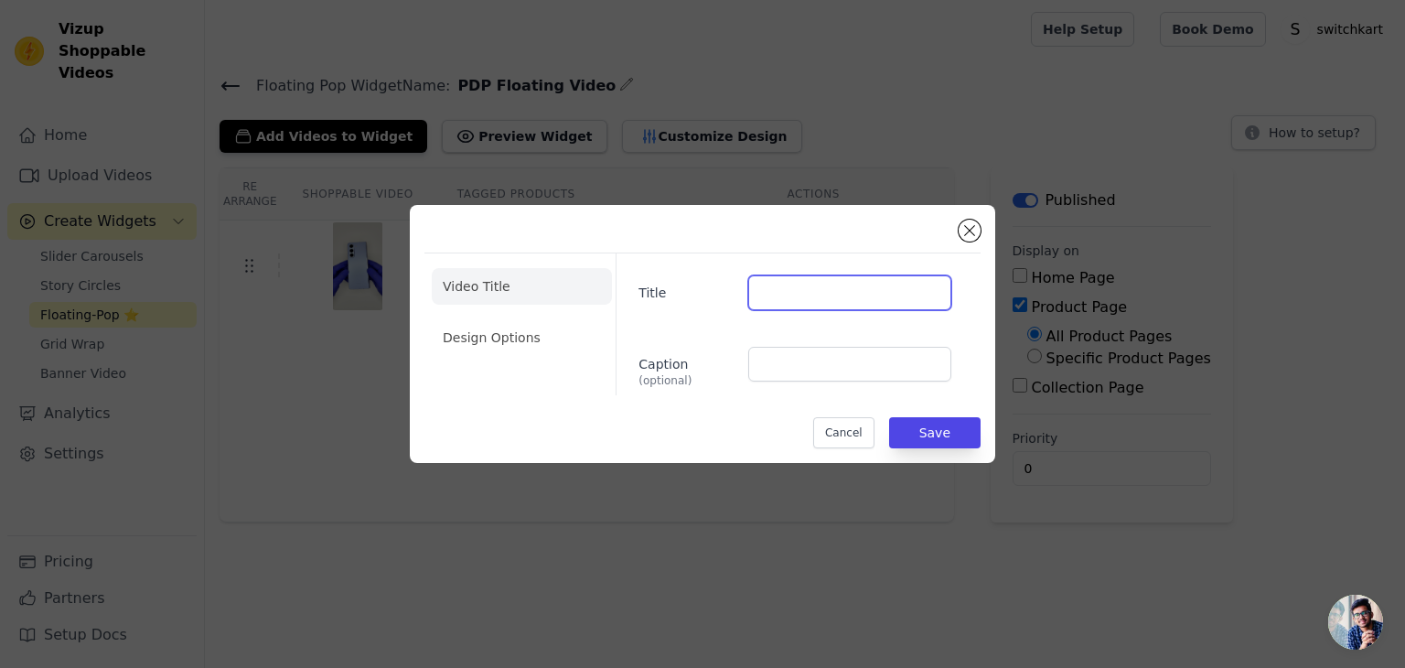
click at [812, 293] on input "Title" at bounding box center [849, 292] width 203 height 35
type input "test"
click at [823, 369] on input "Caption (optional)" at bounding box center [849, 364] width 203 height 35
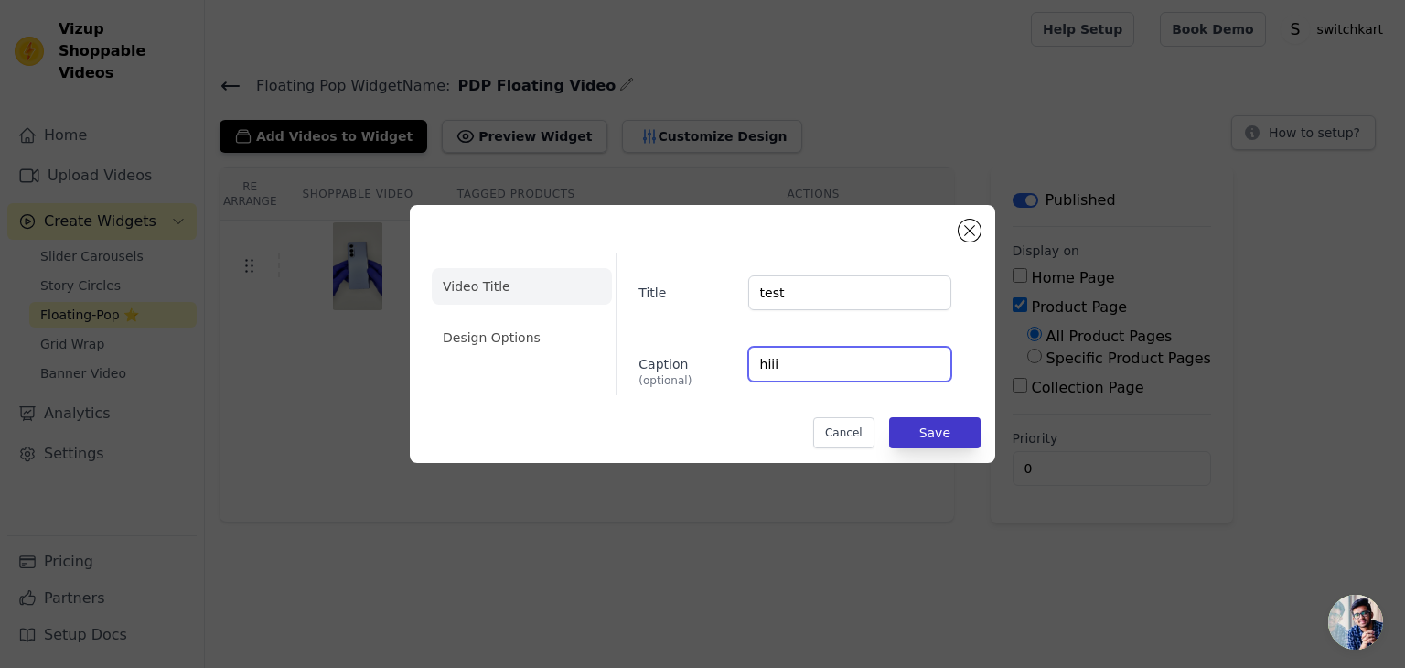
type input "hiii"
click at [955, 432] on button "Save" at bounding box center [934, 432] width 91 height 31
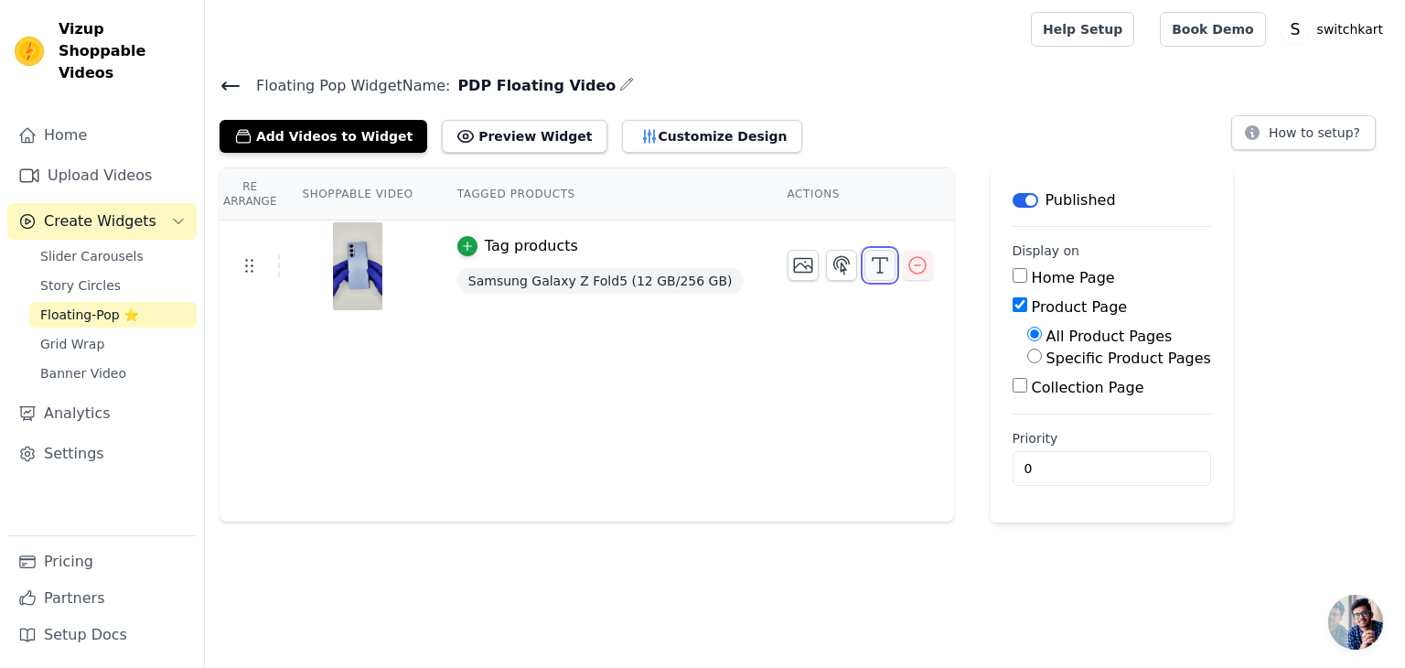
click at [869, 261] on icon "button" at bounding box center [880, 265] width 22 height 22
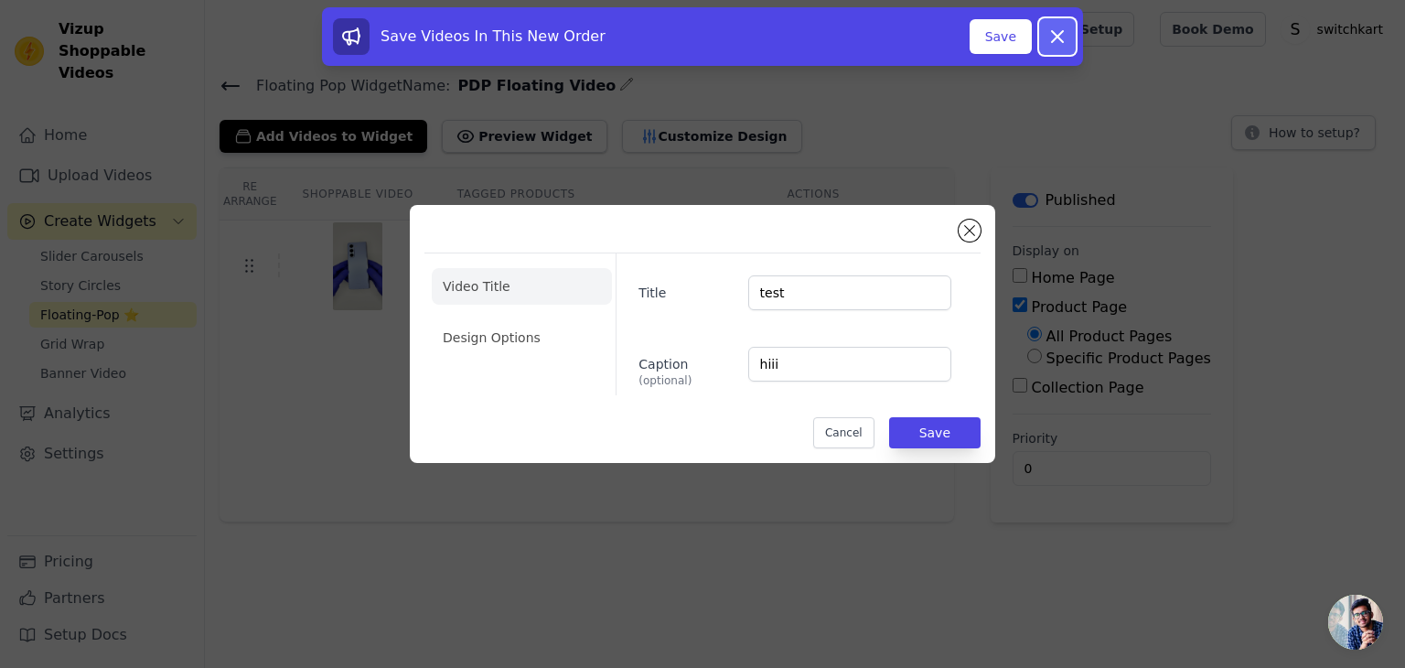
click at [1043, 33] on button "Dismiss" at bounding box center [1057, 36] width 37 height 37
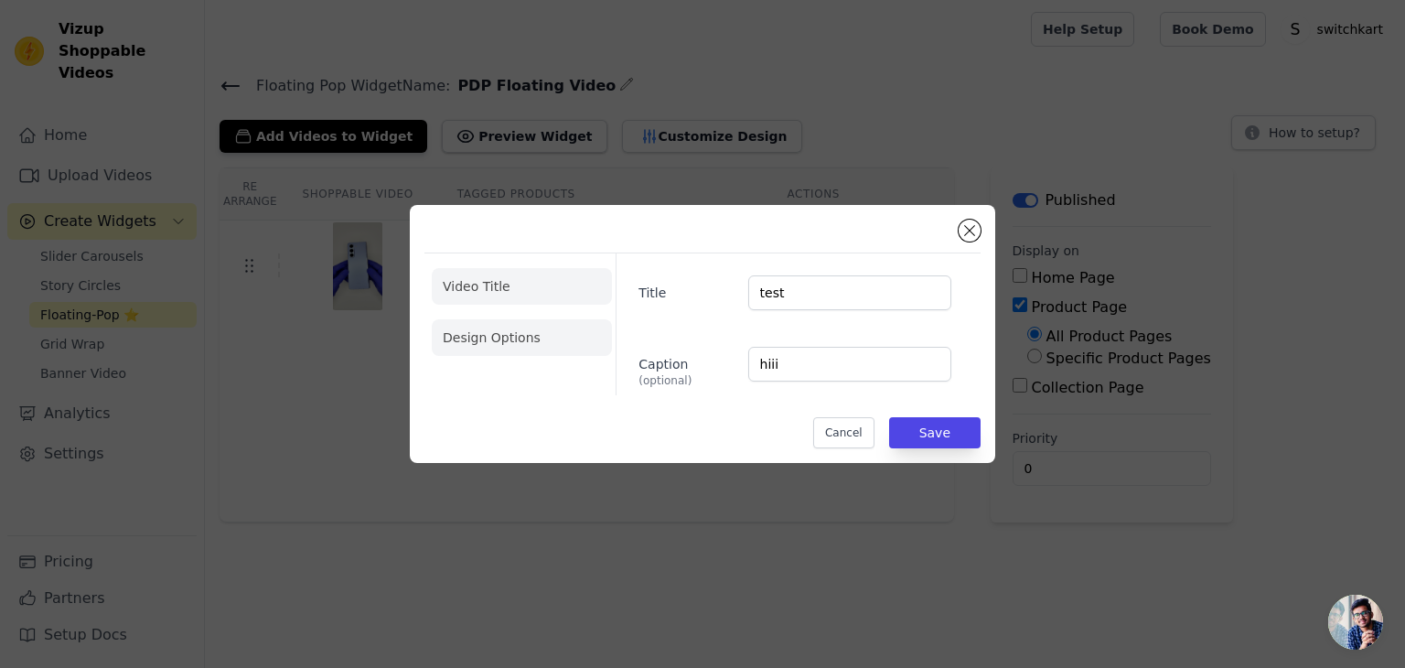
click at [483, 339] on li "Design Options" at bounding box center [522, 337] width 180 height 37
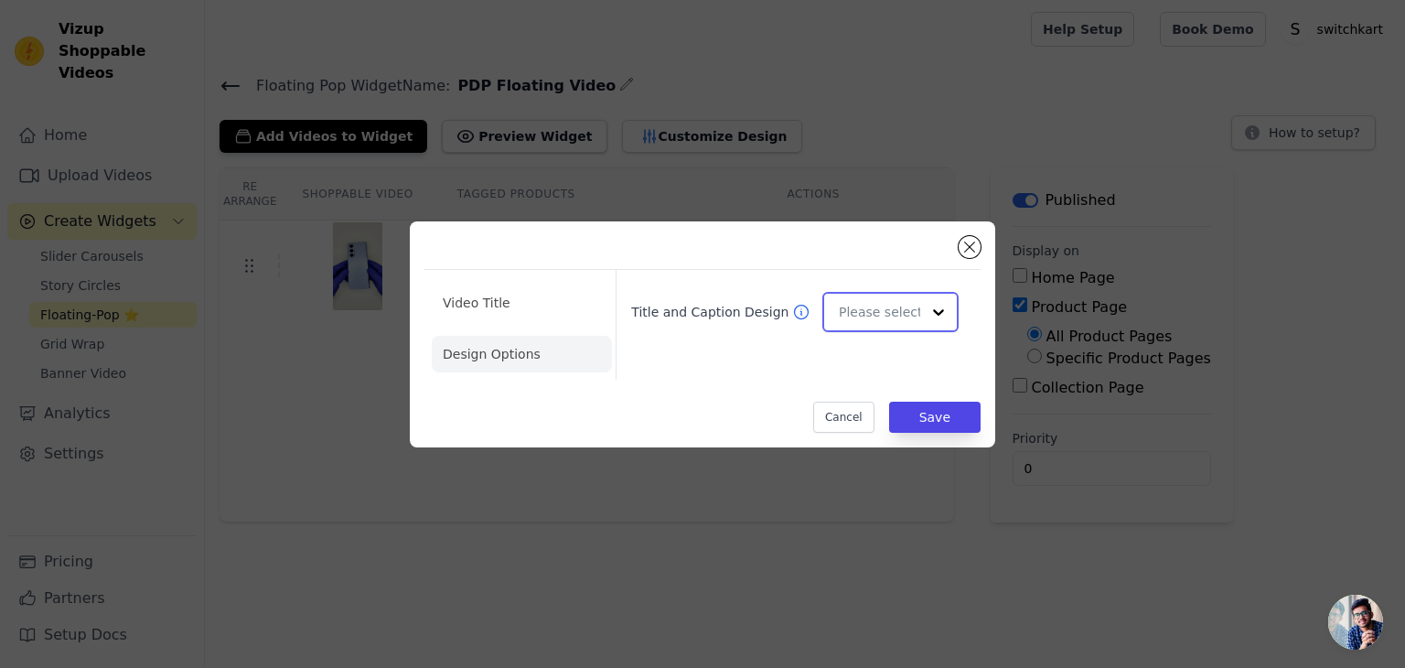
click at [915, 308] on input "Title and Caption Design" at bounding box center [879, 312] width 81 height 37
click at [862, 399] on div "Overlay" at bounding box center [887, 393] width 131 height 38
click at [942, 415] on button "Save" at bounding box center [934, 416] width 91 height 31
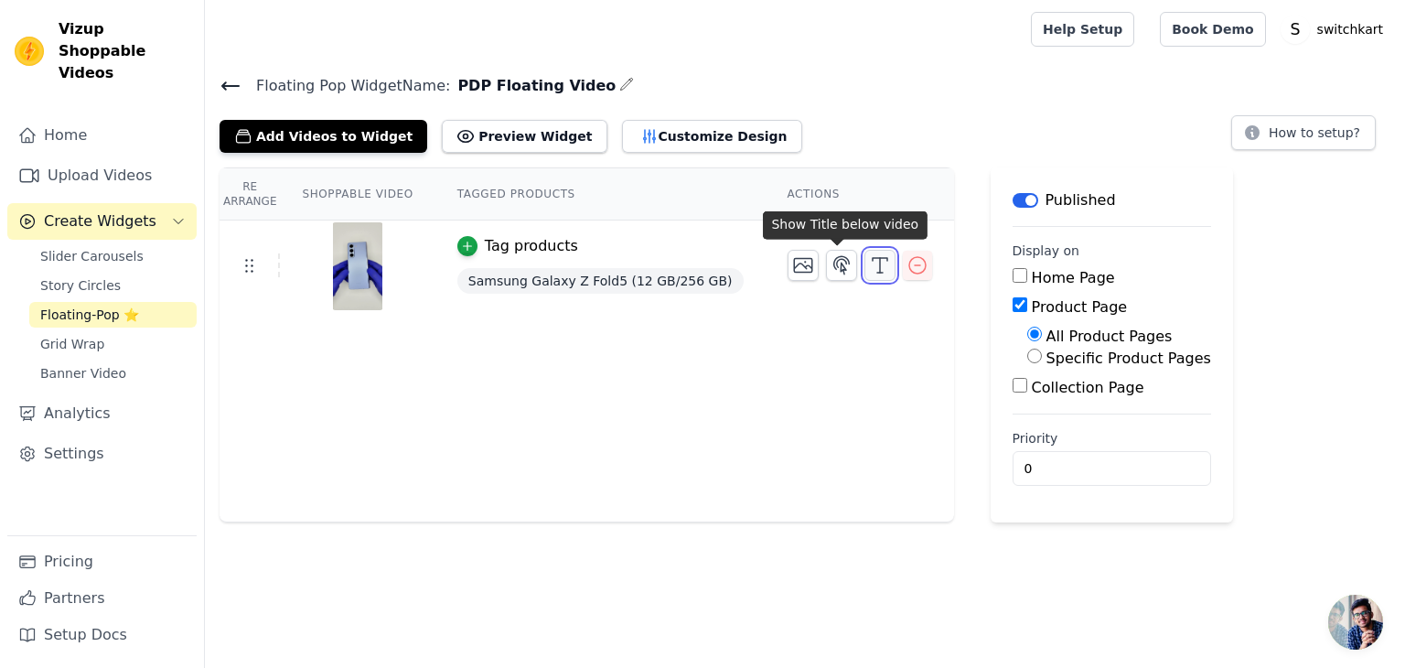
click at [869, 264] on icon "button" at bounding box center [880, 265] width 22 height 22
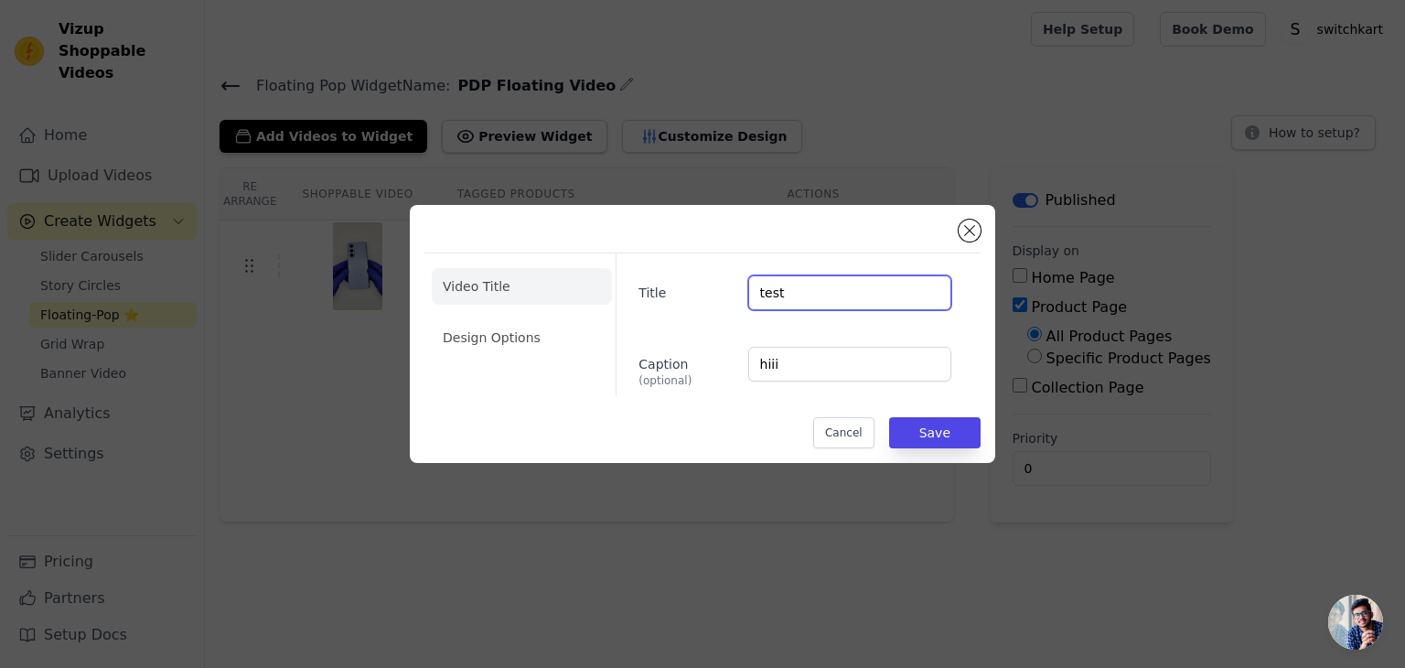
click at [805, 293] on input "test" at bounding box center [849, 292] width 203 height 35
type input "t"
click at [805, 366] on input "hiii" at bounding box center [849, 364] width 203 height 35
type input "h"
click at [940, 441] on button "Save" at bounding box center [934, 432] width 91 height 31
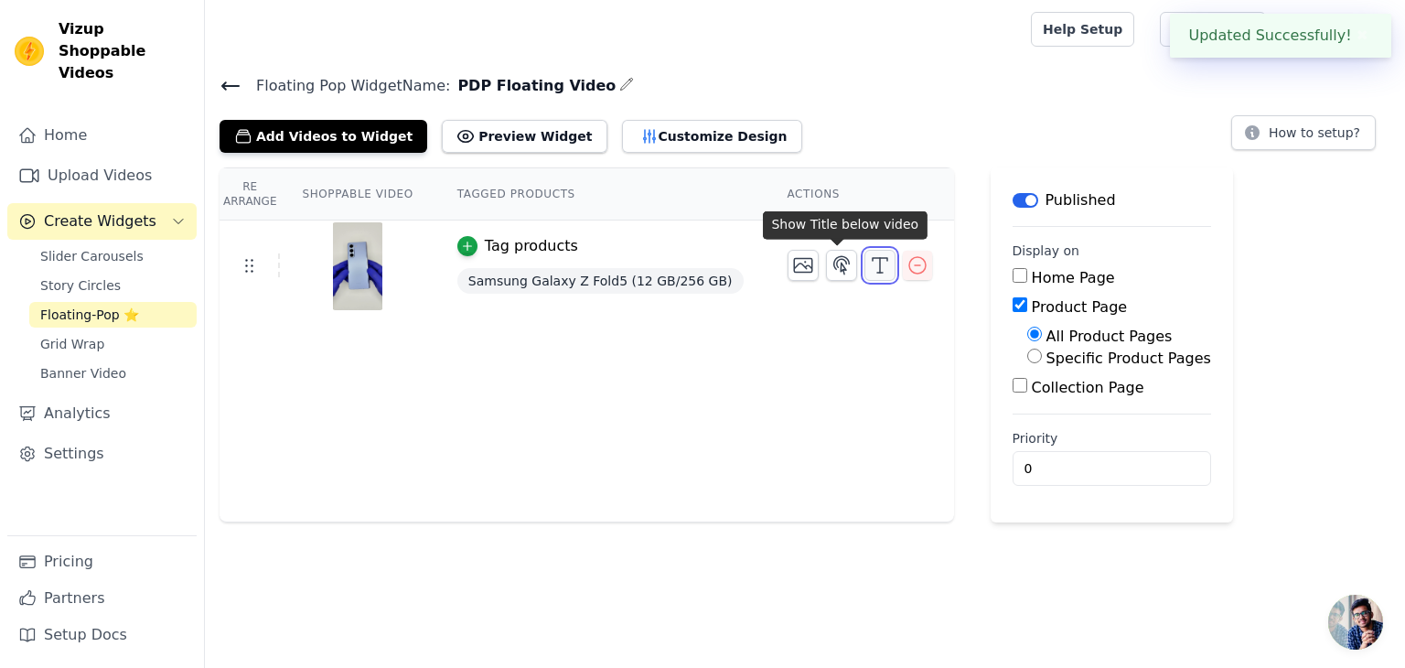
click at [869, 265] on icon "button" at bounding box center [880, 265] width 22 height 22
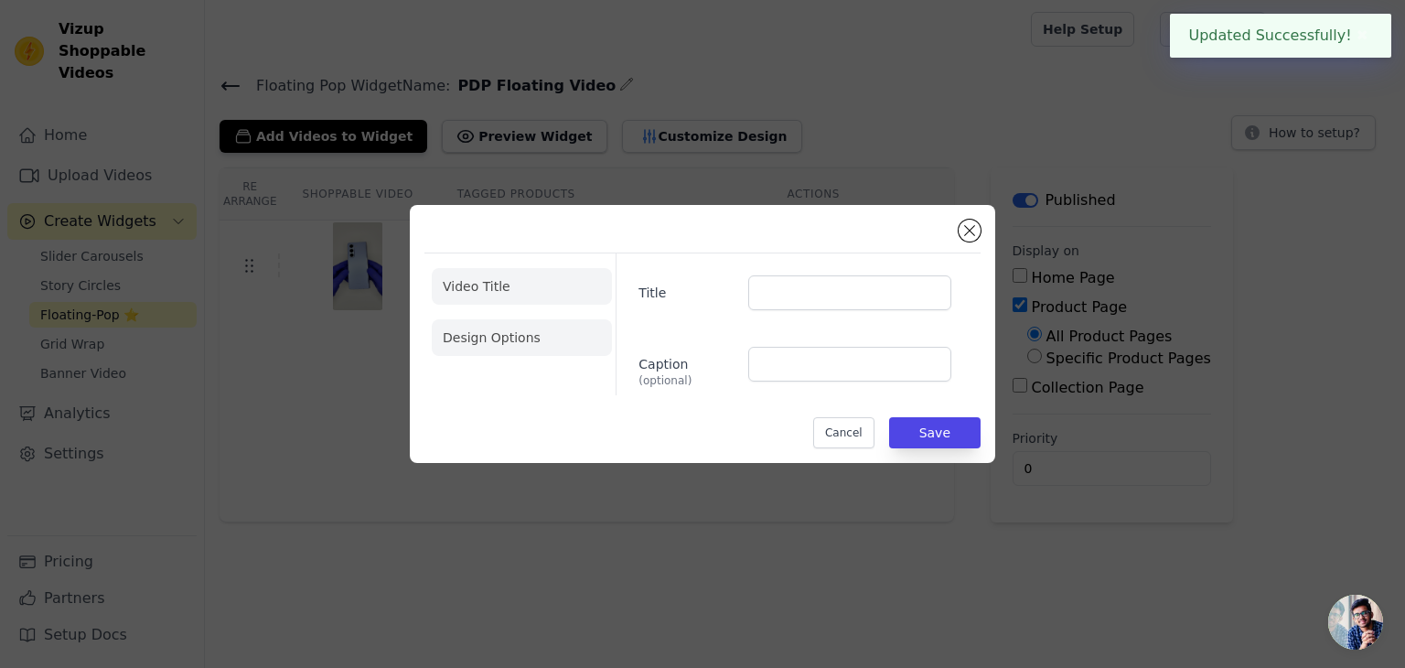
click at [520, 336] on li "Design Options" at bounding box center [522, 337] width 180 height 37
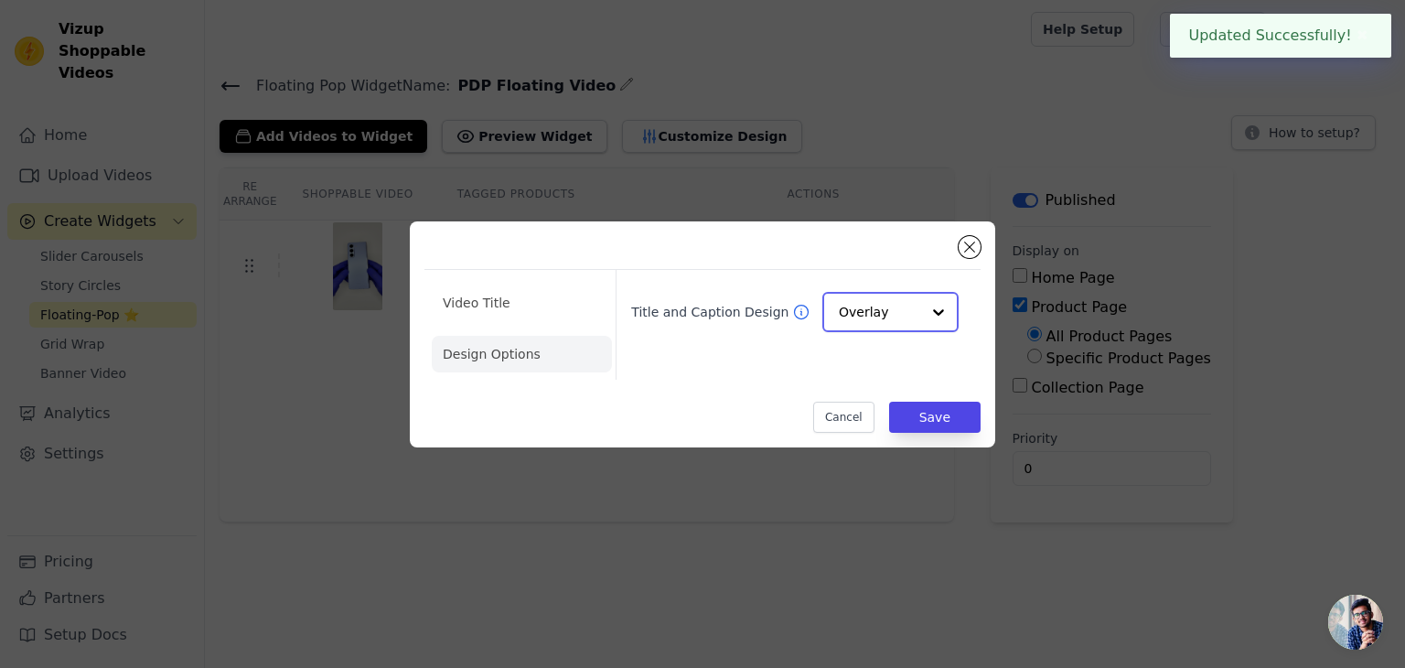
click at [936, 312] on div at bounding box center [938, 312] width 37 height 37
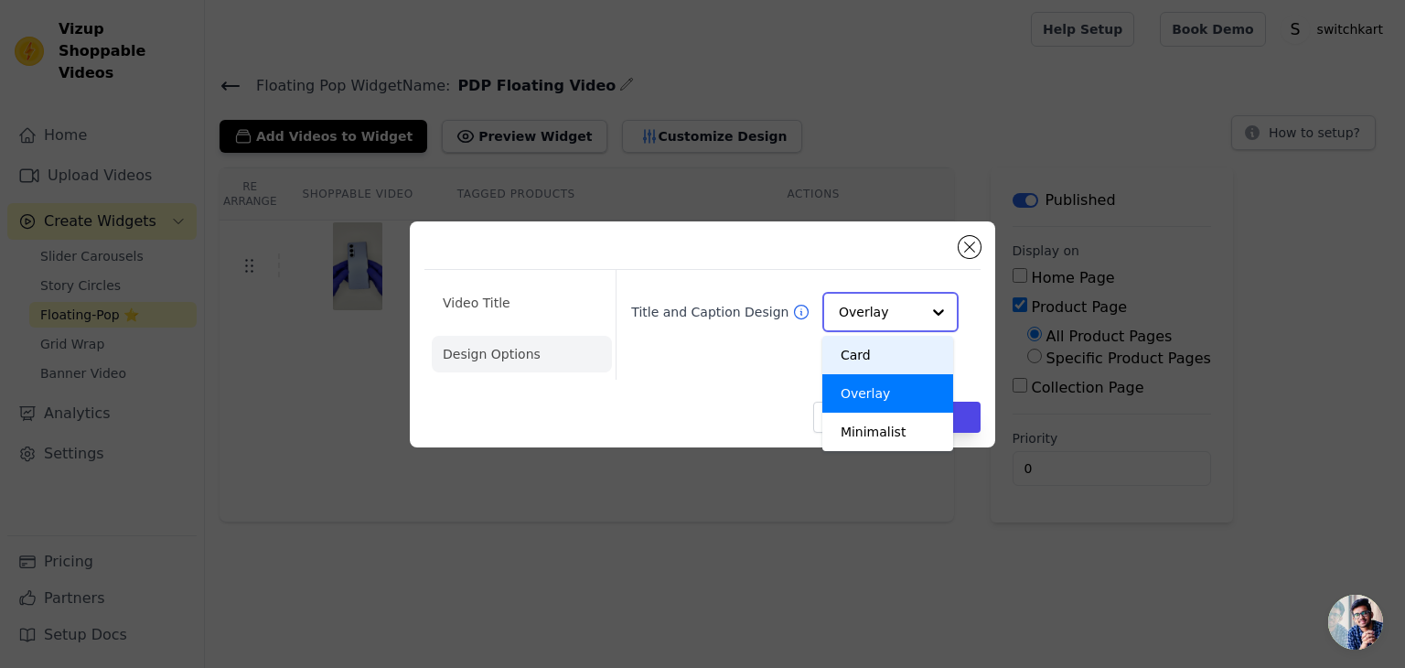
click at [893, 348] on div "Card" at bounding box center [887, 355] width 131 height 38
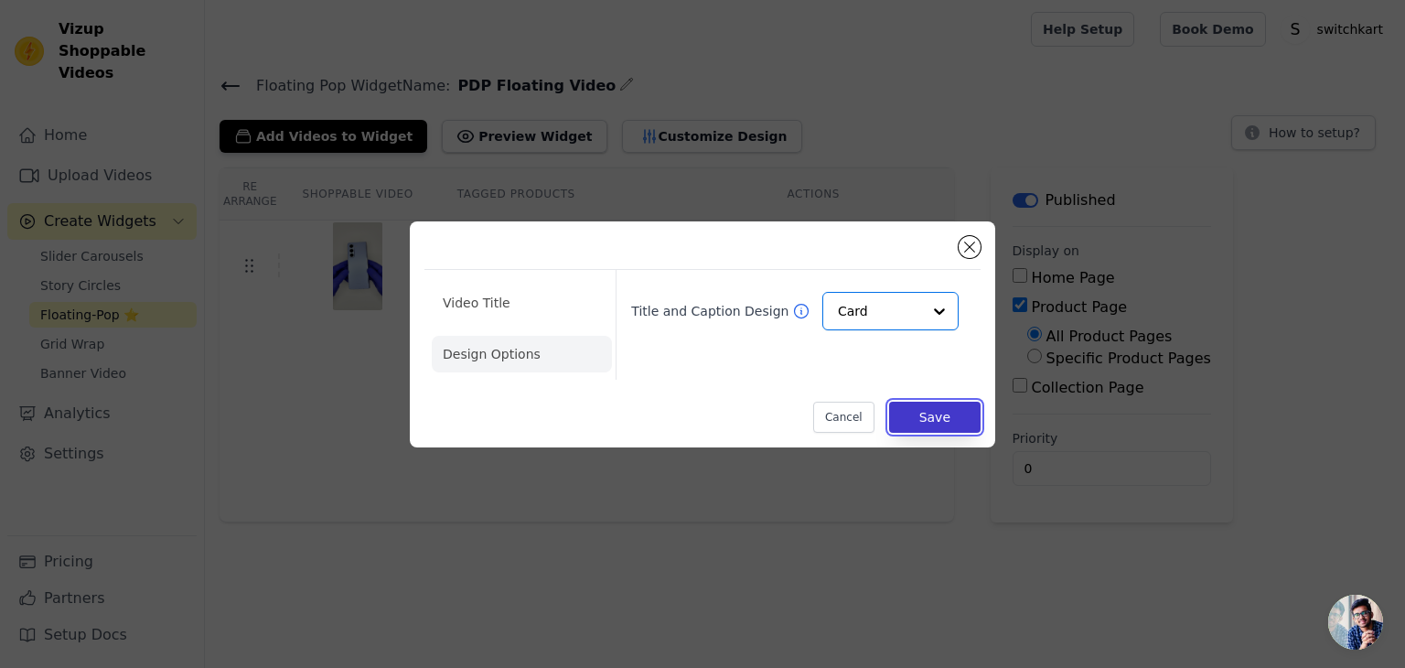
click at [947, 413] on button "Save" at bounding box center [934, 416] width 91 height 31
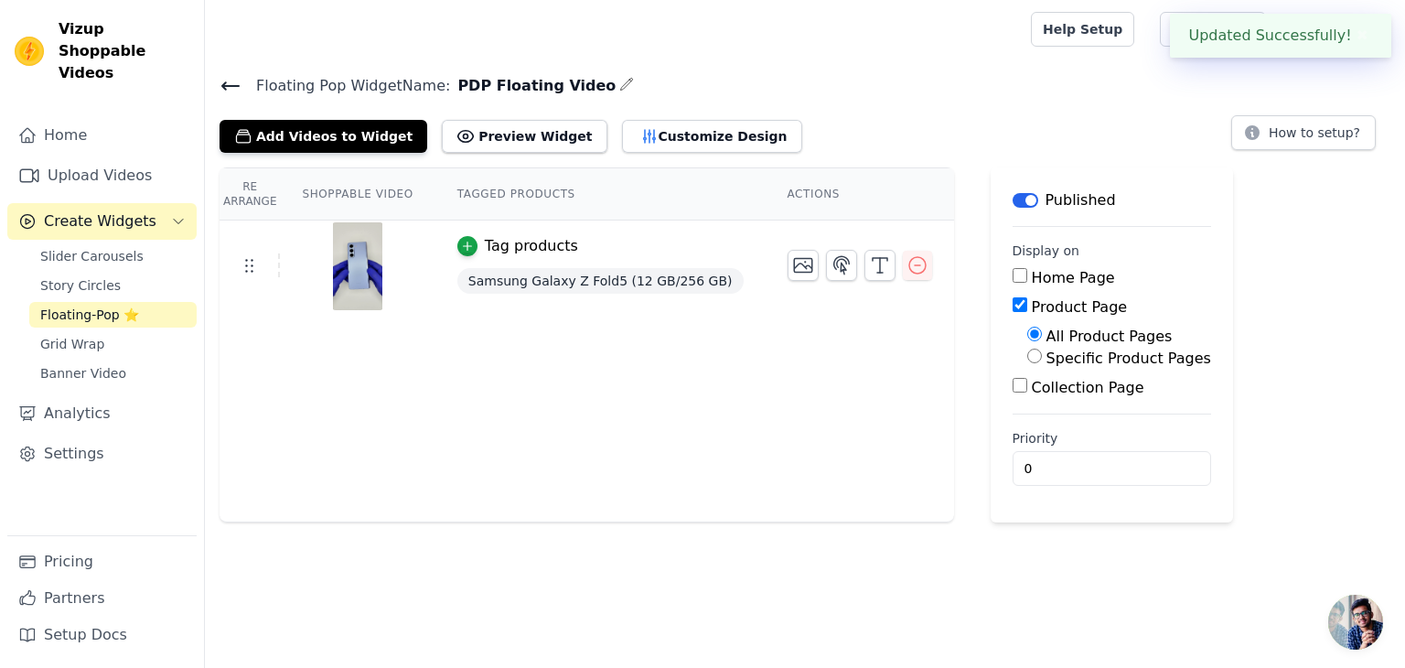
click at [1314, 341] on div "Re Arrange Shoppable Video Tagged Products Actions Tag products Samsung Galaxy …" at bounding box center [805, 344] width 1200 height 355
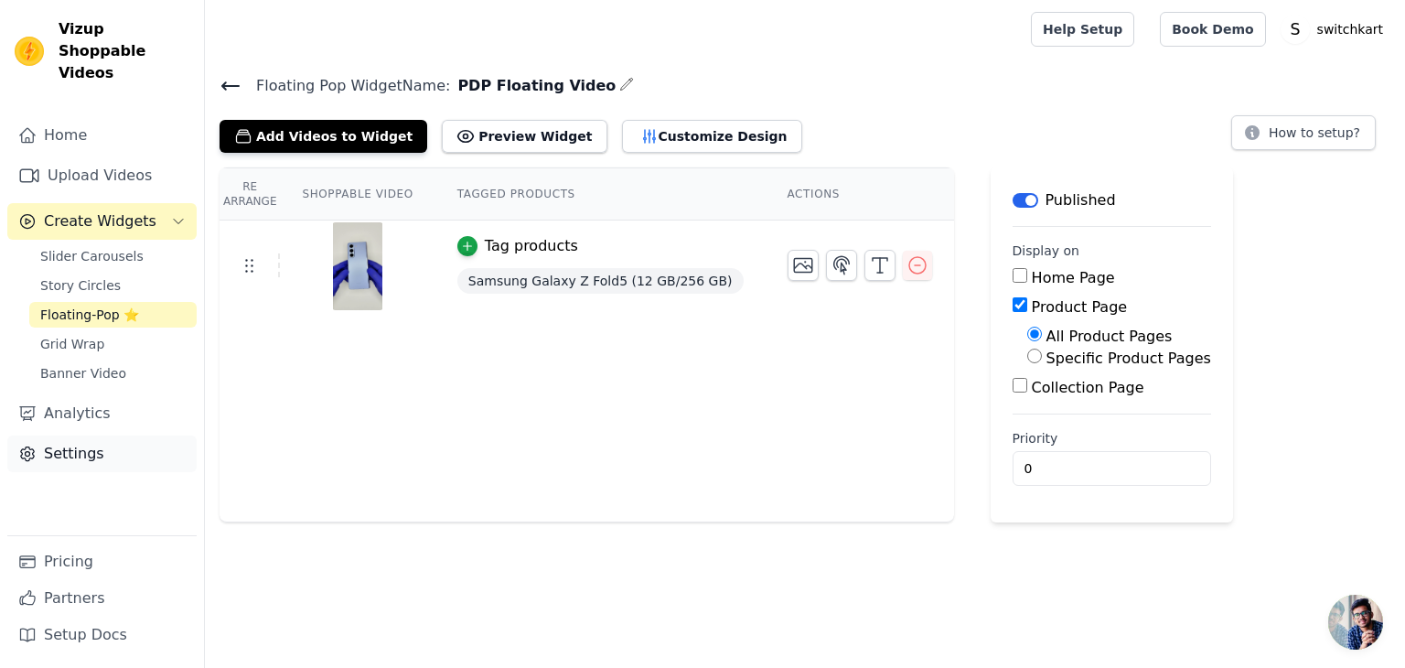
click at [97, 440] on link "Settings" at bounding box center [101, 453] width 189 height 37
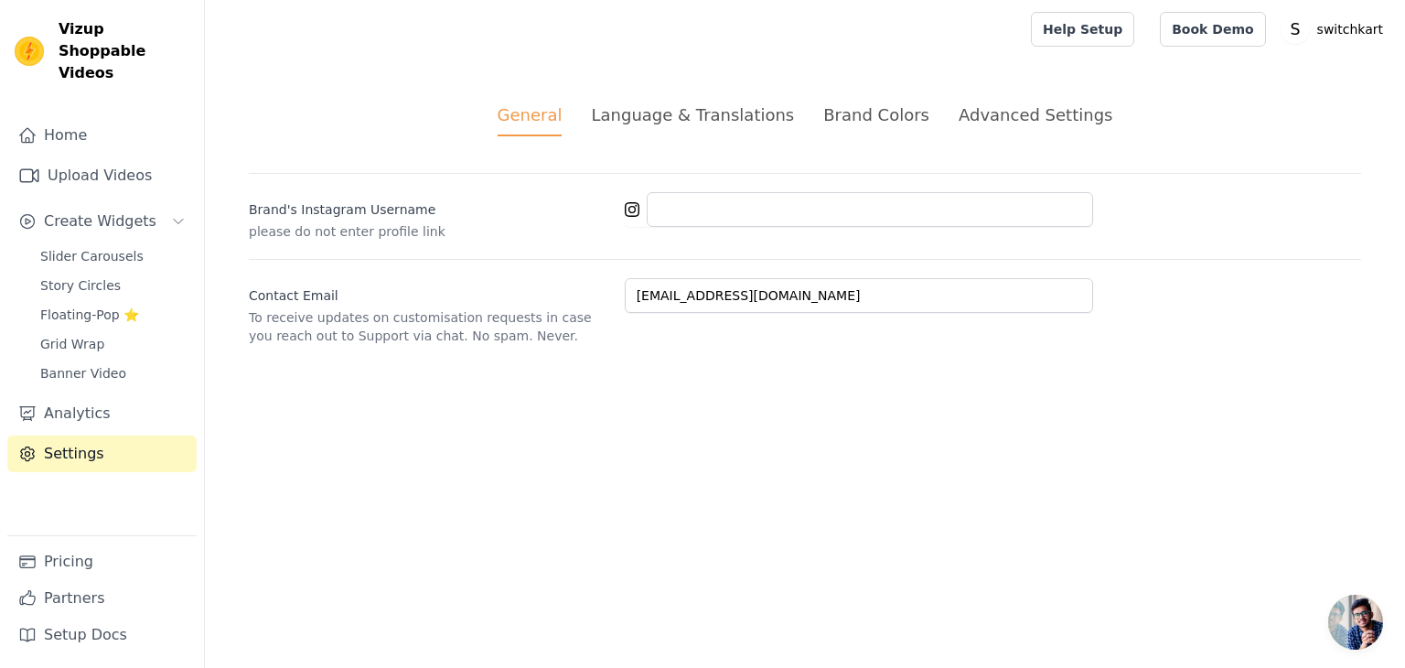
click at [1002, 111] on div "Advanced Settings" at bounding box center [1035, 114] width 154 height 25
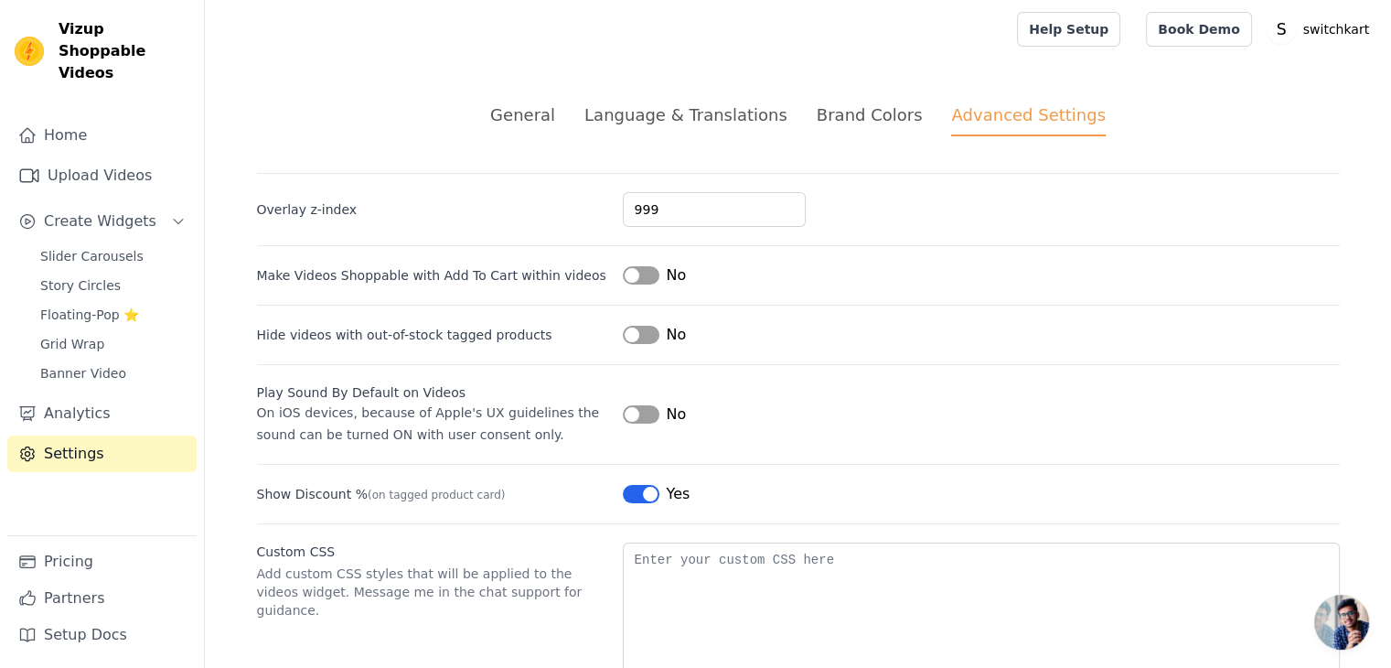
click at [631, 275] on button "Label" at bounding box center [641, 275] width 37 height 18
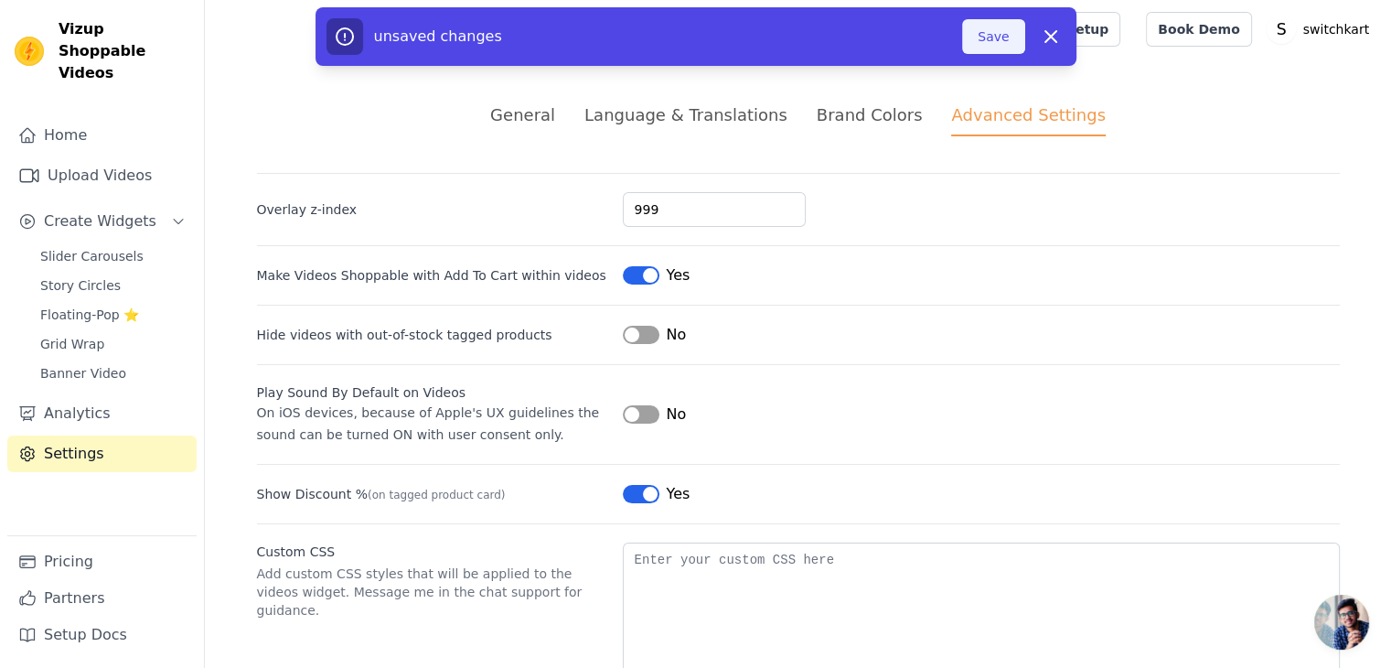
click at [998, 39] on button "Save" at bounding box center [993, 36] width 62 height 35
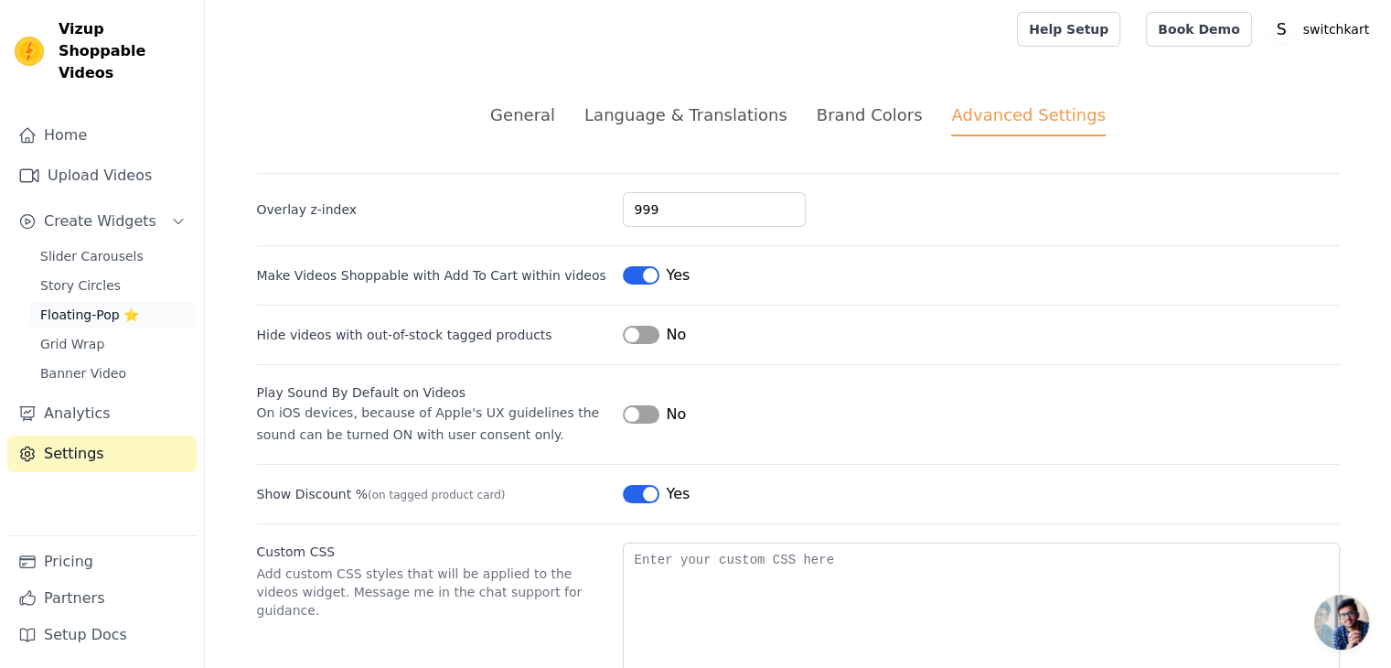
click at [70, 305] on span "Floating-Pop ⭐" at bounding box center [89, 314] width 99 height 18
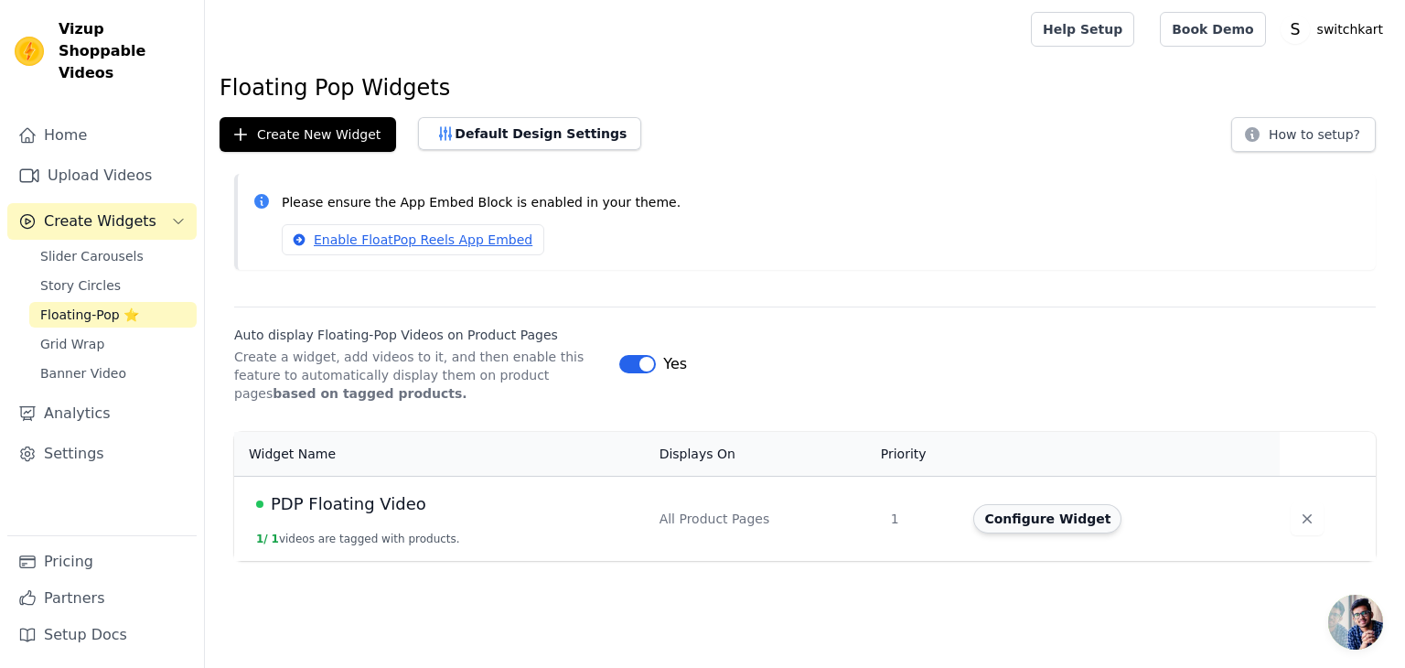
click at [1028, 526] on button "Configure Widget" at bounding box center [1047, 518] width 148 height 29
